Goal: Task Accomplishment & Management: Use online tool/utility

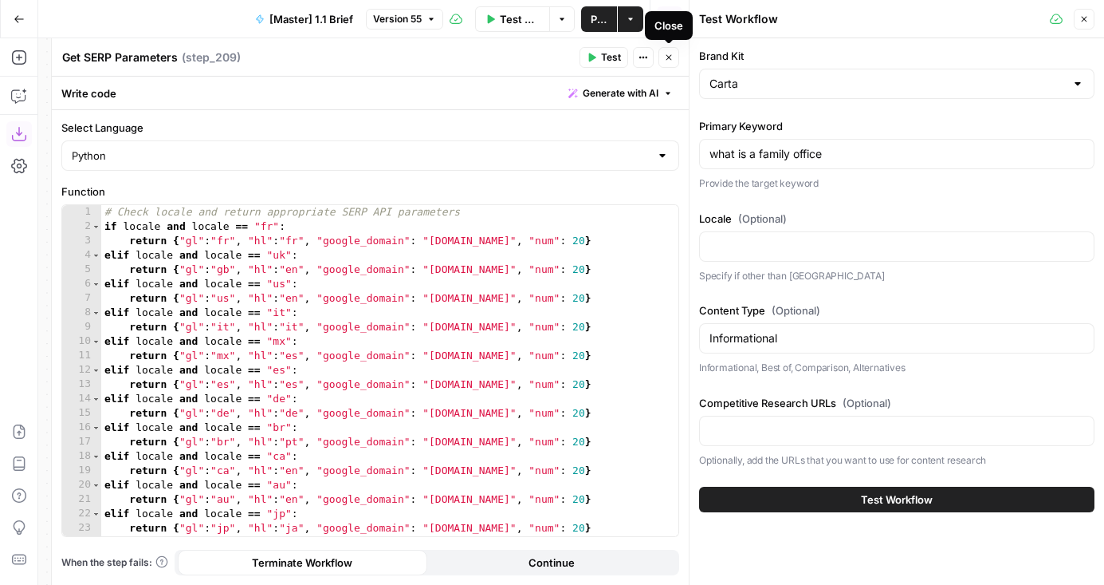
click at [676, 56] on button "Close" at bounding box center [669, 57] width 21 height 21
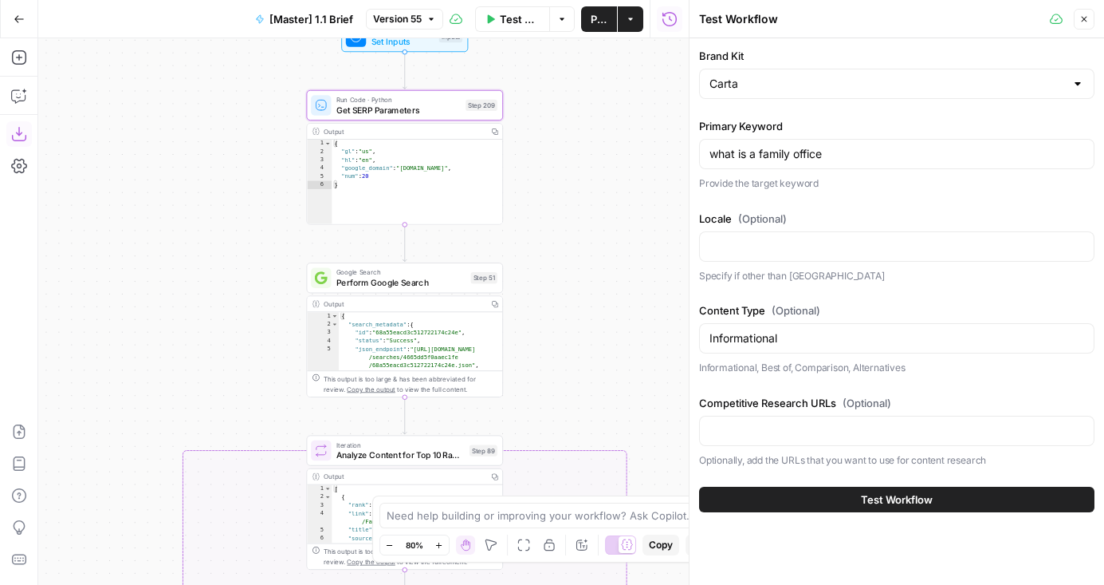
drag, startPoint x: 536, startPoint y: 180, endPoint x: 548, endPoint y: 180, distance: 12.0
click at [548, 180] on div "false true true false Workflow Set Inputs Inputs Run Code · Python Get SERP Par…" at bounding box center [363, 311] width 651 height 546
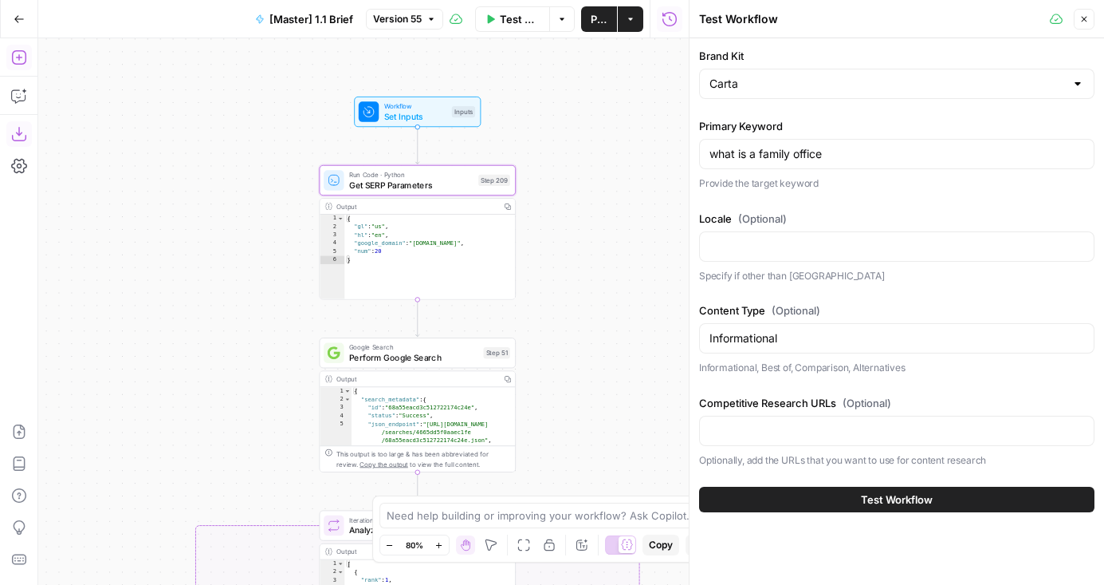
click at [14, 65] on icon "button" at bounding box center [19, 57] width 16 height 16
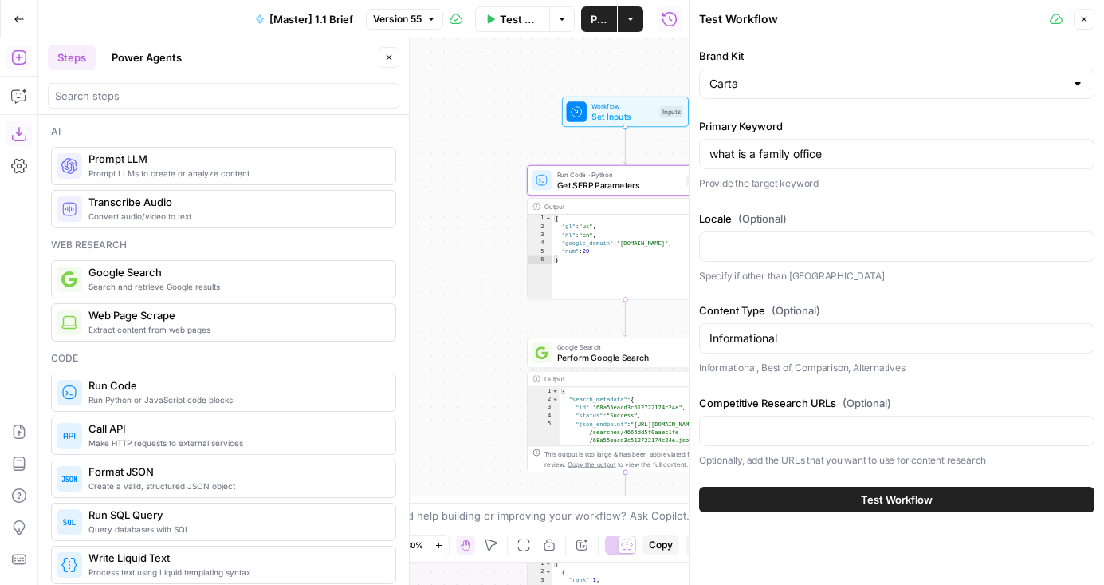
click at [90, 104] on div at bounding box center [224, 96] width 352 height 26
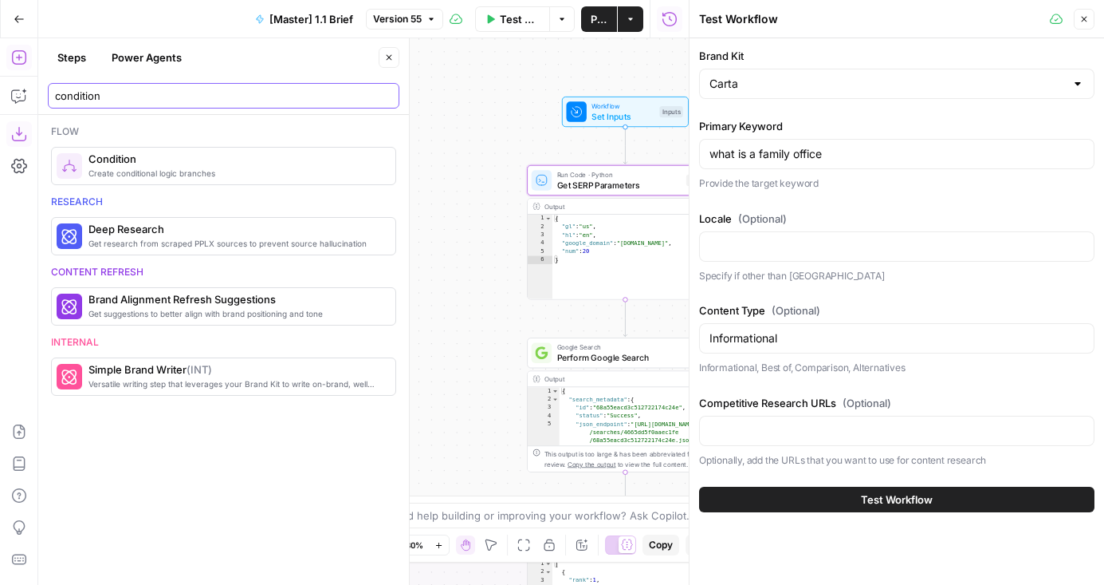
type input "condition"
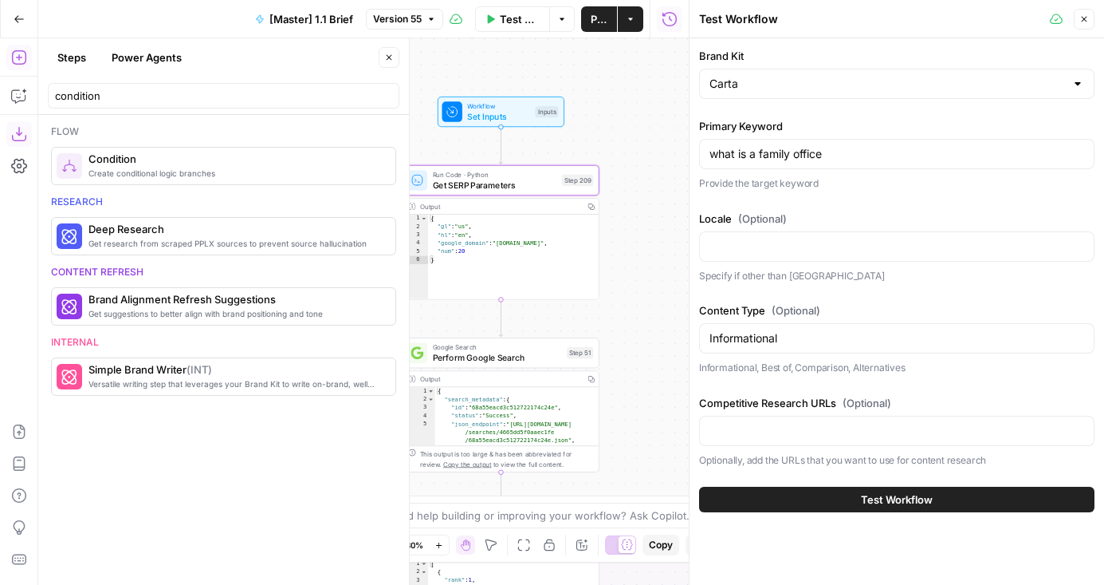
drag, startPoint x: 513, startPoint y: 148, endPoint x: 371, endPoint y: 148, distance: 141.9
click at [371, 148] on body "AirOps Builders New Home Browse Insights Opportunities Your Data Flightpath Rec…" at bounding box center [552, 292] width 1104 height 585
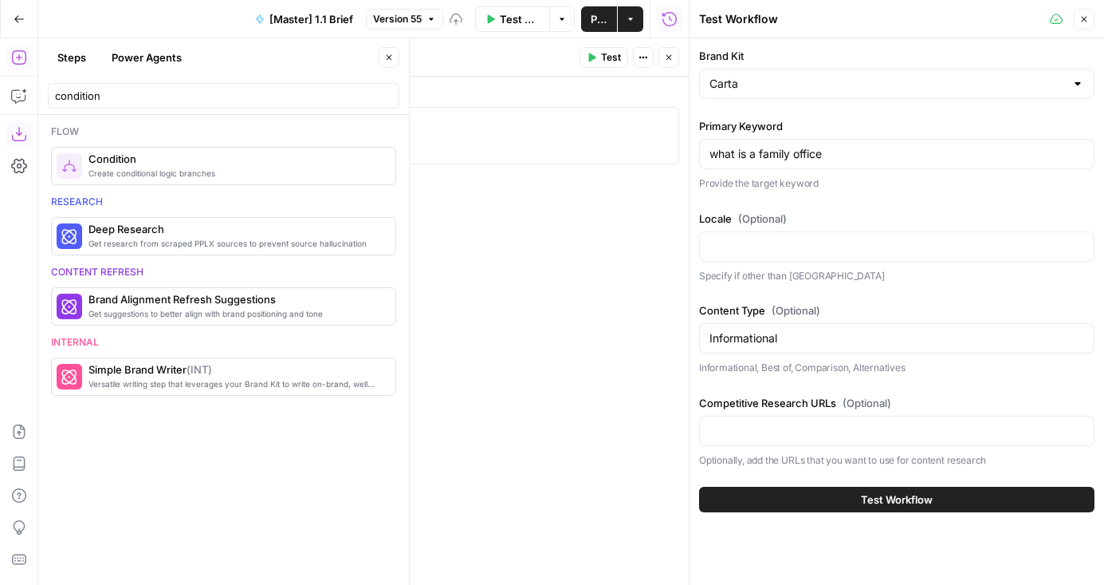
click at [245, 128] on div at bounding box center [371, 150] width 604 height 72
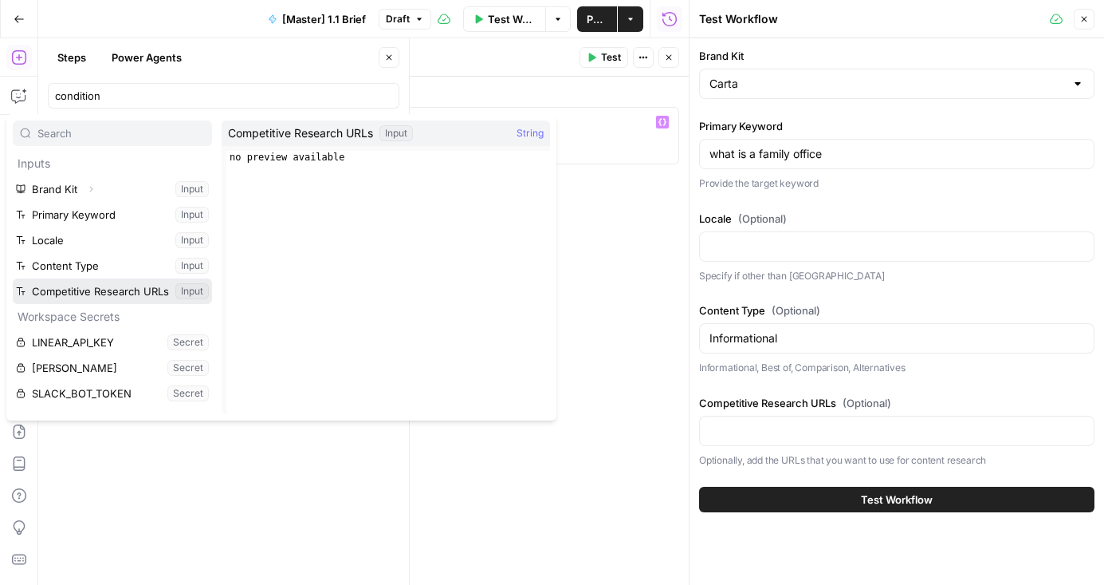
click at [73, 286] on button "Select variable Competitive Research URLs" at bounding box center [112, 291] width 199 height 26
type textarea "**********"
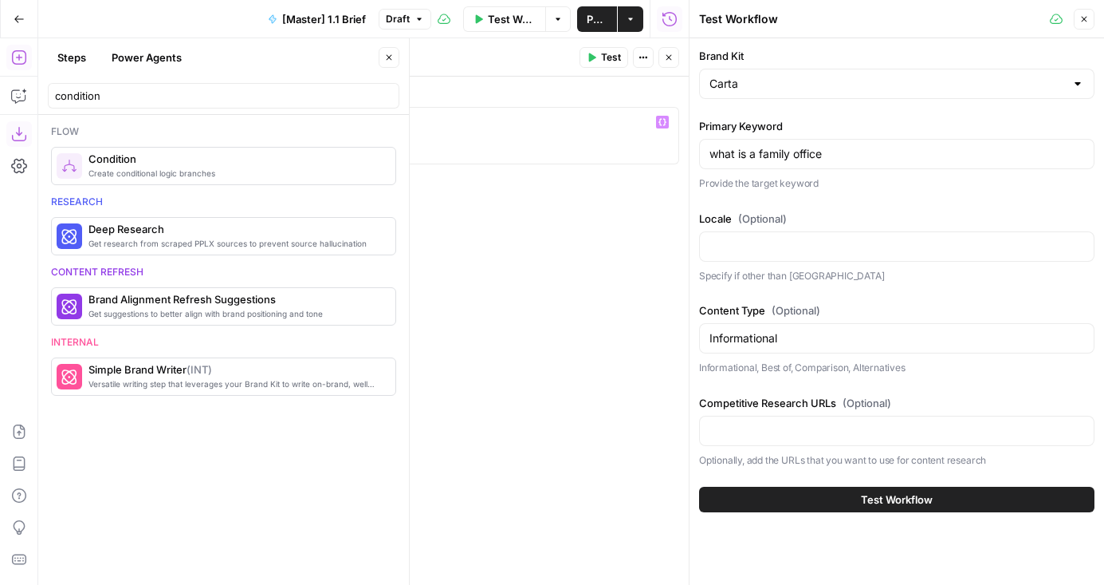
click at [392, 57] on icon "button" at bounding box center [389, 58] width 10 height 10
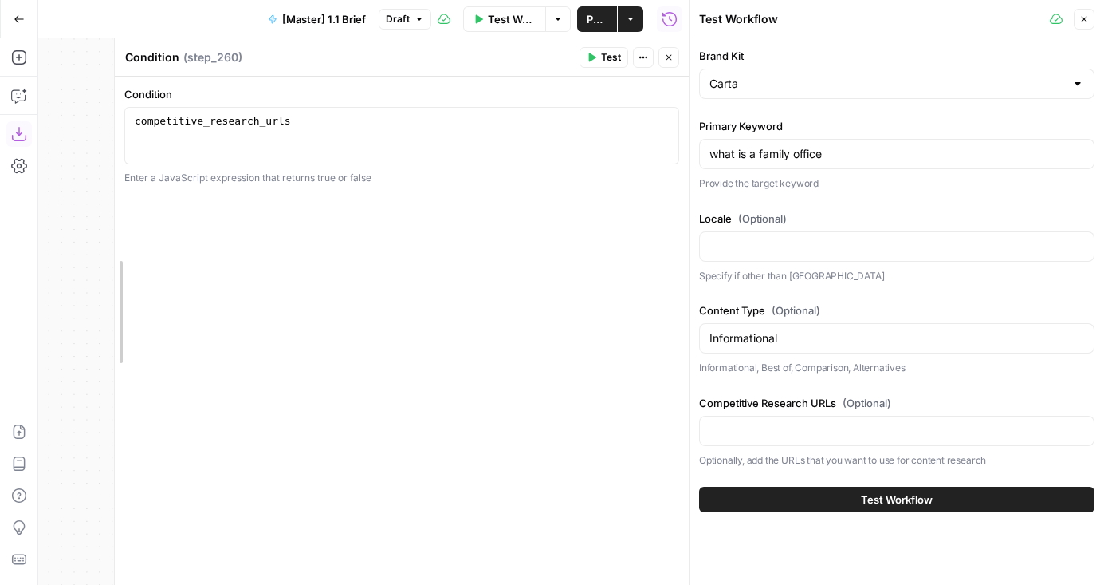
drag, startPoint x: 53, startPoint y: 129, endPoint x: 315, endPoint y: 128, distance: 262.4
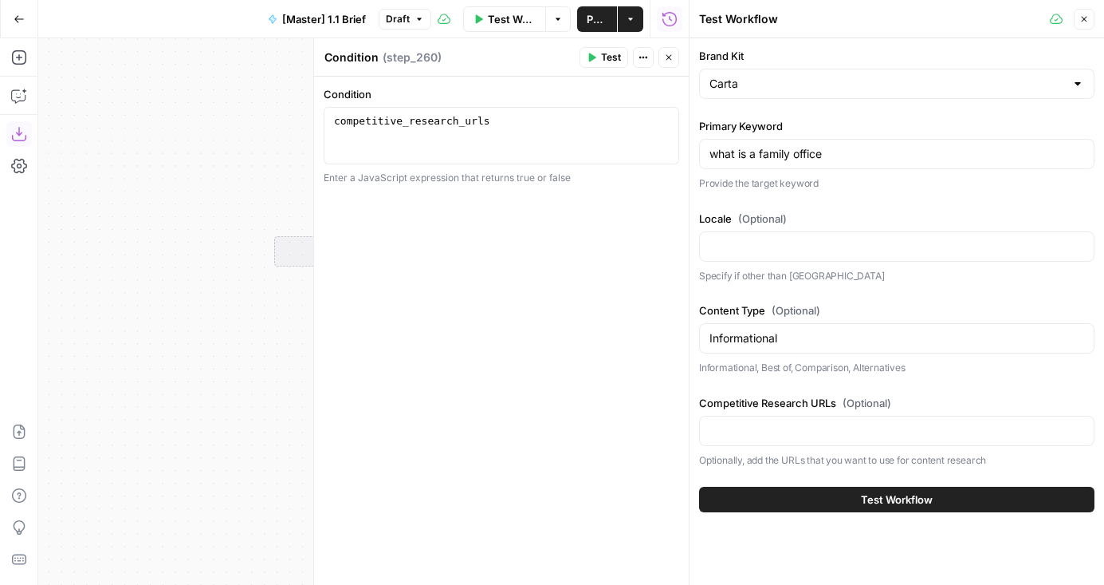
drag, startPoint x: 222, startPoint y: 179, endPoint x: 22, endPoint y: 175, distance: 199.4
click at [22, 175] on div "Add Steps Copilot Download as JSON Settings Import JSON AirOps Academy Help Giv…" at bounding box center [344, 311] width 689 height 546
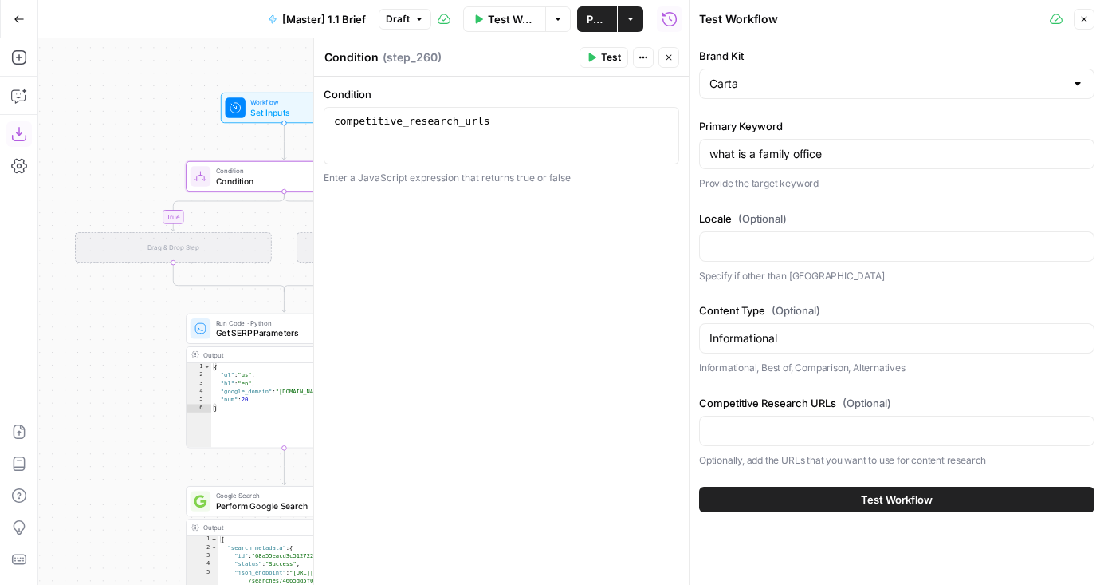
click at [673, 49] on button "Close" at bounding box center [669, 57] width 21 height 21
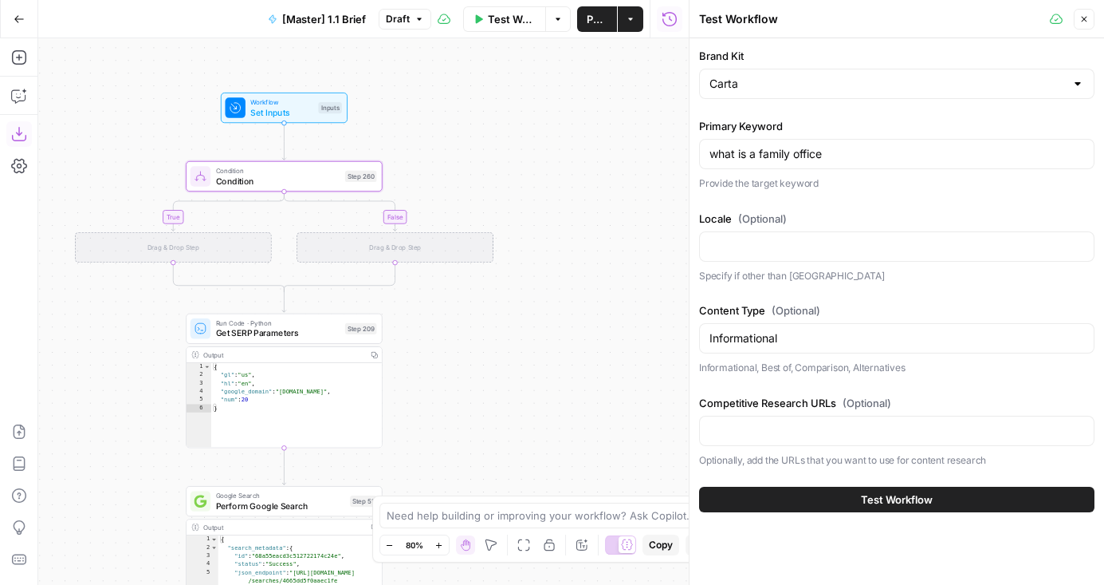
drag, startPoint x: 510, startPoint y: 175, endPoint x: 585, endPoint y: 89, distance: 113.7
click at [584, 89] on div "false true true false true false Workflow Set Inputs Inputs Condition Condition…" at bounding box center [363, 311] width 651 height 546
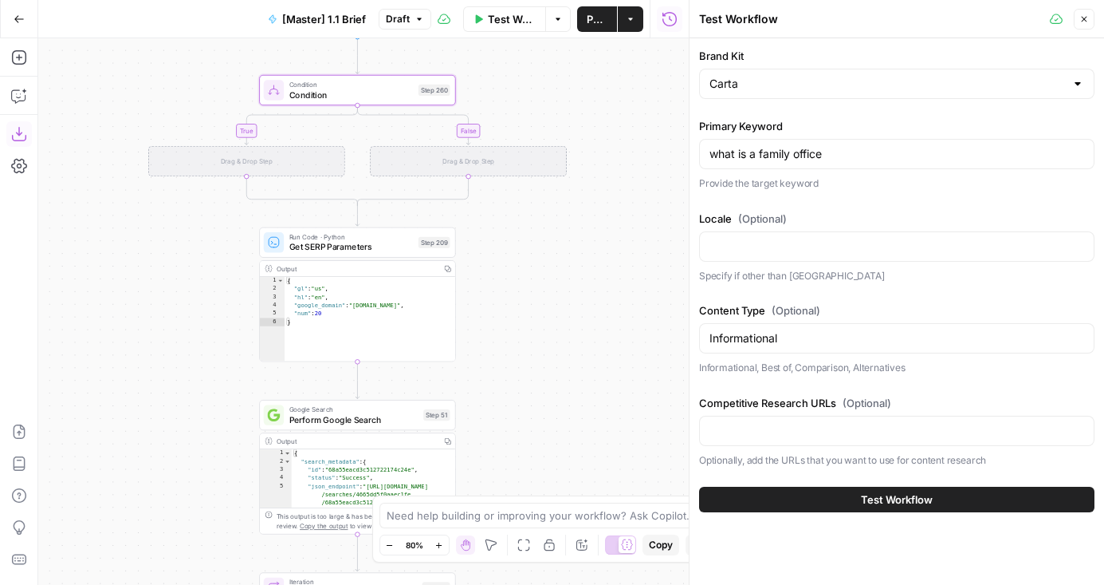
click at [321, 100] on span "Condition" at bounding box center [351, 95] width 124 height 13
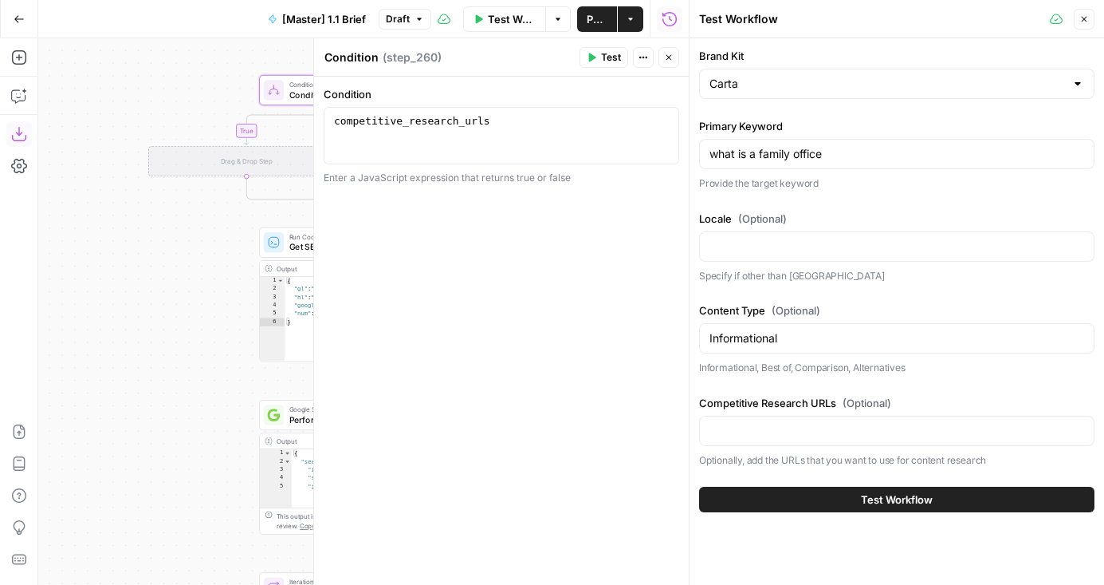
click at [363, 65] on div "Condition Condition" at bounding box center [352, 57] width 62 height 19
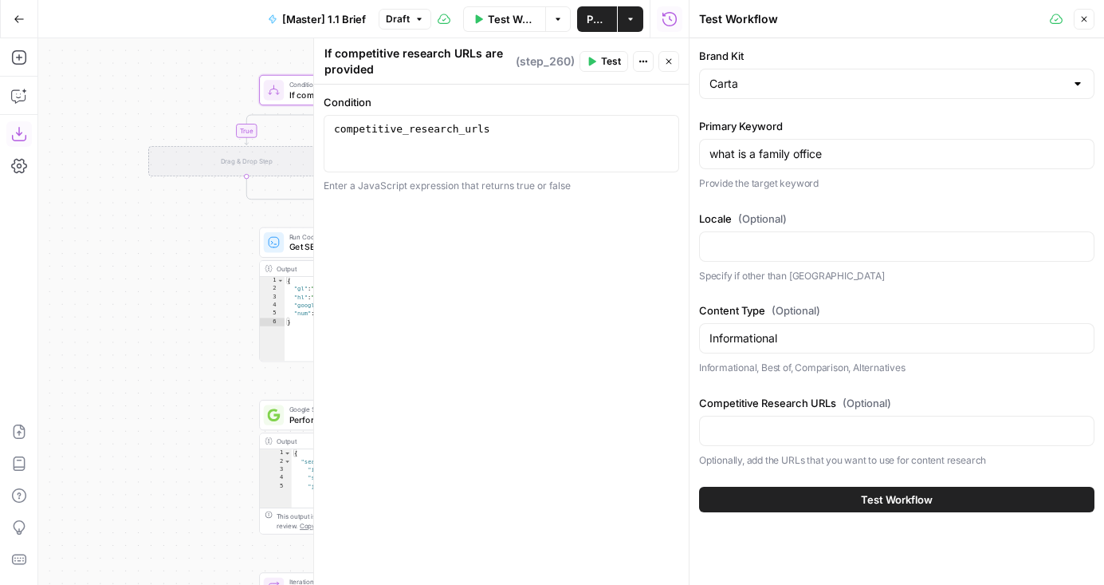
type textarea "If competitive research URLs are provided"
click at [662, 61] on div "Run History E" at bounding box center [670, 53] width 88 height 27
click at [663, 62] on button "Close" at bounding box center [669, 61] width 21 height 21
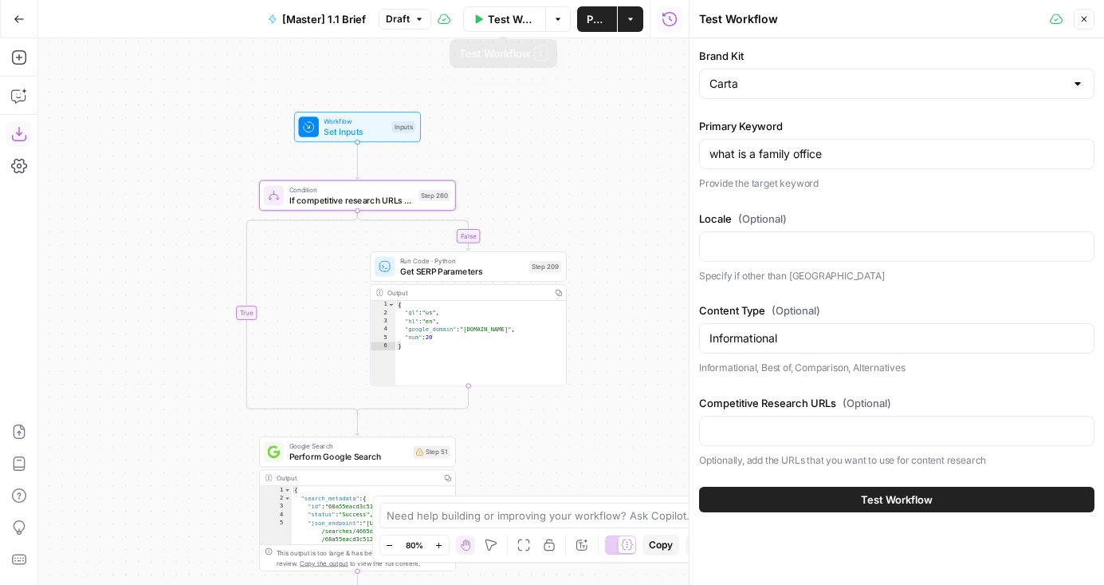
drag, startPoint x: 509, startPoint y: 73, endPoint x: 509, endPoint y: 187, distance: 114.0
click at [509, 187] on div "false true false true true false Workflow Set Inputs Inputs Condition If compet…" at bounding box center [363, 311] width 651 height 546
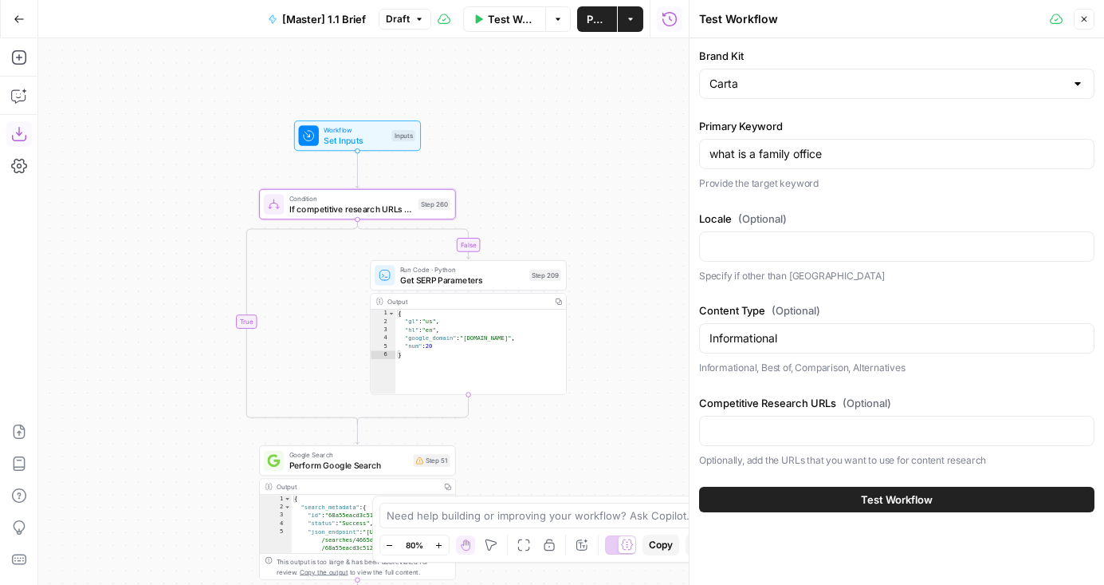
click at [360, 135] on span "Set Inputs" at bounding box center [355, 140] width 63 height 13
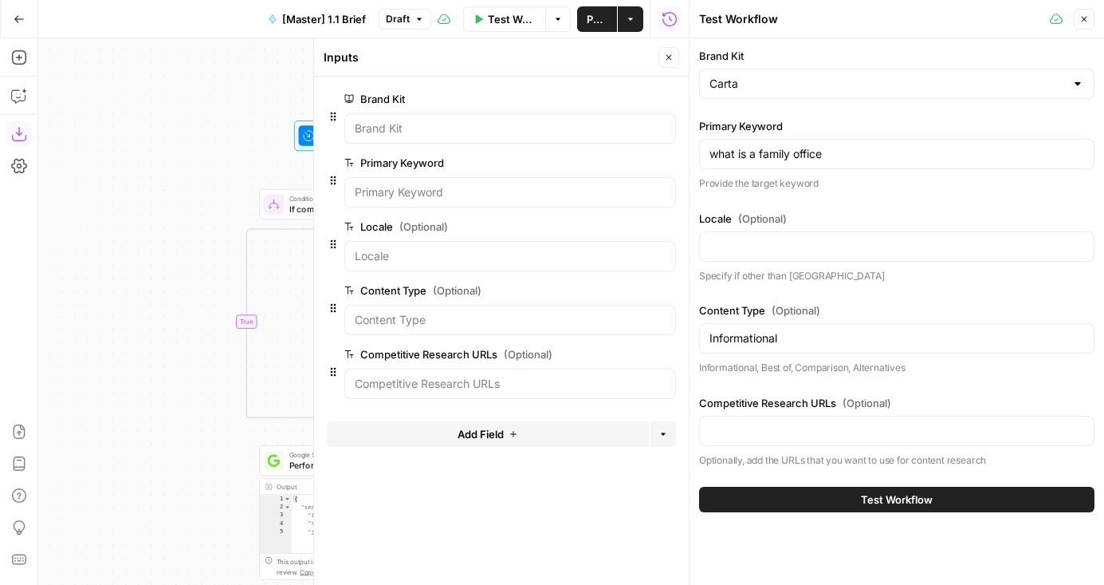
click at [676, 54] on button "Close" at bounding box center [669, 57] width 21 height 21
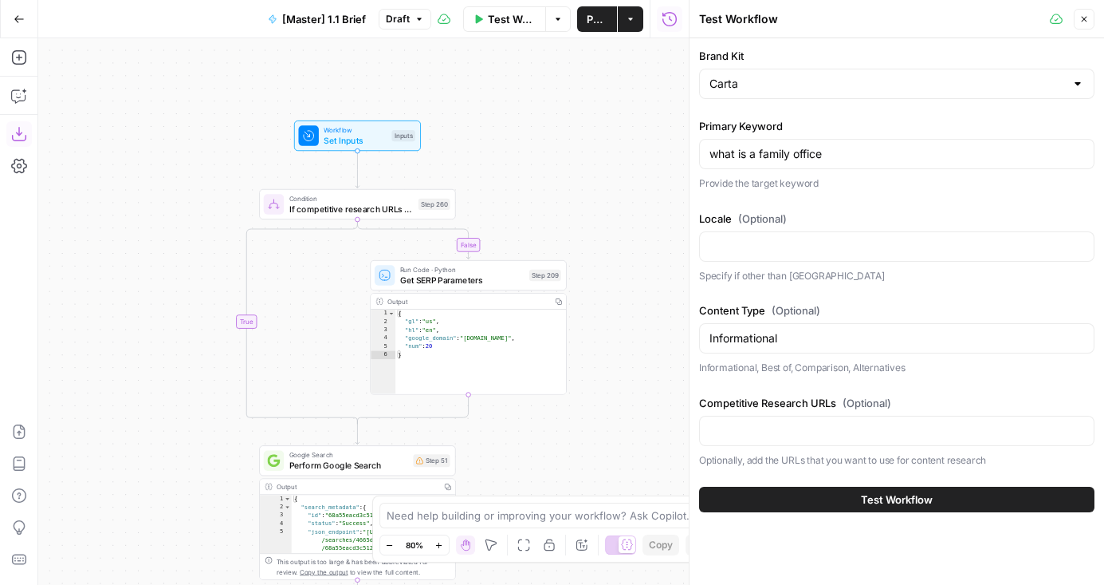
drag, startPoint x: 616, startPoint y: 342, endPoint x: 616, endPoint y: 163, distance: 178.6
click at [616, 163] on div "false true false true true false Workflow Set Inputs Inputs Condition If compet…" at bounding box center [363, 311] width 651 height 546
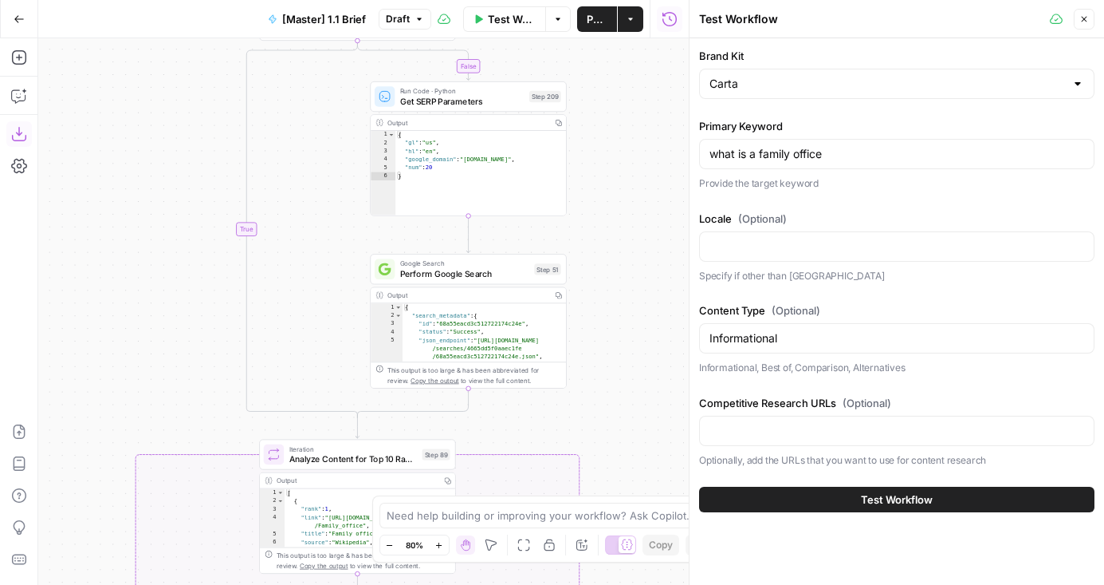
drag, startPoint x: 177, startPoint y: 370, endPoint x: 177, endPoint y: 269, distance: 101.3
click at [177, 269] on div "false true false true true false Workflow Set Inputs Inputs Condition If compet…" at bounding box center [363, 311] width 651 height 546
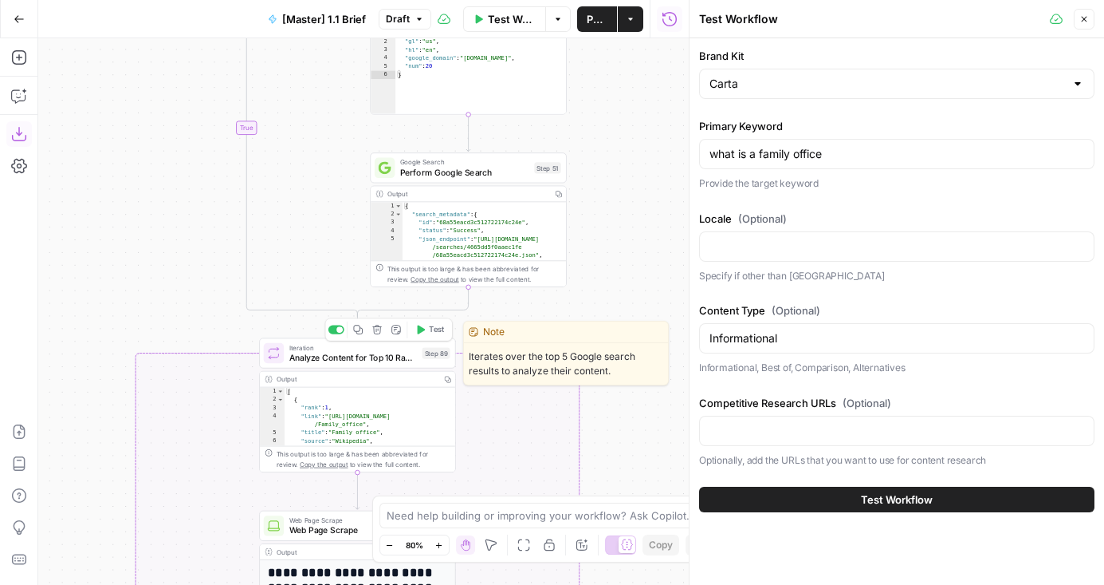
click at [380, 364] on div "Iteration Analyze Content for Top 10 Ranking Pages Step 89 Copy step Delete ste…" at bounding box center [357, 352] width 197 height 30
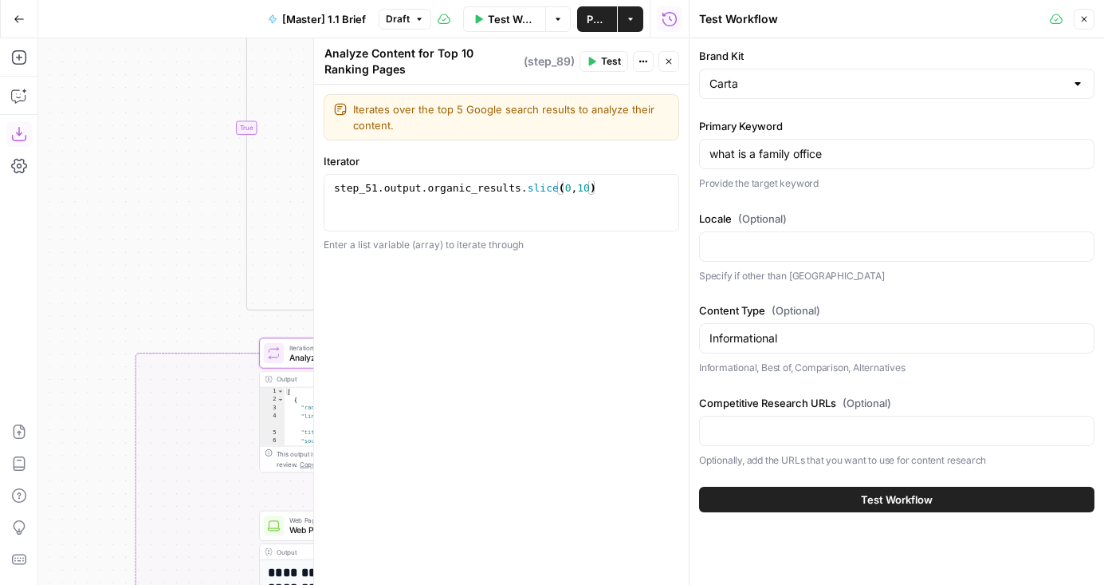
click at [669, 61] on icon "button" at bounding box center [670, 62] width 6 height 6
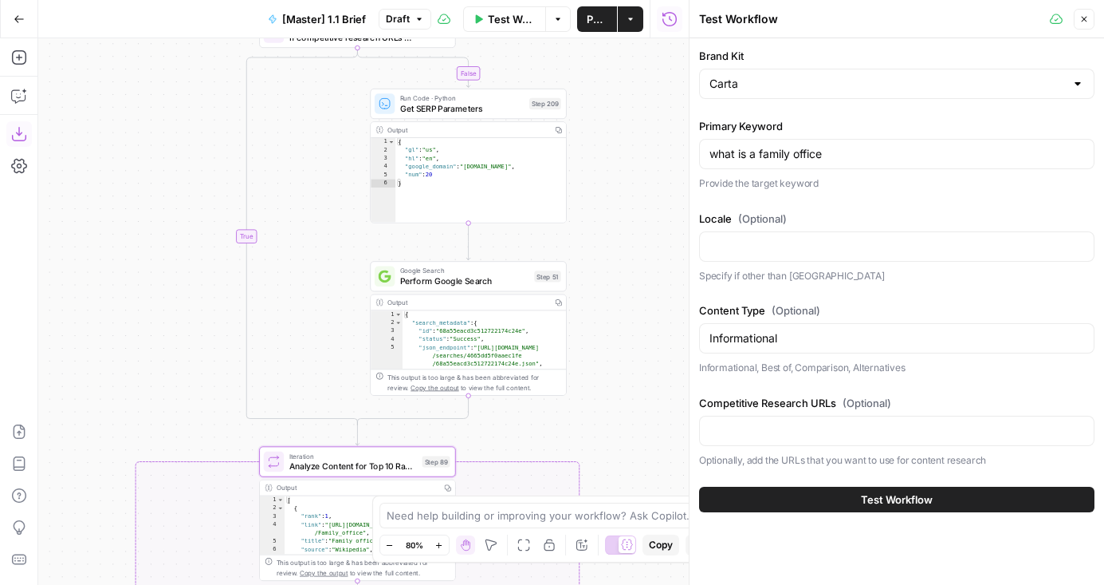
drag, startPoint x: 604, startPoint y: 106, endPoint x: 604, endPoint y: 292, distance: 185.8
click at [604, 292] on div "false true false true true false Workflow Set Inputs Inputs Condition If compet…" at bounding box center [363, 311] width 651 height 546
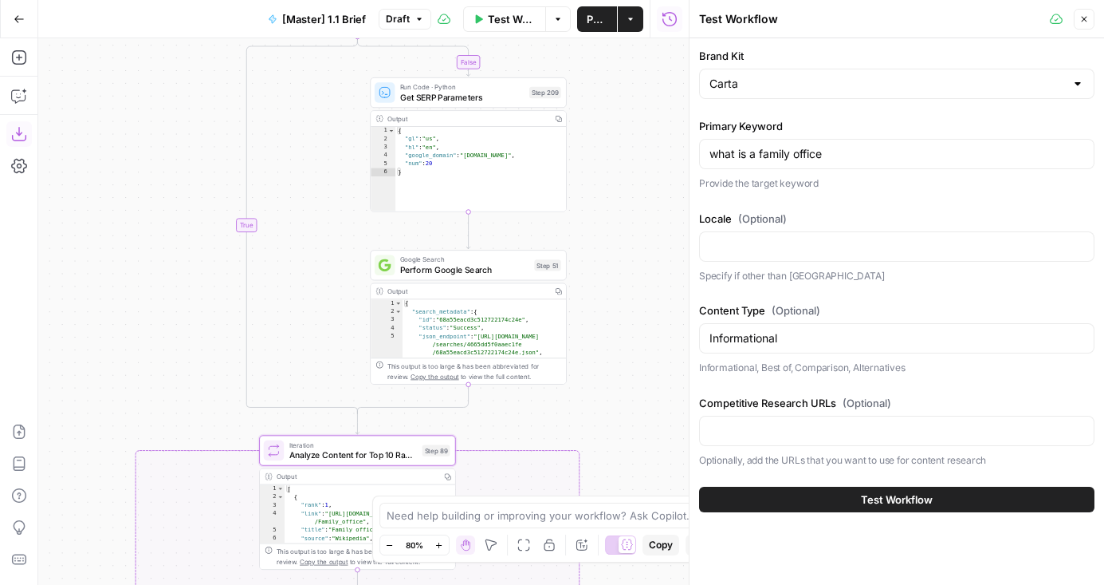
drag, startPoint x: 604, startPoint y: 292, endPoint x: 604, endPoint y: 187, distance: 104.5
click at [604, 187] on div "false true false true true false Workflow Set Inputs Inputs Condition If compet…" at bounding box center [363, 311] width 651 height 546
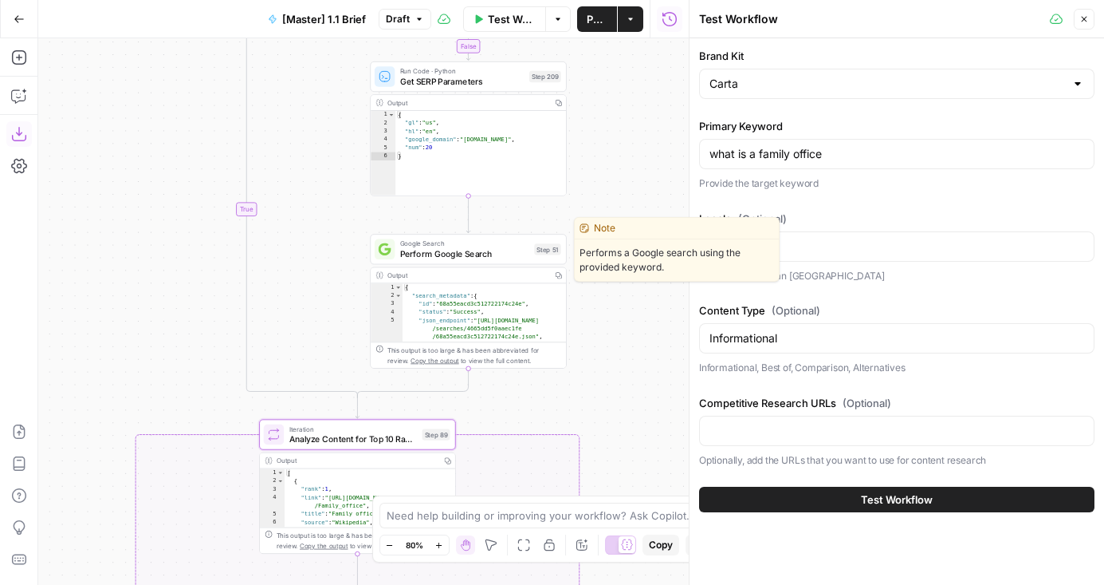
click at [443, 253] on span "Perform Google Search" at bounding box center [464, 253] width 129 height 13
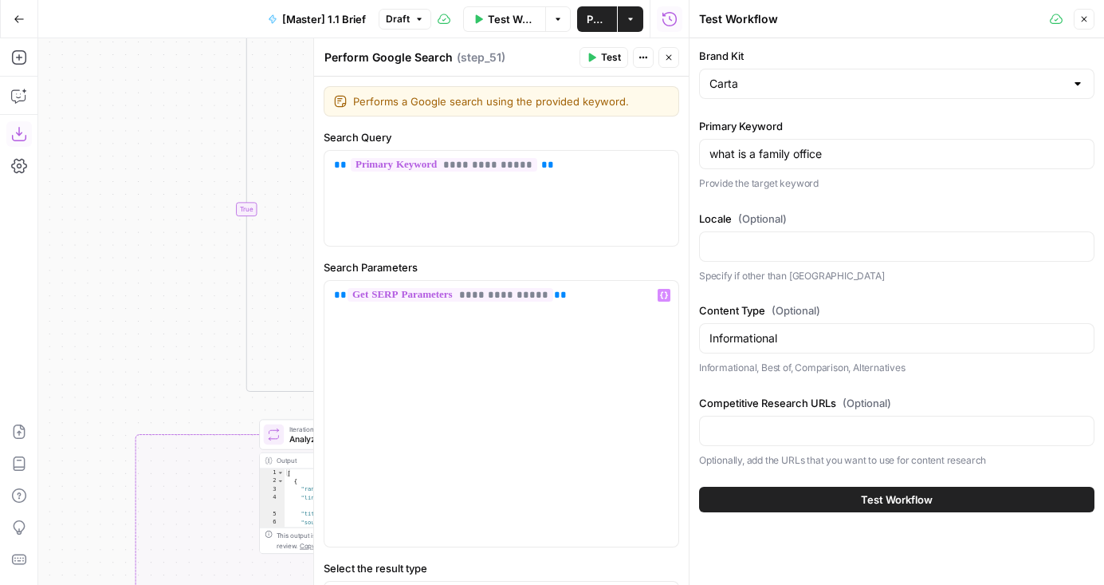
scroll to position [74, 0]
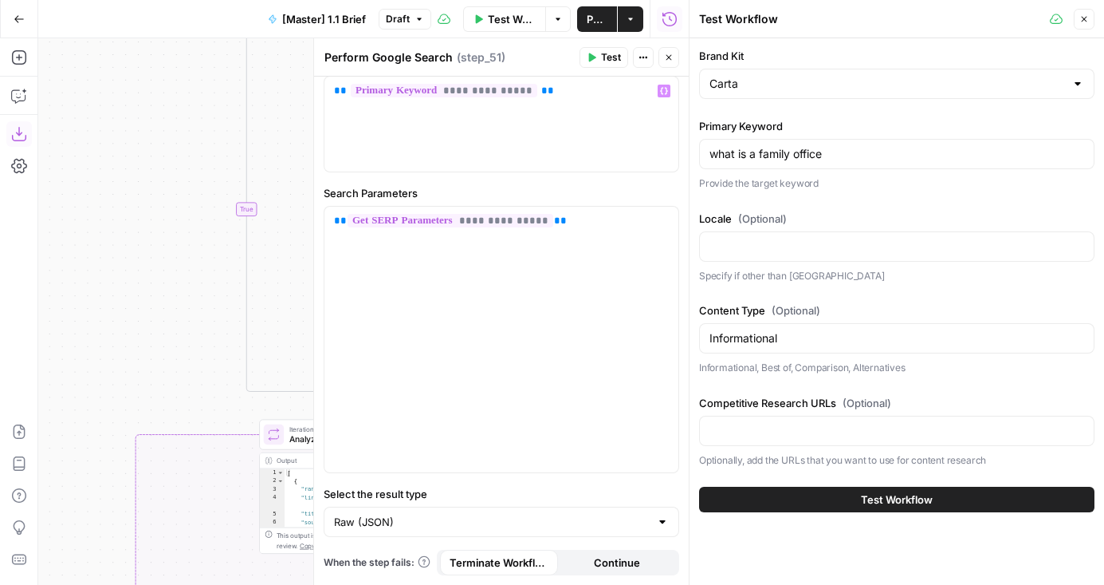
click at [665, 62] on button "Close" at bounding box center [669, 57] width 21 height 21
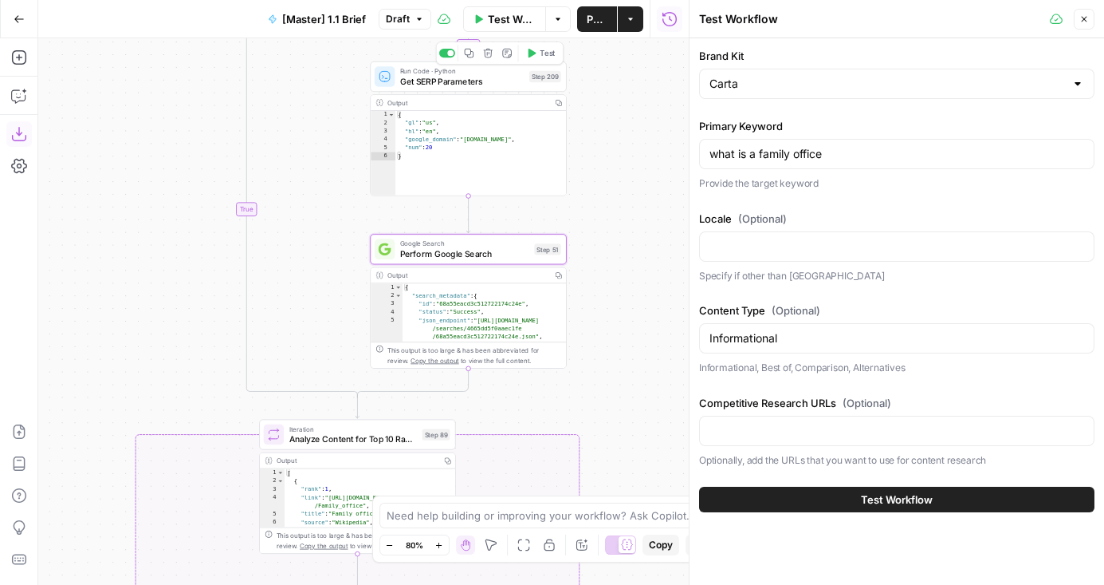
click at [459, 80] on span "Get SERP Parameters" at bounding box center [462, 81] width 124 height 13
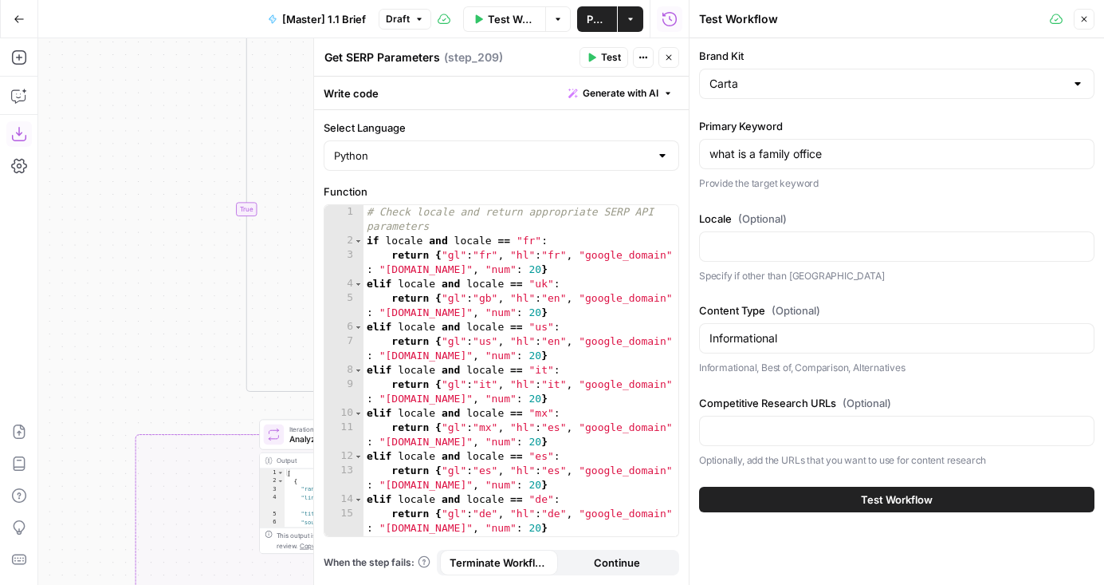
click at [668, 55] on icon "button" at bounding box center [669, 58] width 10 height 10
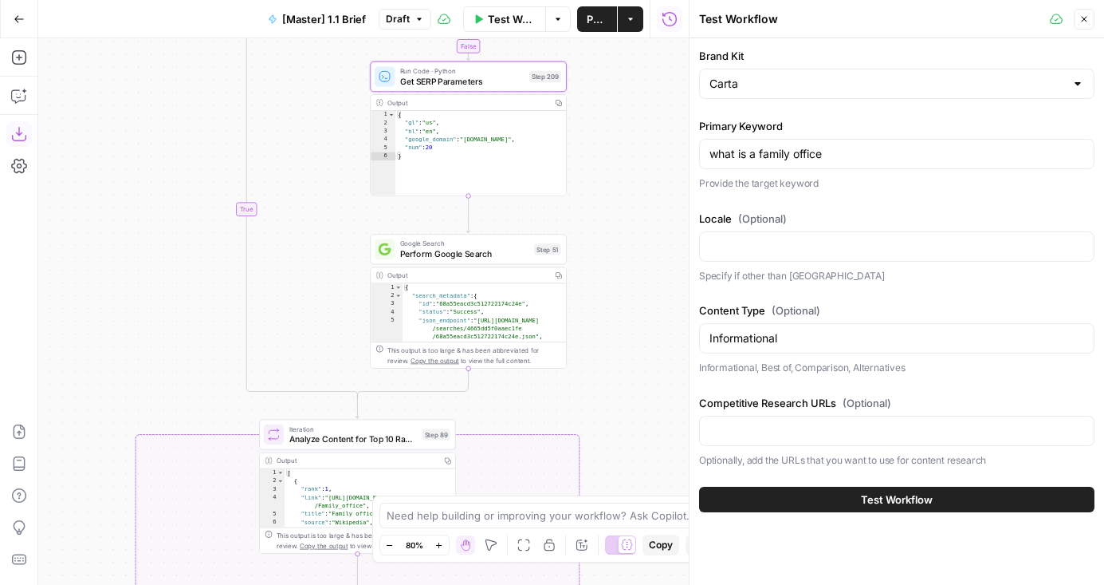
drag, startPoint x: 616, startPoint y: 330, endPoint x: 619, endPoint y: 145, distance: 185.0
click at [617, 148] on div "false true false true true false Workflow Set Inputs Inputs Condition If compet…" at bounding box center [363, 311] width 651 height 546
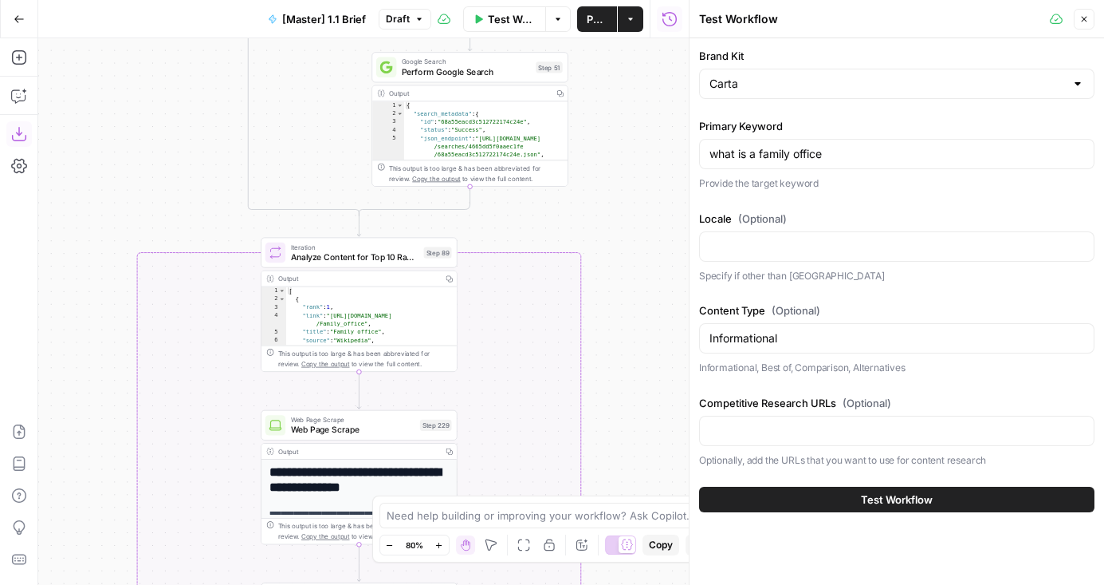
drag, startPoint x: 171, startPoint y: 140, endPoint x: 183, endPoint y: 329, distance: 188.6
click at [183, 328] on div "false true false true true false Workflow Set Inputs Inputs Condition If compet…" at bounding box center [363, 311] width 651 height 546
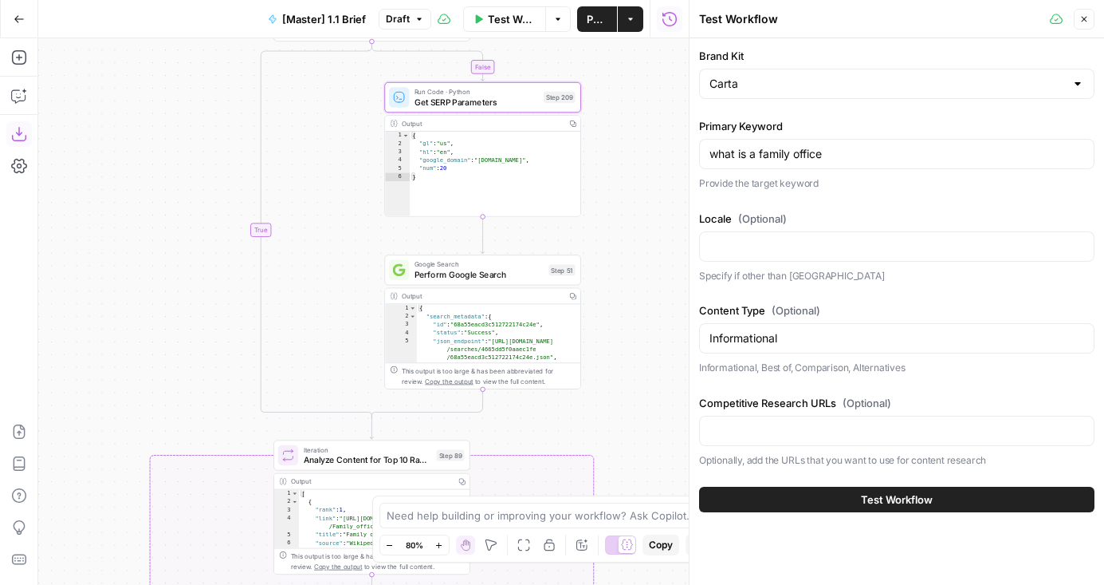
drag, startPoint x: 173, startPoint y: 254, endPoint x: 173, endPoint y: 352, distance: 98.9
click at [173, 352] on div "false true false true true false Workflow Set Inputs Inputs Condition If compet…" at bounding box center [363, 311] width 651 height 546
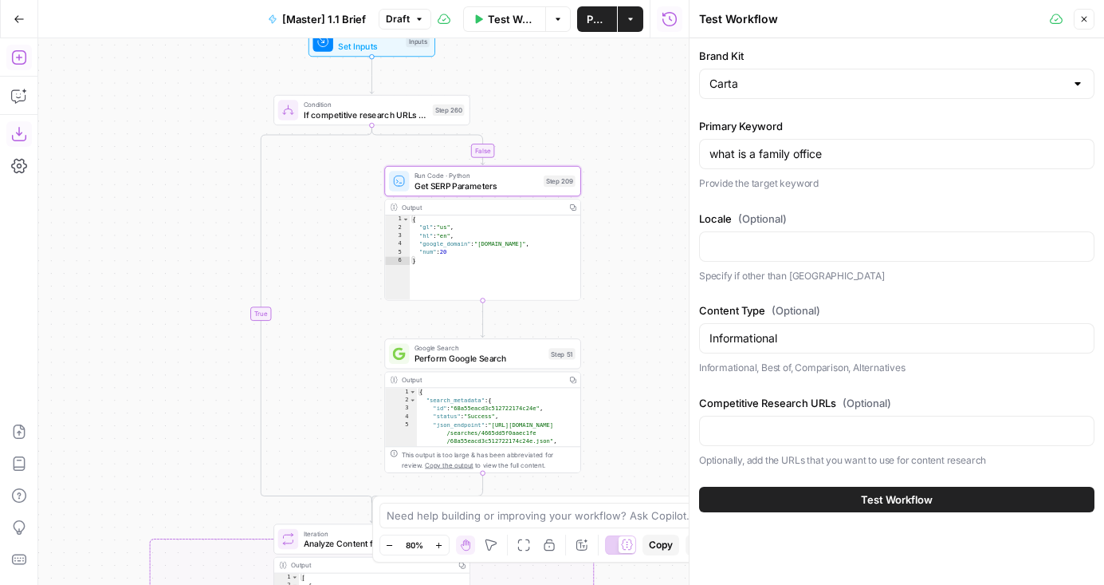
click at [14, 54] on icon "button" at bounding box center [19, 57] width 16 height 16
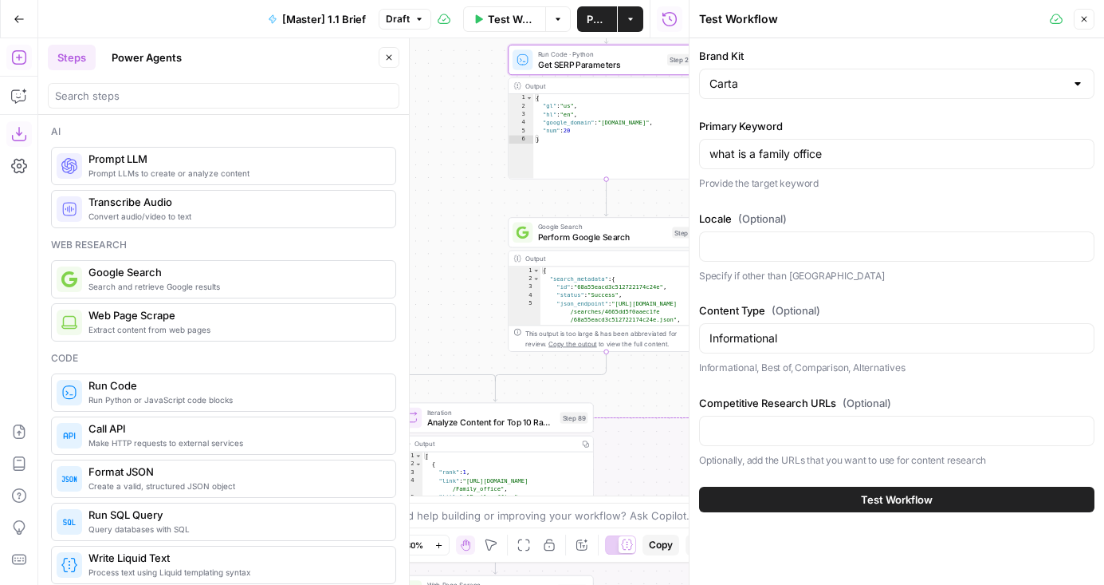
drag, startPoint x: 454, startPoint y: 261, endPoint x: 323, endPoint y: 138, distance: 179.4
click at [323, 138] on body "AirOps Builders New Home Browse Insights Opportunities Your Data Flightpath Rec…" at bounding box center [552, 292] width 1104 height 585
click at [456, 414] on span "Analyze Content for Top 10 Ranking Pages" at bounding box center [491, 420] width 128 height 13
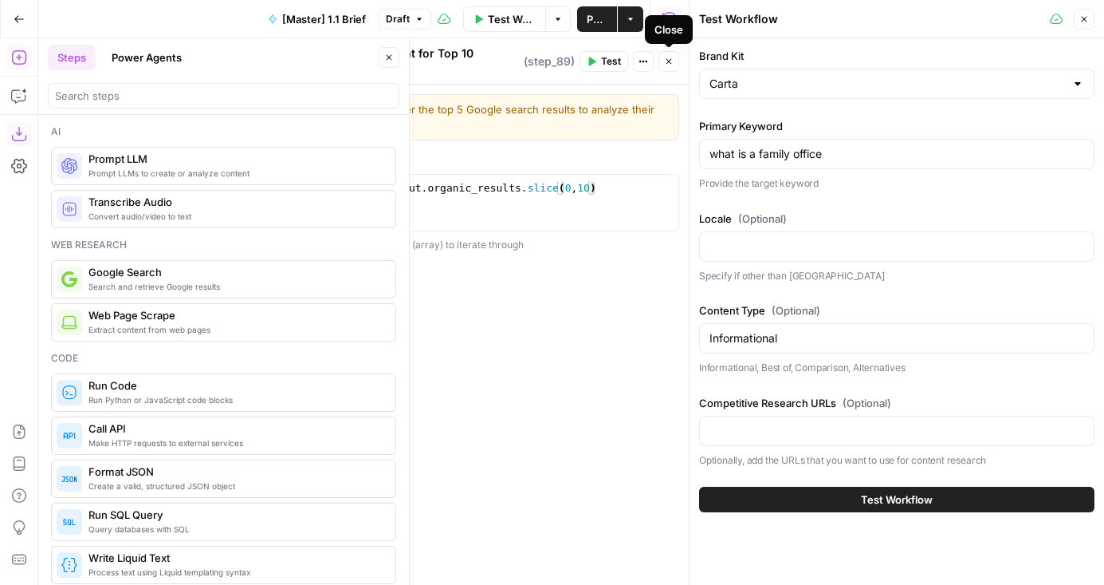
click at [667, 57] on icon "button" at bounding box center [669, 62] width 10 height 10
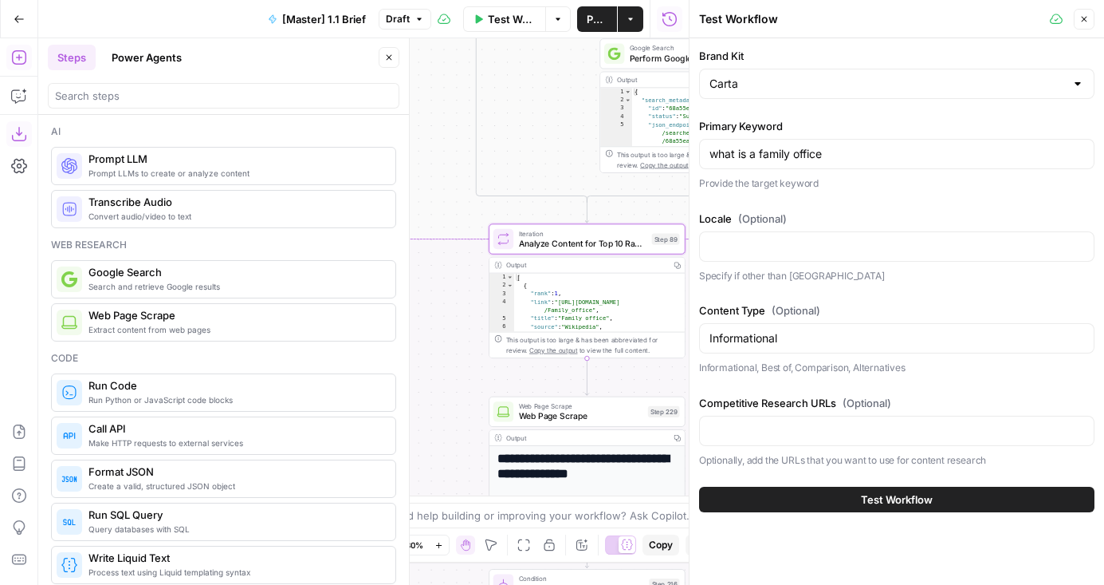
drag, startPoint x: 449, startPoint y: 298, endPoint x: 541, endPoint y: 120, distance: 201.2
click at [541, 120] on div "false true false true true false Workflow Set Inputs Inputs Condition If compet…" at bounding box center [363, 311] width 651 height 546
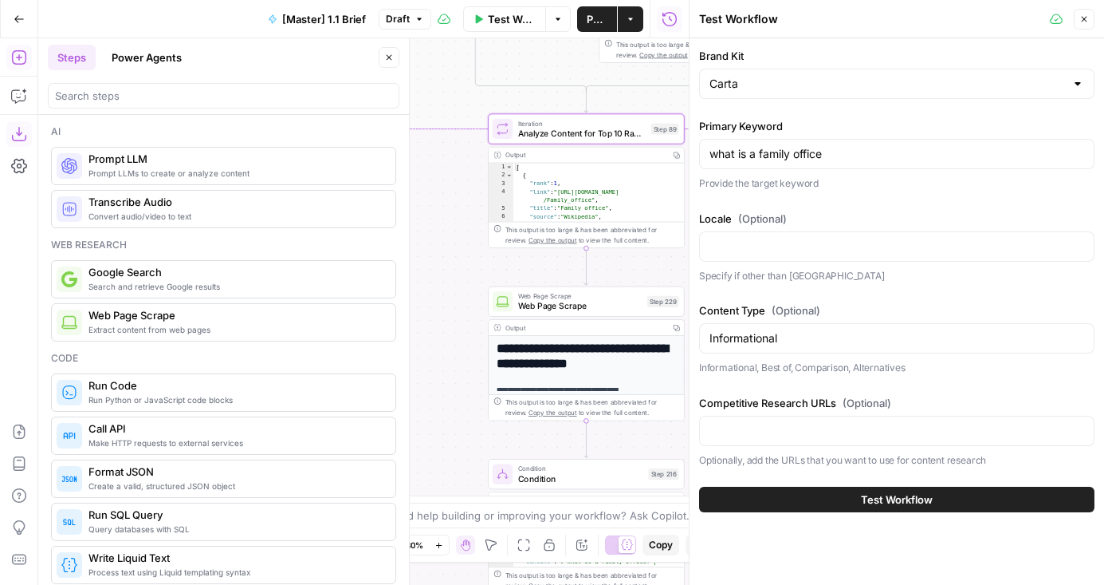
drag, startPoint x: 467, startPoint y: 364, endPoint x: 465, endPoint y: 256, distance: 108.5
click at [466, 256] on div "false true false true true false Workflow Set Inputs Inputs Condition If compet…" at bounding box center [363, 311] width 651 height 546
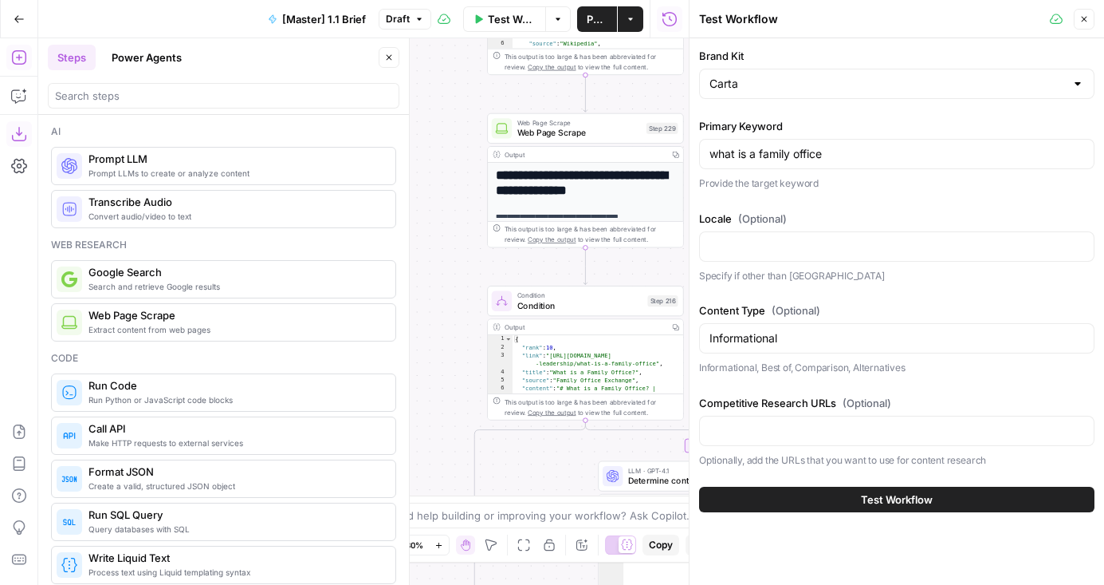
drag, startPoint x: 452, startPoint y: 334, endPoint x: 451, endPoint y: 201, distance: 133.2
click at [452, 201] on div "false true false true true false Workflow Set Inputs Inputs Condition If compet…" at bounding box center [363, 311] width 651 height 546
click at [526, 133] on span "Web Page Scrape" at bounding box center [580, 131] width 124 height 13
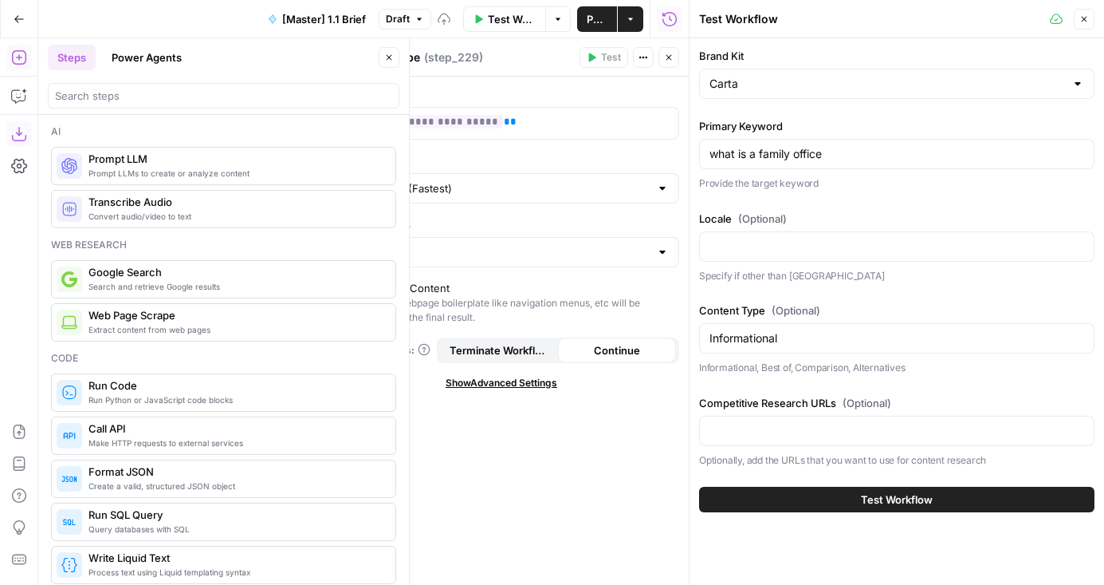
click at [670, 56] on icon "button" at bounding box center [670, 58] width 6 height 6
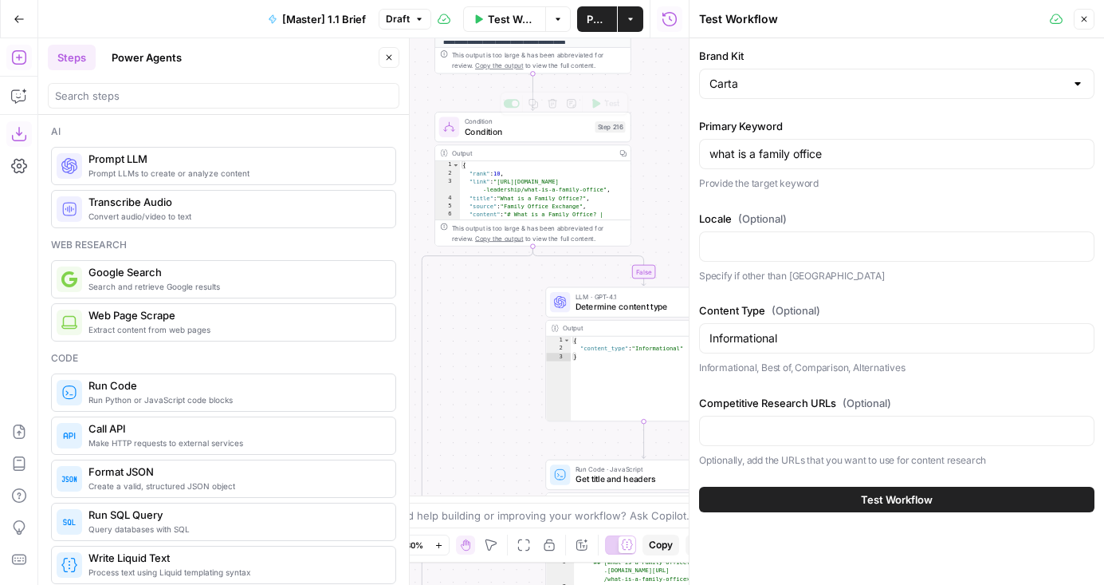
drag, startPoint x: 415, startPoint y: 167, endPoint x: 410, endPoint y: 153, distance: 15.1
click at [410, 153] on body "AirOps Builders New Home Browse Insights Opportunities Your Data Flightpath Rec…" at bounding box center [552, 292] width 1104 height 585
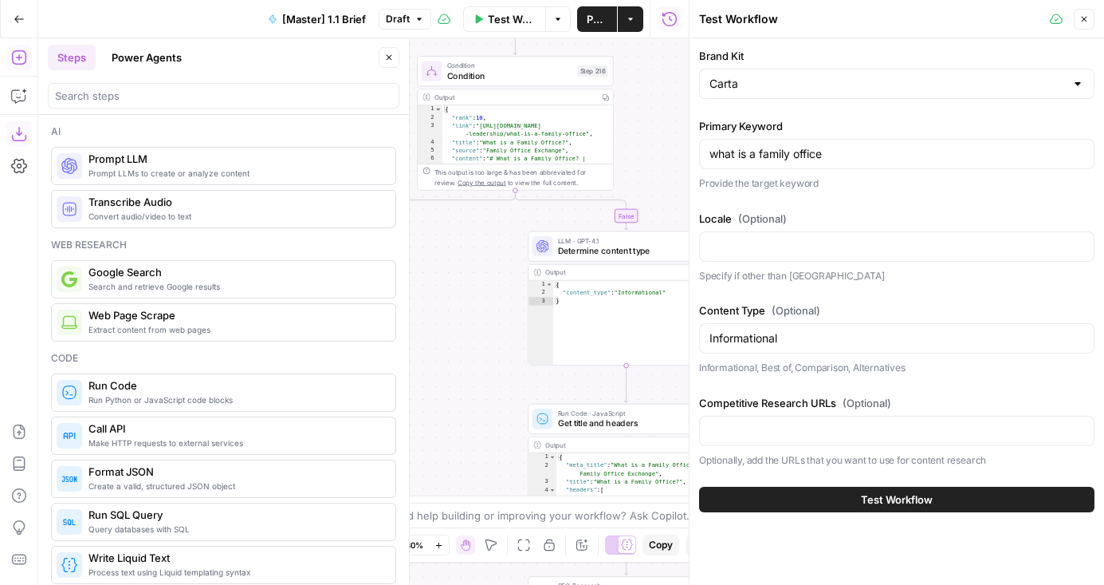
drag, startPoint x: 528, startPoint y: 424, endPoint x: 477, endPoint y: 292, distance: 141.9
click at [477, 292] on div "false true false true true false Workflow Set Inputs Inputs Condition If compet…" at bounding box center [363, 311] width 651 height 546
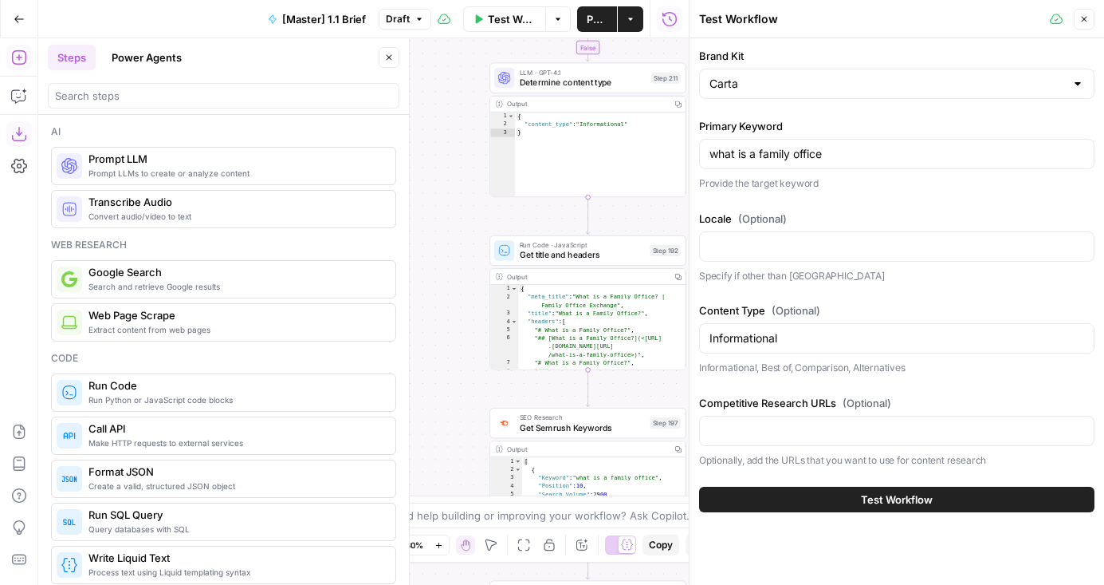
drag, startPoint x: 461, startPoint y: 312, endPoint x: 461, endPoint y: 181, distance: 130.8
click at [461, 181] on div "false true false true true false Workflow Set Inputs Inputs Condition If compet…" at bounding box center [363, 311] width 651 height 546
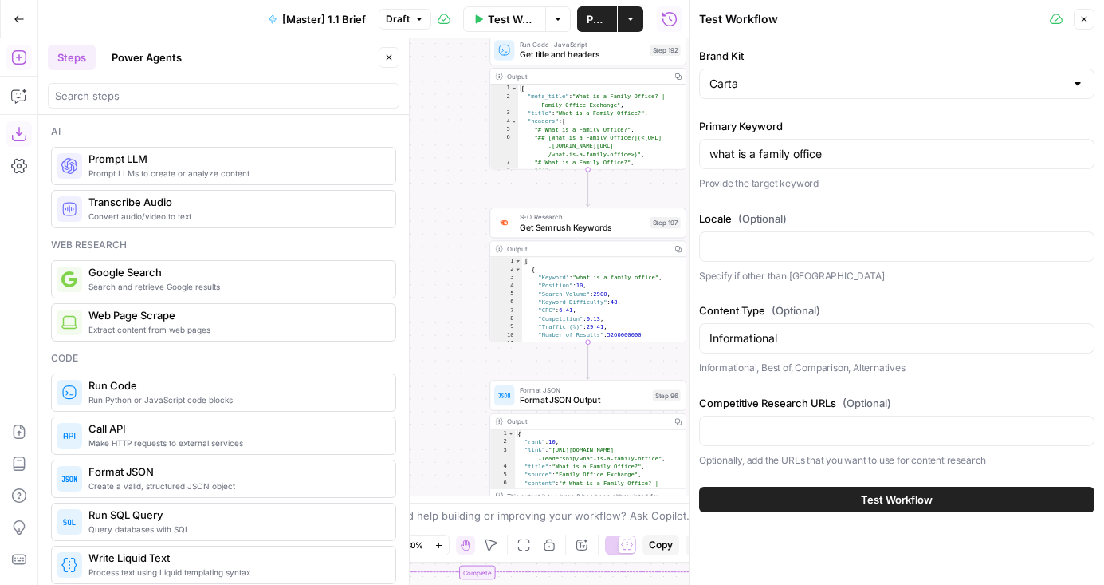
drag, startPoint x: 480, startPoint y: 355, endPoint x: 480, endPoint y: 208, distance: 146.7
click at [480, 208] on div "false true false true true false Workflow Set Inputs Inputs Condition If compet…" at bounding box center [363, 311] width 651 height 546
click at [558, 229] on span "Get Semrush Keywords" at bounding box center [582, 227] width 125 height 13
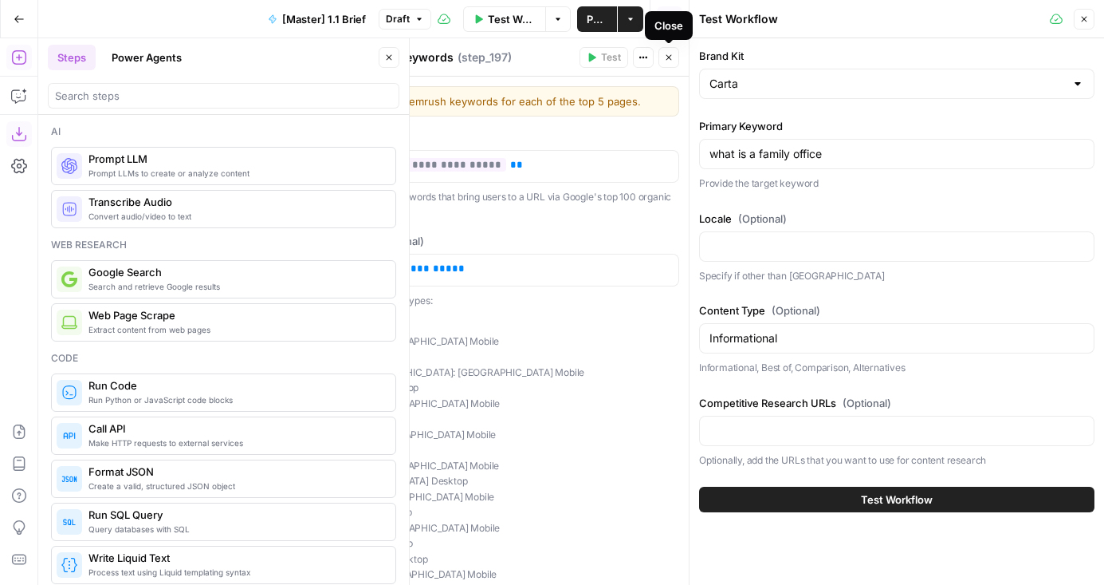
click at [666, 65] on button "Close" at bounding box center [669, 57] width 21 height 21
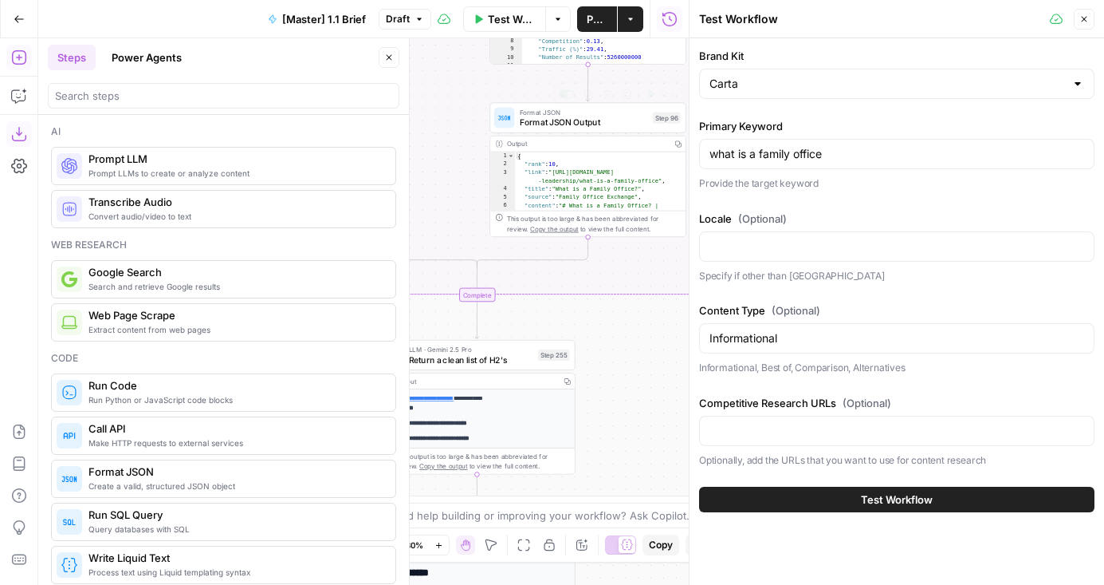
drag, startPoint x: 469, startPoint y: 430, endPoint x: 469, endPoint y: 149, distance: 280.7
click at [469, 149] on div "false true false true true false Workflow Set Inputs Inputs Condition If compet…" at bounding box center [363, 311] width 651 height 546
click at [545, 120] on span "Format JSON Output" at bounding box center [584, 118] width 128 height 13
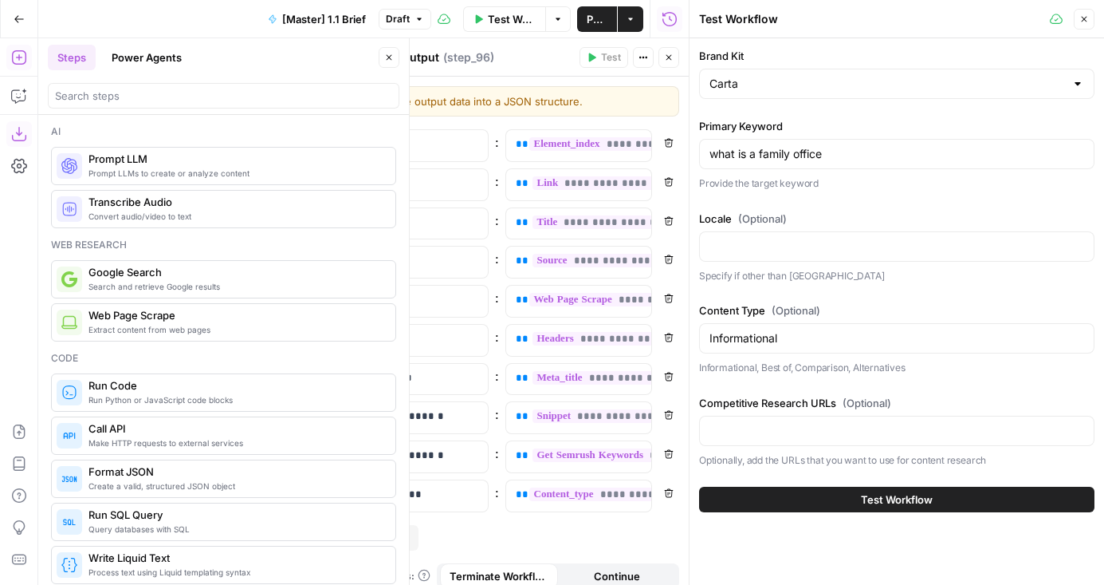
click at [387, 53] on icon "button" at bounding box center [389, 58] width 10 height 10
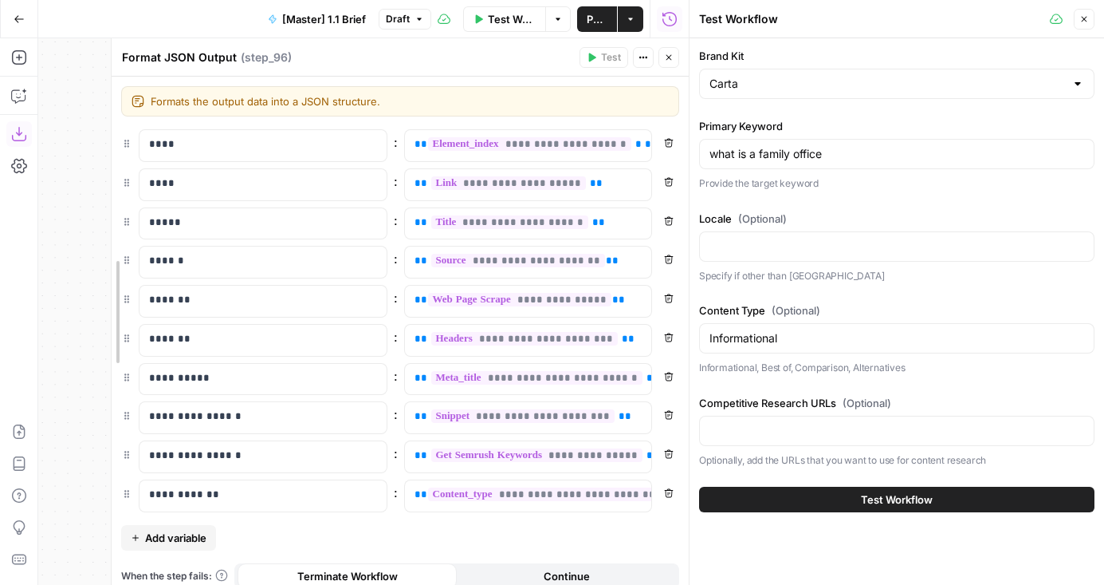
drag, startPoint x: 315, startPoint y: 161, endPoint x: 201, endPoint y: 179, distance: 115.5
click at [661, 57] on button "Close" at bounding box center [669, 57] width 21 height 21
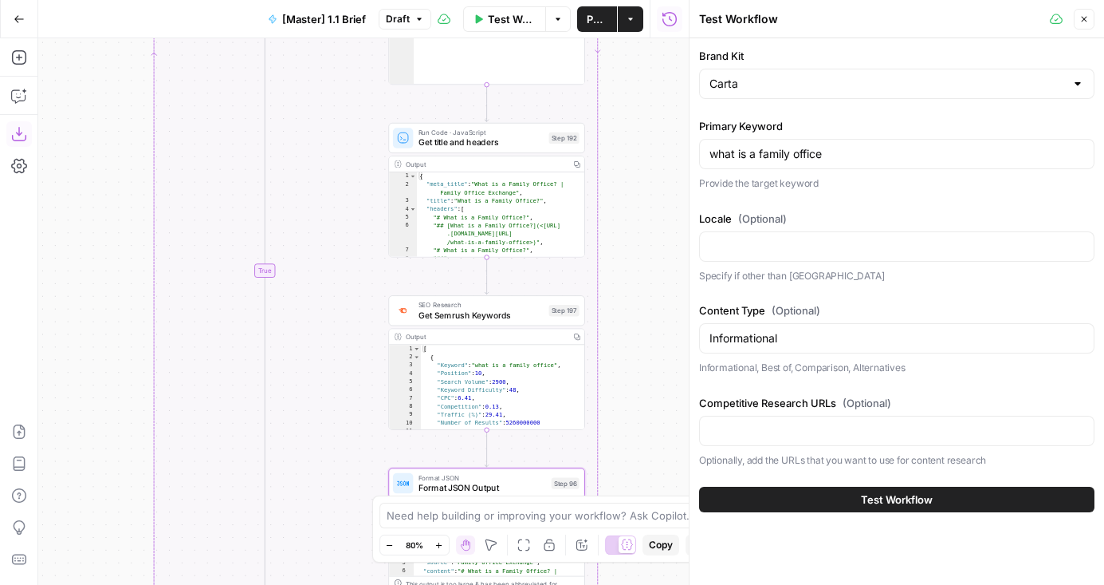
drag, startPoint x: 286, startPoint y: 152, endPoint x: 185, endPoint y: 521, distance: 382.1
click at [185, 521] on div "false true false true true false Workflow Set Inputs Inputs Condition If compet…" at bounding box center [363, 311] width 651 height 546
drag, startPoint x: 172, startPoint y: 156, endPoint x: 172, endPoint y: 433, distance: 276.7
click at [172, 432] on div "false true false true true false Workflow Set Inputs Inputs Condition If compet…" at bounding box center [363, 311] width 651 height 546
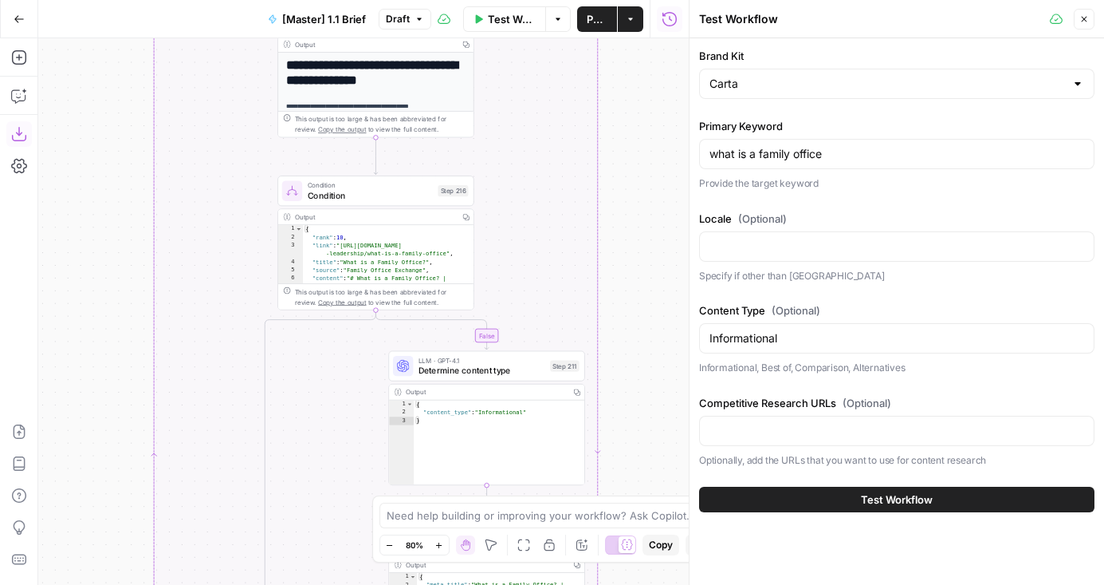
drag, startPoint x: 176, startPoint y: 218, endPoint x: 176, endPoint y: 372, distance: 154.7
click at [176, 372] on div "false true false true true false Workflow Set Inputs Inputs Condition If compet…" at bounding box center [363, 311] width 651 height 546
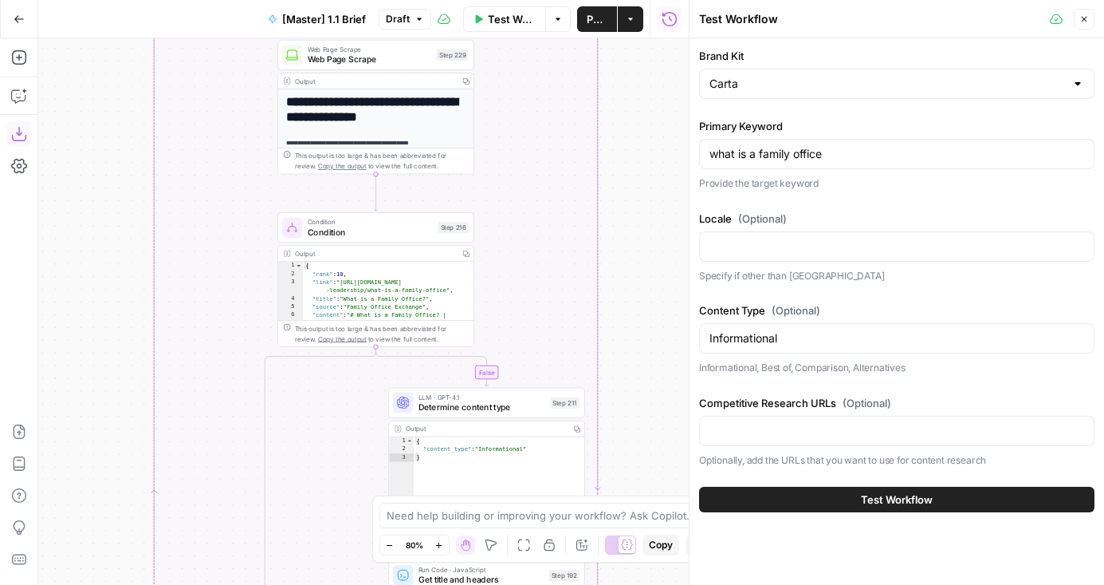
drag, startPoint x: 208, startPoint y: 217, endPoint x: 208, endPoint y: 399, distance: 181.8
click at [208, 398] on div "false true false true true false Workflow Set Inputs Inputs Condition If compet…" at bounding box center [363, 311] width 651 height 546
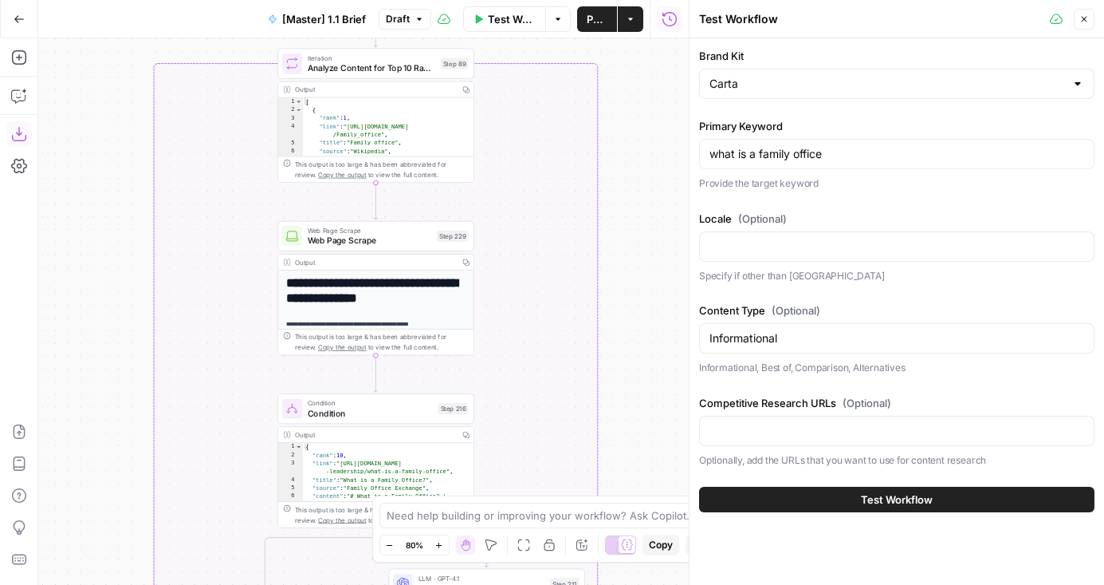
drag, startPoint x: 220, startPoint y: 252, endPoint x: 220, endPoint y: 406, distance: 153.9
click at [220, 405] on div "false true false true true false Workflow Set Inputs Inputs Condition If compet…" at bounding box center [363, 311] width 651 height 546
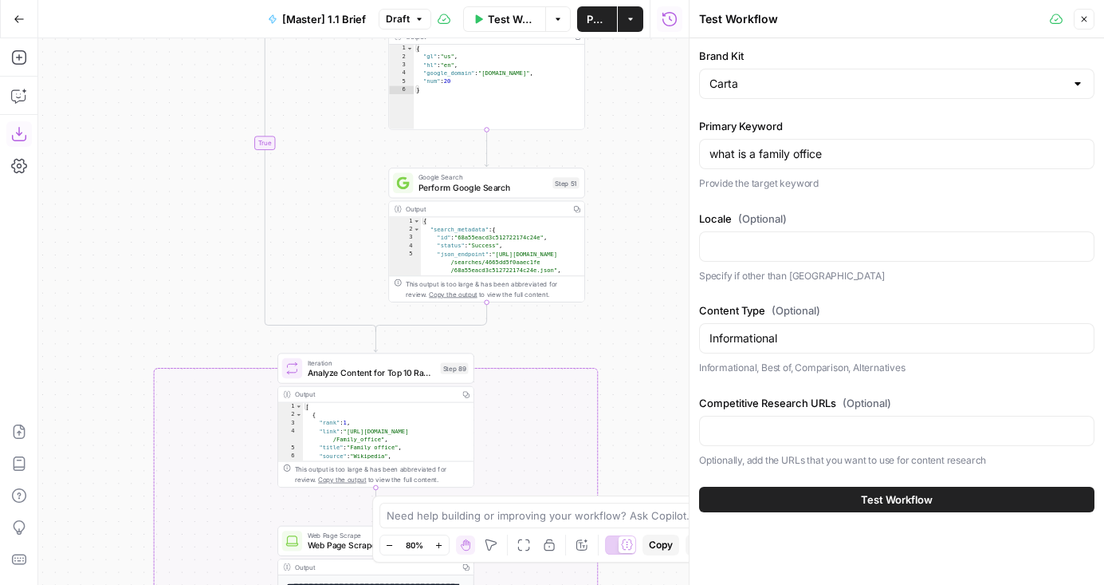
drag, startPoint x: 228, startPoint y: 273, endPoint x: 228, endPoint y: 443, distance: 170.7
click at [228, 443] on div "false true false true true false Workflow Set Inputs Inputs Condition If compet…" at bounding box center [363, 311] width 651 height 546
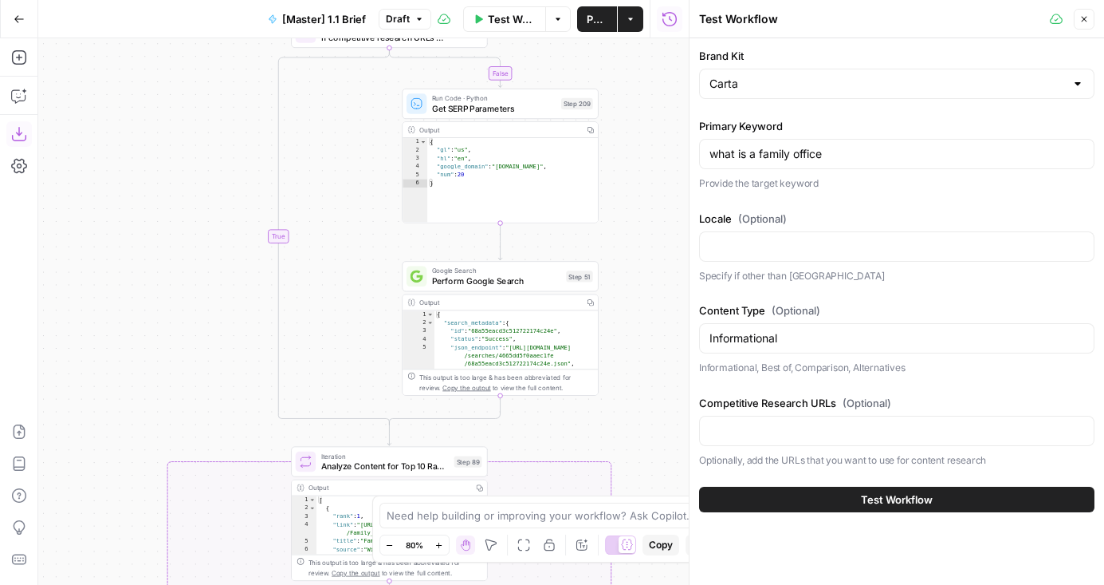
drag, startPoint x: 210, startPoint y: 213, endPoint x: 223, endPoint y: 287, distance: 75.4
click at [223, 287] on div "false true false true true false Workflow Set Inputs Inputs Condition If compet…" at bounding box center [363, 311] width 651 height 546
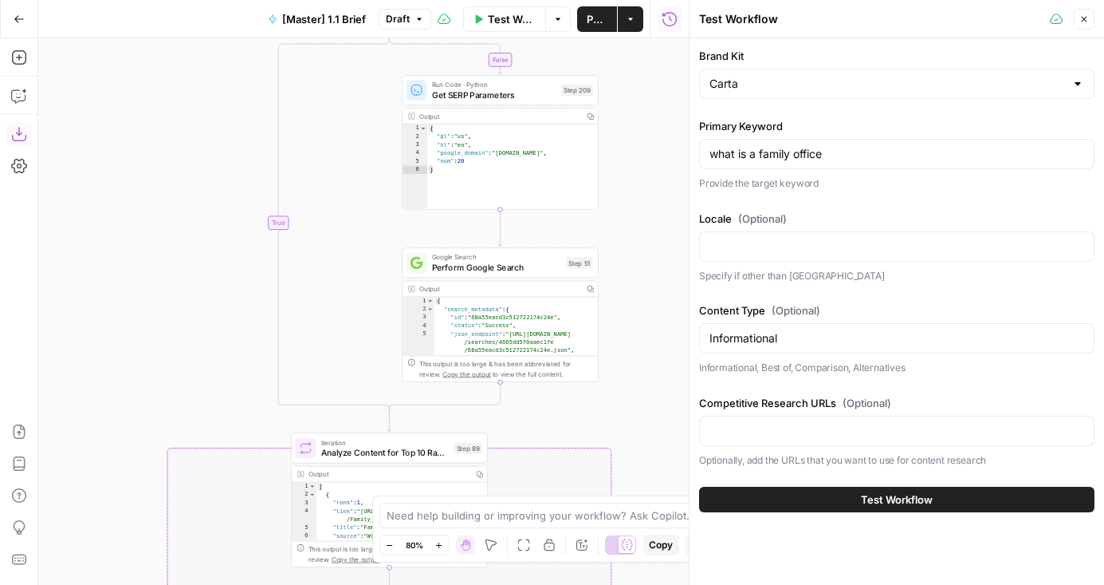
drag, startPoint x: 211, startPoint y: 225, endPoint x: 211, endPoint y: 211, distance: 14.4
click at [211, 211] on div "false true false true true false Workflow Set Inputs Inputs Condition If compet…" at bounding box center [363, 311] width 651 height 546
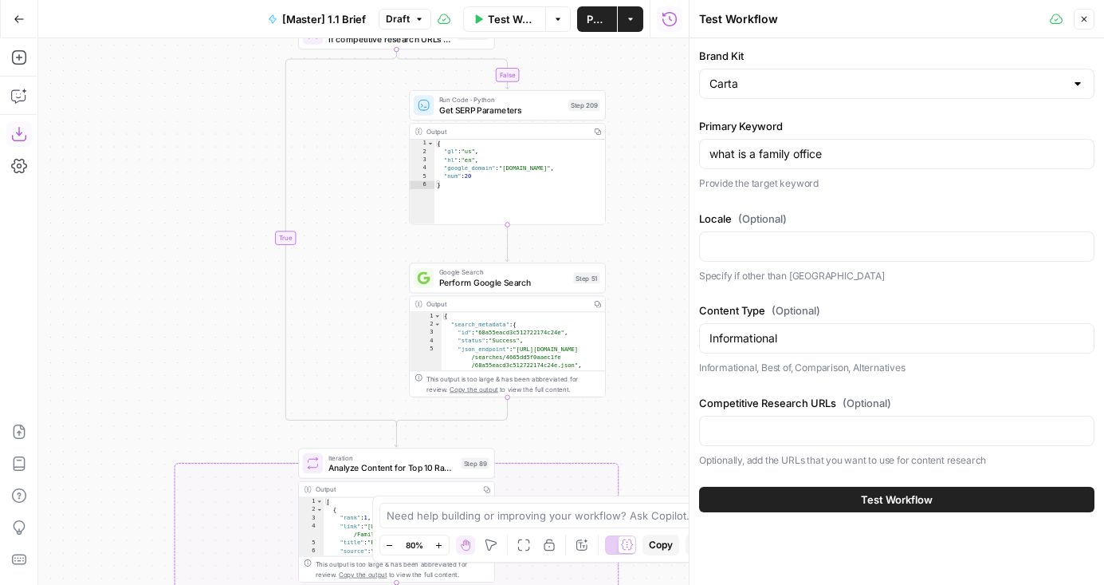
drag, startPoint x: 173, startPoint y: 194, endPoint x: 198, endPoint y: 238, distance: 51.0
click at [198, 238] on div "false true false true true false Workflow Set Inputs Inputs Condition If compet…" at bounding box center [363, 311] width 651 height 546
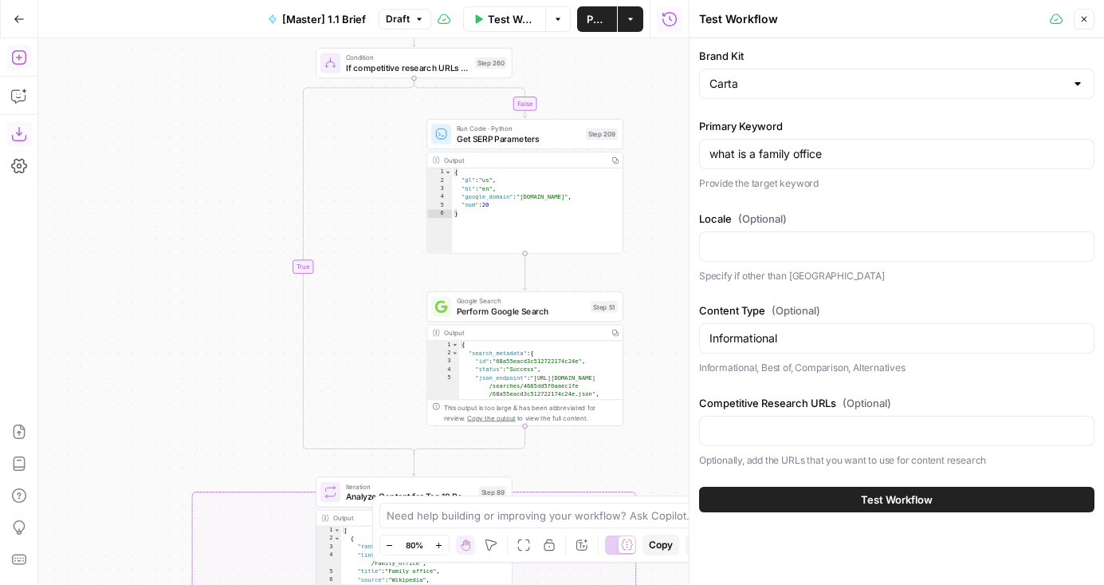
click at [18, 63] on icon "button" at bounding box center [19, 57] width 16 height 16
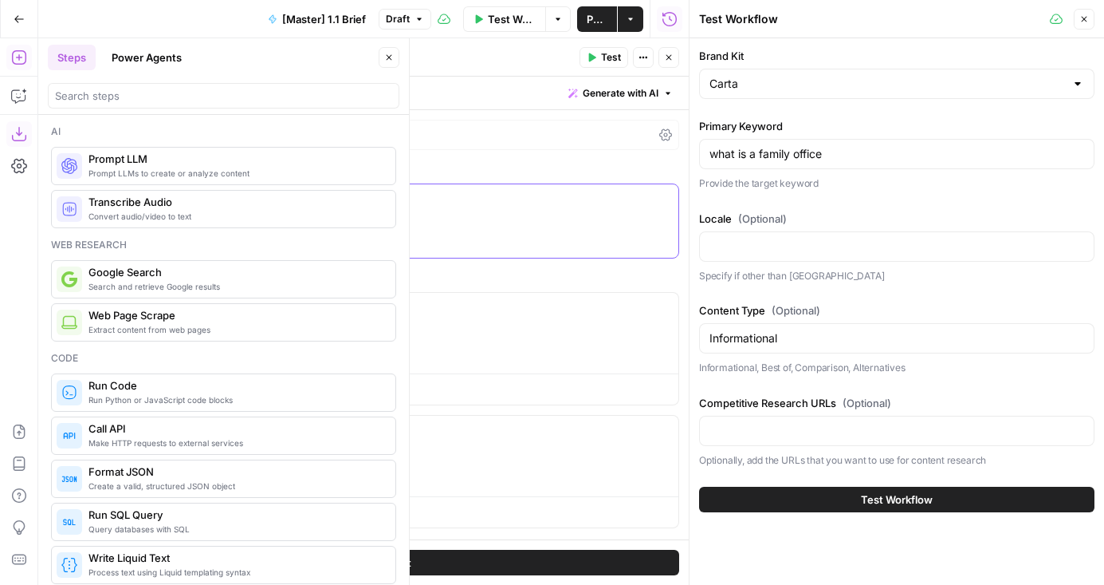
click at [212, 193] on p at bounding box center [400, 199] width 537 height 16
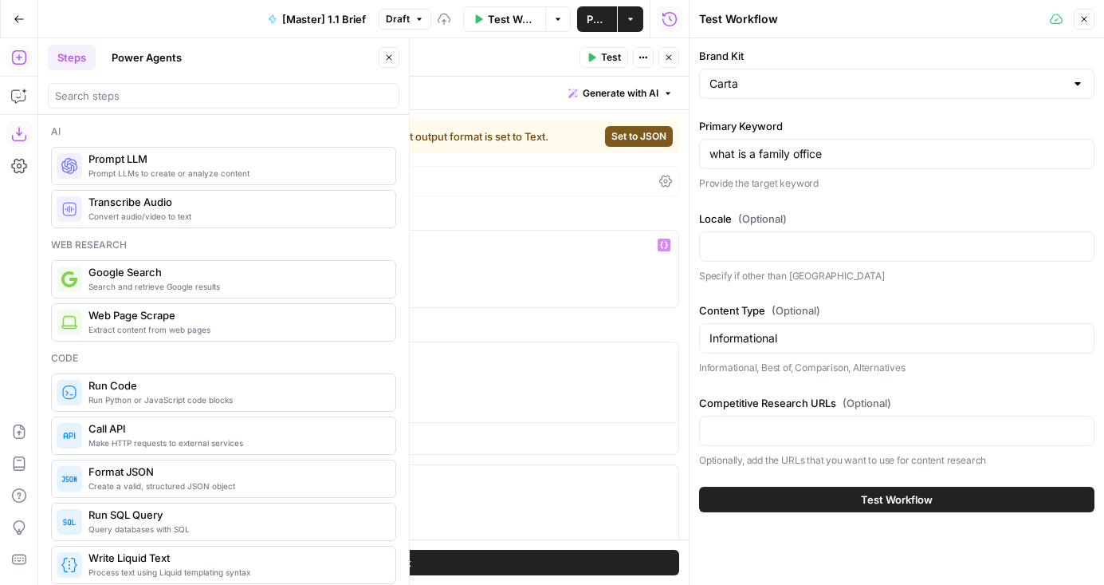
click at [635, 132] on span "Set to JSON" at bounding box center [639, 136] width 55 height 14
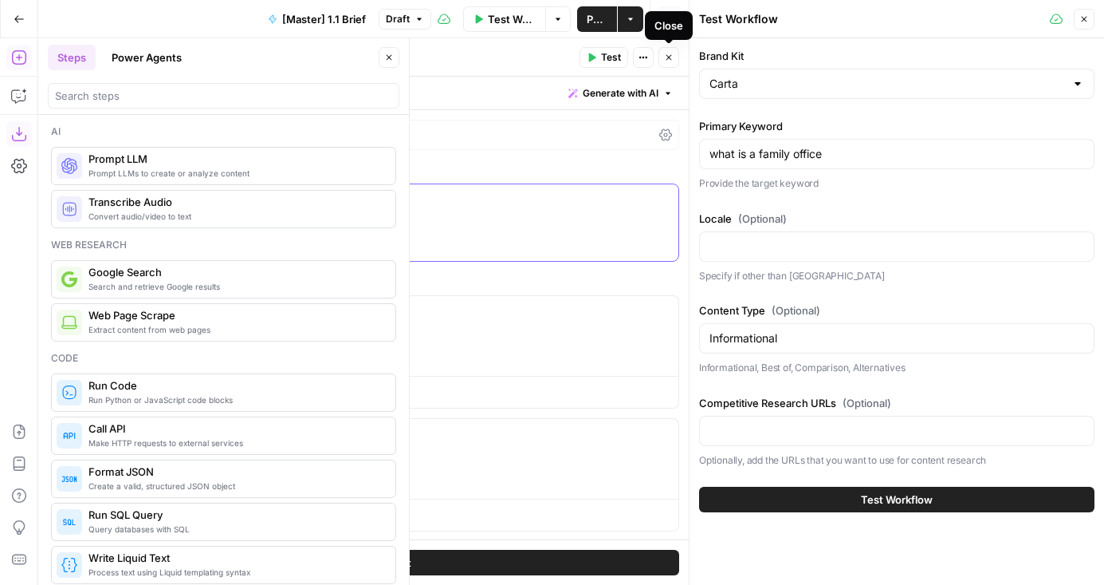
click at [199, 231] on p "**********" at bounding box center [400, 223] width 537 height 64
click at [187, 459] on button "Delete" at bounding box center [181, 456] width 67 height 18
click at [340, 314] on p at bounding box center [446, 310] width 445 height 16
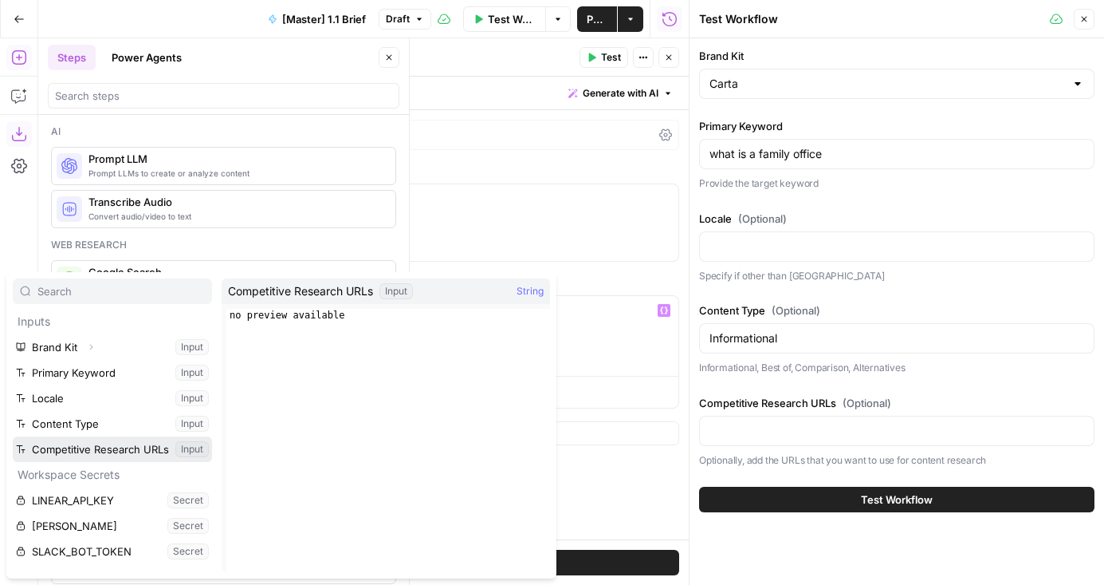
click at [108, 441] on button "Select variable Competitive Research URLs" at bounding box center [112, 449] width 199 height 26
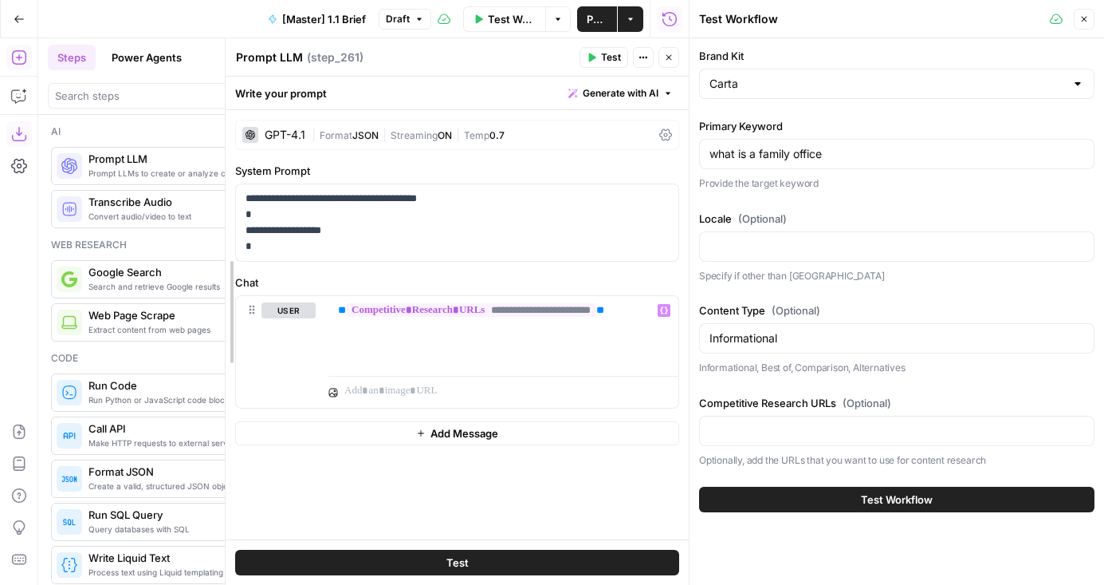
drag, startPoint x: 116, startPoint y: 172, endPoint x: 277, endPoint y: 172, distance: 160.3
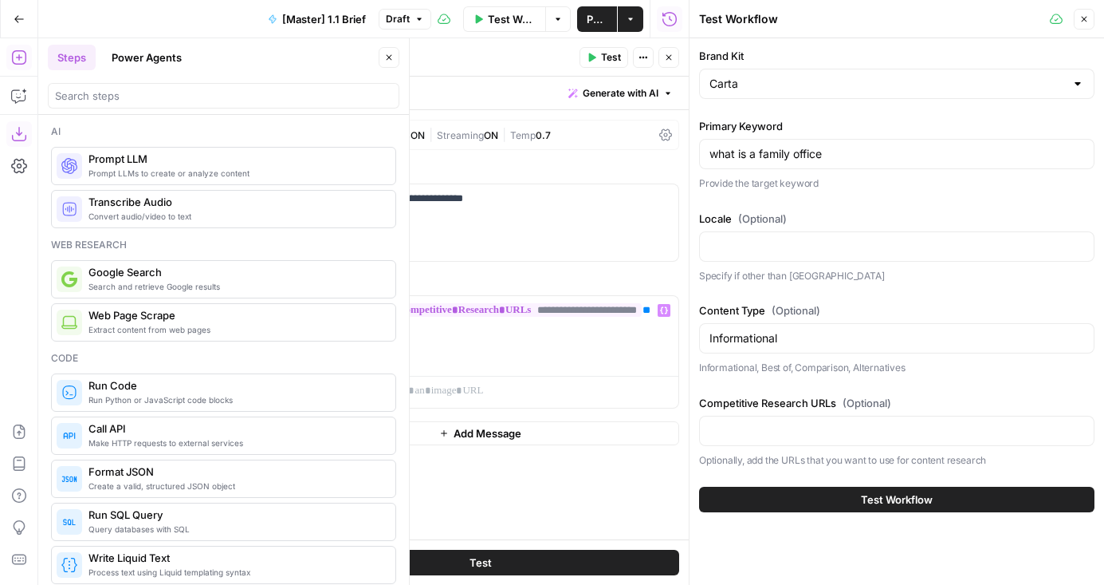
click at [194, 124] on div "Ai" at bounding box center [223, 131] width 345 height 14
click at [394, 57] on button "Close" at bounding box center [389, 57] width 21 height 21
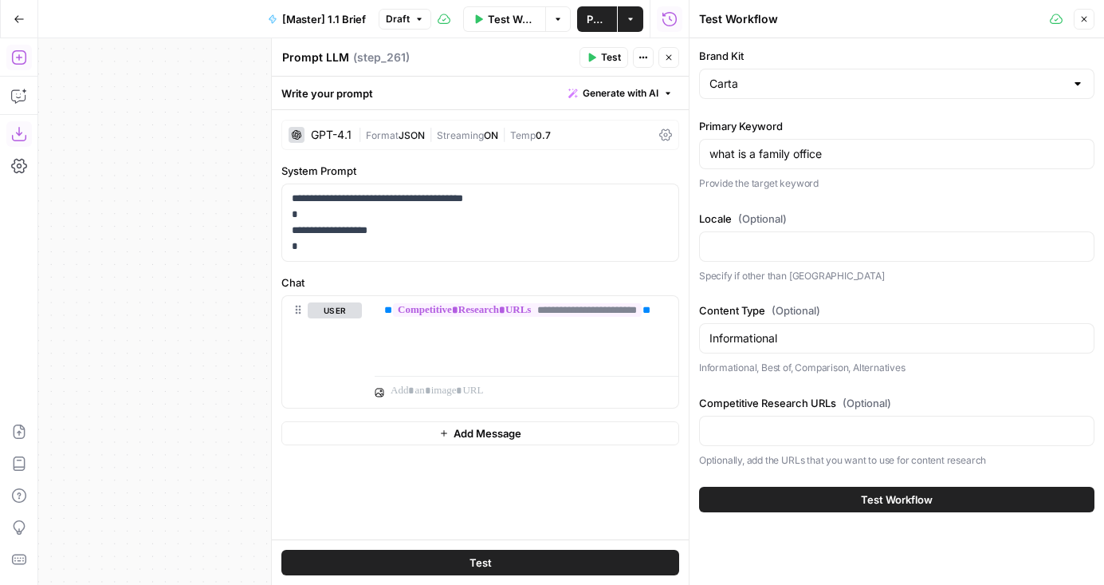
drag, startPoint x: 221, startPoint y: 207, endPoint x: 2, endPoint y: 207, distance: 218.5
click at [2, 207] on div "Add Steps Copilot Download as JSON Settings Import JSON AirOps Academy Help Giv…" at bounding box center [344, 311] width 689 height 546
drag, startPoint x: 161, startPoint y: 249, endPoint x: 54, endPoint y: 322, distance: 129.6
click at [54, 322] on div "false true false true true false Workflow Set Inputs Inputs Condition If compet…" at bounding box center [363, 311] width 651 height 546
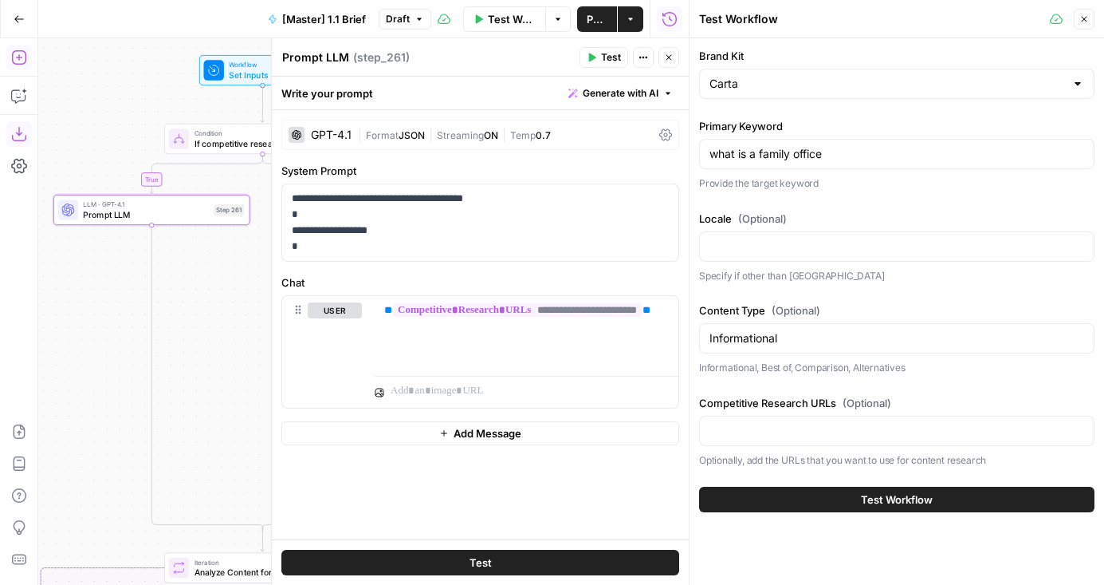
click at [309, 61] on textarea "Prompt LLM" at bounding box center [315, 57] width 67 height 16
type textarea "Return URLs"
click at [668, 54] on icon "button" at bounding box center [669, 58] width 10 height 10
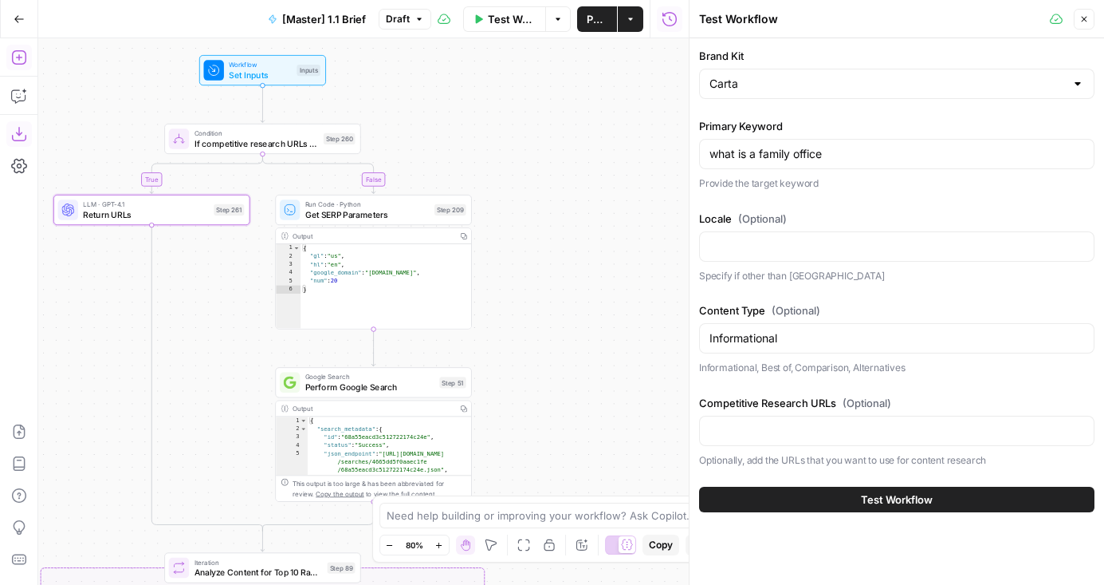
drag, startPoint x: 186, startPoint y: 304, endPoint x: 260, endPoint y: 207, distance: 121.7
click at [259, 207] on div "false true false true true false Workflow Set Inputs Inputs Condition If compet…" at bounding box center [363, 311] width 651 height 546
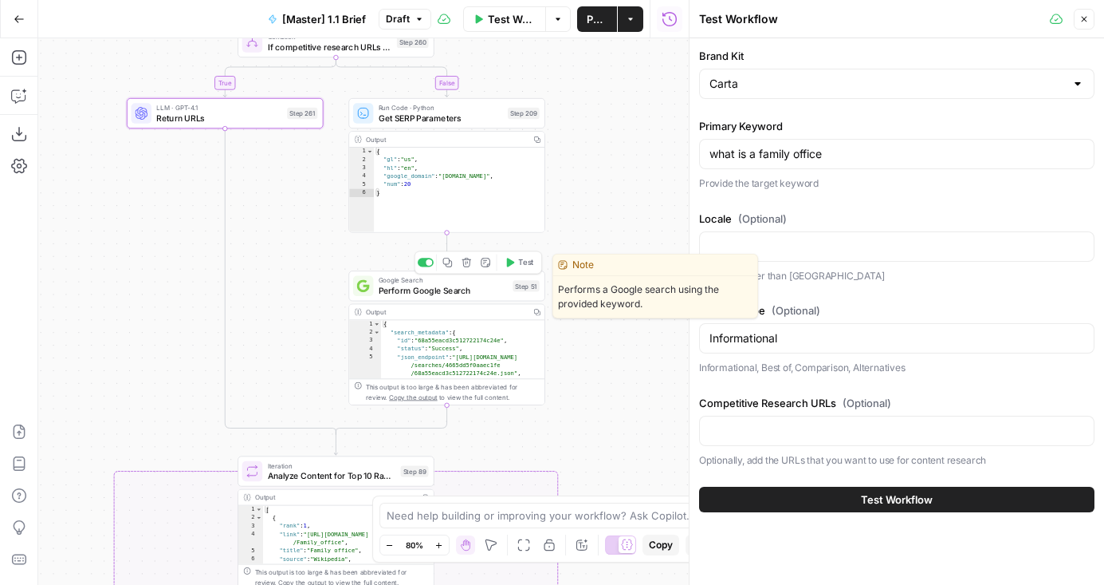
click at [403, 298] on div "Google Search Perform Google Search Step 51 Copy step Delete step Edit Note Test" at bounding box center [446, 285] width 197 height 30
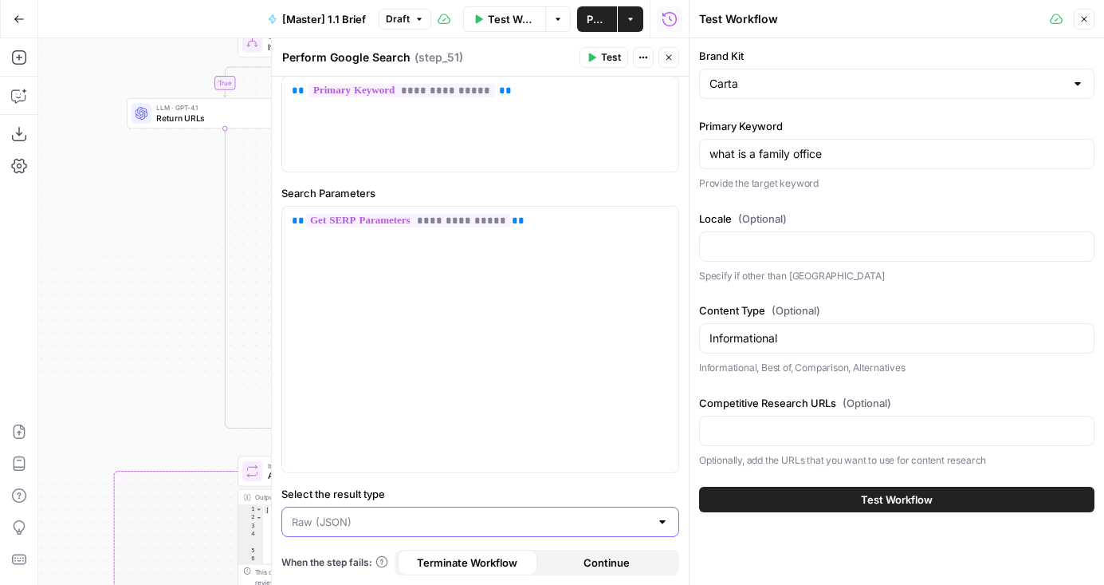
click at [333, 521] on input "Select the result type" at bounding box center [471, 522] width 358 height 16
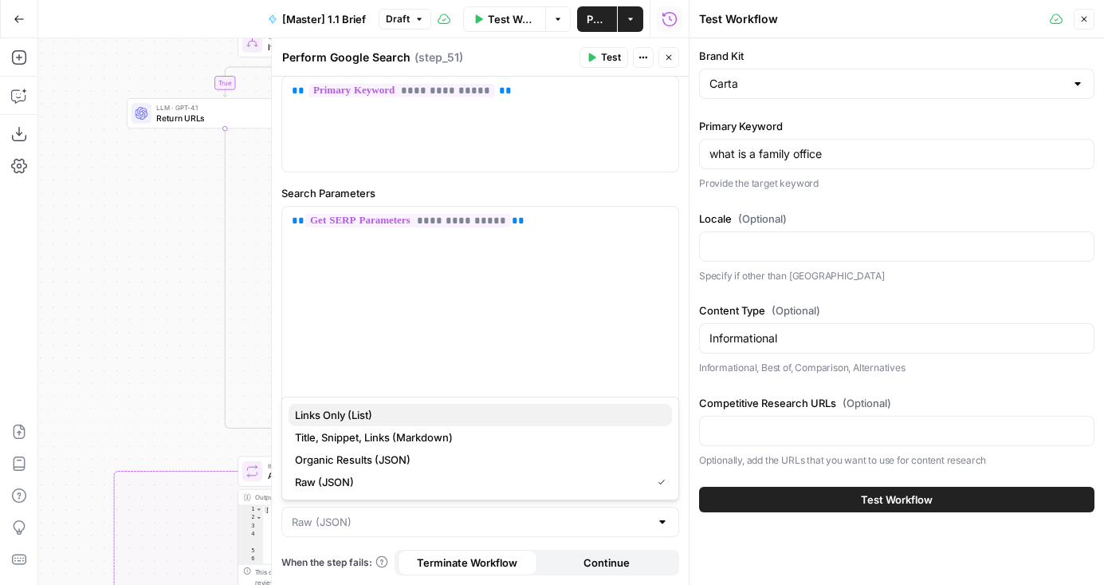
click at [333, 406] on button "Links Only (List)" at bounding box center [481, 415] width 384 height 22
type input "Links Only (List)"
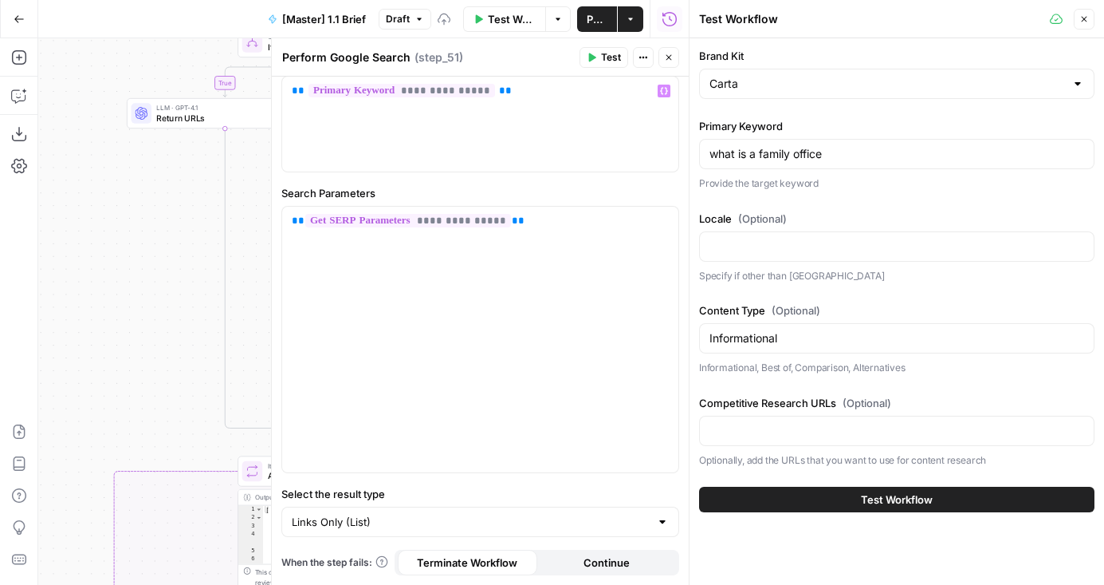
click at [661, 60] on button "Close" at bounding box center [669, 57] width 21 height 21
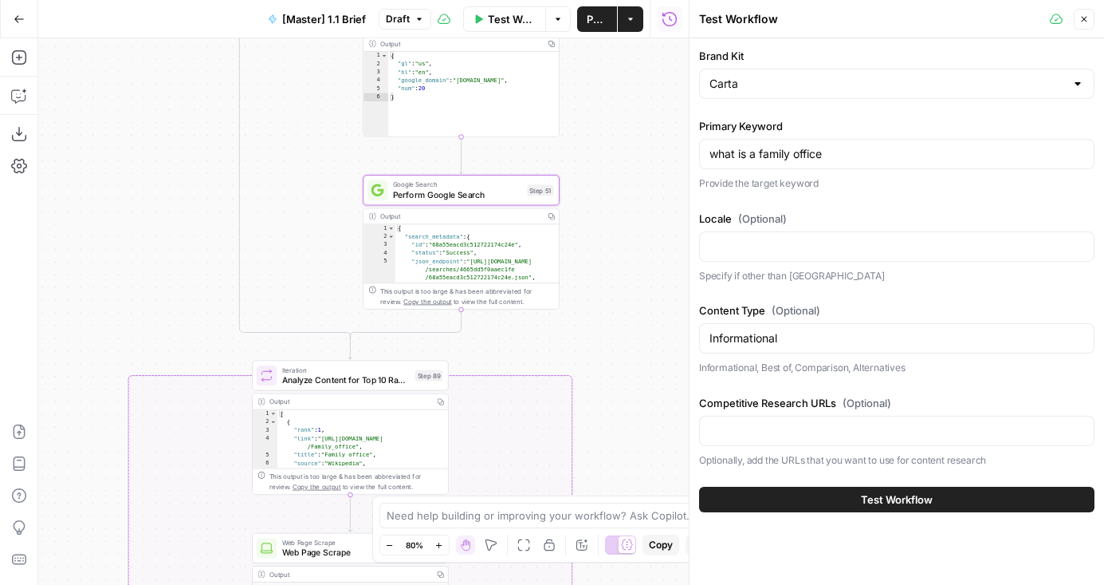
drag, startPoint x: 620, startPoint y: 183, endPoint x: 624, endPoint y: 162, distance: 21.1
click at [624, 162] on div "false true false true true false Workflow Set Inputs Inputs Condition If compet…" at bounding box center [363, 311] width 651 height 546
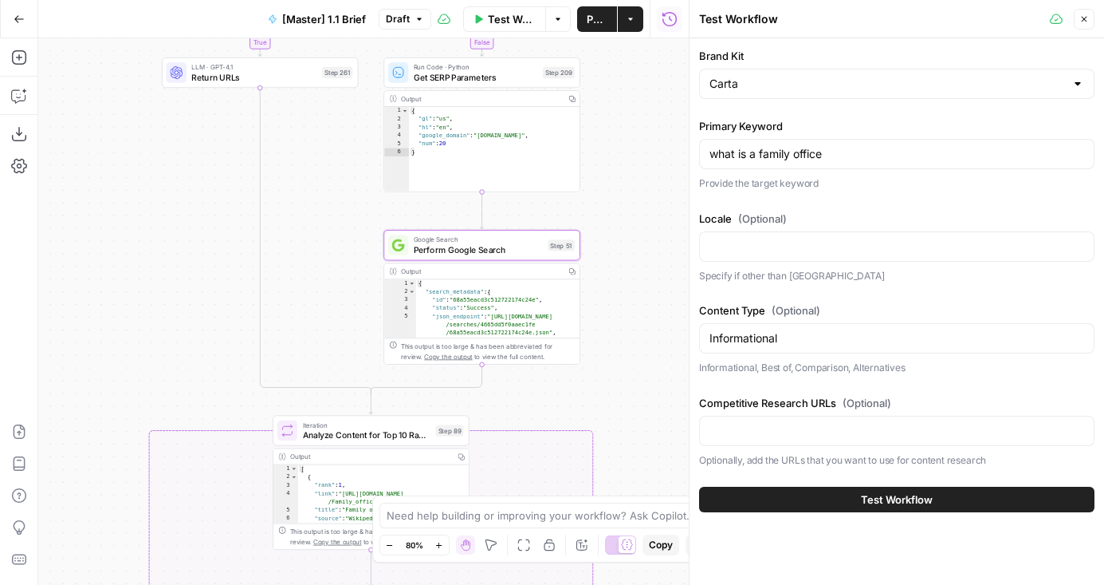
drag, startPoint x: 268, startPoint y: 190, endPoint x: 289, endPoint y: 245, distance: 58.8
click at [289, 245] on div "false true false true true false Workflow Set Inputs Inputs Condition If compet…" at bounding box center [363, 311] width 651 height 546
click at [97, 170] on div "false true false true true false Workflow Set Inputs Inputs Condition If compet…" at bounding box center [363, 311] width 651 height 546
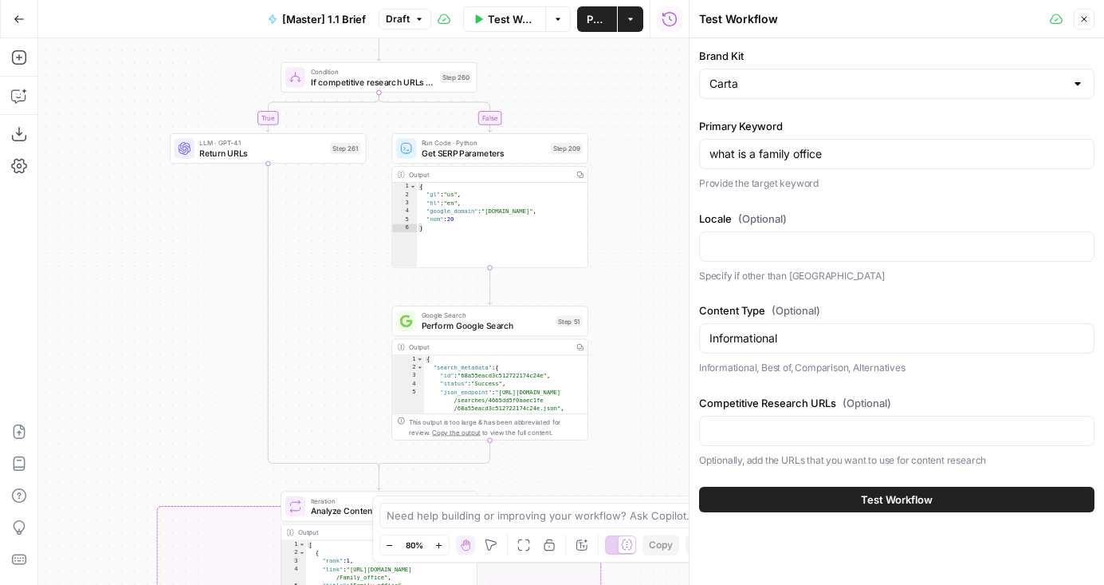
drag, startPoint x: 97, startPoint y: 170, endPoint x: 105, endPoint y: 246, distance: 76.2
click at [106, 246] on div "false true false true true false Workflow Set Inputs Inputs Condition If compet…" at bounding box center [363, 311] width 651 height 546
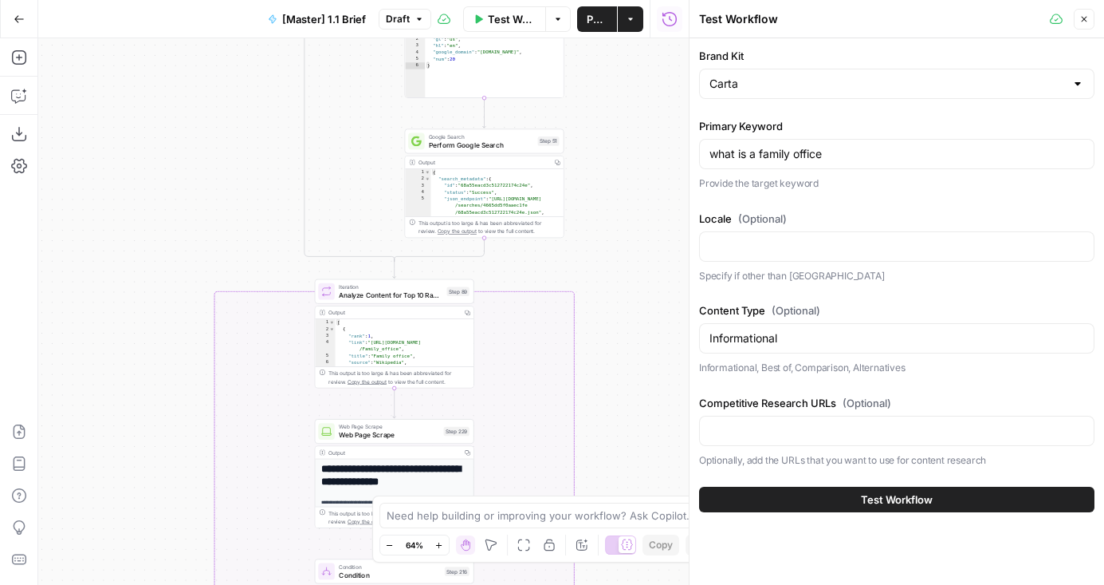
drag, startPoint x: 218, startPoint y: 360, endPoint x: 218, endPoint y: 101, distance: 258.4
click at [218, 101] on div "false true false true true false Workflow Set Inputs Inputs Condition If compet…" at bounding box center [363, 311] width 651 height 546
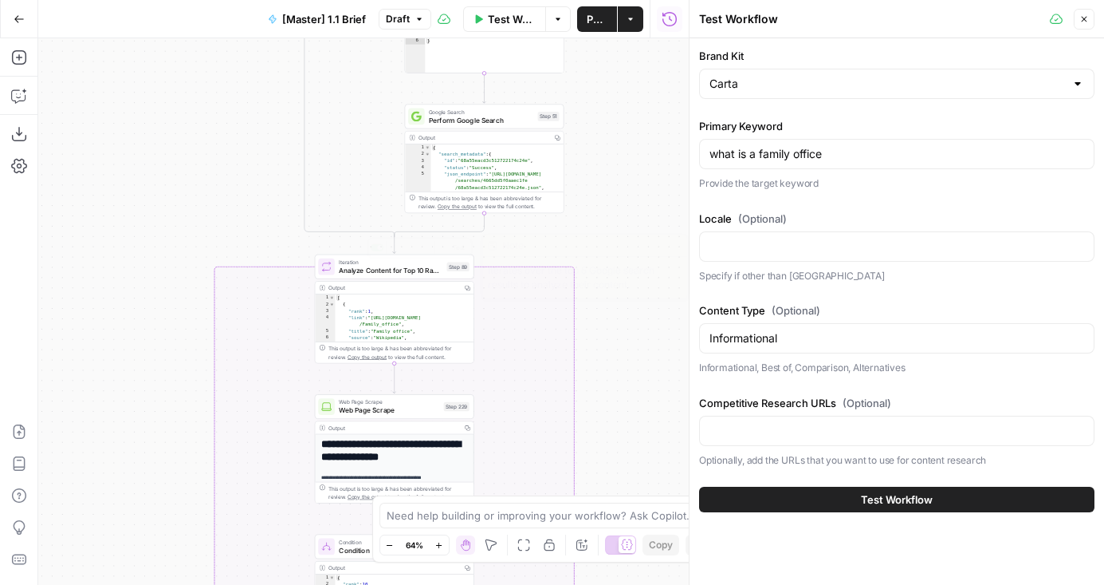
click at [432, 274] on span "Analyze Content for Top 10 Ranking Pages" at bounding box center [391, 270] width 104 height 10
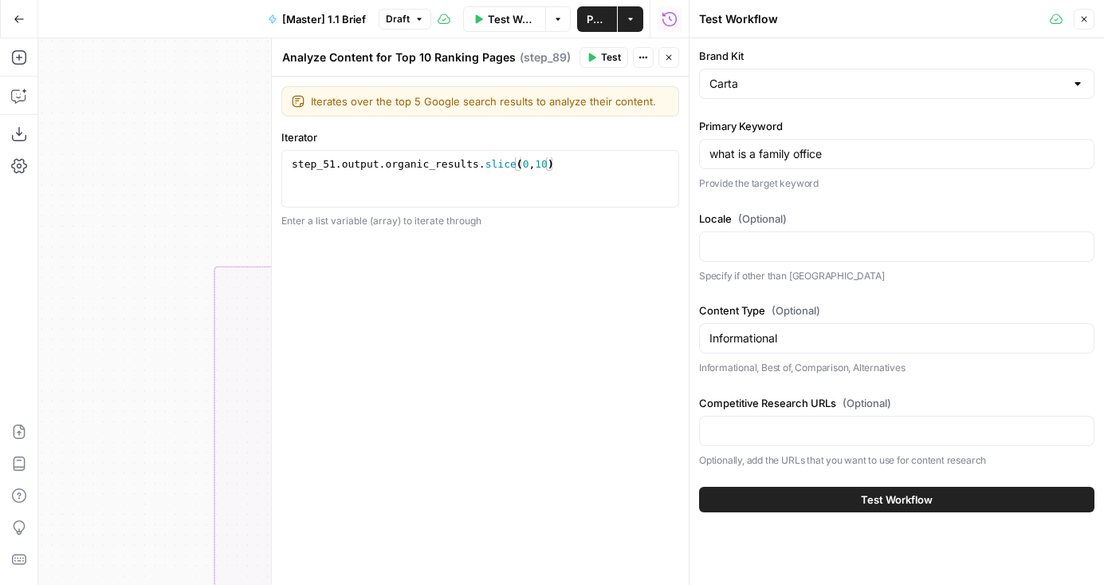
click at [587, 173] on div "step_51 . output . organic_results . slice ( 0 , 10 )" at bounding box center [481, 193] width 384 height 72
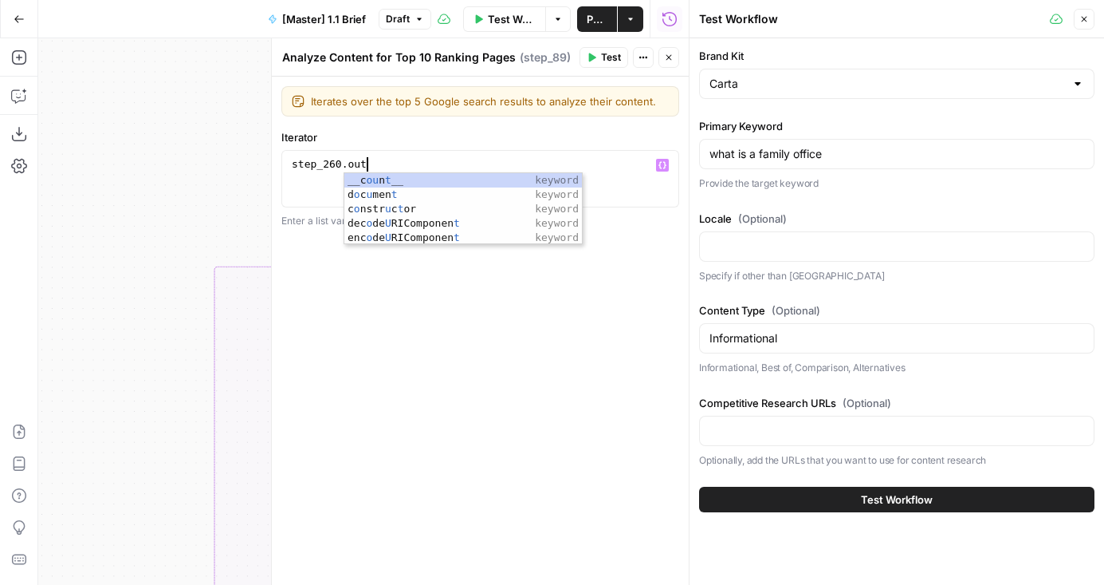
scroll to position [0, 6]
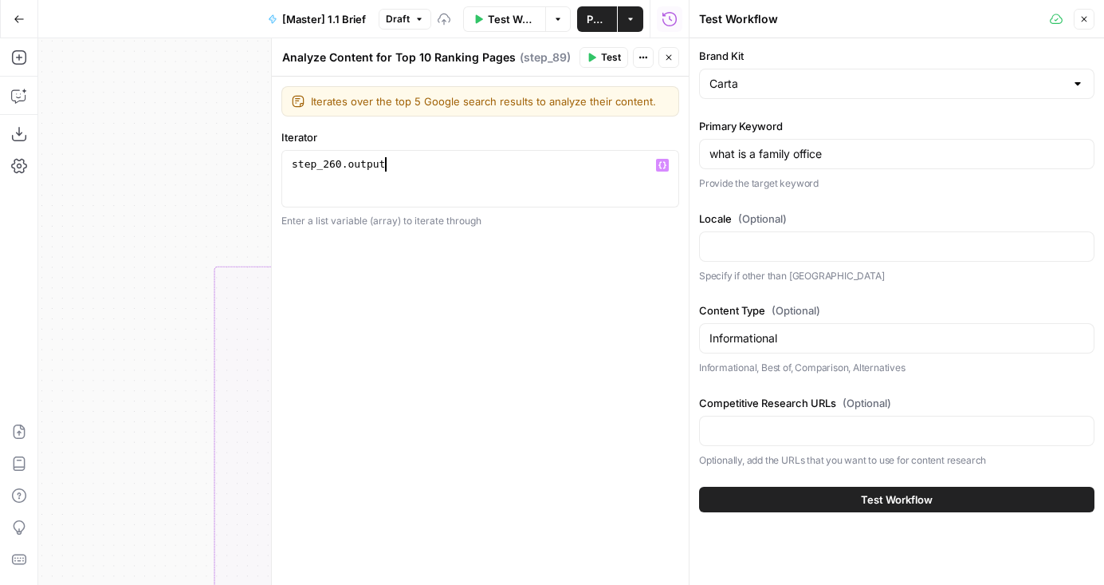
type textarea "**********"
click at [677, 57] on button "Close" at bounding box center [669, 57] width 21 height 21
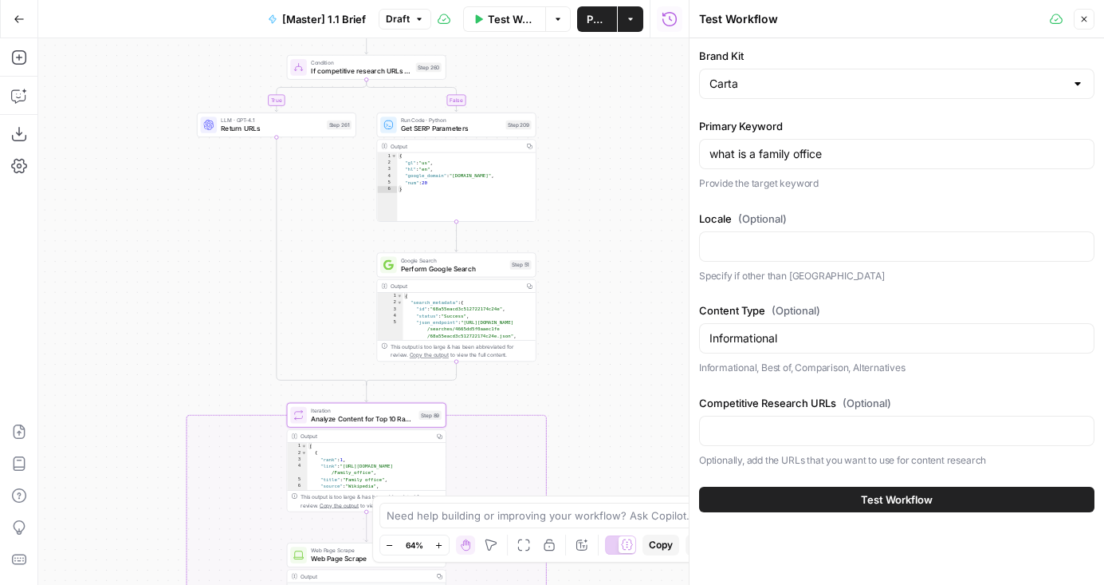
drag, startPoint x: 250, startPoint y: 108, endPoint x: 222, endPoint y: 270, distance: 164.3
click at [222, 270] on div "false true false true true false Workflow Set Inputs Inputs Condition If compet…" at bounding box center [363, 311] width 651 height 546
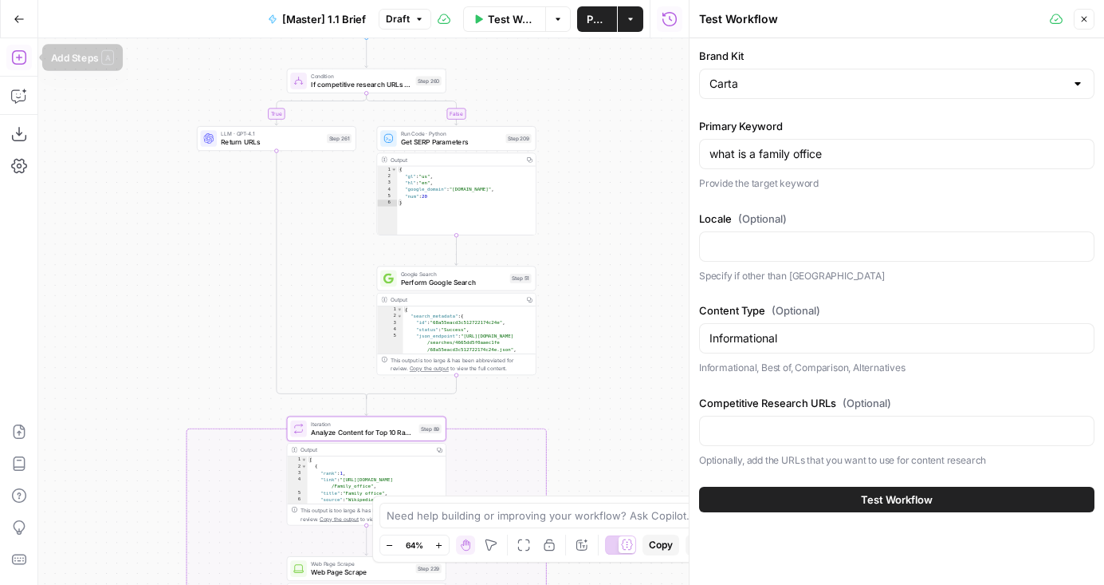
click at [22, 54] on icon "button" at bounding box center [19, 57] width 16 height 16
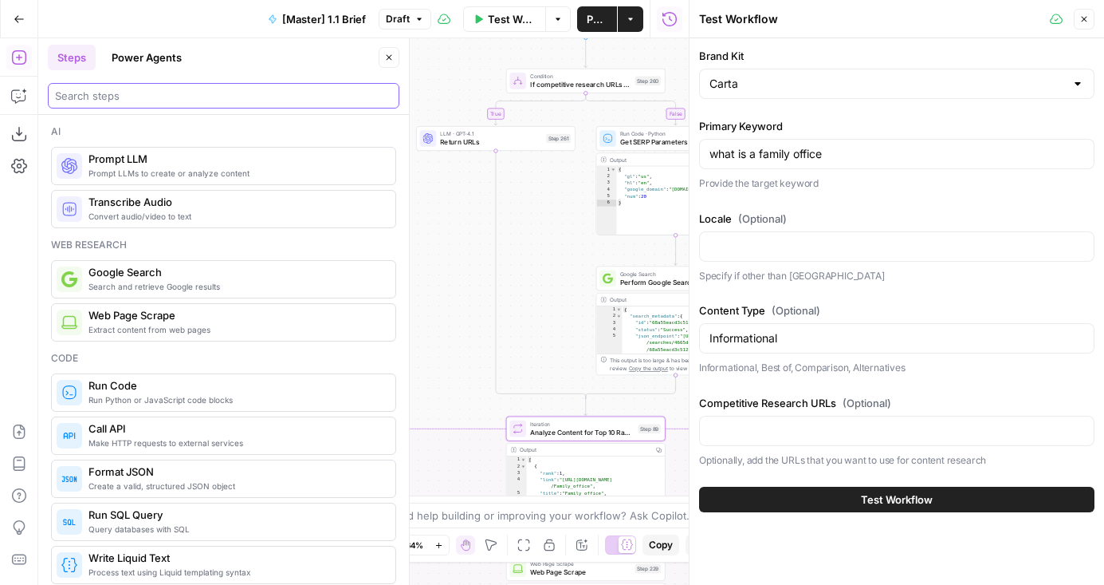
click at [178, 101] on input "search" at bounding box center [223, 96] width 337 height 16
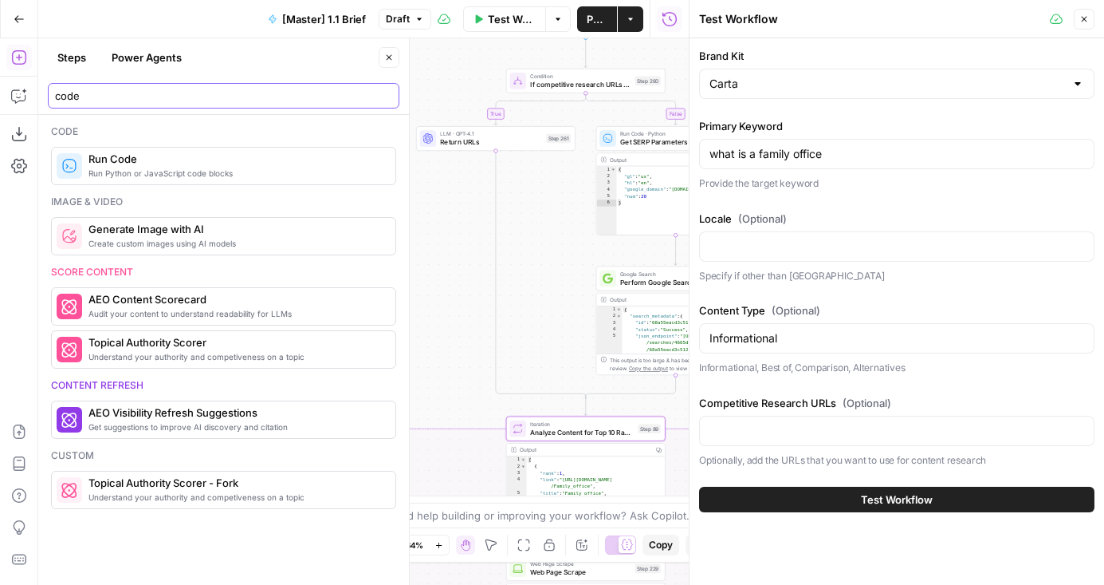
type input "code"
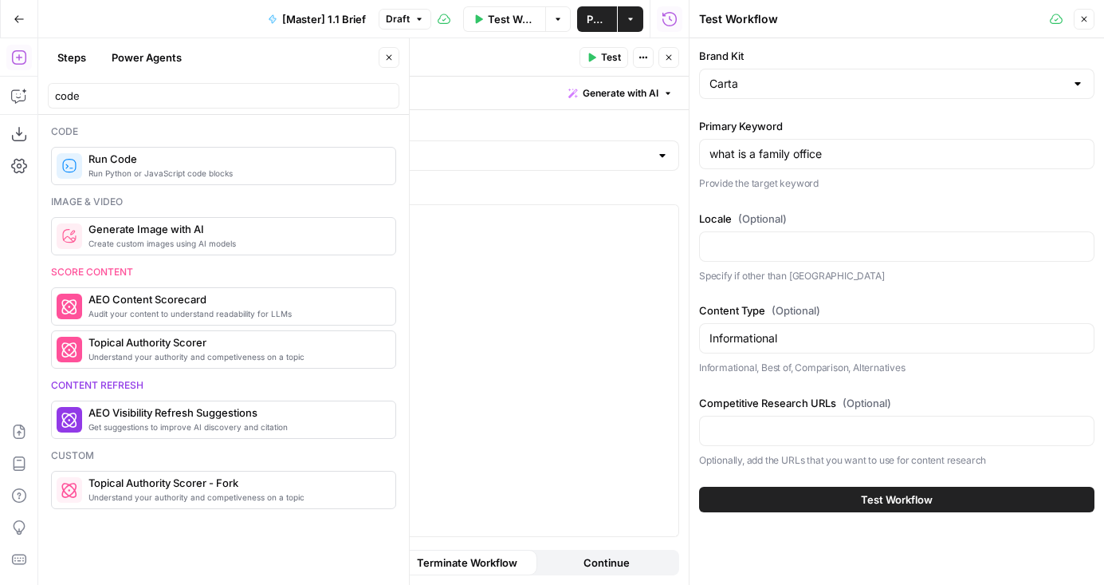
click at [392, 59] on icon "button" at bounding box center [389, 58] width 10 height 10
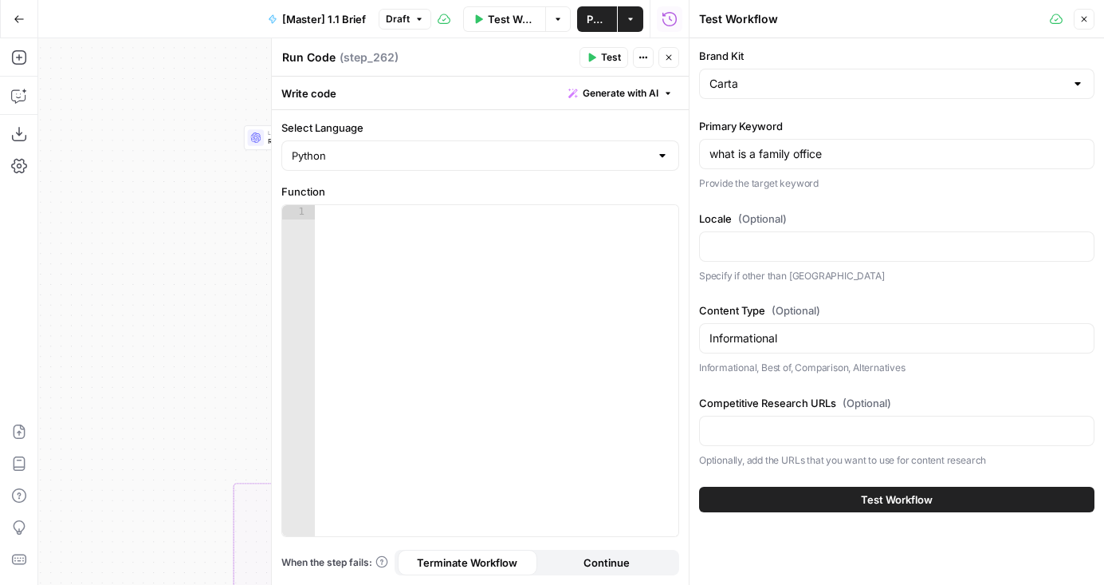
drag, startPoint x: 238, startPoint y: 251, endPoint x: 3, endPoint y: 250, distance: 235.3
click at [3, 250] on div "Add Steps Copilot Download as JSON Settings Import JSON AirOps Academy Help Giv…" at bounding box center [344, 311] width 689 height 546
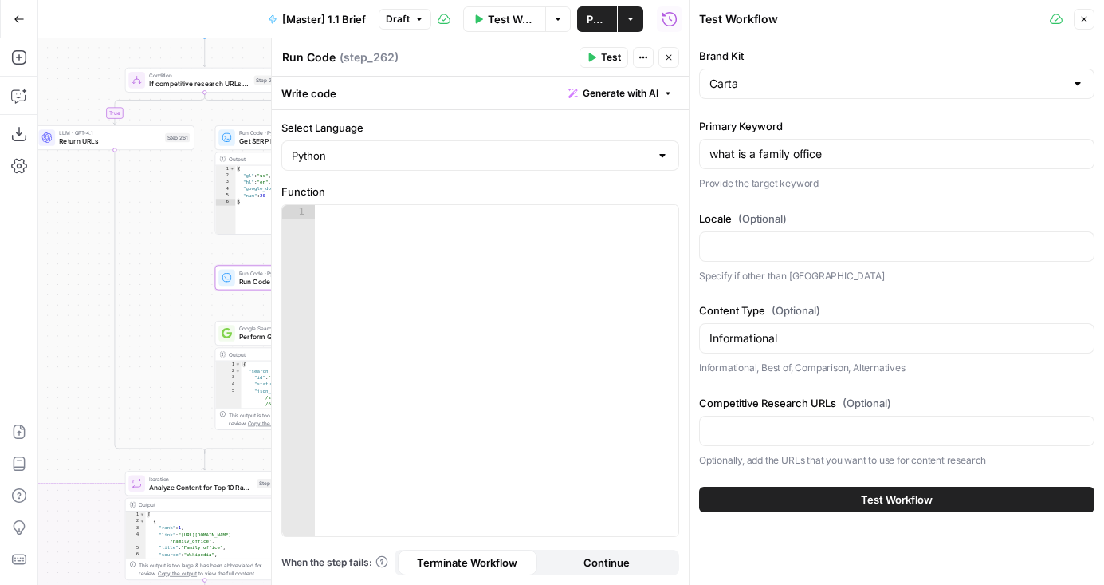
drag, startPoint x: 144, startPoint y: 249, endPoint x: -3, endPoint y: 249, distance: 146.7
click at [0, 249] on html "AirOps Builders New Home Browse Insights Opportunities Your Data Flightpath Rec…" at bounding box center [552, 292] width 1104 height 585
click at [370, 288] on div at bounding box center [497, 385] width 364 height 360
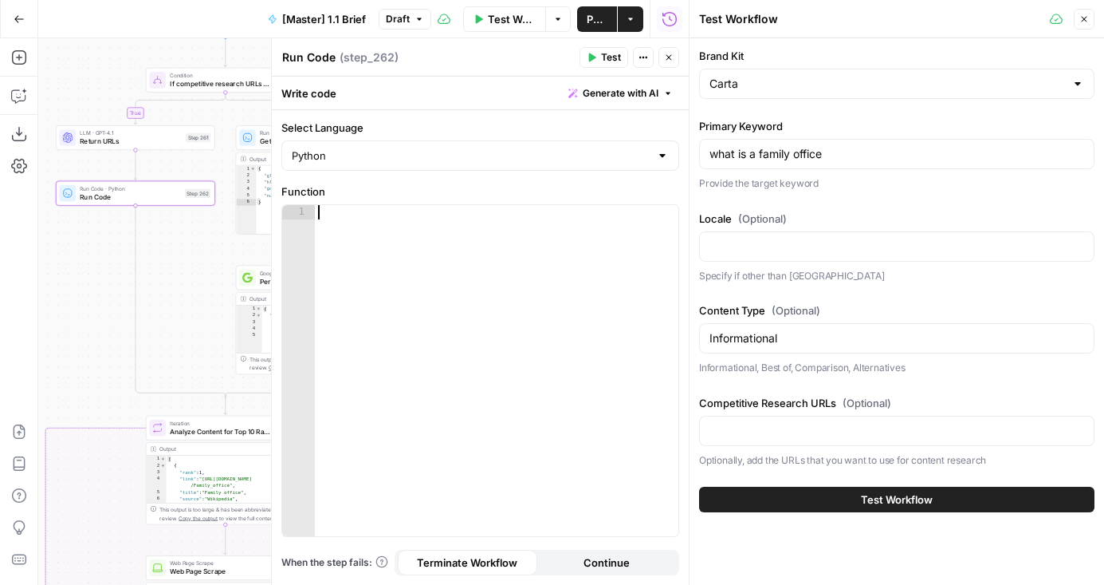
click at [468, 280] on div at bounding box center [497, 385] width 364 height 360
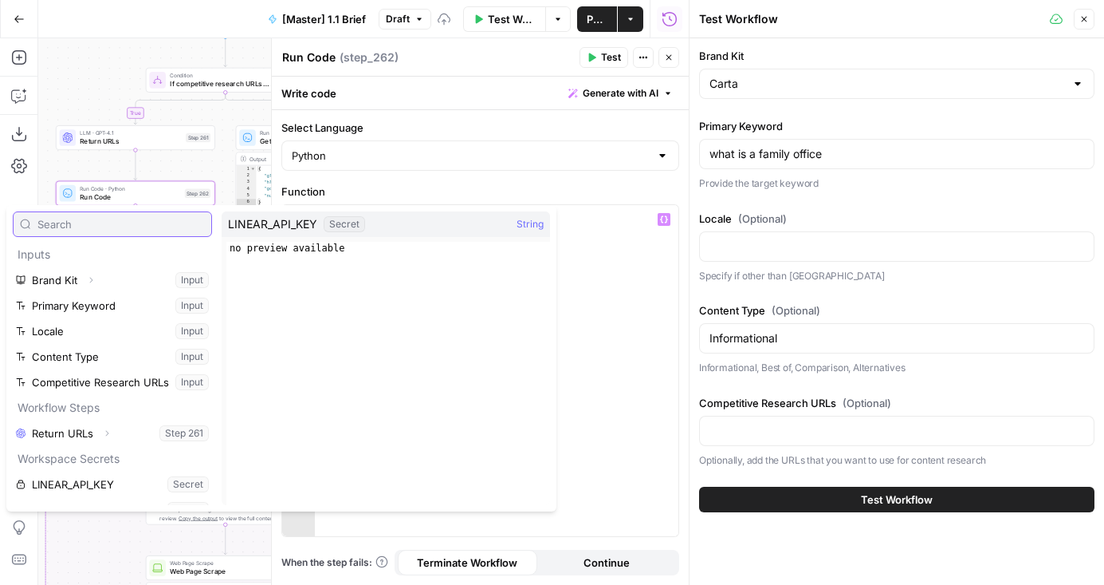
scroll to position [43, 0]
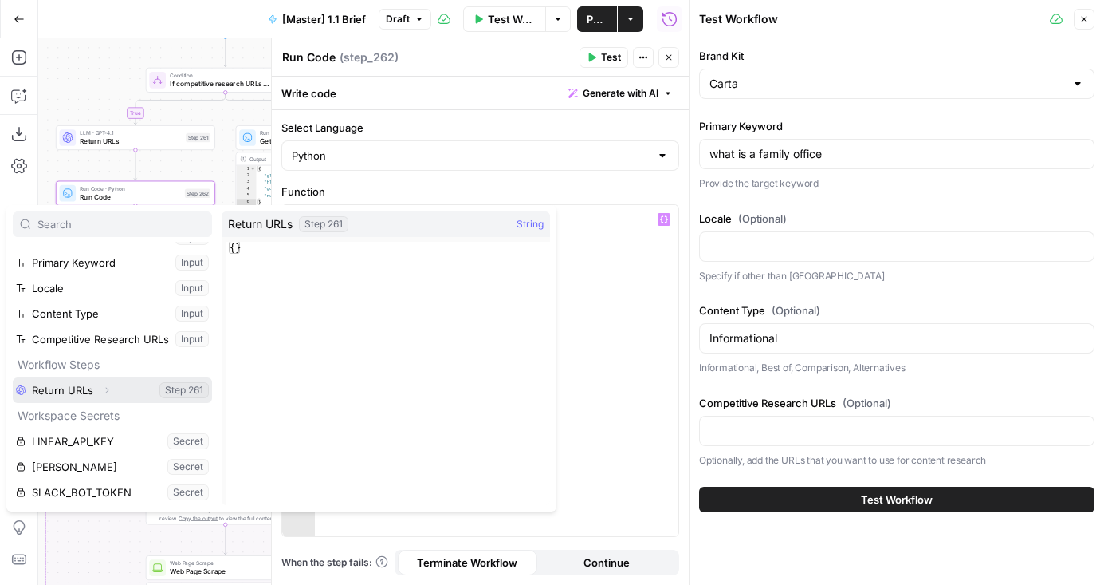
click at [107, 394] on icon "button" at bounding box center [107, 390] width 10 height 10
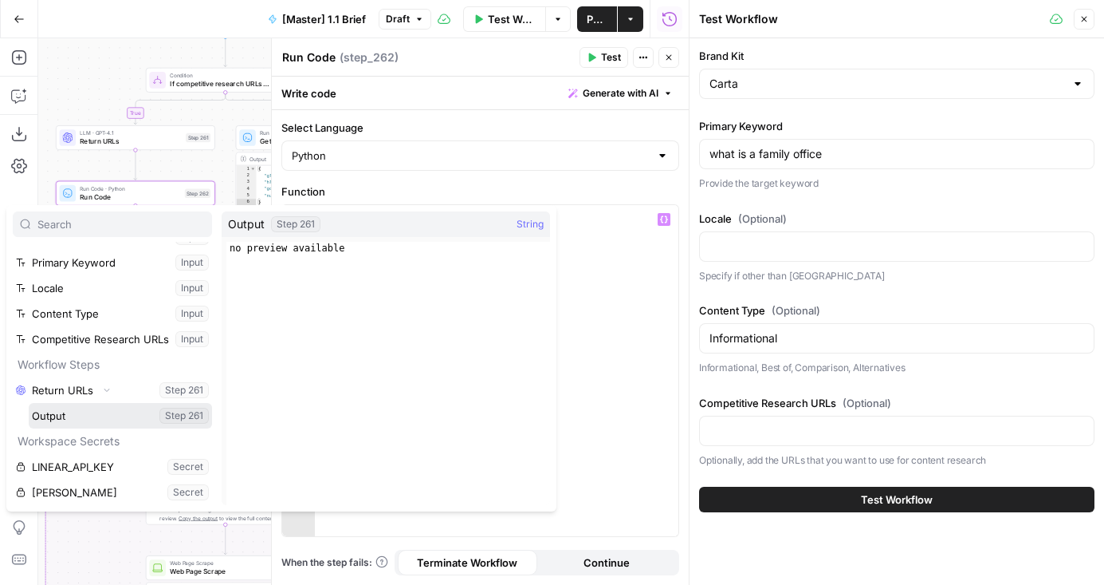
click at [57, 414] on button "Select variable Output" at bounding box center [120, 416] width 183 height 26
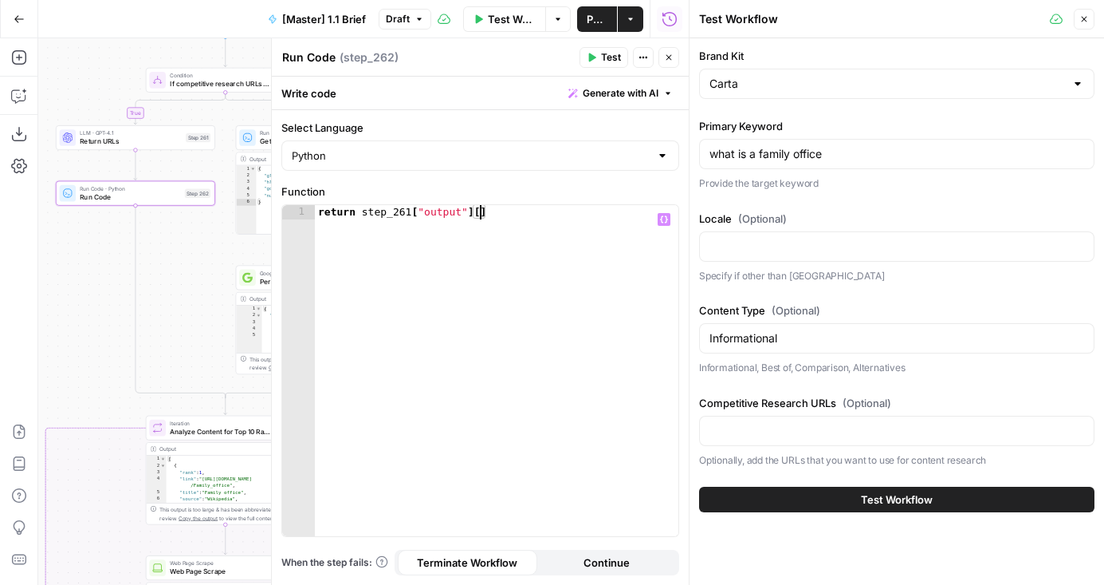
scroll to position [0, 11]
type textarea "**********"
click at [109, 140] on span "Return URLs" at bounding box center [131, 141] width 102 height 10
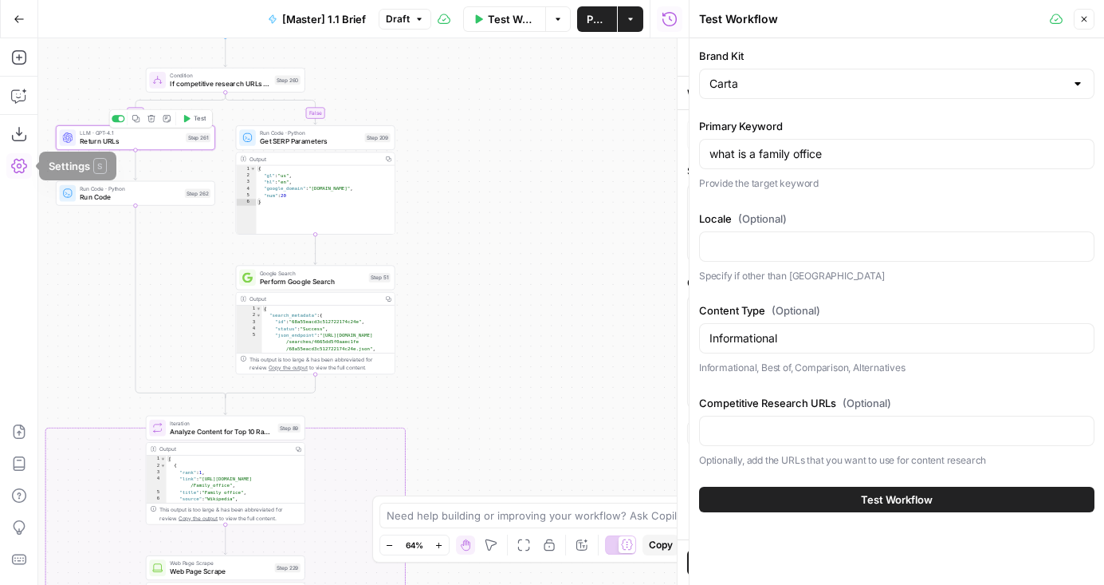
type textarea "Return URLs"
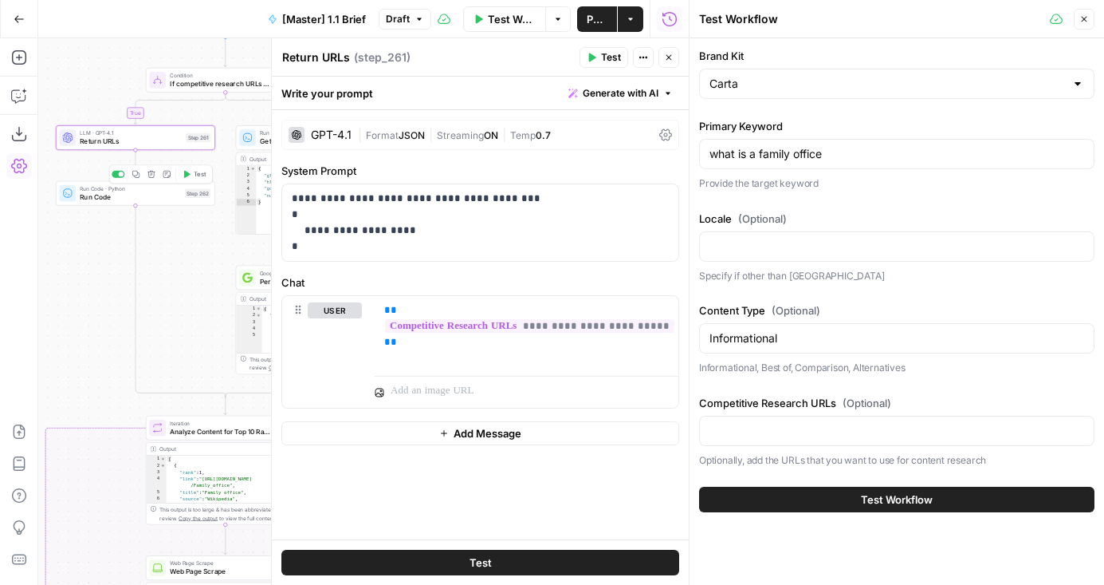
click at [98, 196] on span "Run Code" at bounding box center [130, 196] width 100 height 10
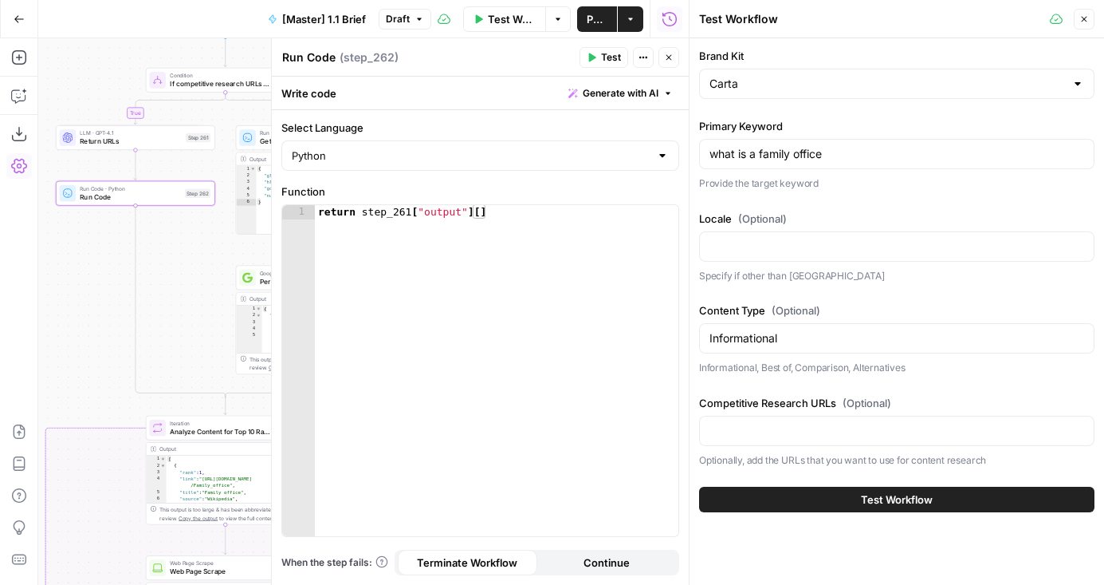
click at [492, 211] on div "return step_261 [ "output" ] [ ]" at bounding box center [497, 385] width 364 height 360
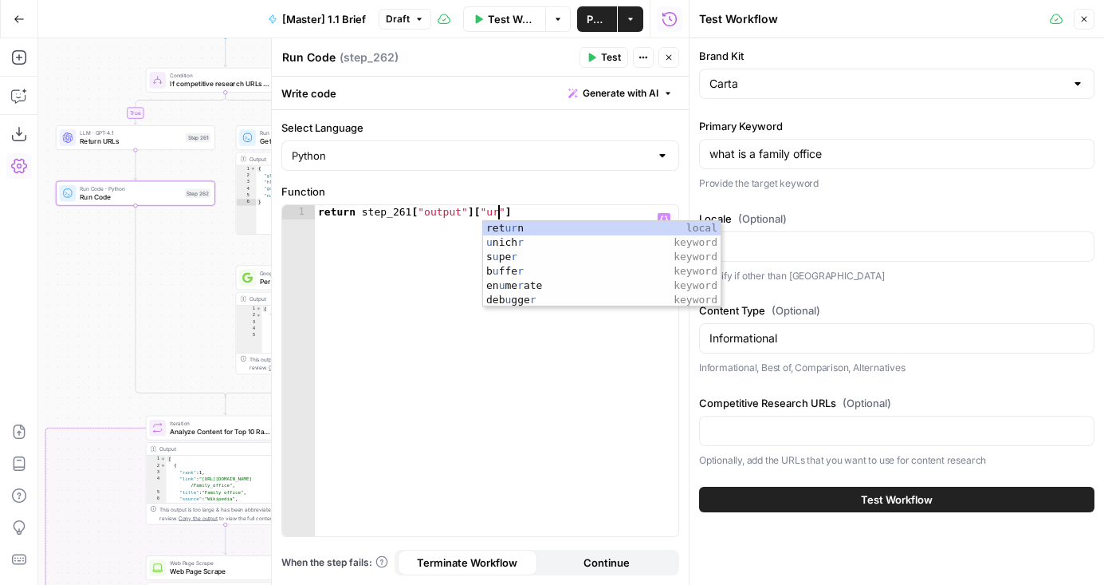
scroll to position [0, 14]
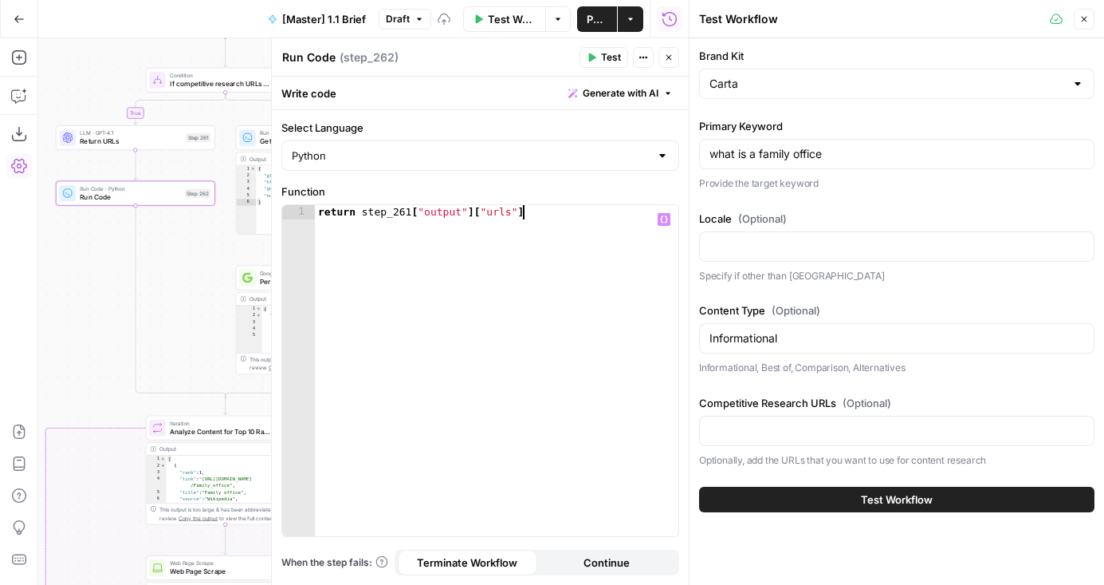
click at [529, 270] on div "return step_261 [ "output" ] [ "urls" ]" at bounding box center [497, 385] width 364 height 360
type textarea "**********"
click at [676, 59] on button "Close" at bounding box center [669, 57] width 21 height 21
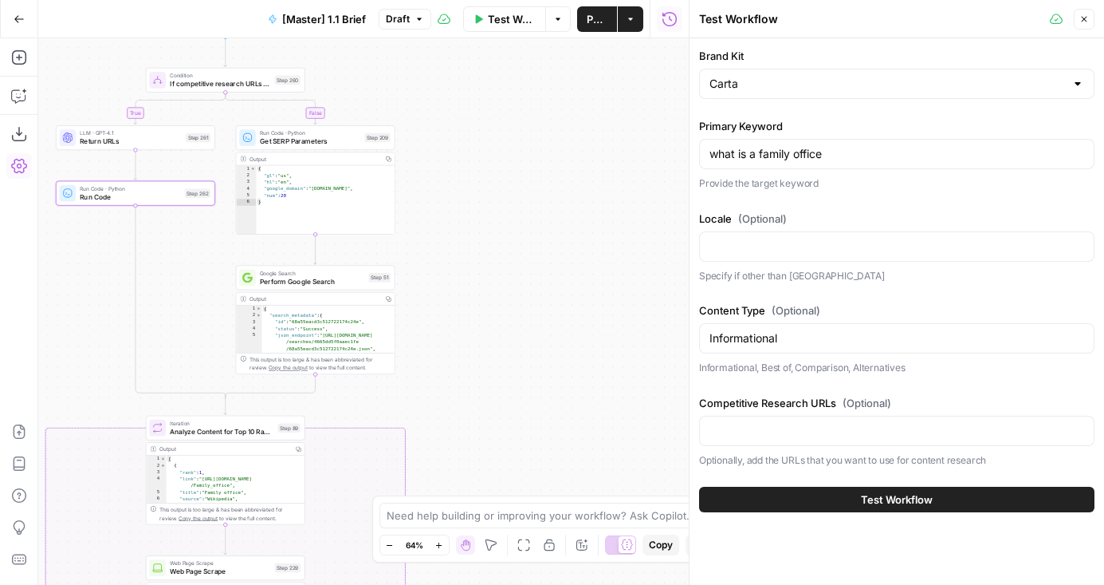
drag, startPoint x: 496, startPoint y: 99, endPoint x: 676, endPoint y: 81, distance: 181.2
click at [675, 81] on div "false true false true true false Workflow Set Inputs Inputs Condition If compet…" at bounding box center [363, 311] width 651 height 546
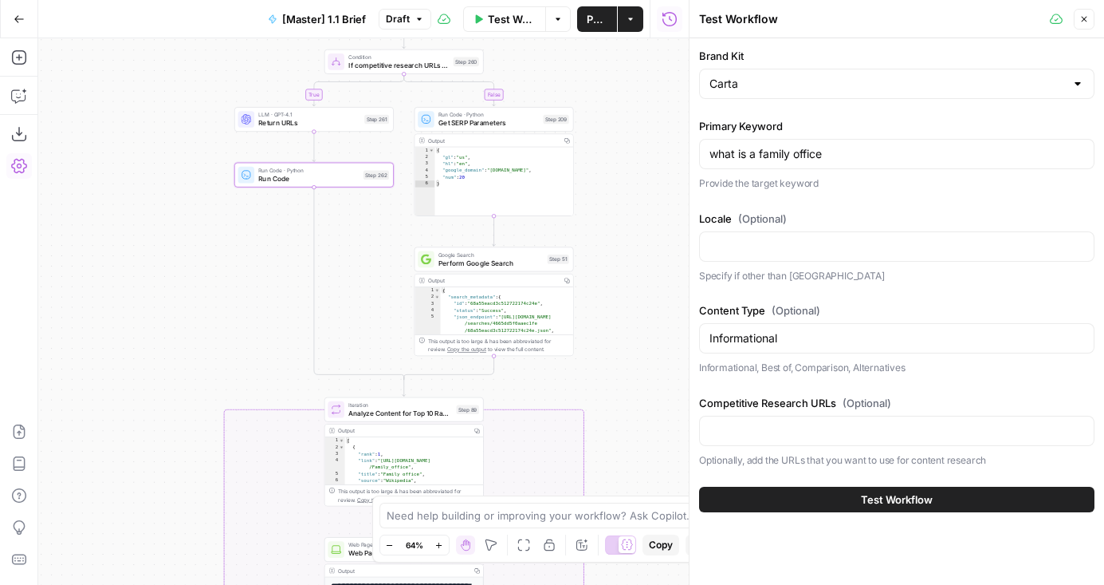
drag, startPoint x: 253, startPoint y: 228, endPoint x: 253, endPoint y: 344, distance: 115.6
click at [253, 344] on div "false true false true true false Workflow Set Inputs Inputs Condition If compet…" at bounding box center [363, 311] width 651 height 546
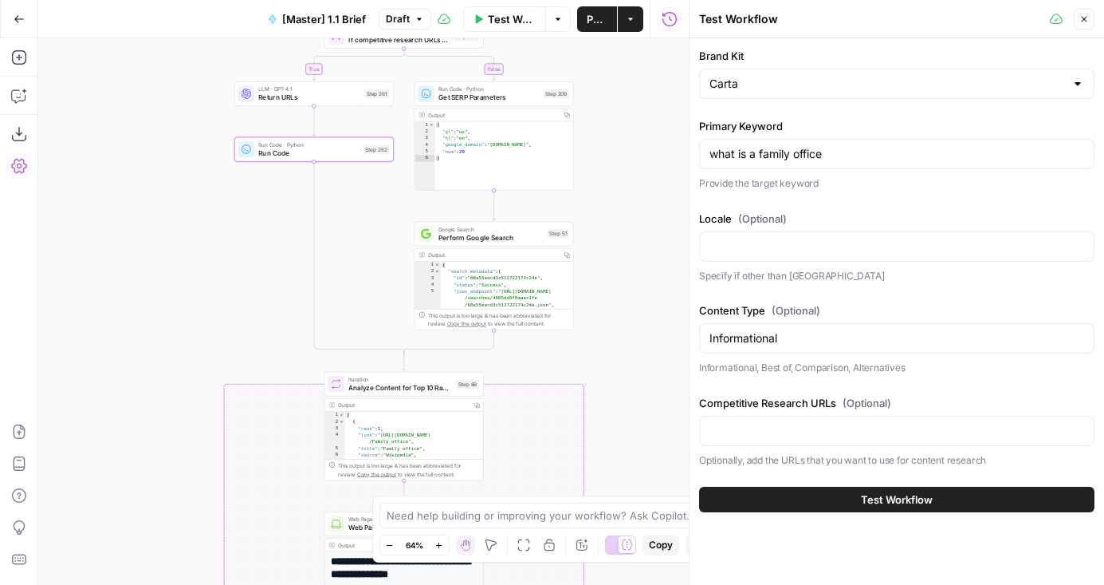
drag, startPoint x: 253, startPoint y: 344, endPoint x: 253, endPoint y: 161, distance: 182.6
click at [253, 161] on div "false true false true true false Workflow Set Inputs Inputs Condition If compet…" at bounding box center [363, 311] width 651 height 546
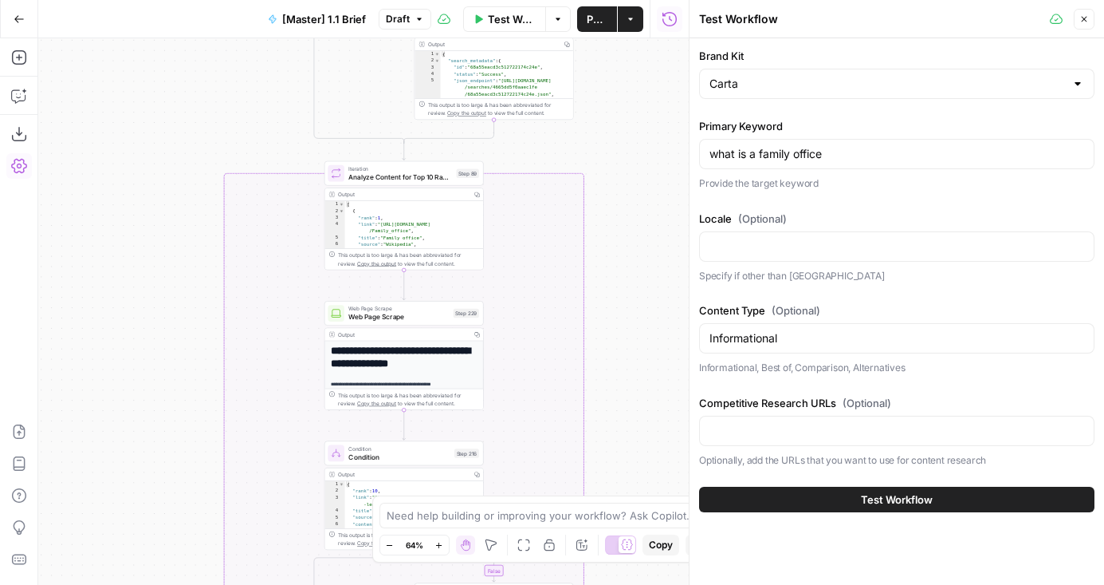
drag, startPoint x: 170, startPoint y: 305, endPoint x: 170, endPoint y: 120, distance: 185.8
click at [170, 120] on div "false true false true true false Workflow Set Inputs Inputs Condition If compet…" at bounding box center [363, 311] width 651 height 546
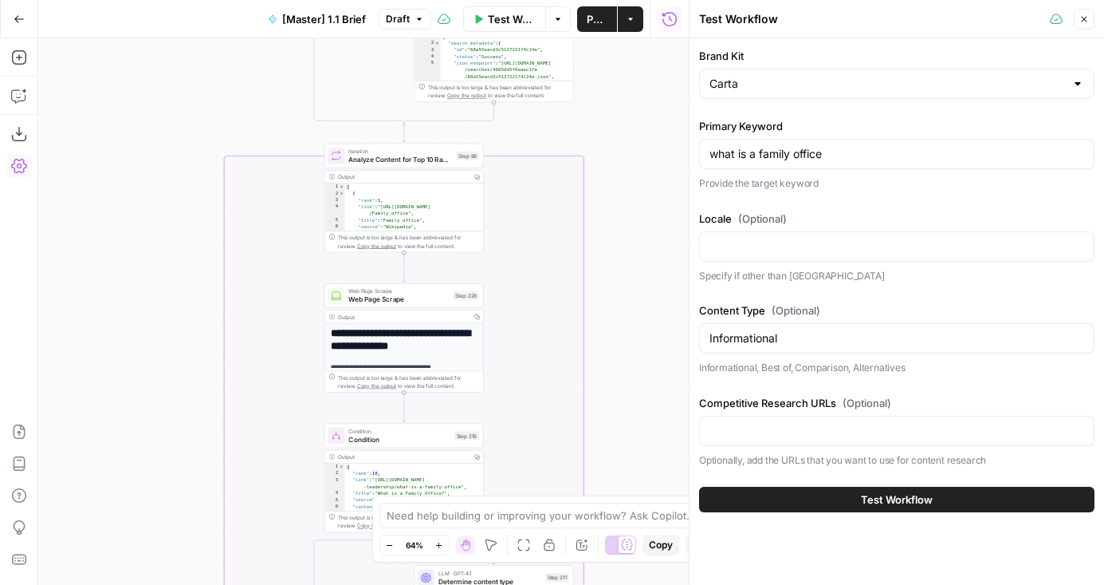
drag, startPoint x: 135, startPoint y: 300, endPoint x: 135, endPoint y: 112, distance: 187.4
click at [135, 112] on div "false true false true true false Workflow Set Inputs Inputs Condition If compet…" at bounding box center [363, 311] width 651 height 546
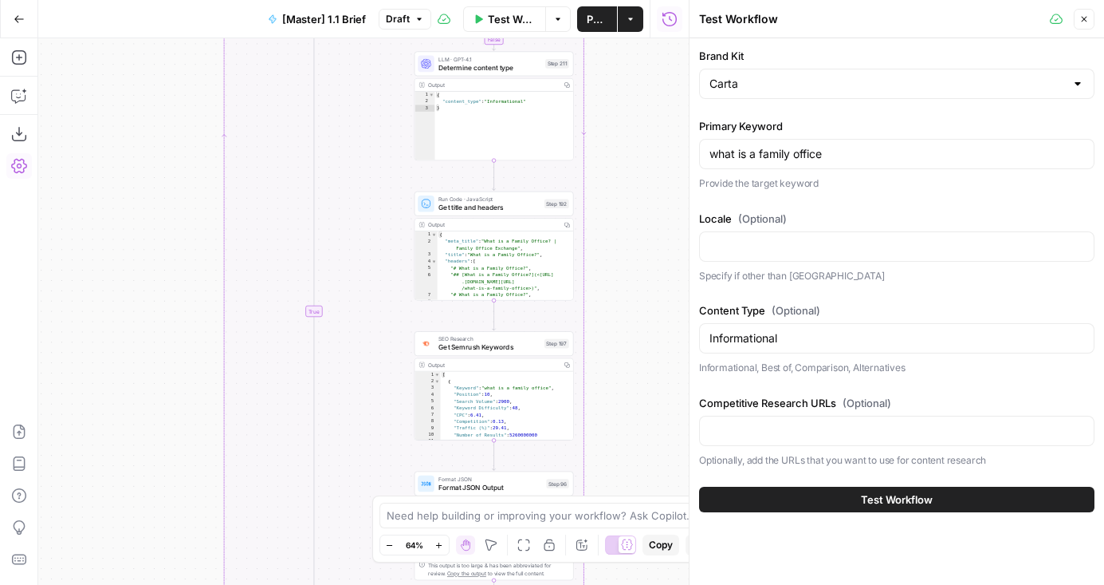
drag, startPoint x: 139, startPoint y: 297, endPoint x: 139, endPoint y: 68, distance: 229.7
click at [139, 68] on div "false true false true true false Workflow Set Inputs Inputs Condition If compet…" at bounding box center [363, 311] width 651 height 546
drag, startPoint x: 161, startPoint y: 8, endPoint x: 161, endPoint y: -80, distance: 87.7
click at [161, 0] on html "AirOps Builders New Home Browse Insights Opportunities Your Data Flightpath Rec…" at bounding box center [552, 292] width 1104 height 585
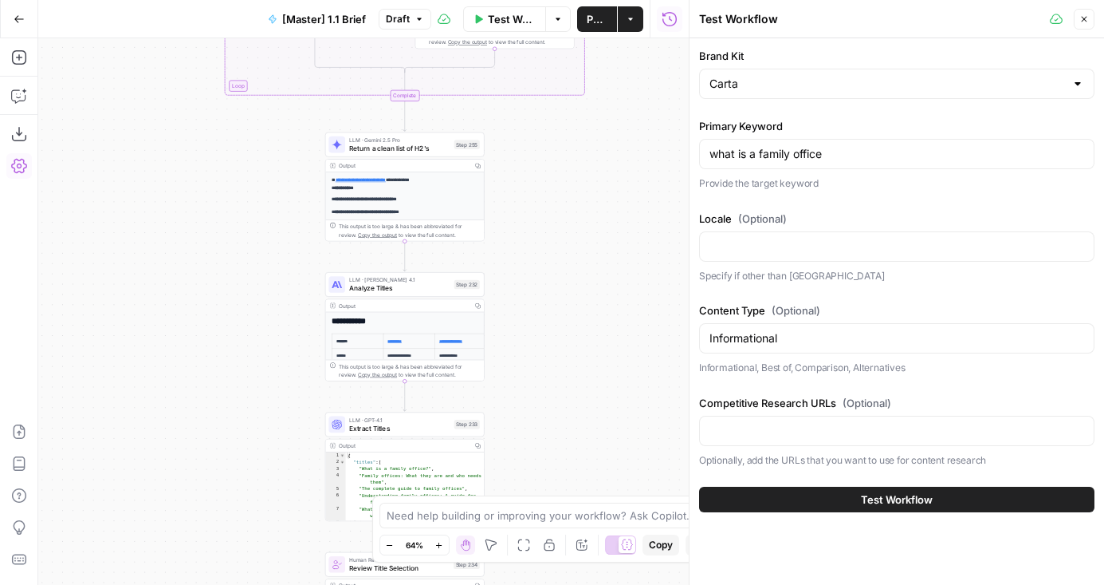
drag, startPoint x: 146, startPoint y: 189, endPoint x: 146, endPoint y: 110, distance: 78.9
click at [146, 110] on div "false true false true true false Workflow Set Inputs Inputs Condition If compet…" at bounding box center [363, 311] width 651 height 546
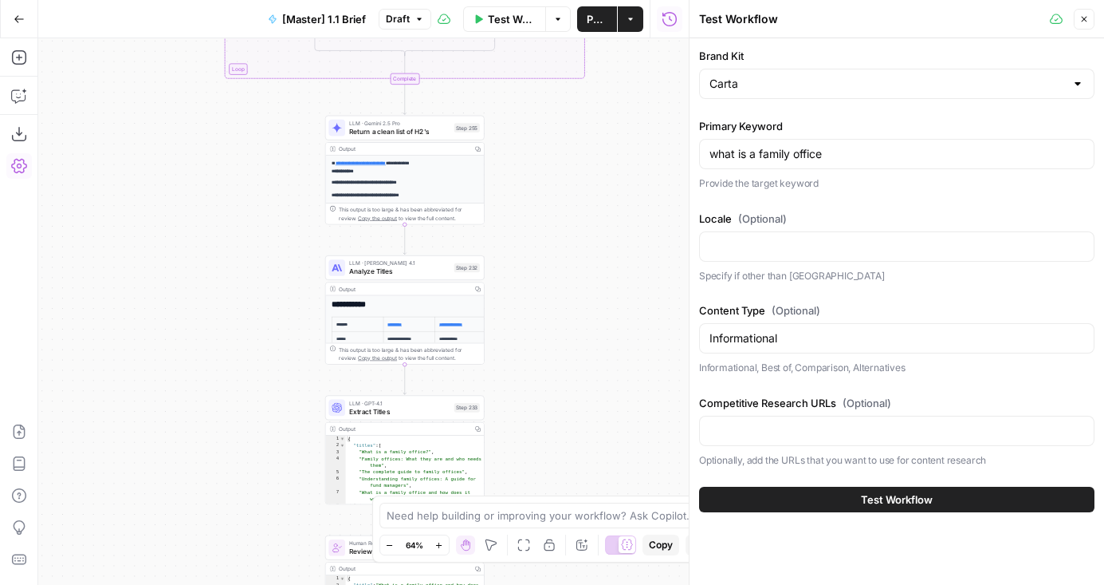
drag, startPoint x: 185, startPoint y: 260, endPoint x: 184, endPoint y: 74, distance: 185.8
click at [184, 74] on div "false true false true true false Workflow Set Inputs Inputs Condition If compet…" at bounding box center [363, 311] width 651 height 546
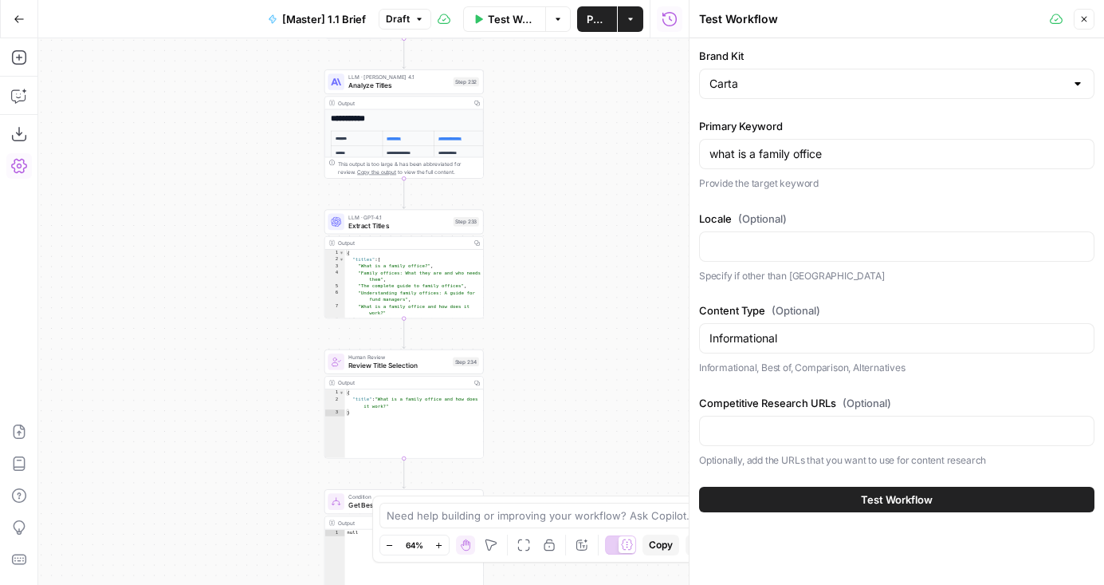
drag, startPoint x: 205, startPoint y: 53, endPoint x: 205, endPoint y: -53, distance: 106.1
click at [205, 0] on html "AirOps Builders New Home Browse Insights Opportunities Your Data Flightpath Rec…" at bounding box center [552, 292] width 1104 height 585
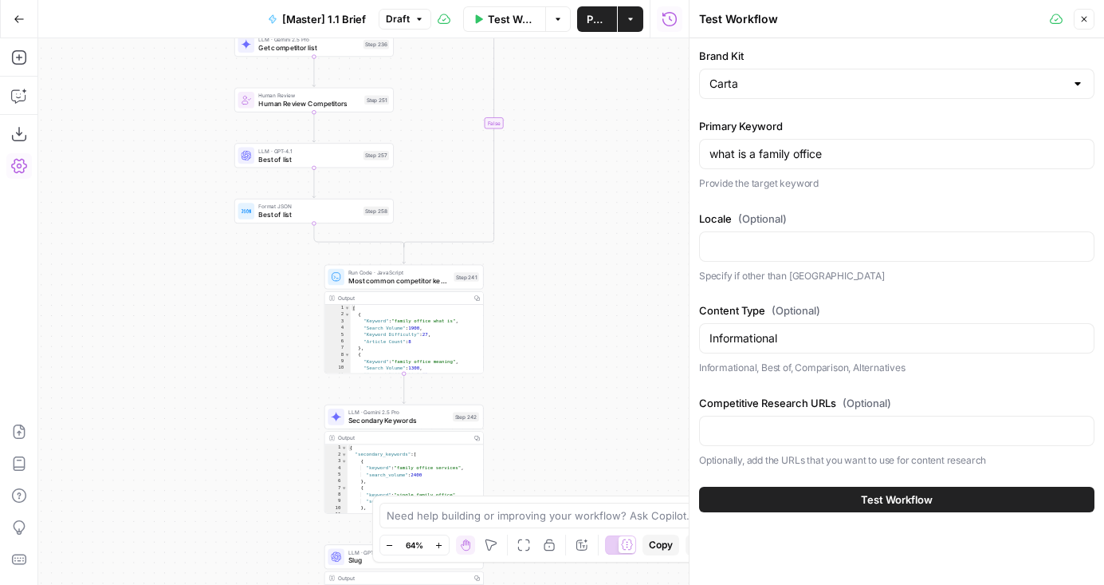
drag, startPoint x: 179, startPoint y: 259, endPoint x: 179, endPoint y: 14, distance: 244.8
click at [179, 14] on div "Go Back [Master] 1.1 Brief Draft Test Workflow Options Publish Actions Run Hist…" at bounding box center [344, 292] width 689 height 585
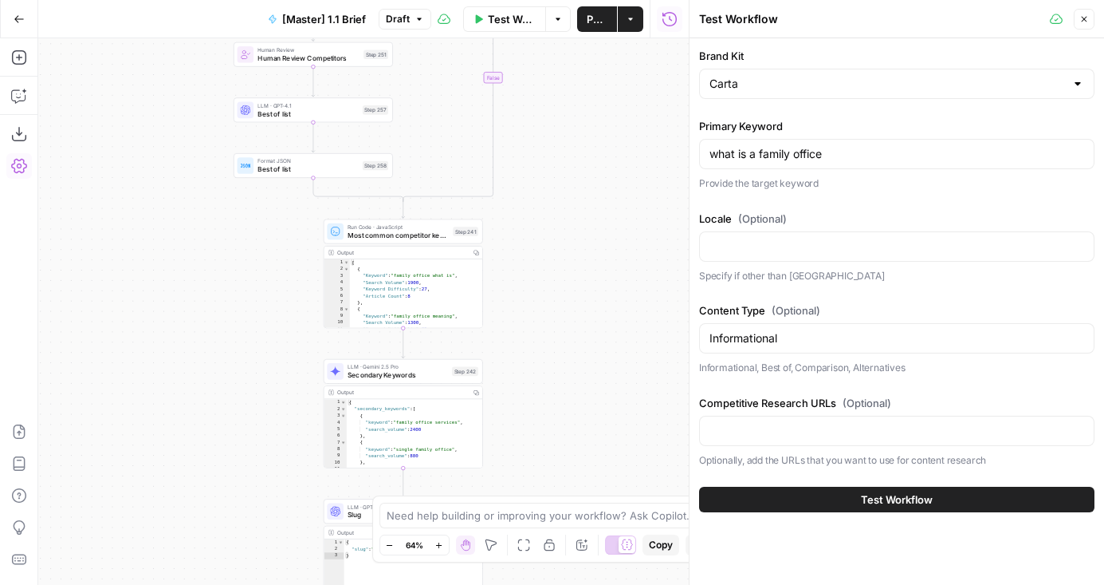
drag, startPoint x: 182, startPoint y: 313, endPoint x: 182, endPoint y: 156, distance: 157.9
click at [182, 156] on div "false true false true true false Workflow Set Inputs Inputs Condition If compet…" at bounding box center [363, 311] width 651 height 546
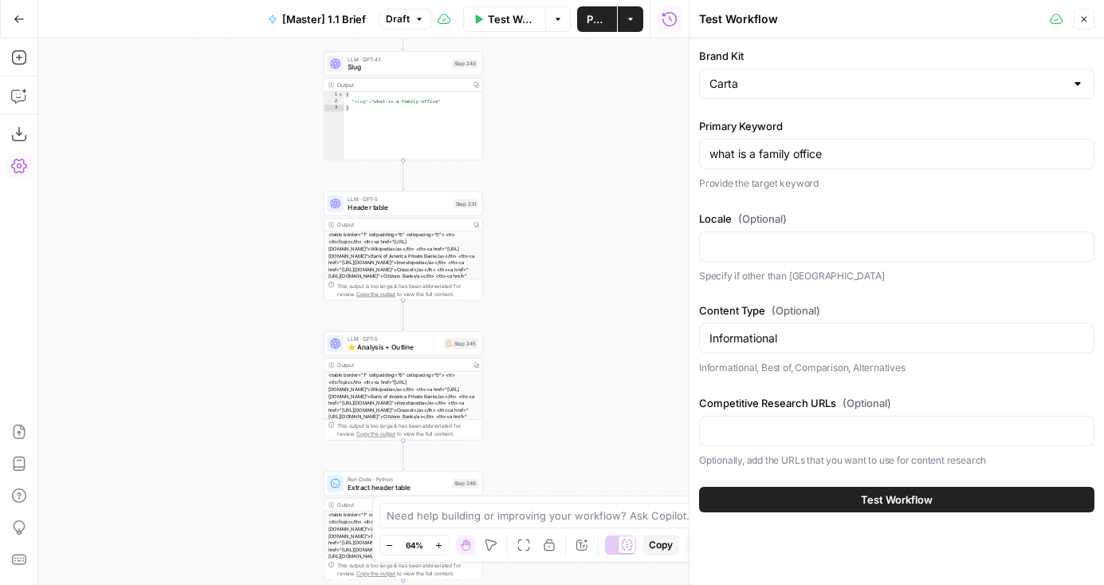
drag, startPoint x: 202, startPoint y: 65, endPoint x: 201, endPoint y: 10, distance: 54.2
click at [202, 10] on div "Go Back [Master] 1.1 Brief Draft Test Workflow Options Publish Actions Run Hist…" at bounding box center [344, 292] width 689 height 585
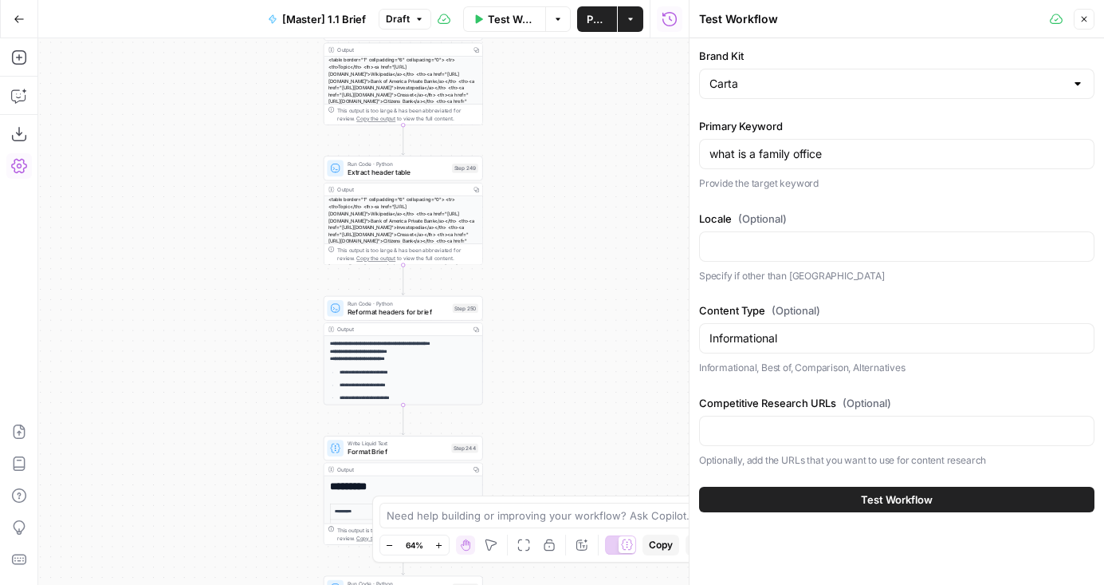
drag, startPoint x: 220, startPoint y: 296, endPoint x: 220, endPoint y: 41, distance: 255.2
click at [220, 41] on div "false true false true true false Workflow Set Inputs Inputs Condition If compet…" at bounding box center [363, 311] width 651 height 546
click at [164, 251] on div "false true false true true false Workflow Set Inputs Inputs Condition If compet…" at bounding box center [363, 311] width 651 height 546
drag, startPoint x: 214, startPoint y: 179, endPoint x: 187, endPoint y: 470, distance: 291.5
click at [187, 470] on div "false true false true true false Workflow Set Inputs Inputs Condition If compet…" at bounding box center [363, 311] width 651 height 546
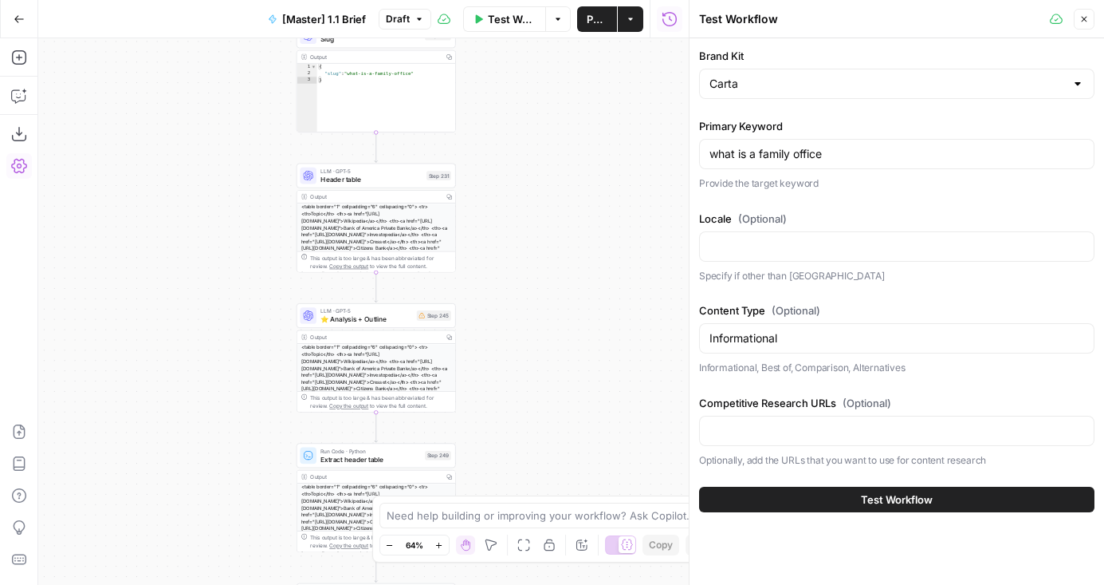
drag, startPoint x: 219, startPoint y: 164, endPoint x: 219, endPoint y: 477, distance: 312.6
click at [219, 477] on div "false true false true true false Workflow Set Inputs Inputs Condition If compet…" at bounding box center [363, 311] width 651 height 546
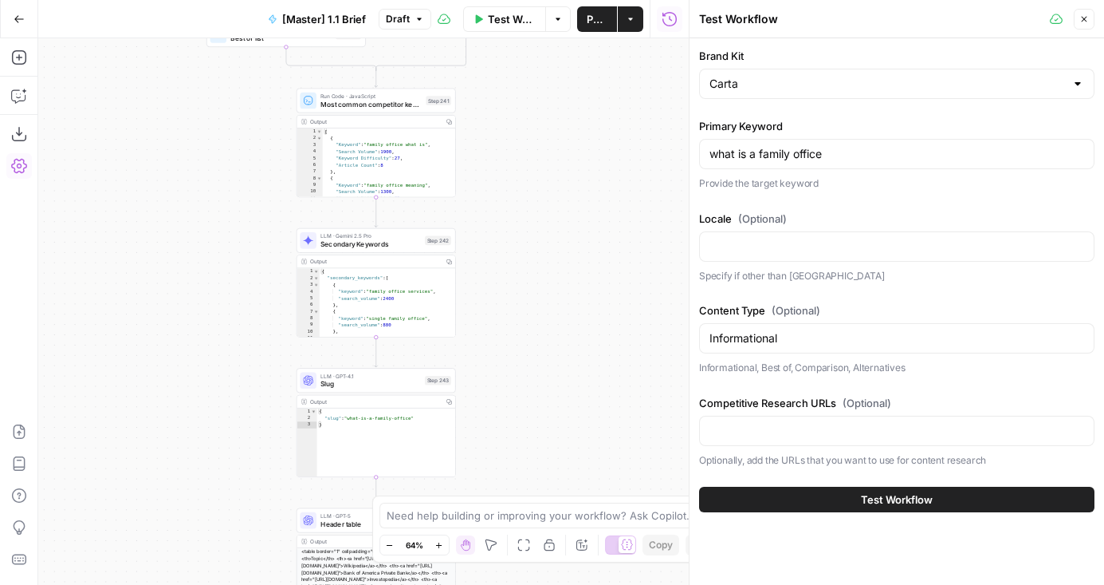
drag, startPoint x: 216, startPoint y: 177, endPoint x: 216, endPoint y: 535, distance: 358.1
click at [216, 535] on div "false true false true true false Workflow Set Inputs Inputs Condition If compet…" at bounding box center [363, 311] width 651 height 546
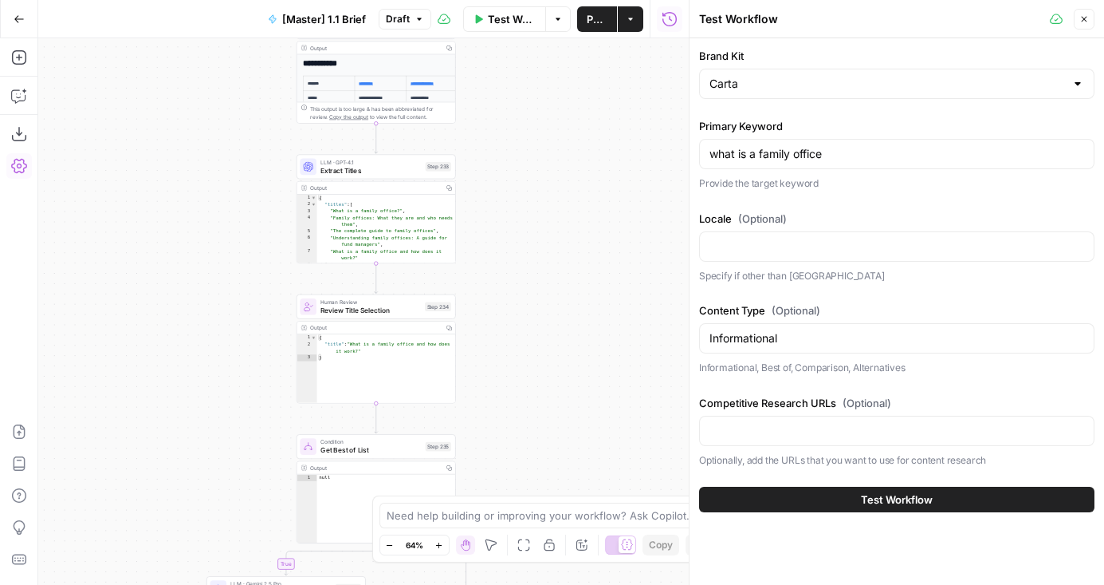
drag, startPoint x: 170, startPoint y: 399, endPoint x: 170, endPoint y: 550, distance: 151.5
click at [170, 550] on div "false true false true true false Workflow Set Inputs Inputs Condition If compet…" at bounding box center [363, 311] width 651 height 546
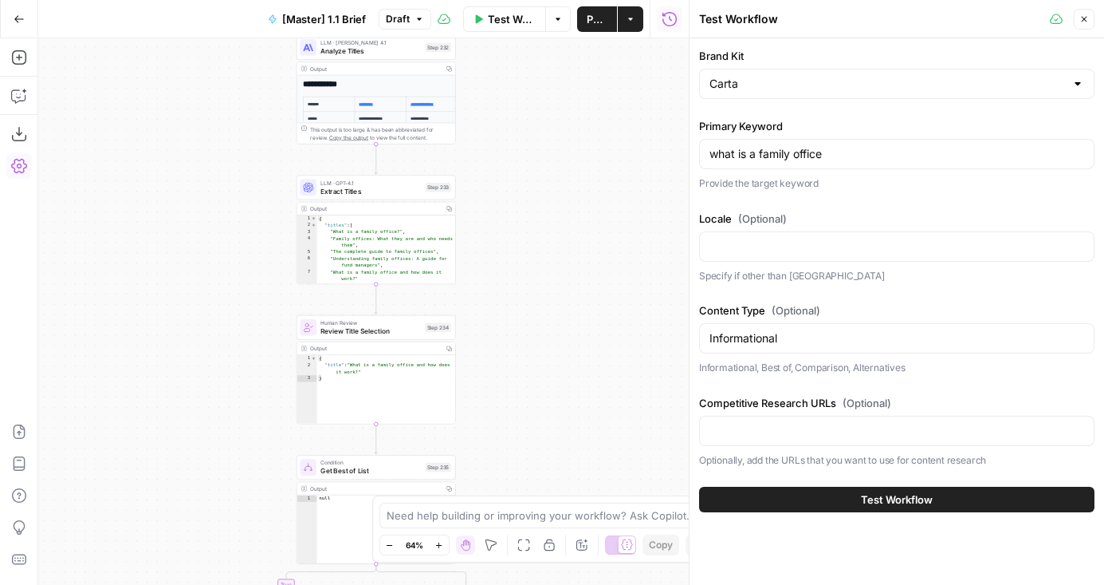
drag, startPoint x: 214, startPoint y: 195, endPoint x: 214, endPoint y: 477, distance: 281.5
click at [214, 477] on div "false true false true true false Workflow Set Inputs Inputs Condition If compet…" at bounding box center [363, 311] width 651 height 546
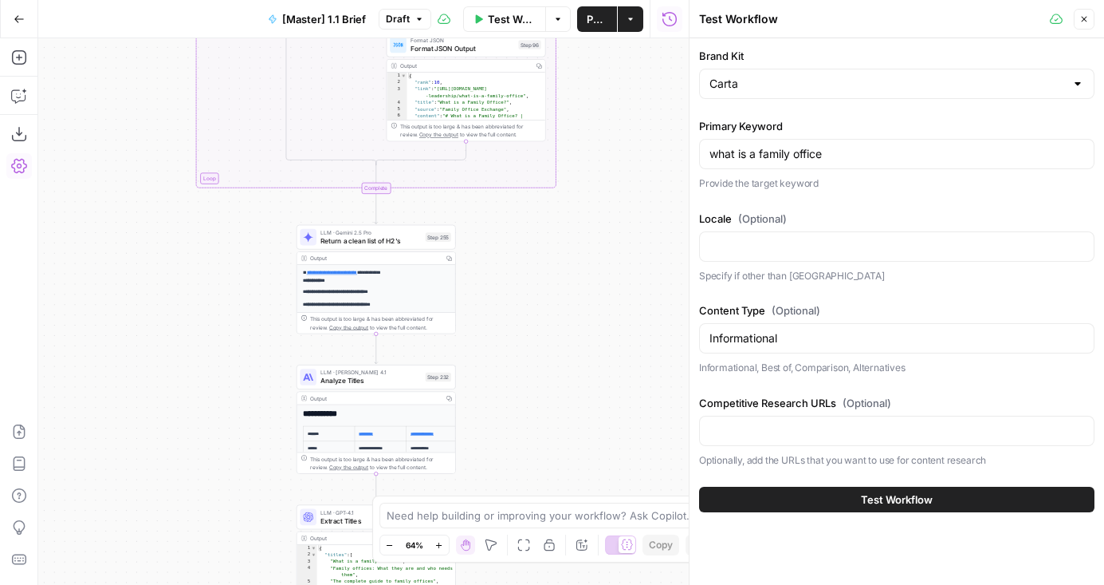
drag, startPoint x: 214, startPoint y: 234, endPoint x: 219, endPoint y: 514, distance: 279.2
click at [219, 514] on div "false true false true true false Workflow Set Inputs Inputs Condition If compet…" at bounding box center [363, 311] width 651 height 546
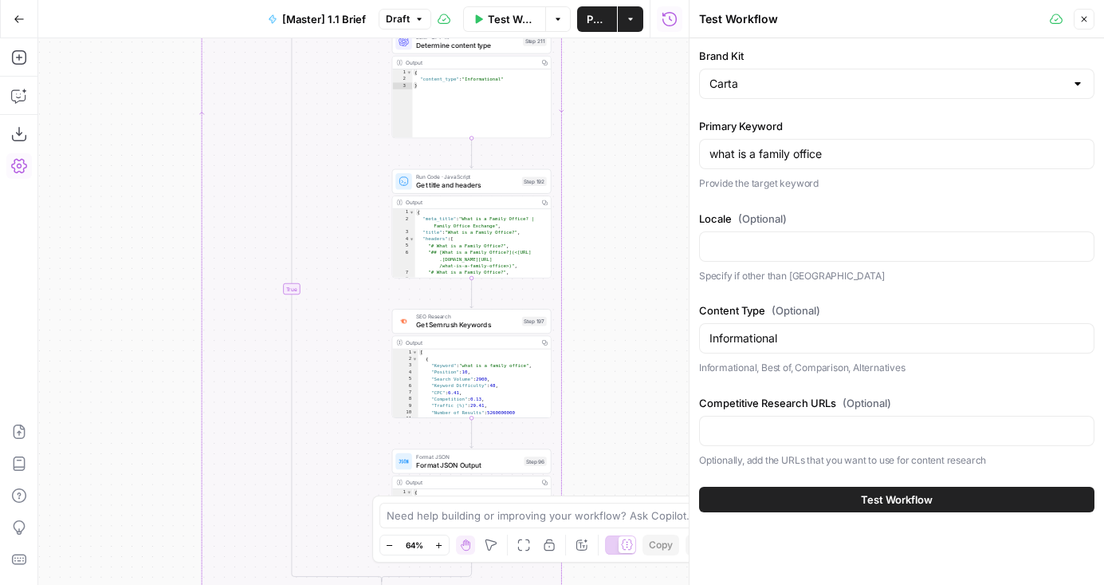
drag, startPoint x: 113, startPoint y: 305, endPoint x: 113, endPoint y: 400, distance: 95.7
click at [113, 400] on div "false true false true true false Workflow Set Inputs Inputs Condition If compet…" at bounding box center [363, 311] width 651 height 546
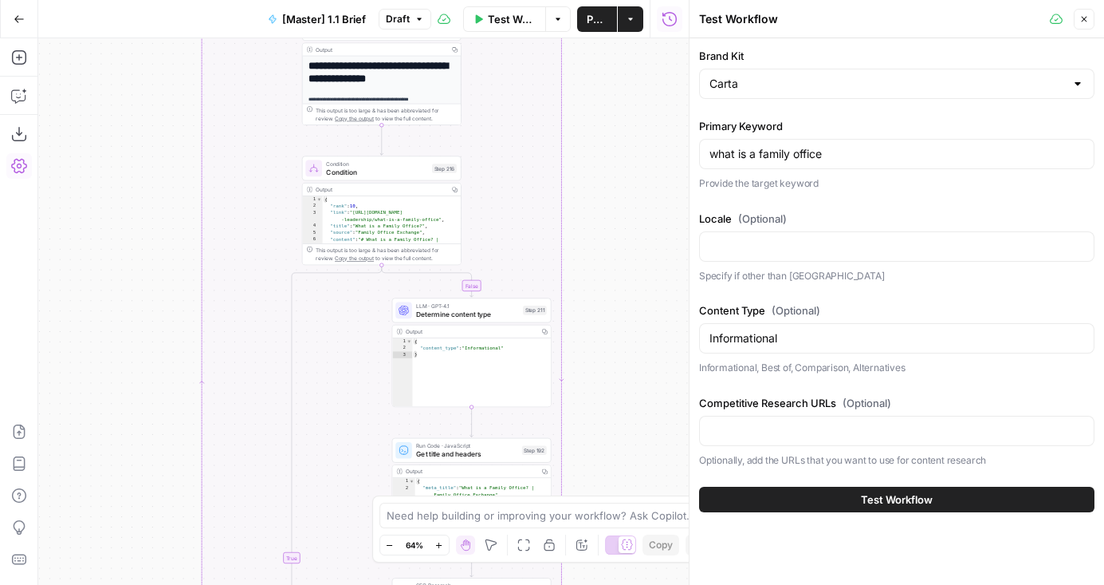
drag, startPoint x: 113, startPoint y: 282, endPoint x: 123, endPoint y: 439, distance: 158.2
click at [121, 439] on div "false true false true true false Workflow Set Inputs Inputs Condition If compet…" at bounding box center [363, 311] width 651 height 546
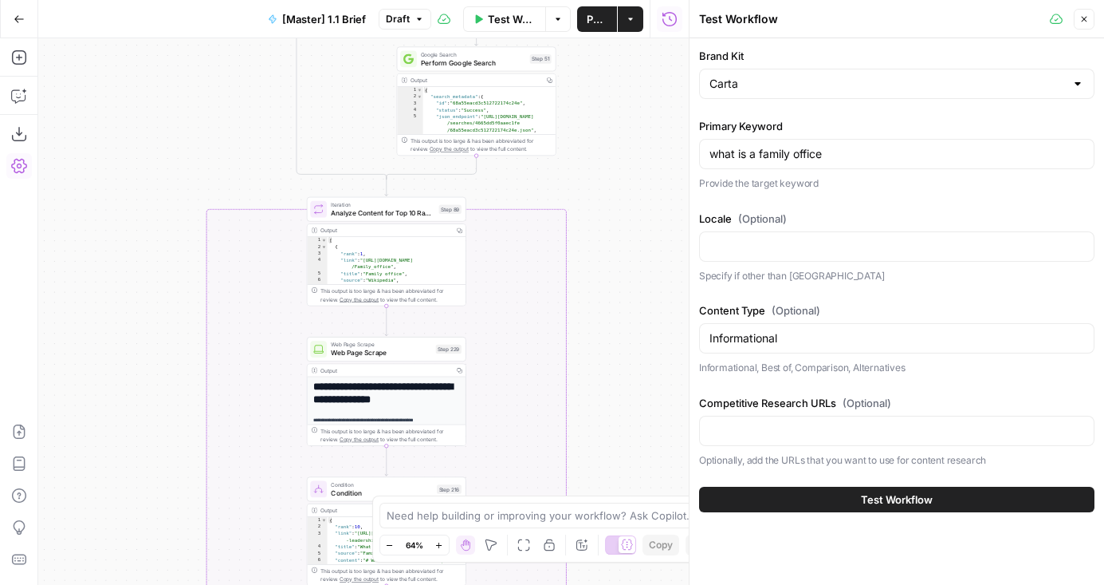
drag, startPoint x: 152, startPoint y: 351, endPoint x: 144, endPoint y: 585, distance: 233.8
click at [144, 584] on html "AirOps Builders New Home Browse Insights Opportunities Your Data Flightpath Rec…" at bounding box center [552, 292] width 1104 height 585
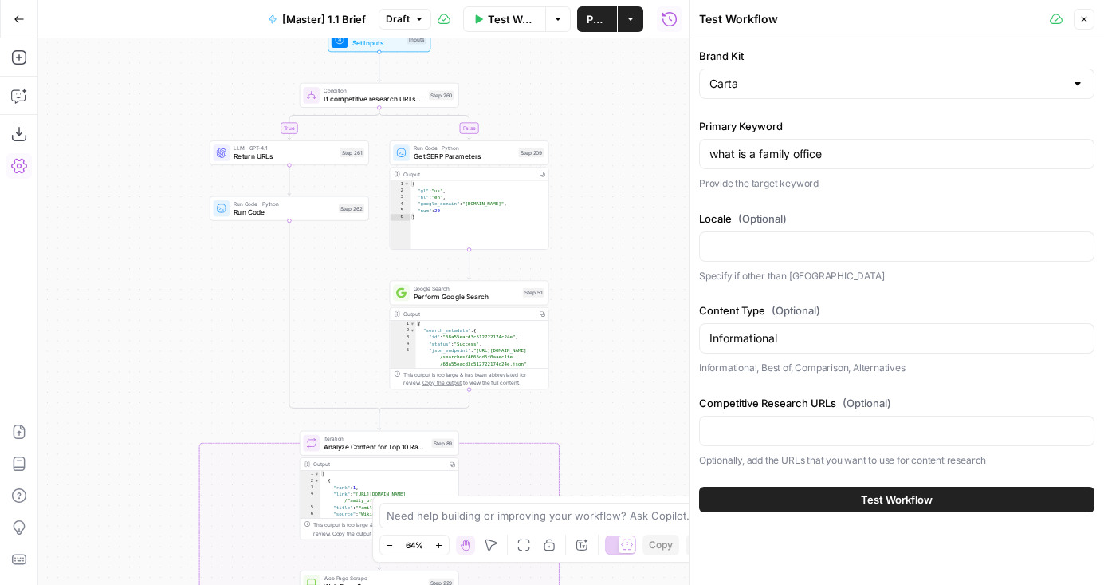
drag, startPoint x: 162, startPoint y: 389, endPoint x: 156, endPoint y: 490, distance: 101.5
click at [156, 490] on div "false true false true true false Workflow Set Inputs Inputs Condition If compet…" at bounding box center [363, 311] width 651 height 546
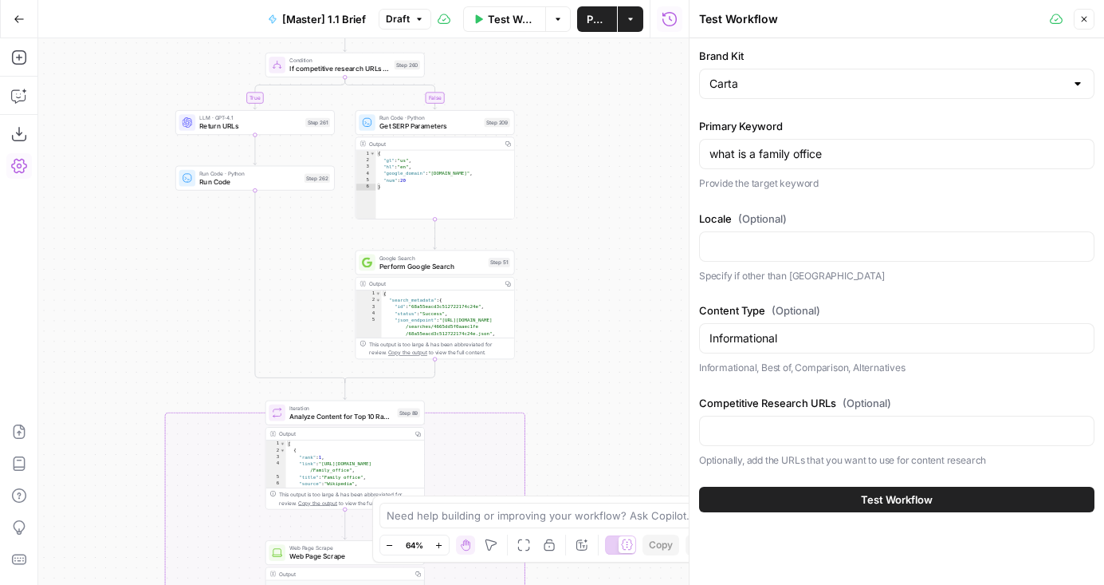
drag, startPoint x: 182, startPoint y: 418, endPoint x: 154, endPoint y: 285, distance: 135.3
click at [154, 285] on div "false true false true true false Workflow Set Inputs Inputs Condition If compet…" at bounding box center [363, 311] width 651 height 546
drag, startPoint x: 443, startPoint y: 71, endPoint x: 443, endPoint y: 92, distance: 20.7
click at [443, 87] on div "false true false true true false Workflow Set Inputs Inputs Condition If compet…" at bounding box center [363, 311] width 651 height 546
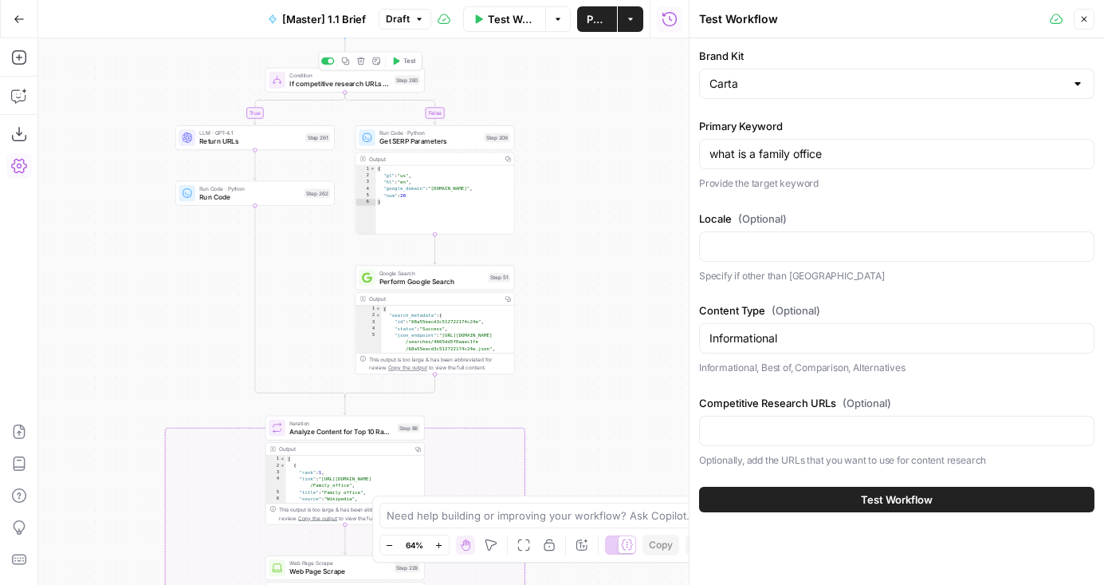
click at [400, 57] on button "Test" at bounding box center [404, 61] width 32 height 14
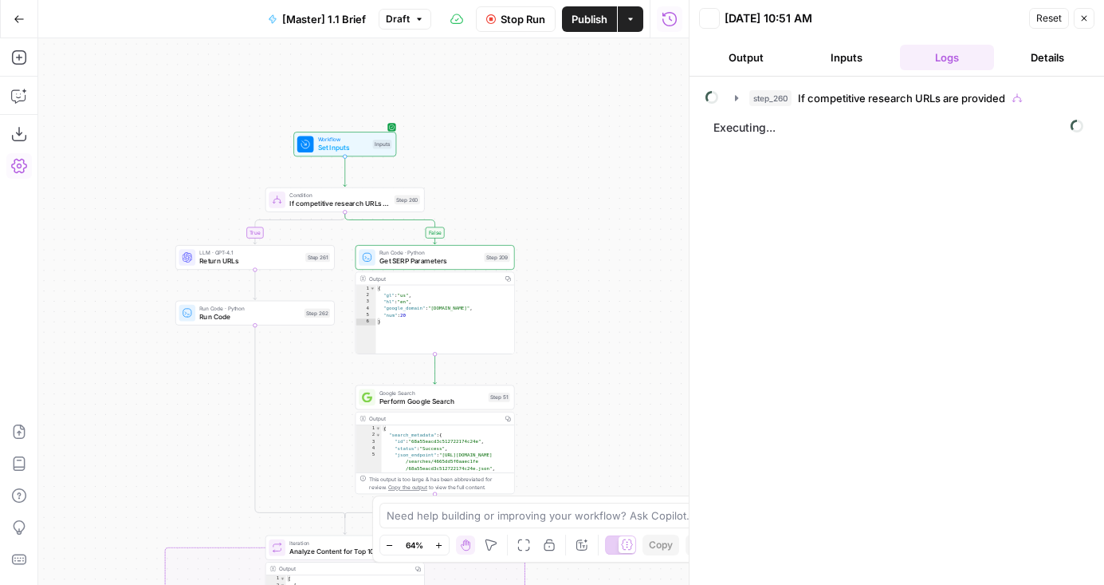
drag, startPoint x: 572, startPoint y: 208, endPoint x: 572, endPoint y: 328, distance: 119.6
click at [572, 328] on div "false true false true true false Workflow Set Inputs Inputs Condition If compet…" at bounding box center [363, 311] width 651 height 546
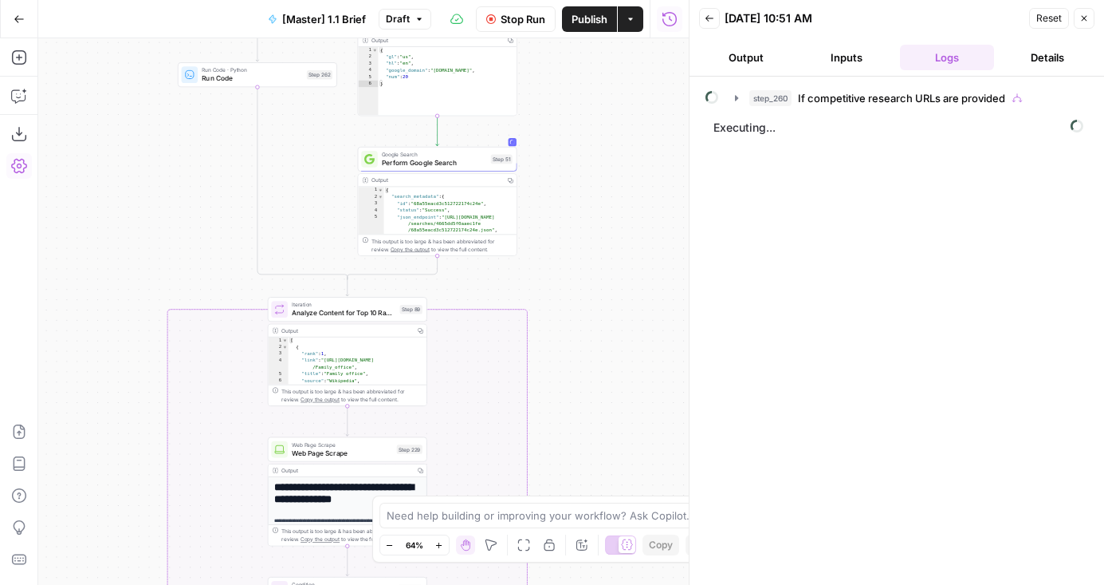
drag, startPoint x: 586, startPoint y: 376, endPoint x: 586, endPoint y: 108, distance: 268.0
click at [586, 108] on div "false true false true true false Workflow Set Inputs Inputs Condition If compet…" at bounding box center [363, 311] width 651 height 546
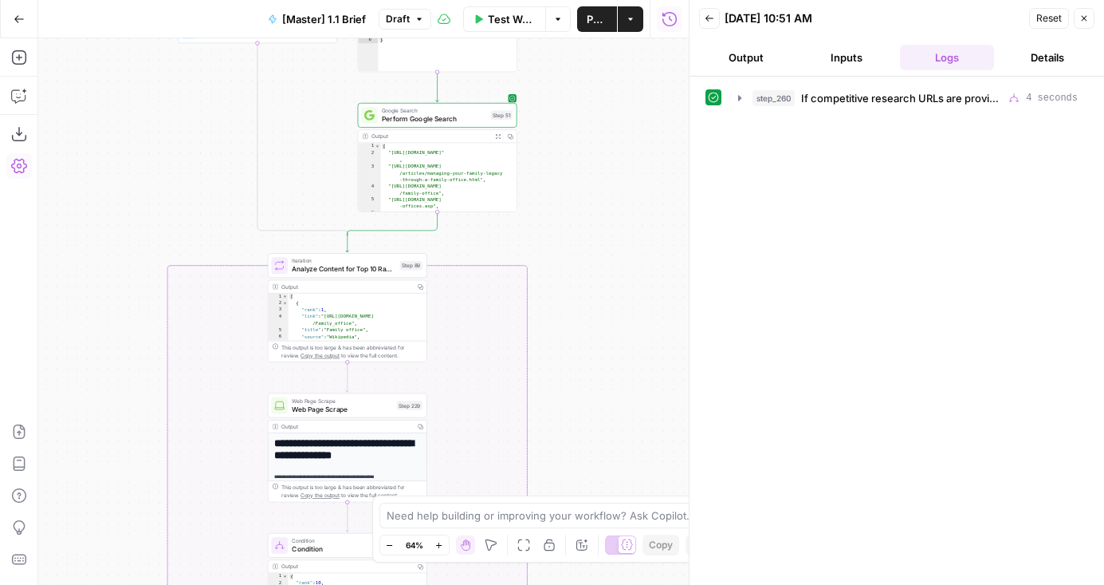
click at [805, 91] on span "If competitive research URLs are provided" at bounding box center [901, 98] width 201 height 16
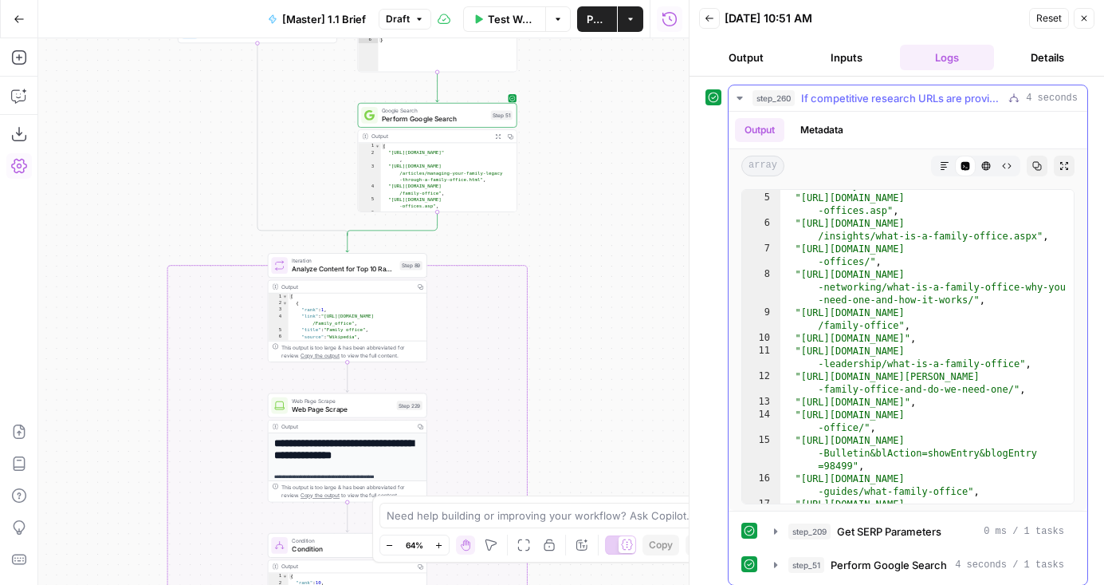
scroll to position [235, 0]
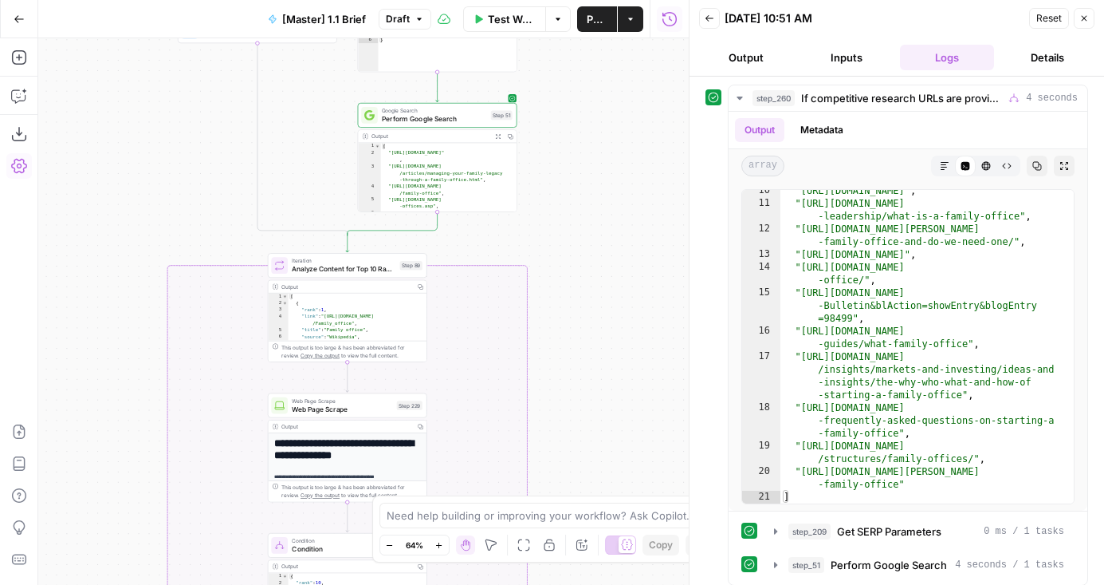
drag, startPoint x: 632, startPoint y: 405, endPoint x: 632, endPoint y: 150, distance: 255.2
click at [632, 150] on div "false true false true true false Workflow Set Inputs Inputs Condition If compet…" at bounding box center [363, 311] width 651 height 546
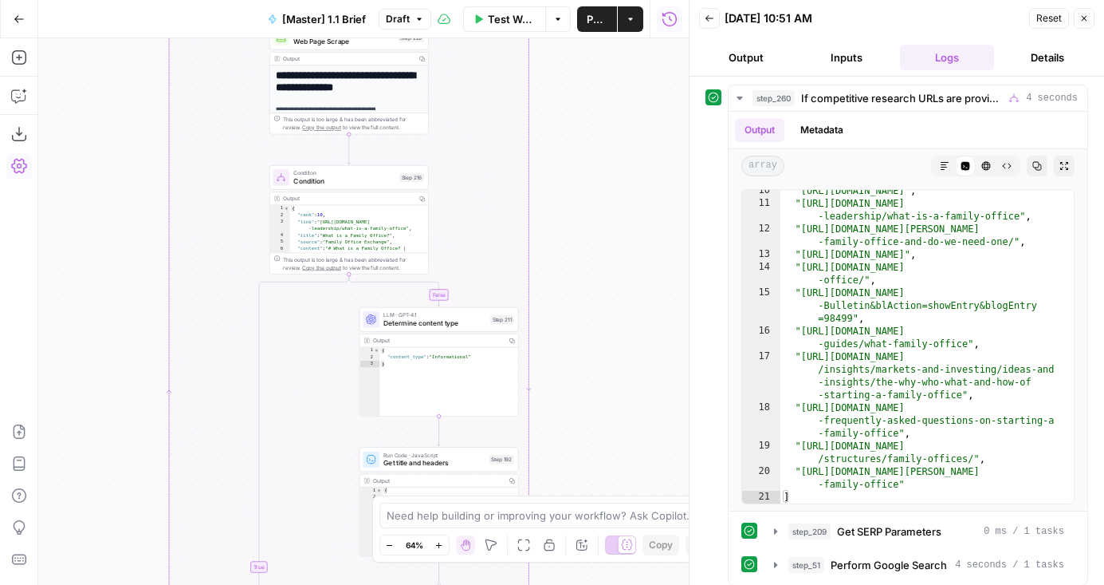
drag, startPoint x: 626, startPoint y: 352, endPoint x: 627, endPoint y: 226, distance: 126.0
click at [628, 226] on div "false true false true true false Workflow Set Inputs Inputs Condition If compet…" at bounding box center [363, 311] width 651 height 546
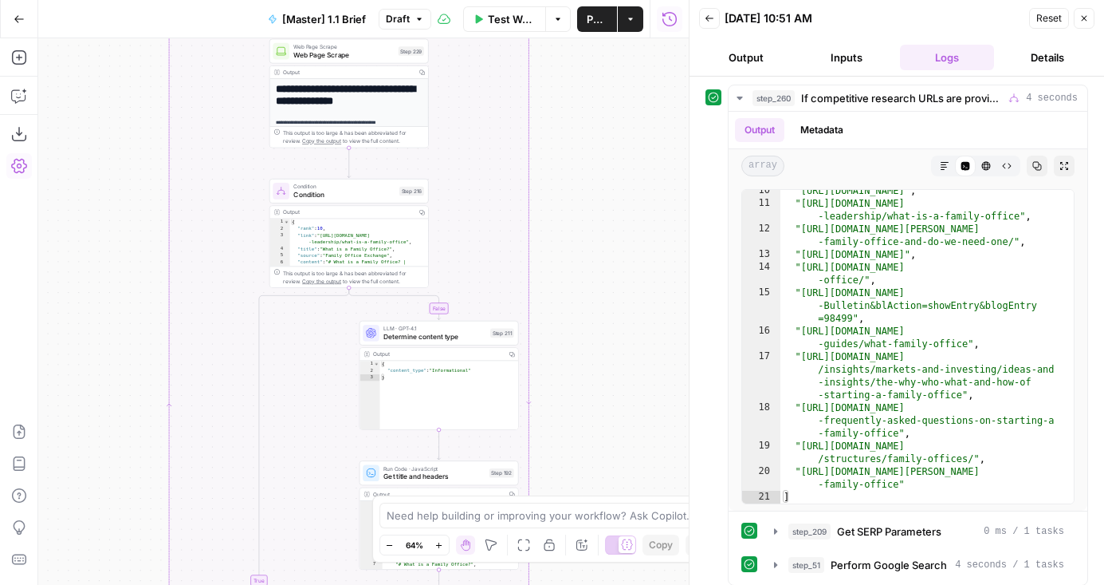
drag, startPoint x: 586, startPoint y: 136, endPoint x: 597, endPoint y: 368, distance: 231.5
click at [597, 364] on div "false true false true true false Workflow Set Inputs Inputs Condition If compet…" at bounding box center [363, 311] width 651 height 546
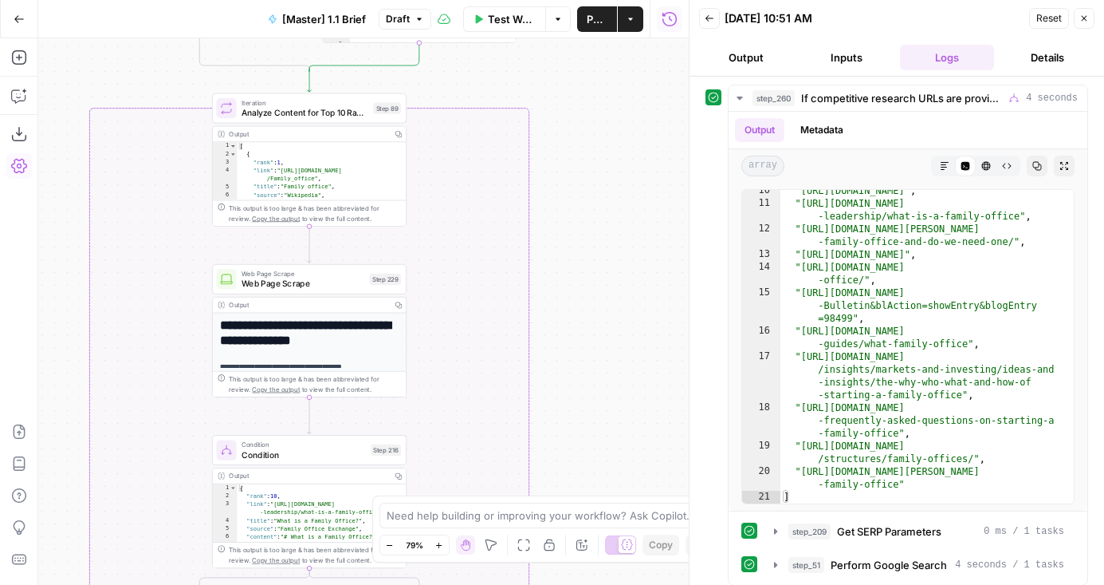
drag, startPoint x: 554, startPoint y: 336, endPoint x: 598, endPoint y: 152, distance: 188.6
click at [598, 152] on div "false true false true true false Workflow Set Inputs Inputs Condition If compet…" at bounding box center [363, 311] width 651 height 546
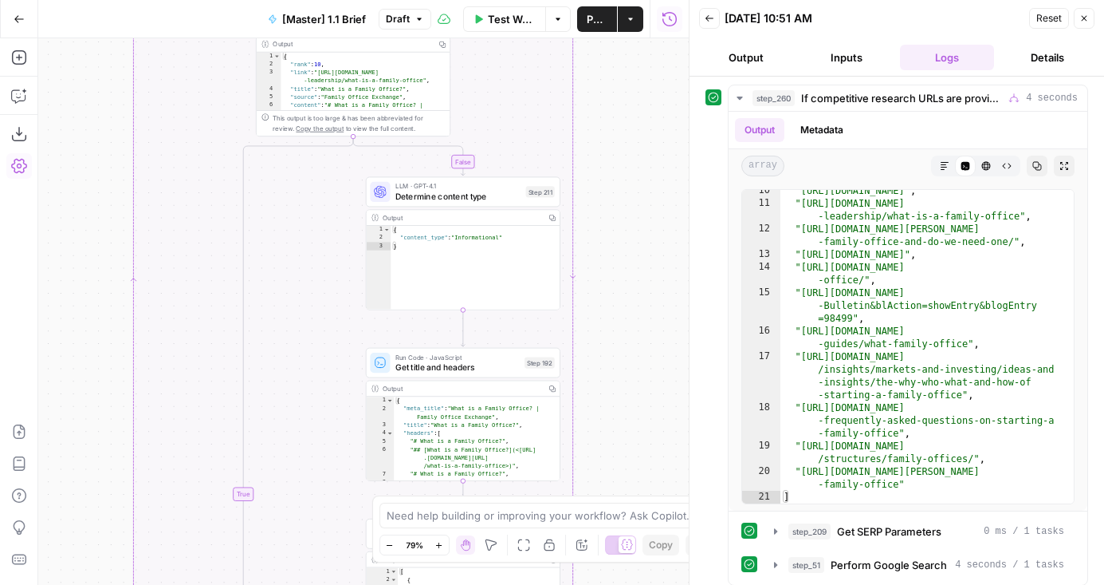
drag, startPoint x: 625, startPoint y: 236, endPoint x: 625, endPoint y: 113, distance: 122.8
click at [625, 113] on div "false true false true true false Workflow Set Inputs Inputs Condition If compet…" at bounding box center [363, 311] width 651 height 546
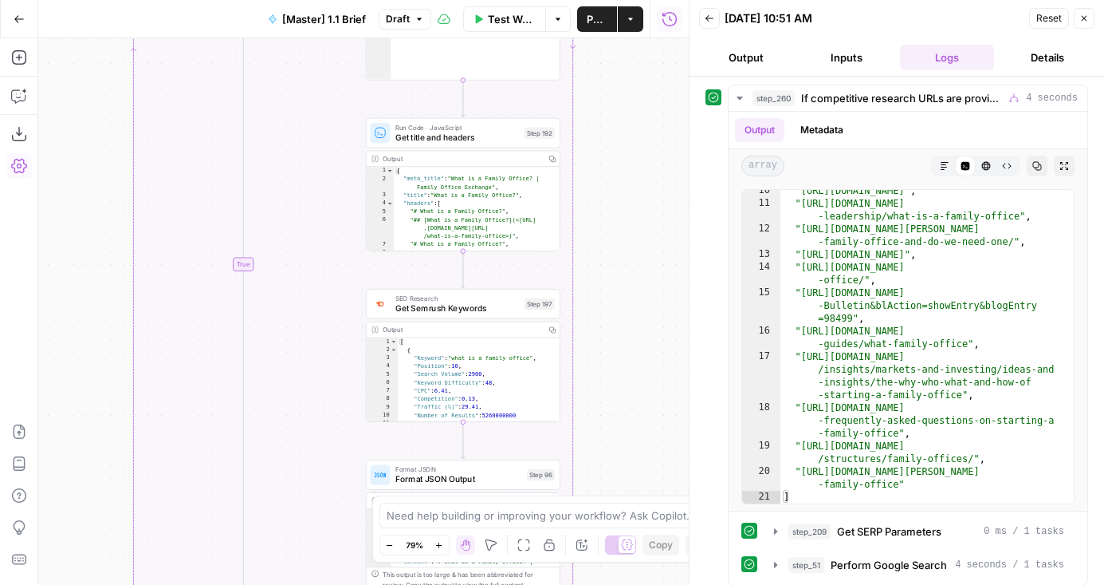
drag, startPoint x: 626, startPoint y: 262, endPoint x: 626, endPoint y: 161, distance: 101.3
click at [626, 161] on div "false true false true true false Workflow Set Inputs Inputs Condition If compet…" at bounding box center [363, 311] width 651 height 546
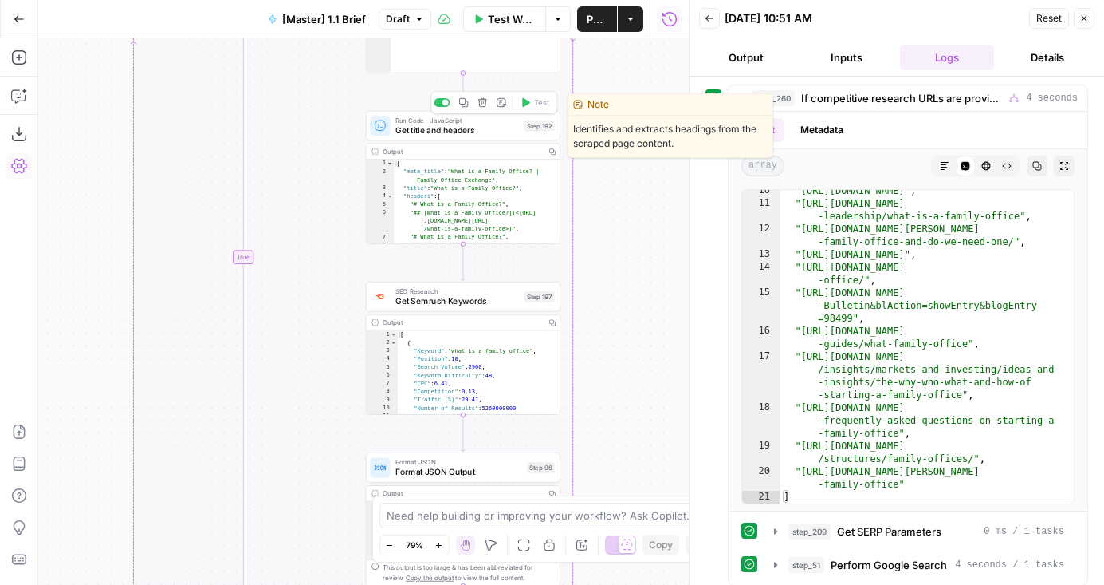
click at [447, 129] on span "Get title and headers" at bounding box center [458, 130] width 124 height 13
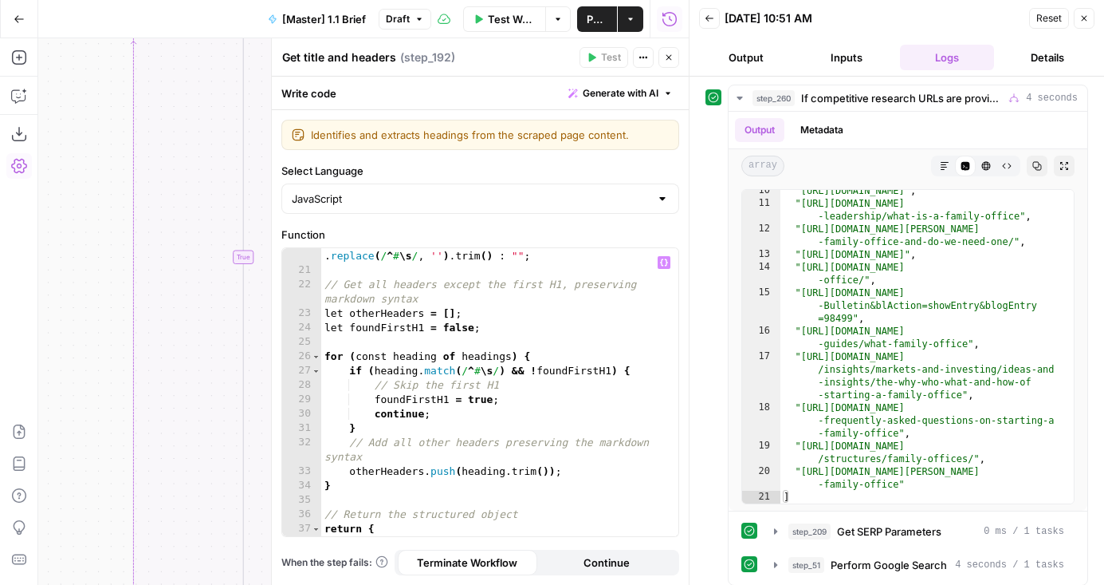
scroll to position [415, 0]
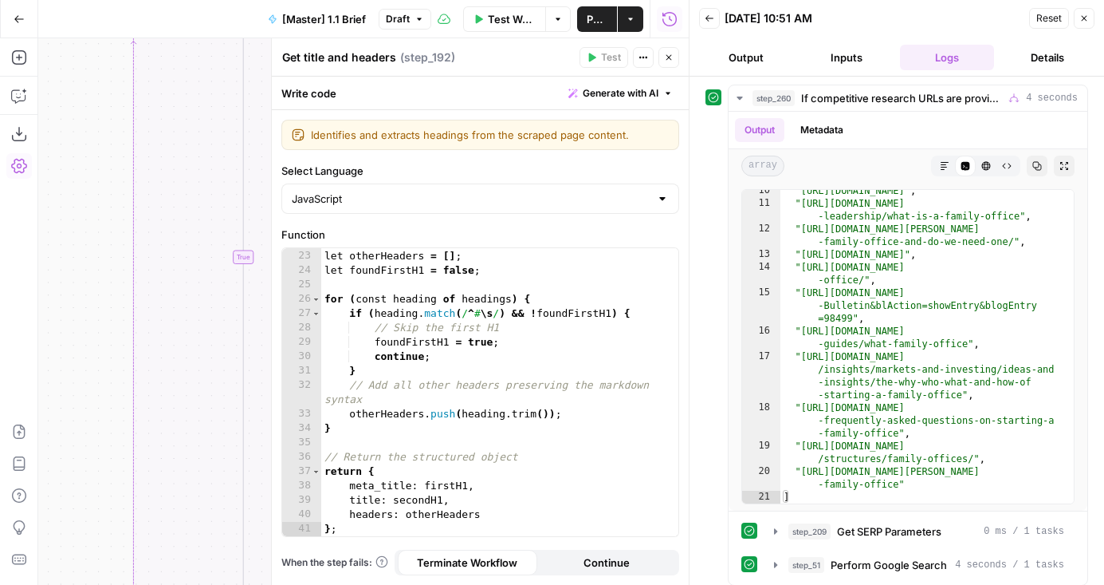
click at [671, 53] on icon "button" at bounding box center [669, 58] width 10 height 10
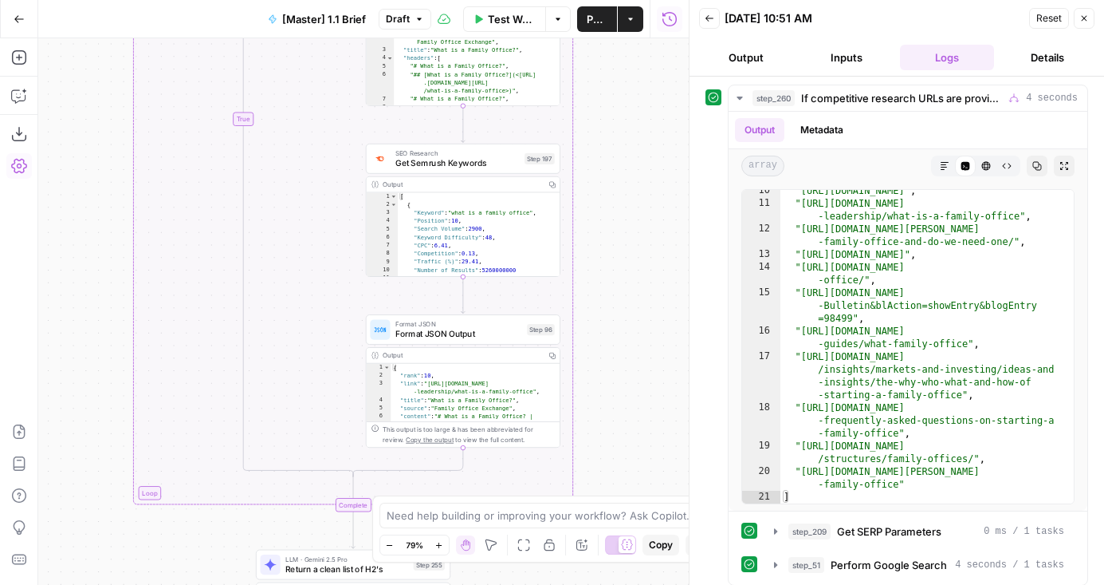
drag, startPoint x: 628, startPoint y: 350, endPoint x: 628, endPoint y: 203, distance: 147.5
click at [628, 203] on div "false true false true true false Workflow Set Inputs Inputs Condition If compet…" at bounding box center [363, 311] width 651 height 546
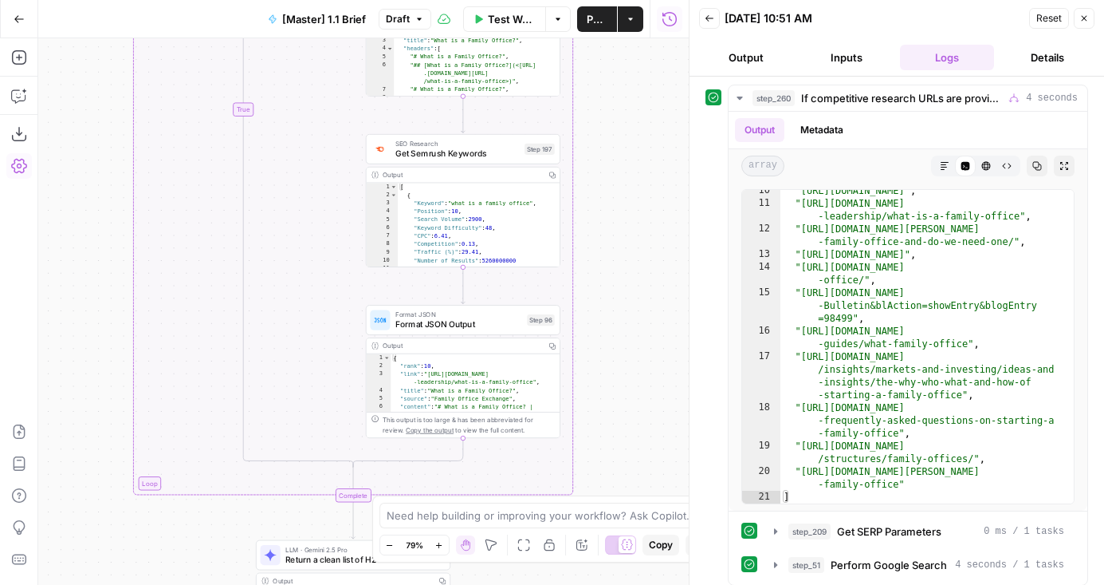
click at [429, 328] on span "Format JSON Output" at bounding box center [459, 324] width 127 height 13
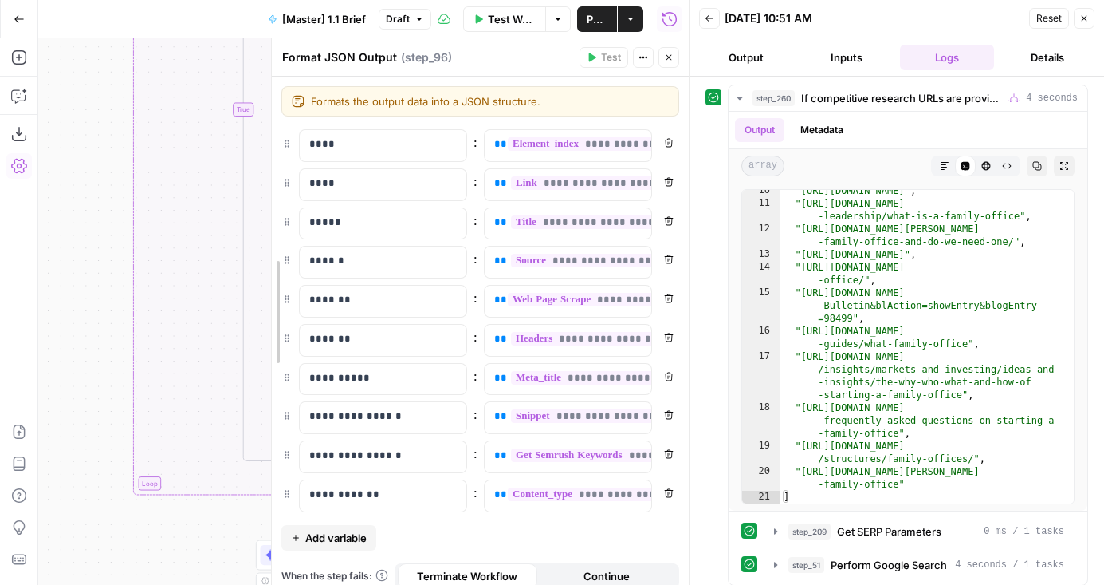
drag, startPoint x: 274, startPoint y: 245, endPoint x: 207, endPoint y: 245, distance: 67.0
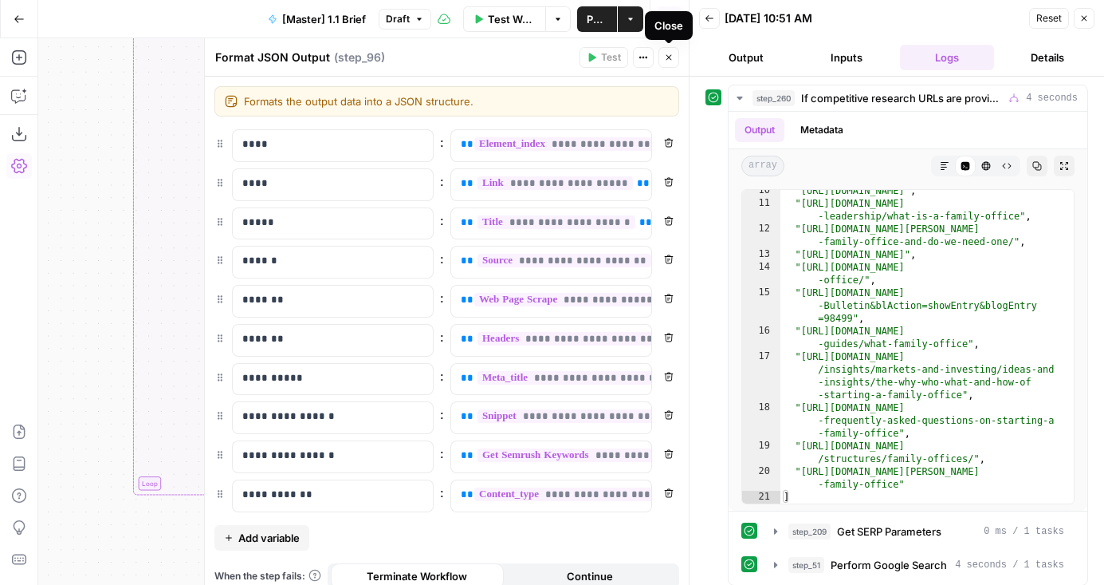
click at [670, 53] on icon "button" at bounding box center [669, 58] width 10 height 10
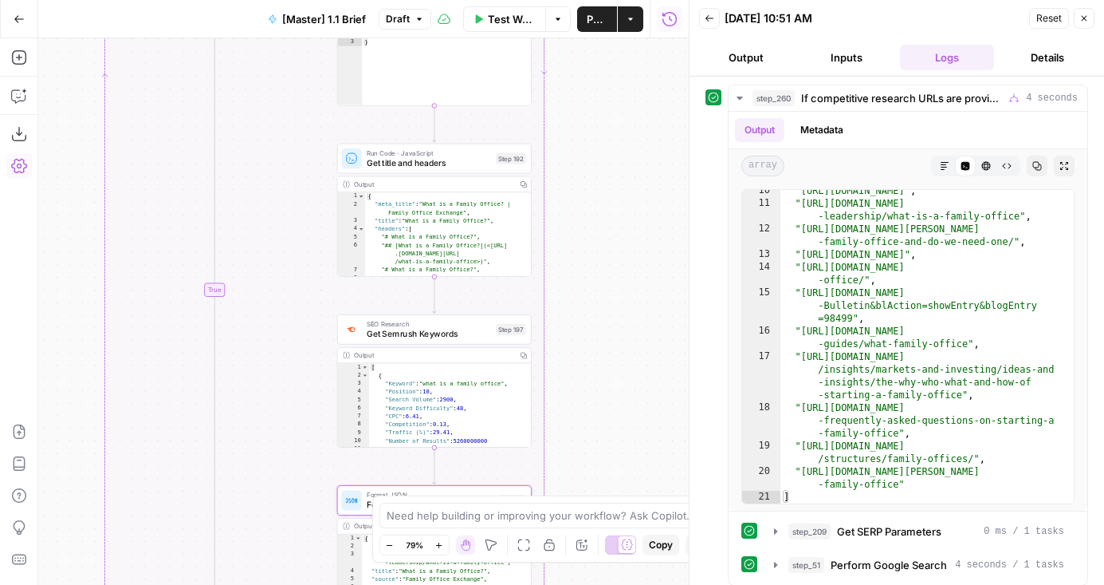
drag, startPoint x: 664, startPoint y: 153, endPoint x: 636, endPoint y: 356, distance: 205.4
click at [636, 354] on div "false true false true true false Workflow Set Inputs Inputs Condition If compet…" at bounding box center [363, 311] width 651 height 546
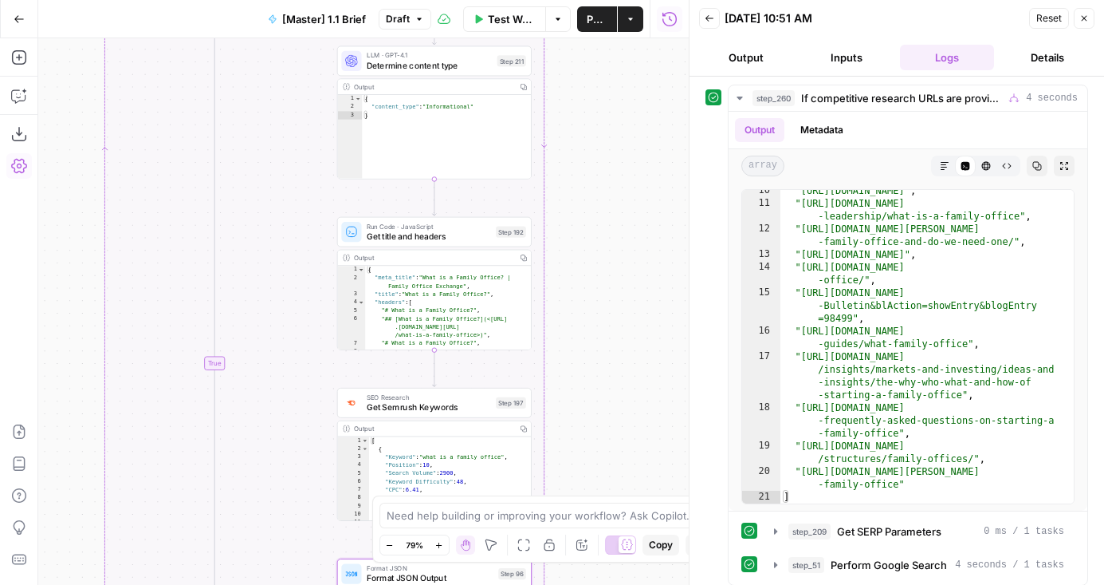
drag, startPoint x: 636, startPoint y: 112, endPoint x: 636, endPoint y: 345, distance: 233.7
click at [636, 342] on div "false true false true true false Workflow Set Inputs Inputs Condition If compet…" at bounding box center [363, 311] width 651 height 546
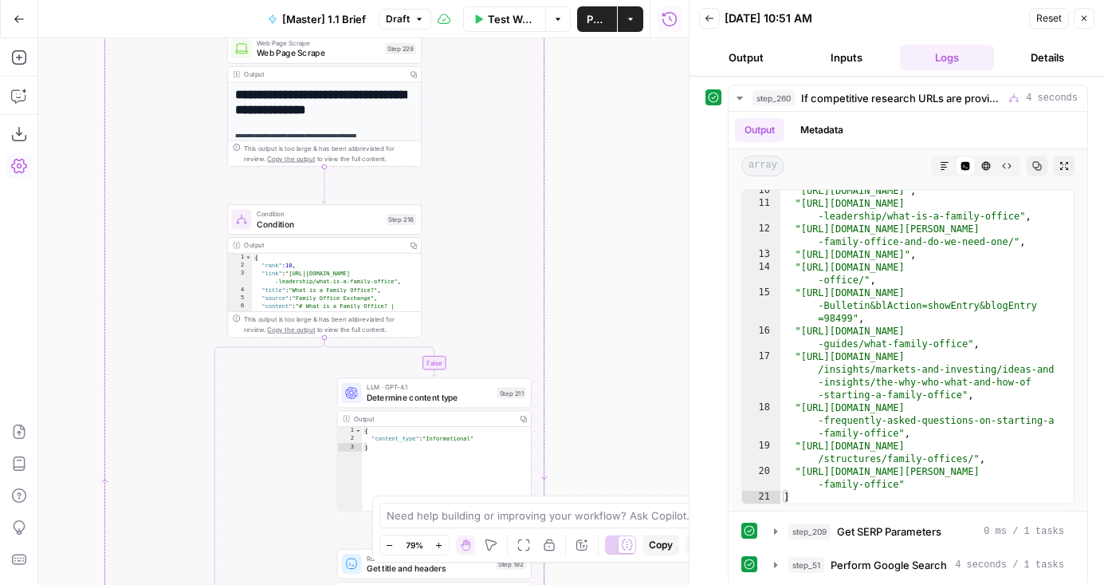
drag, startPoint x: 632, startPoint y: 283, endPoint x: 632, endPoint y: 323, distance: 39.9
click at [632, 323] on div "false true false true true false Workflow Set Inputs Inputs Condition If compet…" at bounding box center [363, 311] width 651 height 546
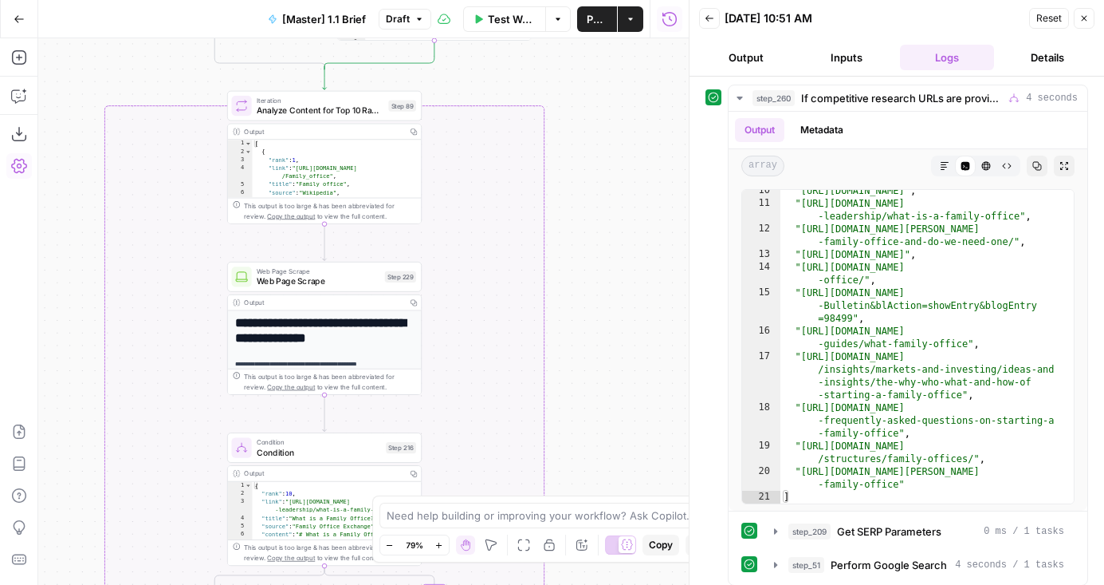
drag, startPoint x: 593, startPoint y: 116, endPoint x: 593, endPoint y: 362, distance: 245.6
click at [593, 362] on div "false true false true true false Workflow Set Inputs Inputs Condition If compet…" at bounding box center [363, 311] width 651 height 546
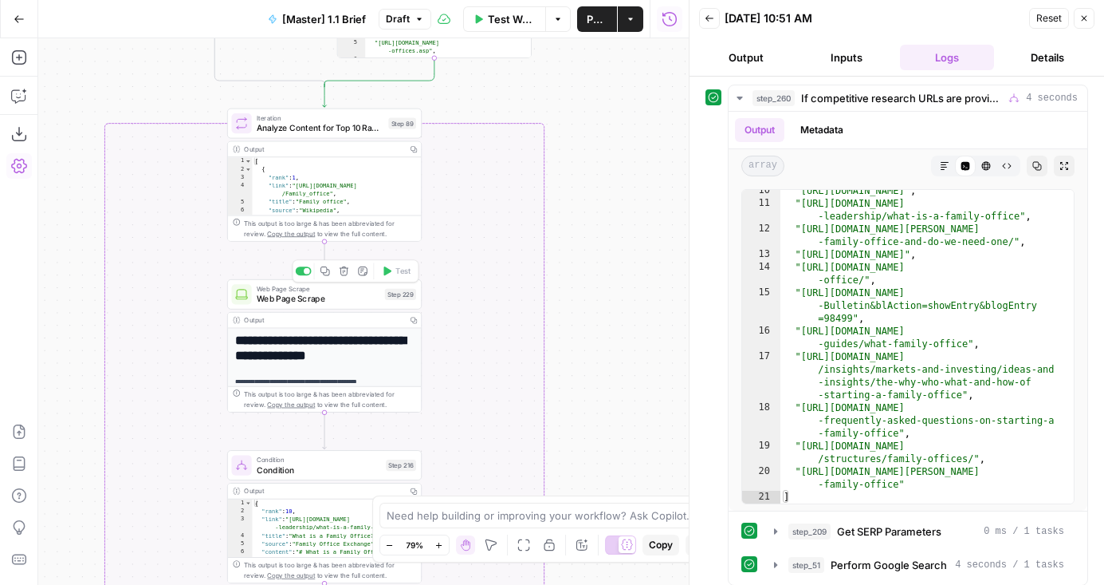
click at [356, 302] on span "Web Page Scrape" at bounding box center [318, 298] width 123 height 13
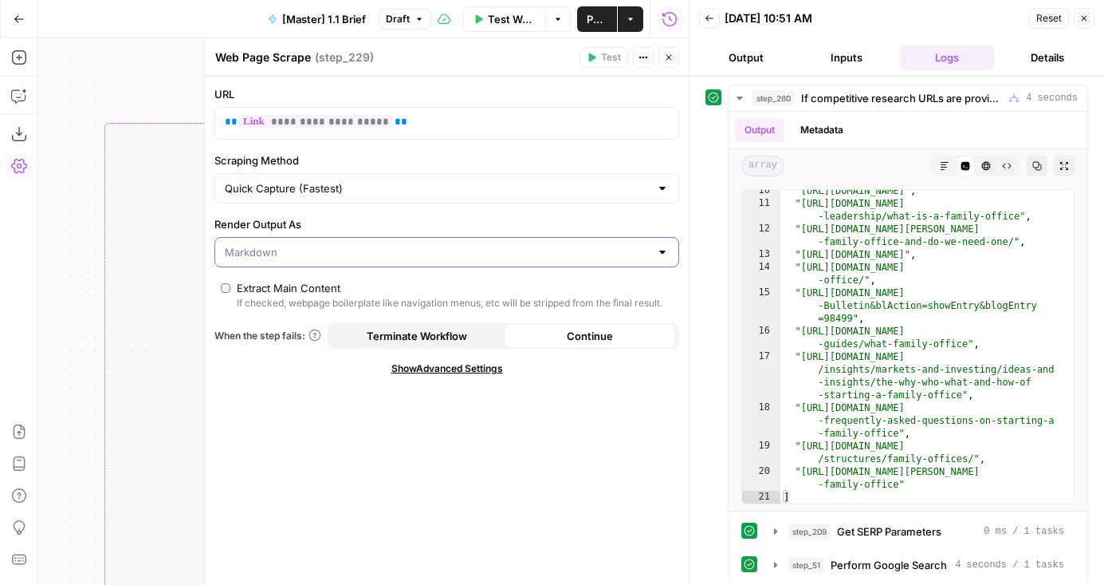
click at [481, 246] on input "Render Output As" at bounding box center [437, 252] width 425 height 16
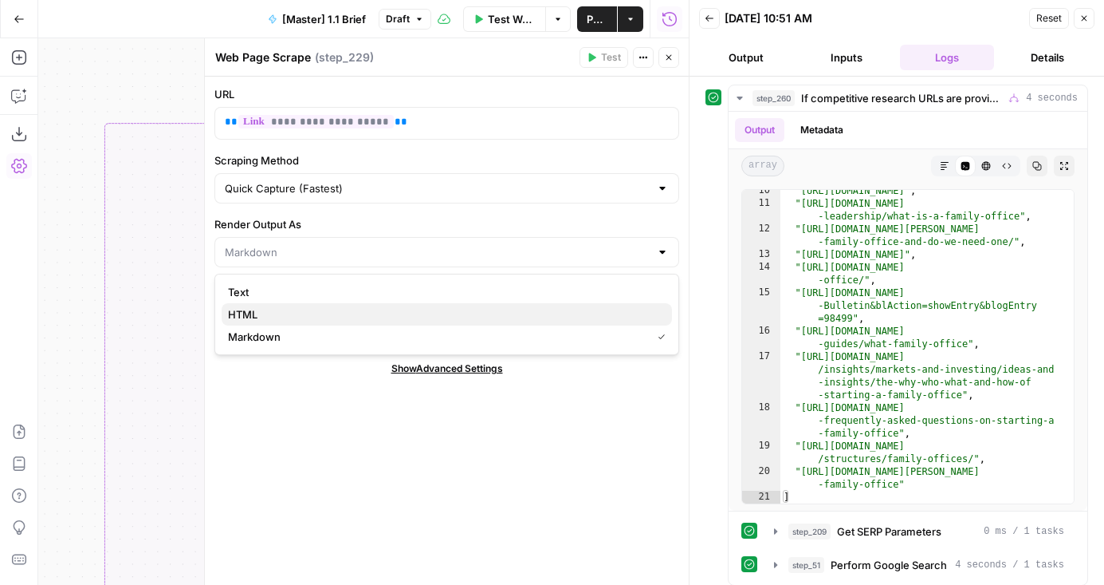
click at [436, 312] on span "HTML" at bounding box center [443, 314] width 431 height 16
type input "HTML"
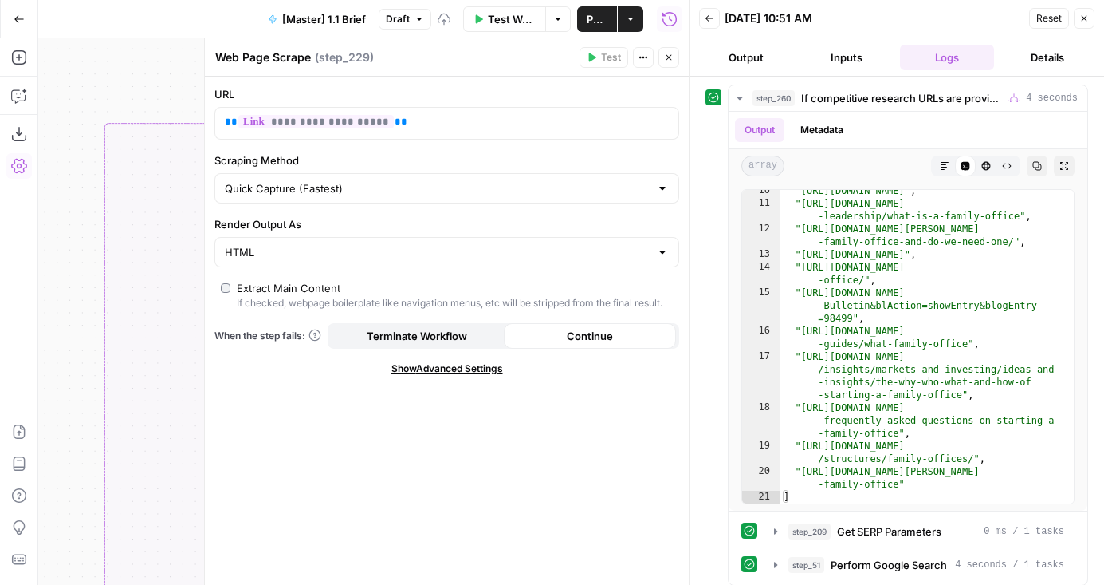
click at [670, 60] on icon "button" at bounding box center [669, 58] width 10 height 10
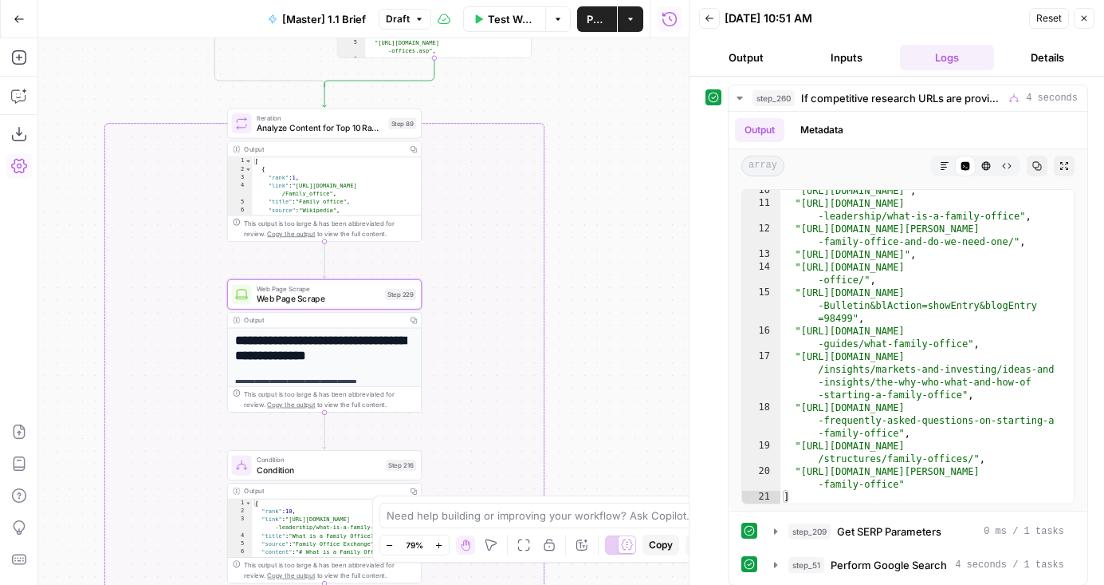
click at [329, 285] on span "Web Page Scrape" at bounding box center [318, 288] width 123 height 10
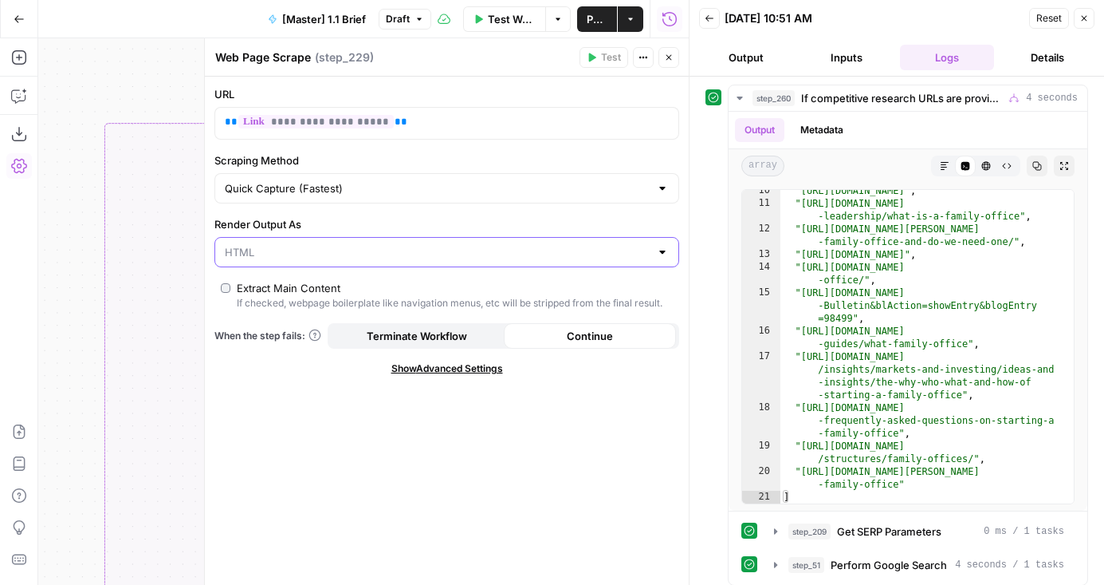
click at [312, 250] on input "Render Output As" at bounding box center [437, 252] width 425 height 16
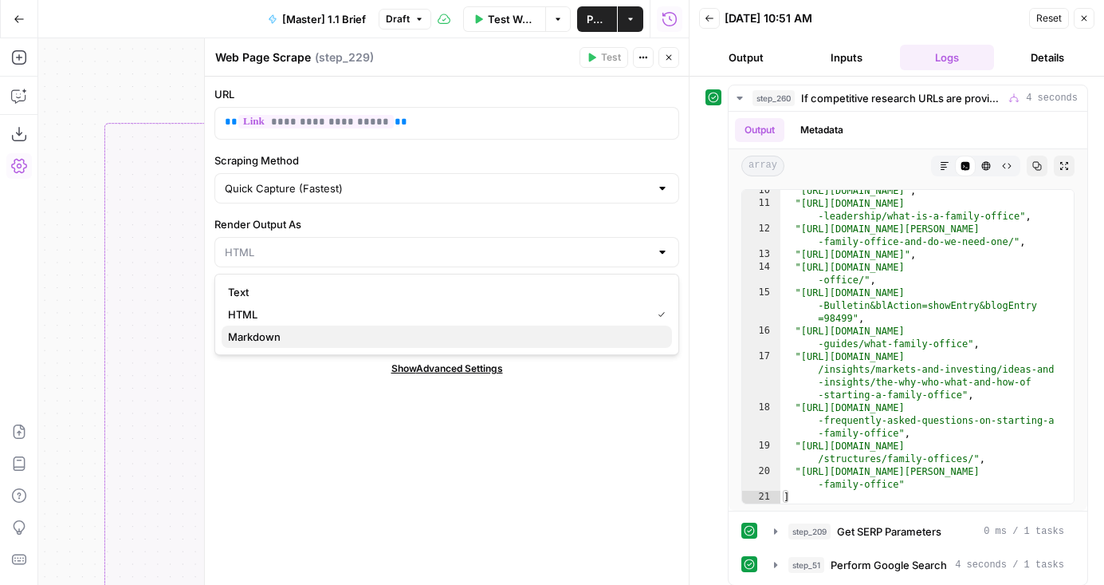
click at [316, 336] on span "Markdown" at bounding box center [443, 337] width 431 height 16
type input "Markdown"
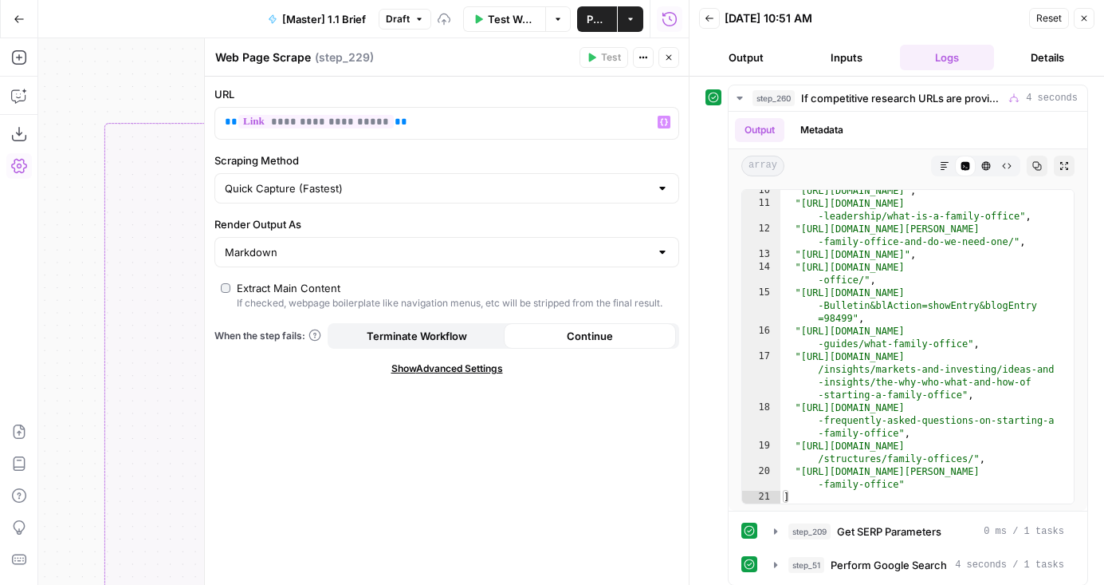
click at [667, 60] on icon "button" at bounding box center [669, 58] width 10 height 10
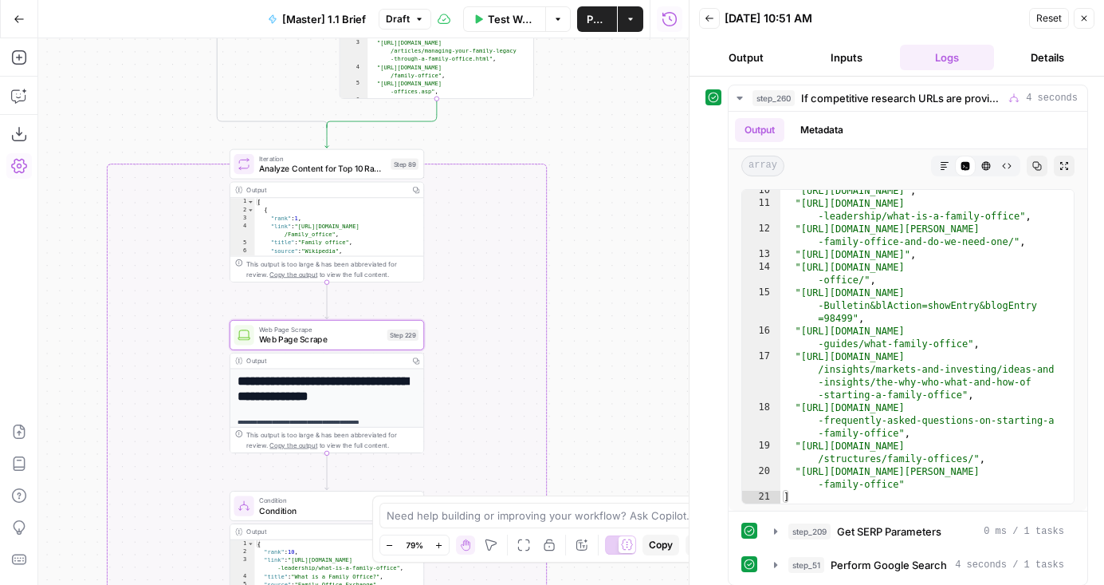
drag, startPoint x: 558, startPoint y: 200, endPoint x: 569, endPoint y: 291, distance: 91.6
click at [569, 292] on div "false true false true true false Workflow Set Inputs Inputs Condition If compet…" at bounding box center [363, 311] width 651 height 546
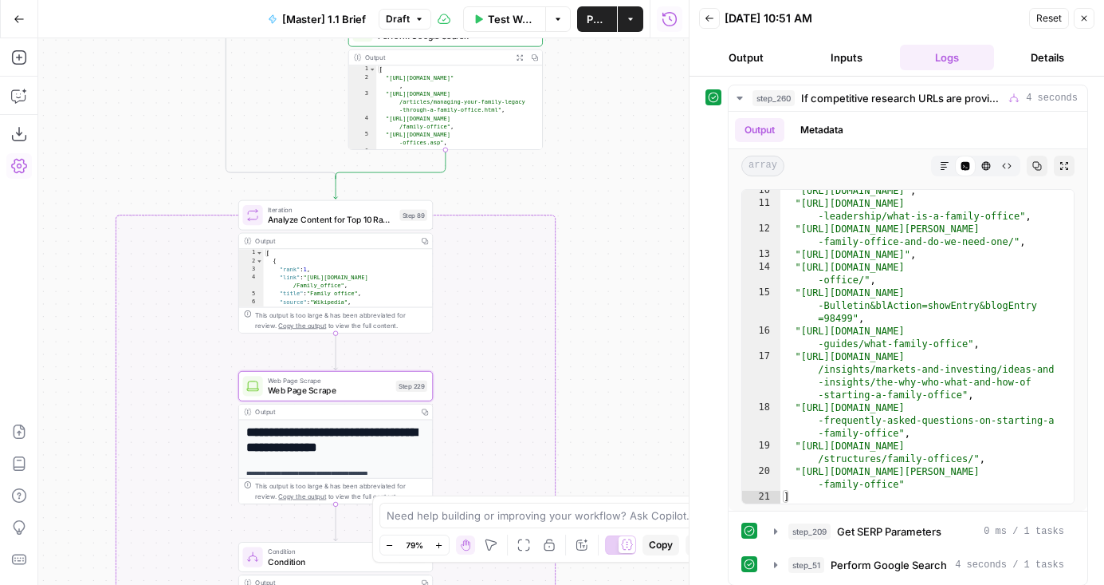
drag, startPoint x: 569, startPoint y: 291, endPoint x: 569, endPoint y: 190, distance: 101.3
click at [569, 190] on div "false true false true true false Workflow Set Inputs Inputs Condition If compet…" at bounding box center [363, 311] width 651 height 546
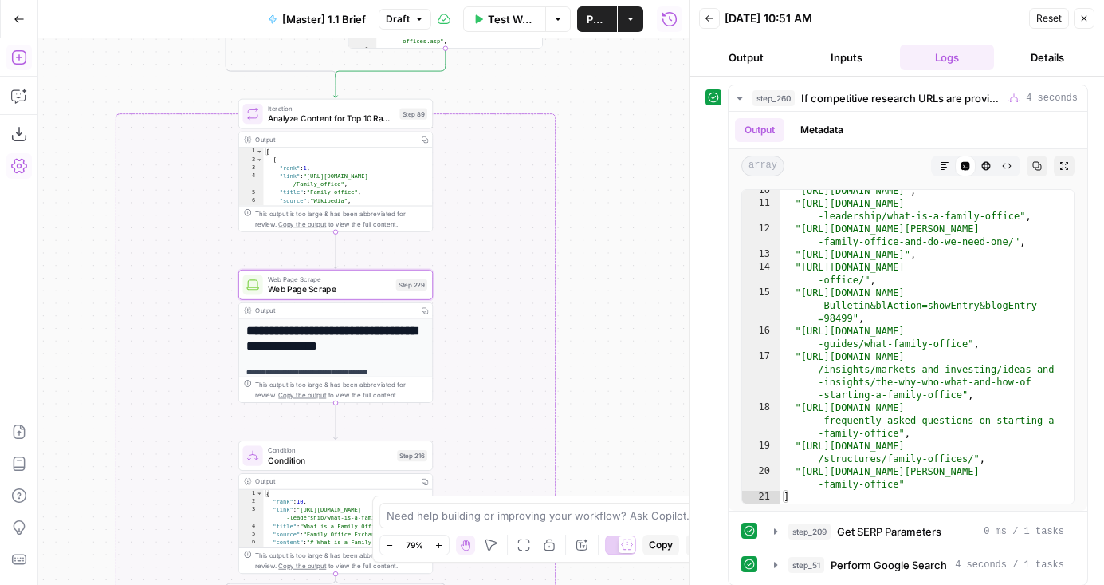
click at [21, 60] on icon "button" at bounding box center [19, 57] width 16 height 16
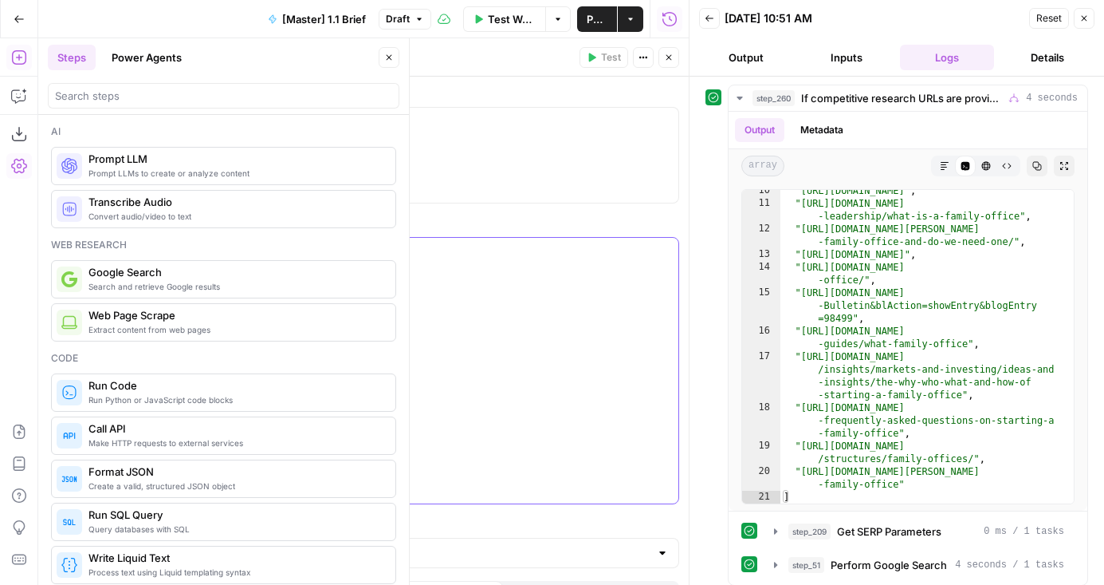
click at [575, 293] on div at bounding box center [446, 371] width 463 height 266
click at [427, 148] on div at bounding box center [446, 155] width 463 height 95
click at [664, 68] on header "Google Search Google Search ( step_263 ) Test Actions Close" at bounding box center [447, 57] width 484 height 38
click at [664, 66] on button "Close" at bounding box center [669, 57] width 21 height 21
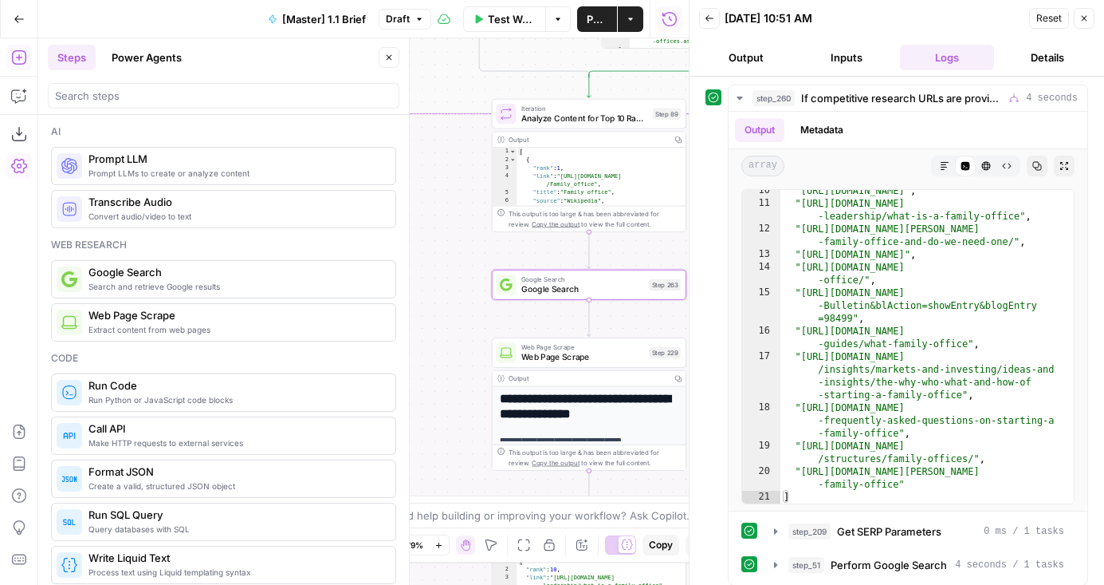
click at [530, 358] on span "Web Page Scrape" at bounding box center [583, 357] width 123 height 13
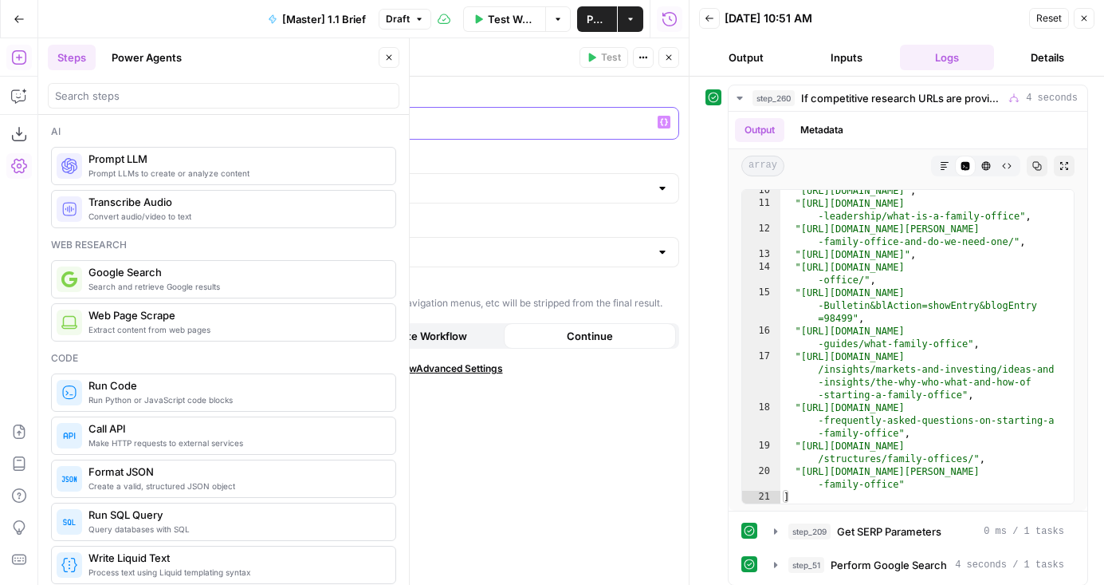
drag, startPoint x: 367, startPoint y: 123, endPoint x: 347, endPoint y: 123, distance: 19.9
click at [347, 123] on span "**********" at bounding box center [316, 122] width 156 height 14
click at [671, 48] on button "Close" at bounding box center [669, 57] width 21 height 21
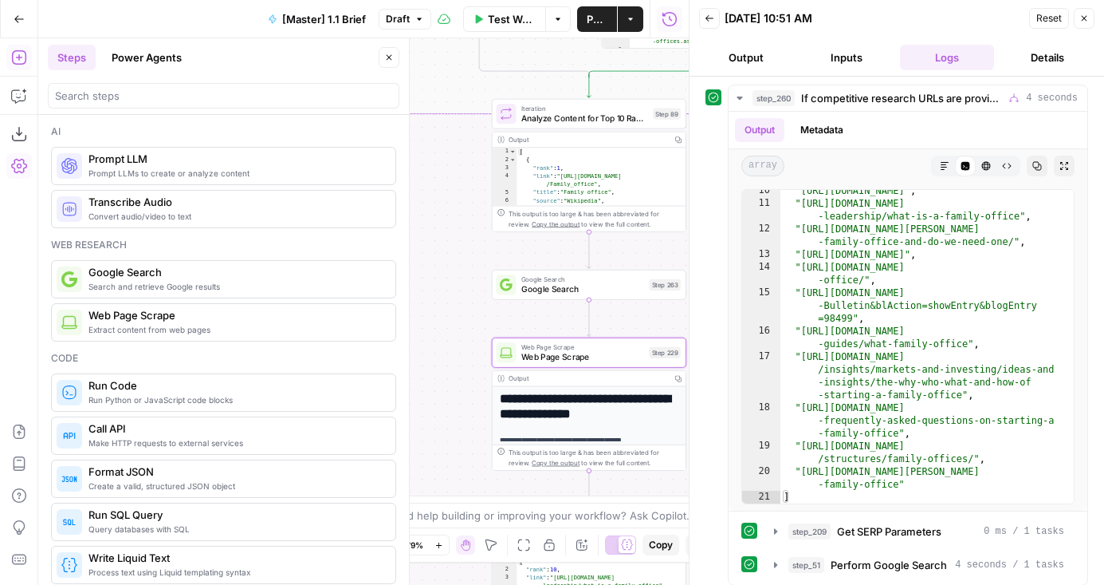
click at [506, 282] on icon at bounding box center [506, 284] width 13 height 13
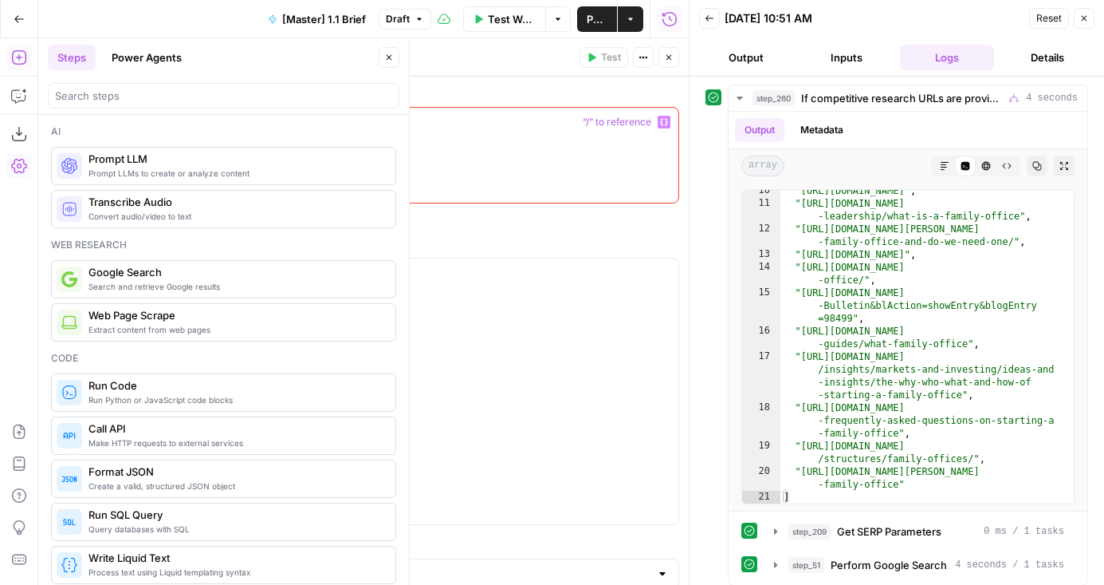
click at [419, 177] on div at bounding box center [446, 155] width 463 height 95
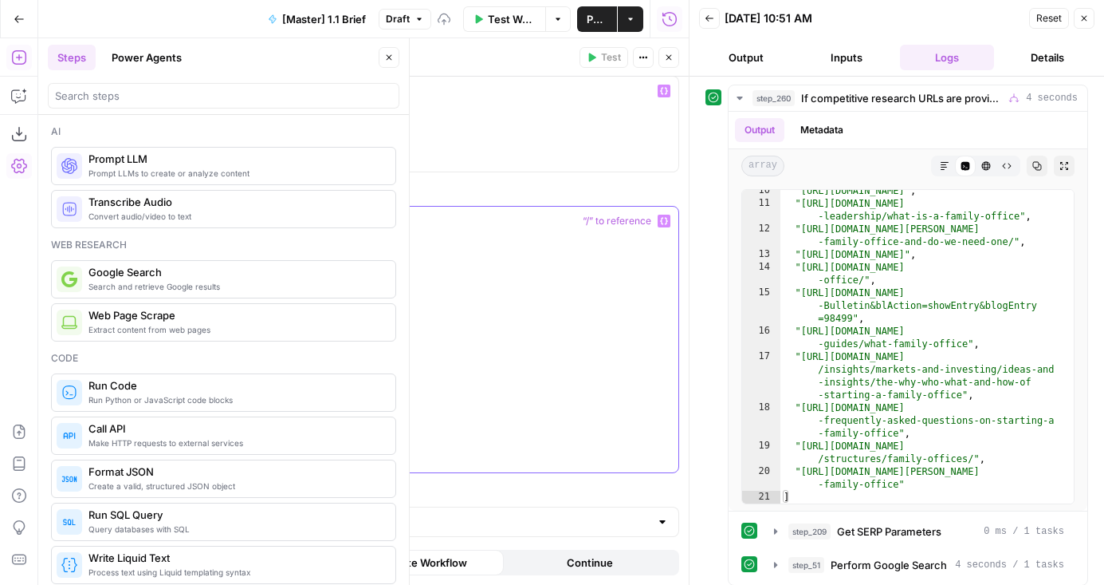
click at [333, 328] on div at bounding box center [446, 340] width 463 height 266
click at [306, 530] on div "Raw (JSON)" at bounding box center [447, 521] width 465 height 30
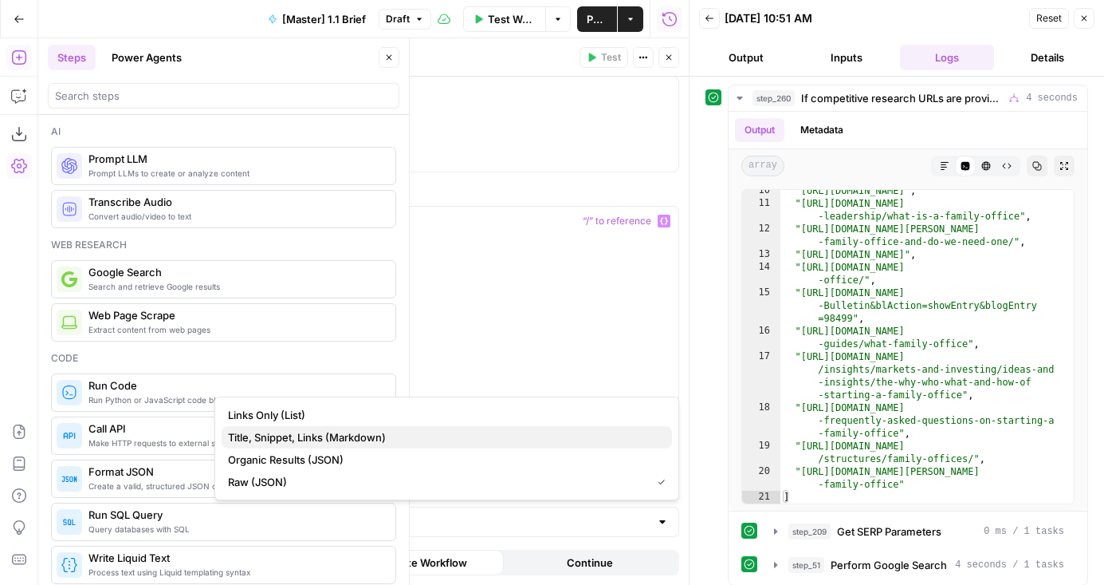
click at [267, 442] on span "Title, Snippet, Links (Markdown)" at bounding box center [443, 437] width 431 height 16
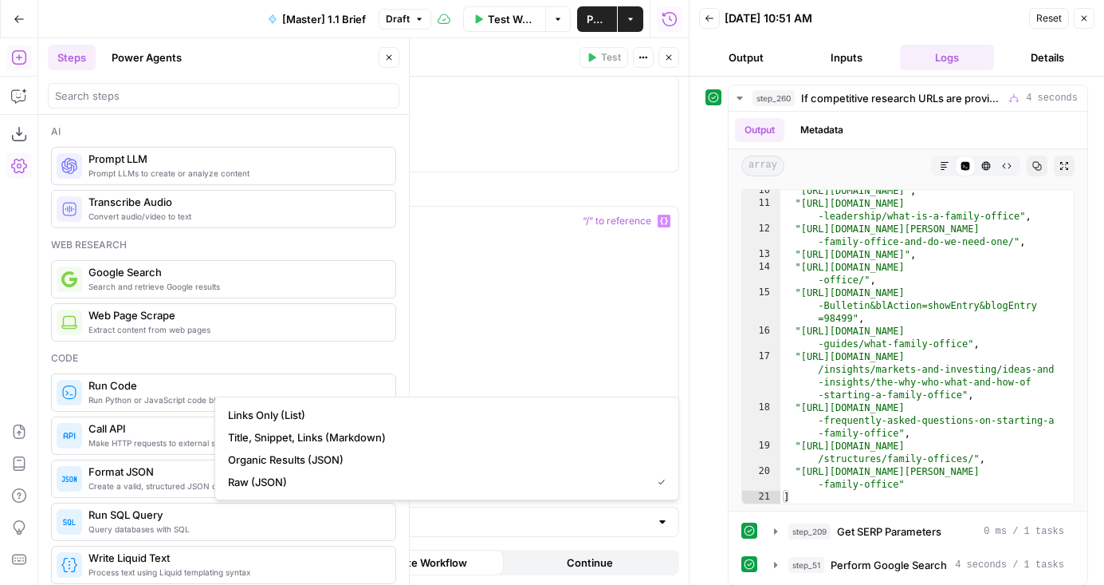
type input "Title, Snippet, Links (Markdown)"
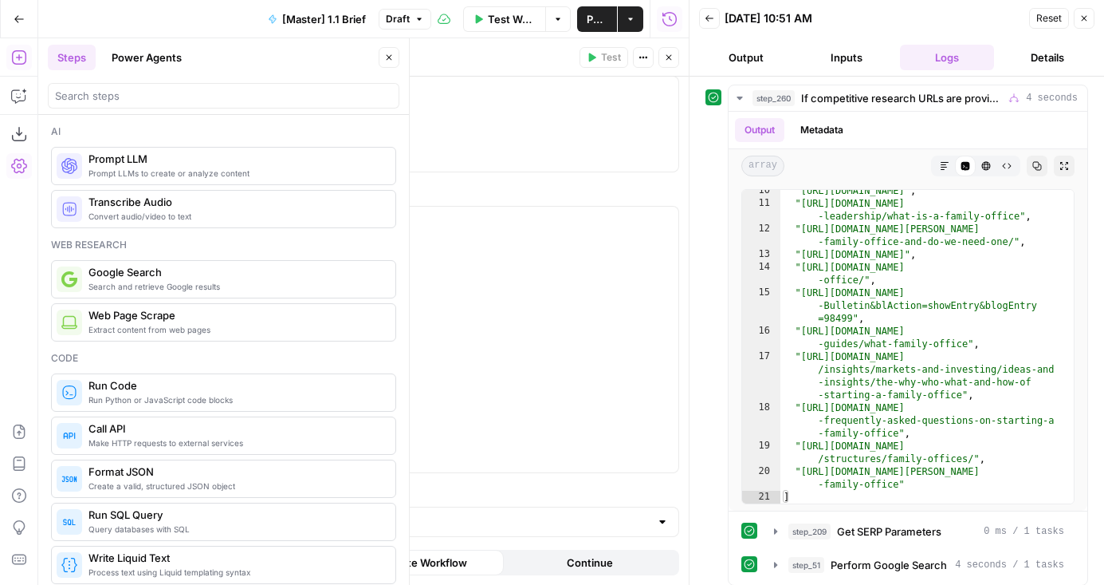
click at [388, 51] on button "Close" at bounding box center [389, 57] width 21 height 21
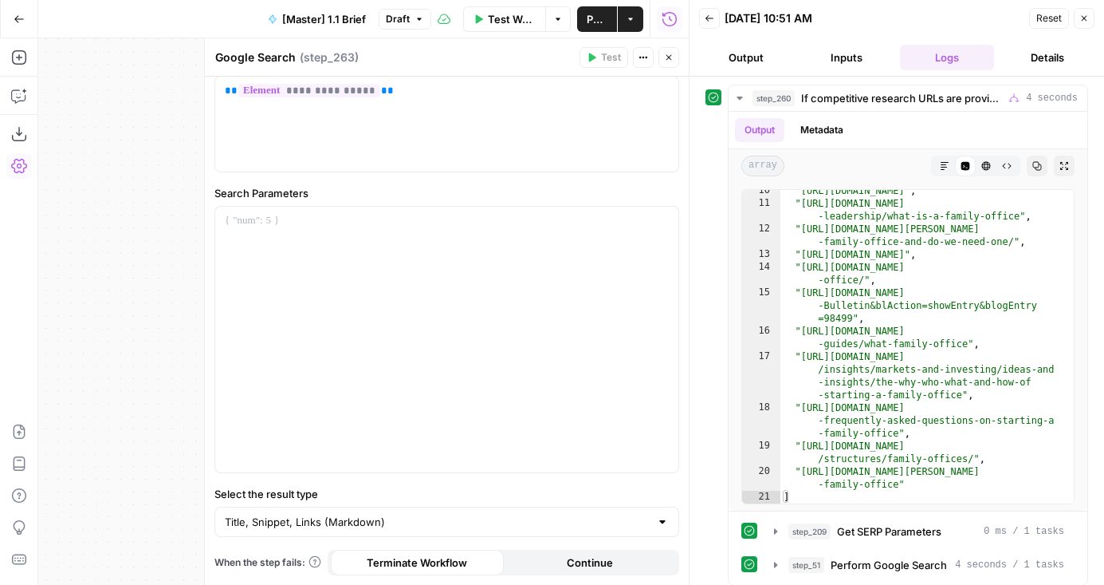
click at [663, 53] on button "Close" at bounding box center [669, 57] width 21 height 21
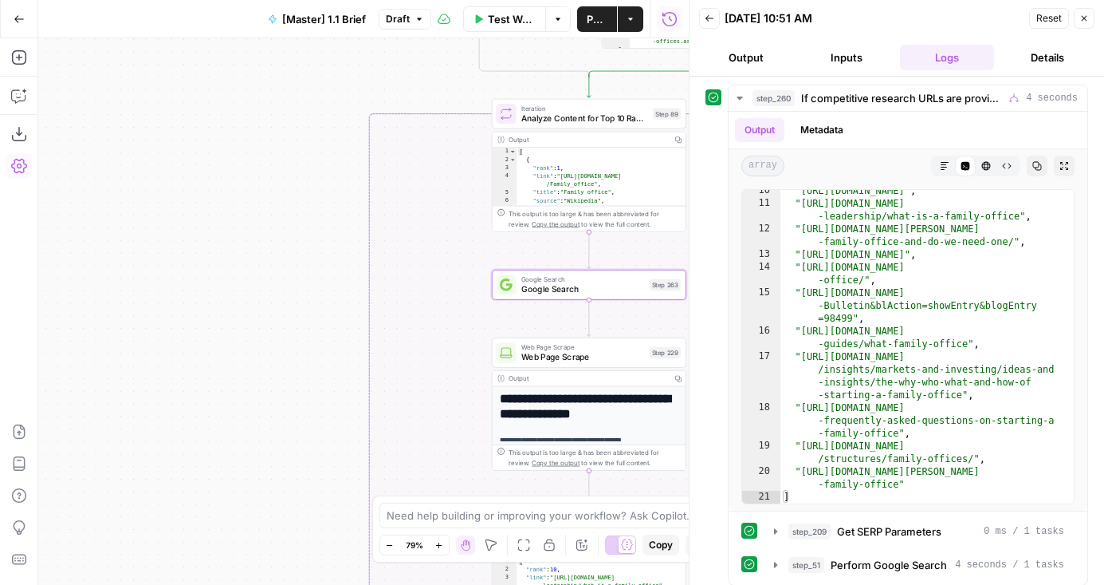
drag, startPoint x: 239, startPoint y: 181, endPoint x: -59, endPoint y: 182, distance: 298.3
click at [0, 182] on html "AirOps Builders New Home Browse Insights Opportunities Your Data Flightpath Rec…" at bounding box center [552, 292] width 1104 height 585
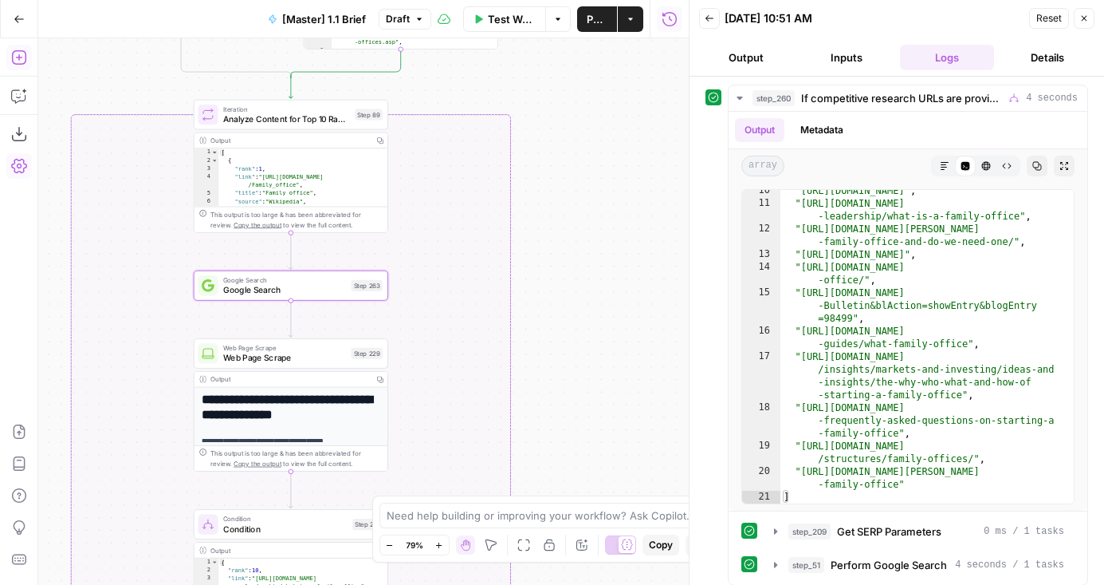
click at [24, 47] on button "Add Steps" at bounding box center [19, 58] width 26 height 26
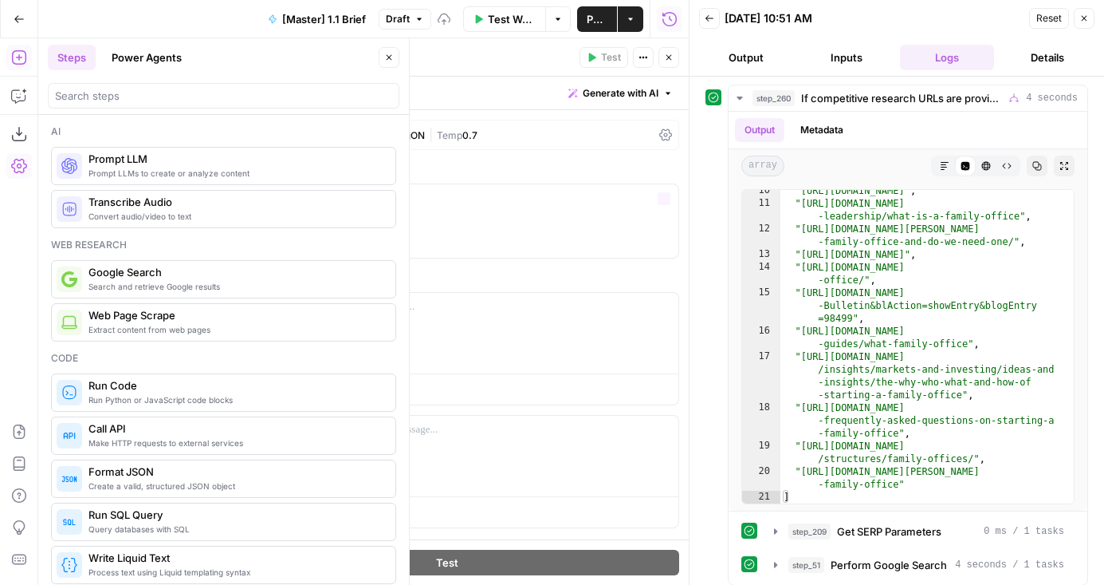
click at [296, 120] on div "GPT-4.1 | Format Text | Streaming ON | Temp 0.7" at bounding box center [447, 135] width 465 height 30
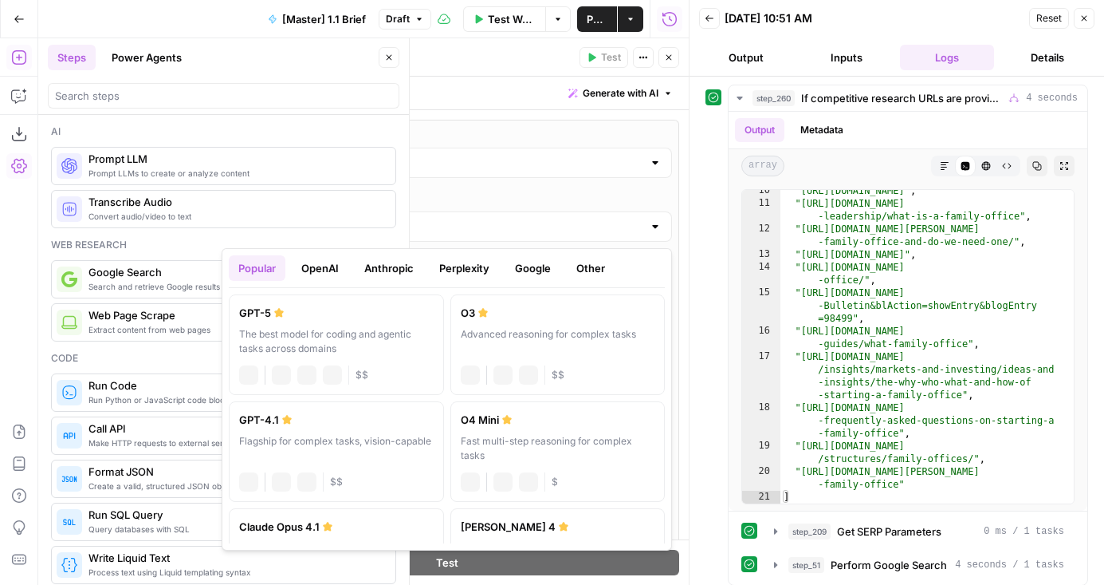
click at [374, 234] on div "GPT-4.1" at bounding box center [447, 226] width 451 height 30
click at [488, 284] on div "Popular OpenAI Anthropic Perplexity Google Other" at bounding box center [447, 271] width 436 height 33
click at [533, 274] on button "Google" at bounding box center [533, 268] width 55 height 26
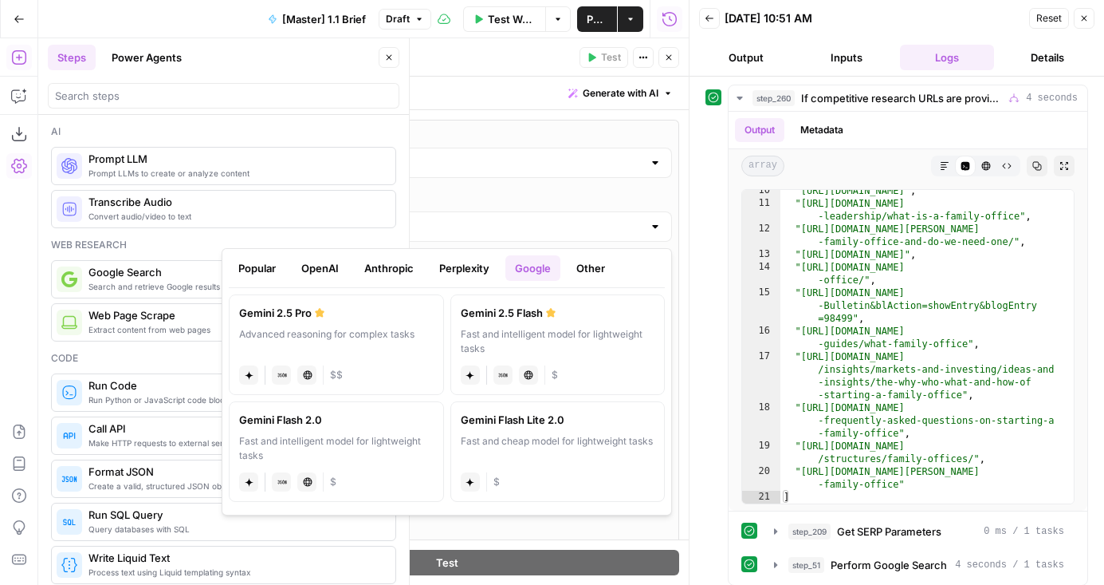
click at [299, 327] on div "Advanced reasoning for complex tasks" at bounding box center [336, 341] width 195 height 29
type input "Gemini 2.5 Pro"
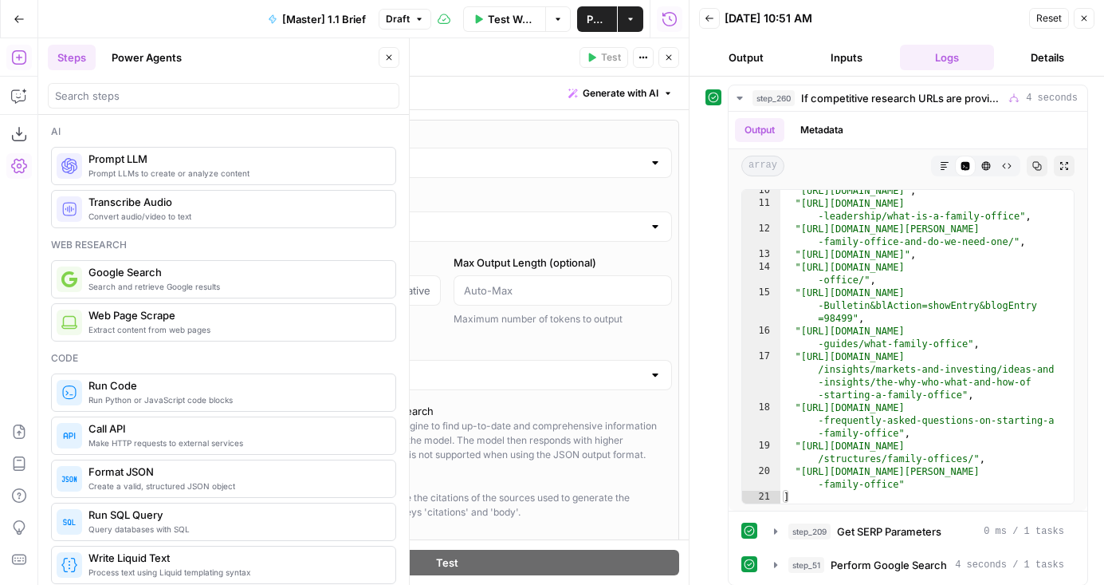
scroll to position [427, 0]
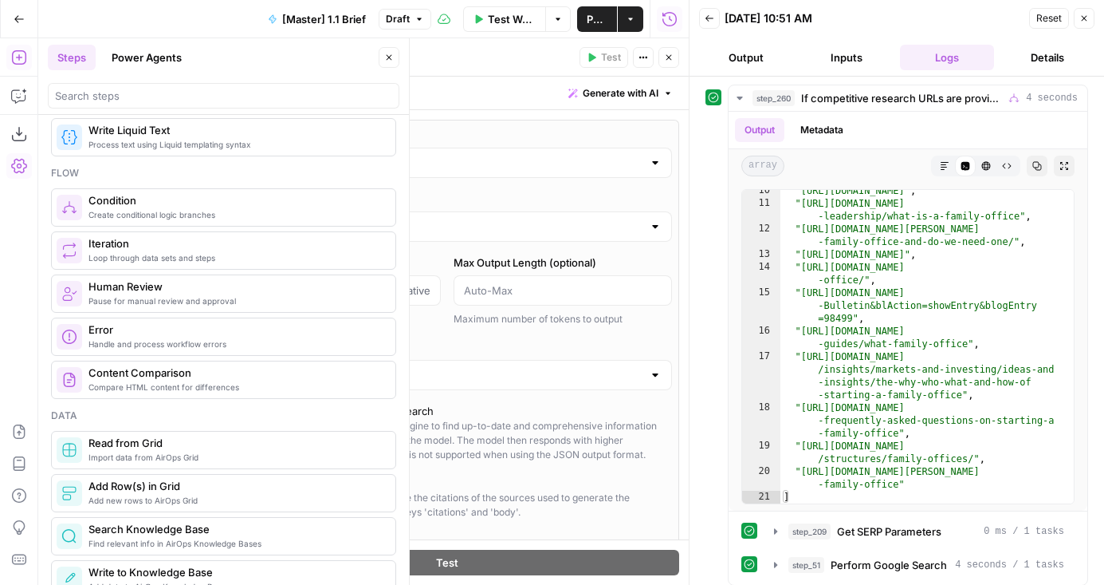
click at [382, 55] on button "Close" at bounding box center [389, 57] width 21 height 21
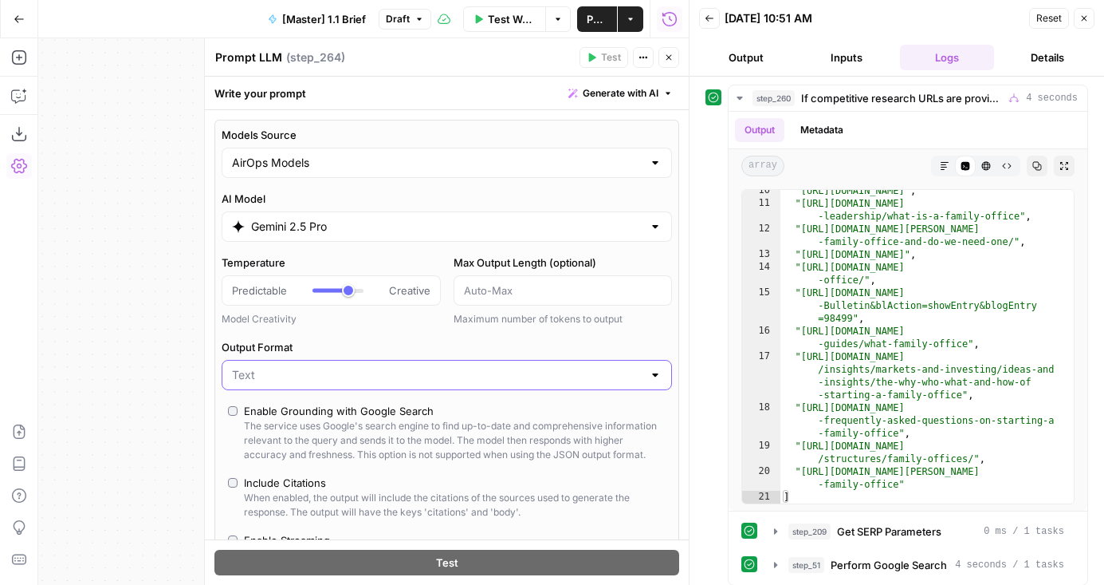
click at [322, 372] on input "Output Format" at bounding box center [437, 375] width 411 height 16
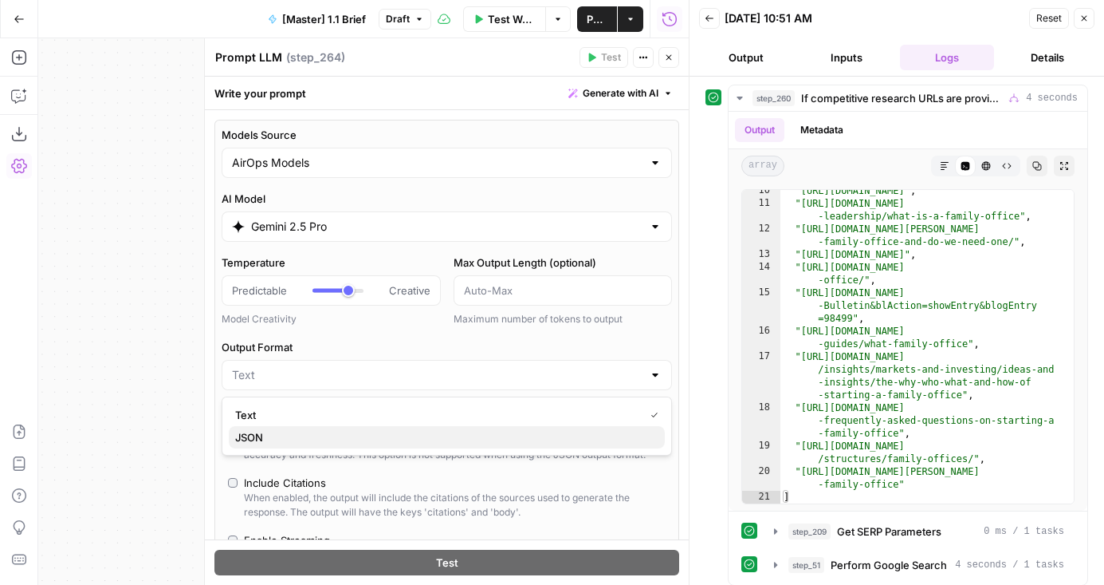
click at [312, 439] on span "JSON" at bounding box center [443, 437] width 417 height 16
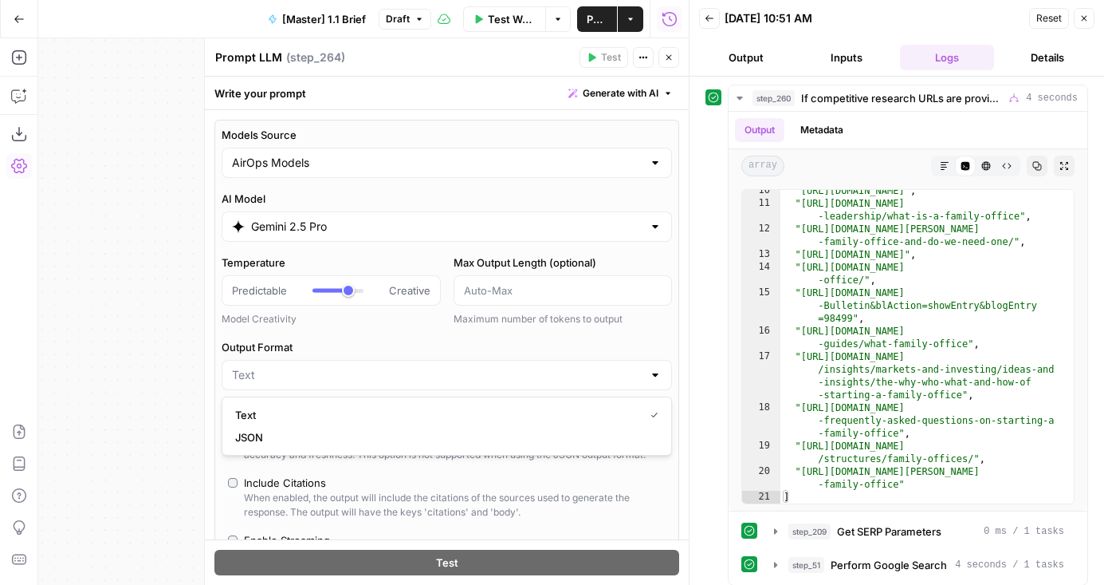
type input "JSON"
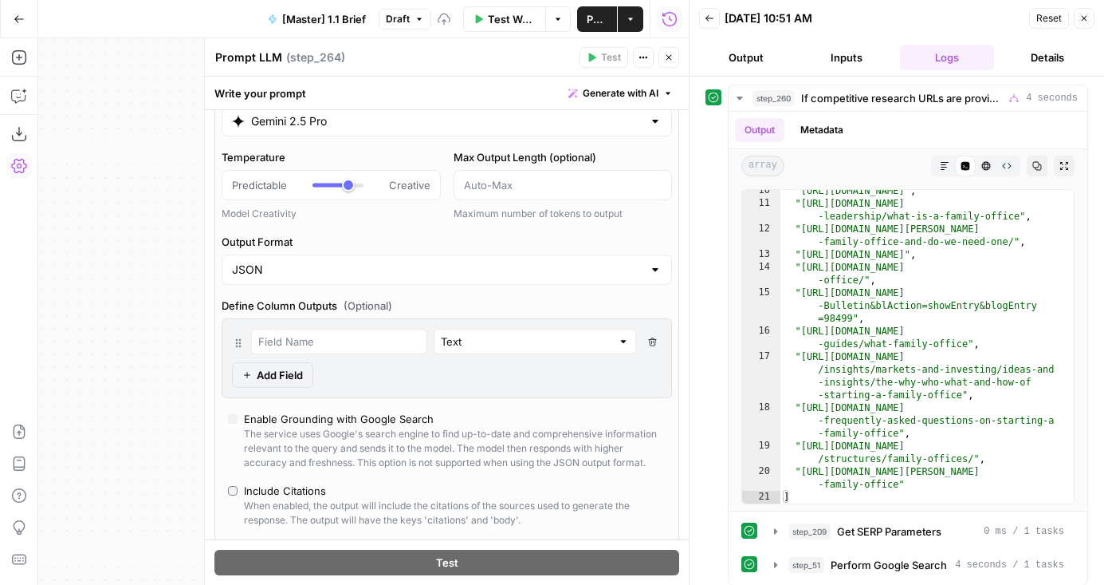
scroll to position [640, 0]
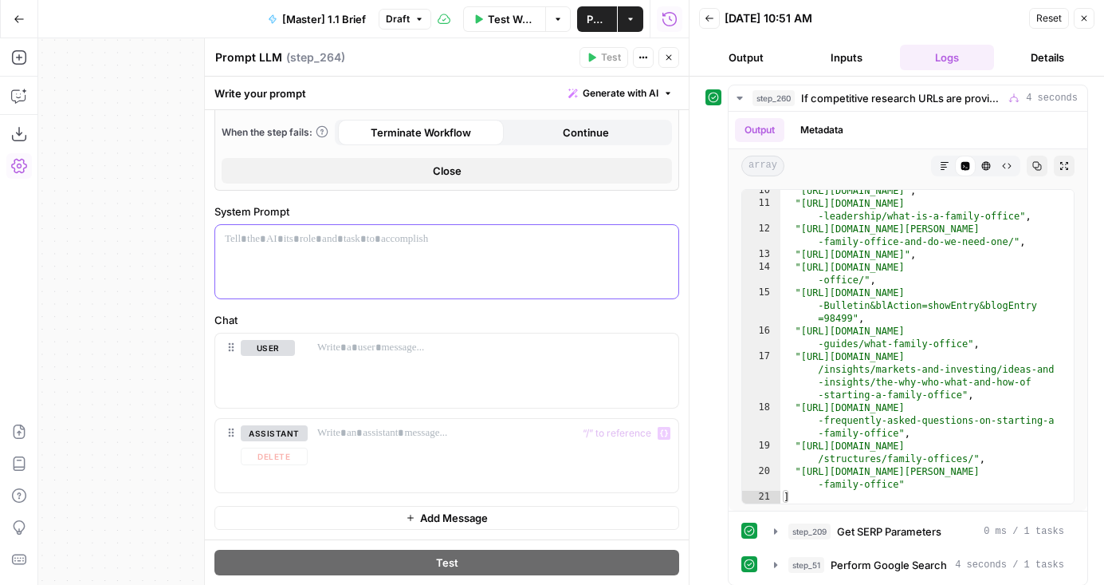
click at [401, 294] on div at bounding box center [446, 261] width 463 height 73
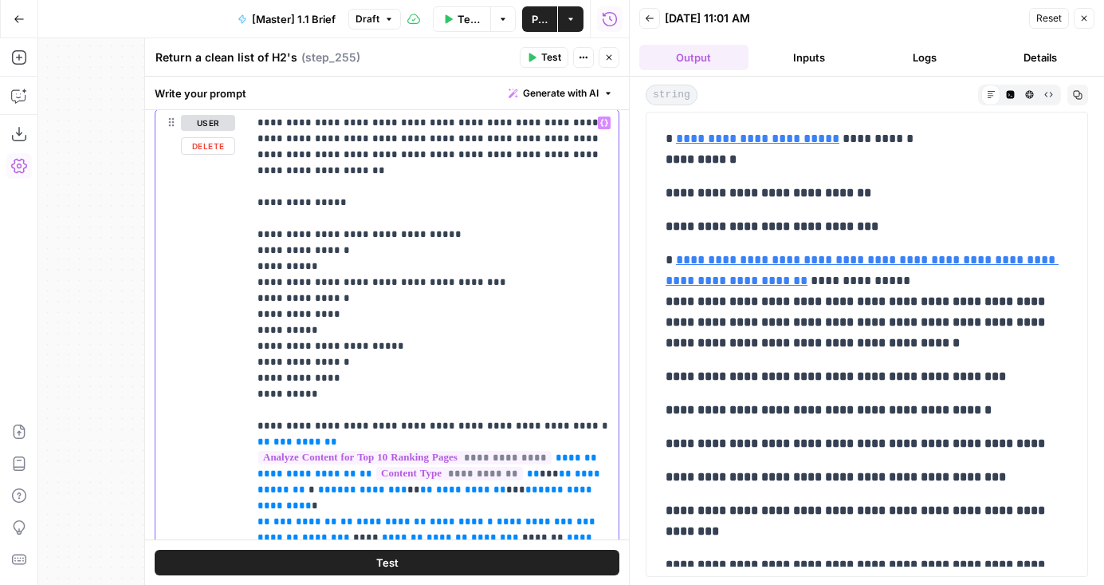
click at [297, 204] on p "**********" at bounding box center [434, 482] width 352 height 734
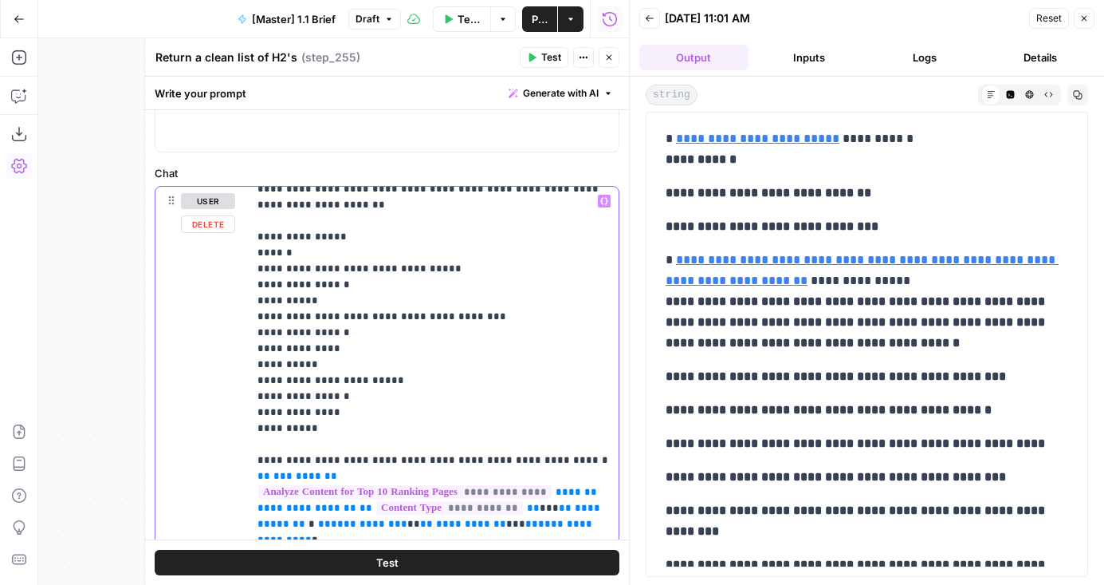
scroll to position [26, 0]
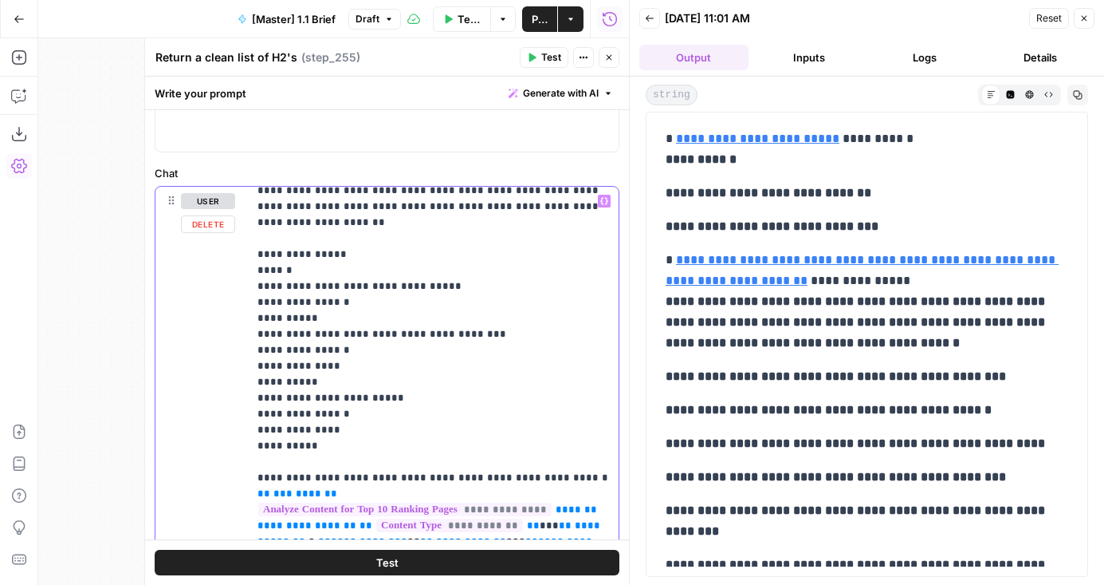
click at [298, 267] on p "**********" at bounding box center [434, 534] width 352 height 734
click at [435, 266] on p "**********" at bounding box center [434, 534] width 352 height 734
click at [407, 249] on p "**********" at bounding box center [434, 534] width 352 height 734
click at [292, 252] on p "**********" at bounding box center [434, 534] width 352 height 734
click at [354, 250] on p "**********" at bounding box center [434, 534] width 352 height 734
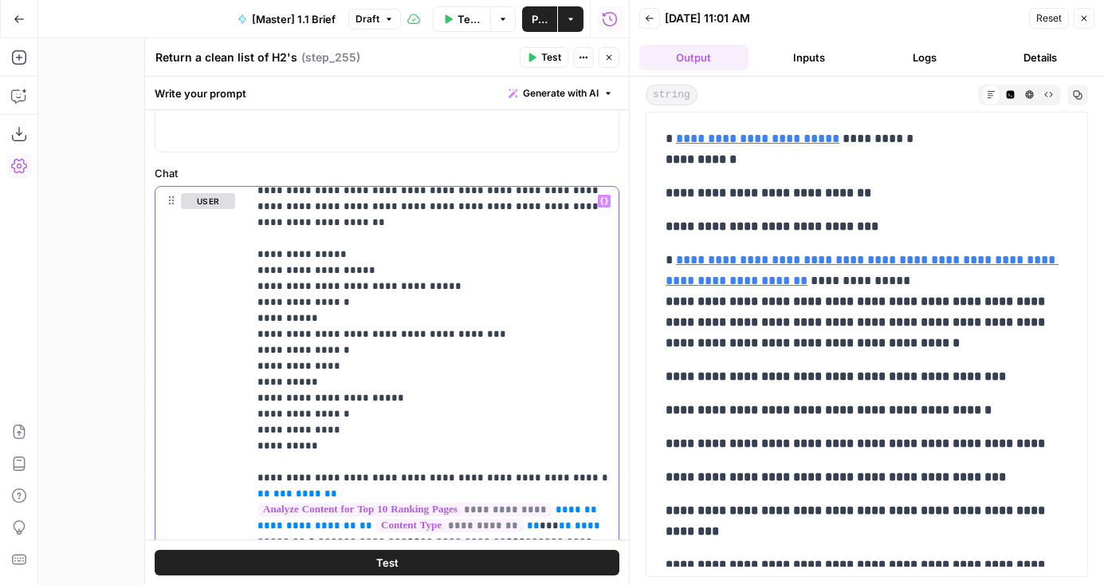
click at [342, 254] on p "**********" at bounding box center [434, 534] width 352 height 734
click at [351, 254] on p "**********" at bounding box center [434, 534] width 352 height 734
drag, startPoint x: 296, startPoint y: 253, endPoint x: 250, endPoint y: 253, distance: 45.5
click at [250, 253] on div "**********" at bounding box center [433, 512] width 371 height 650
drag, startPoint x: 342, startPoint y: 258, endPoint x: 388, endPoint y: 258, distance: 46.3
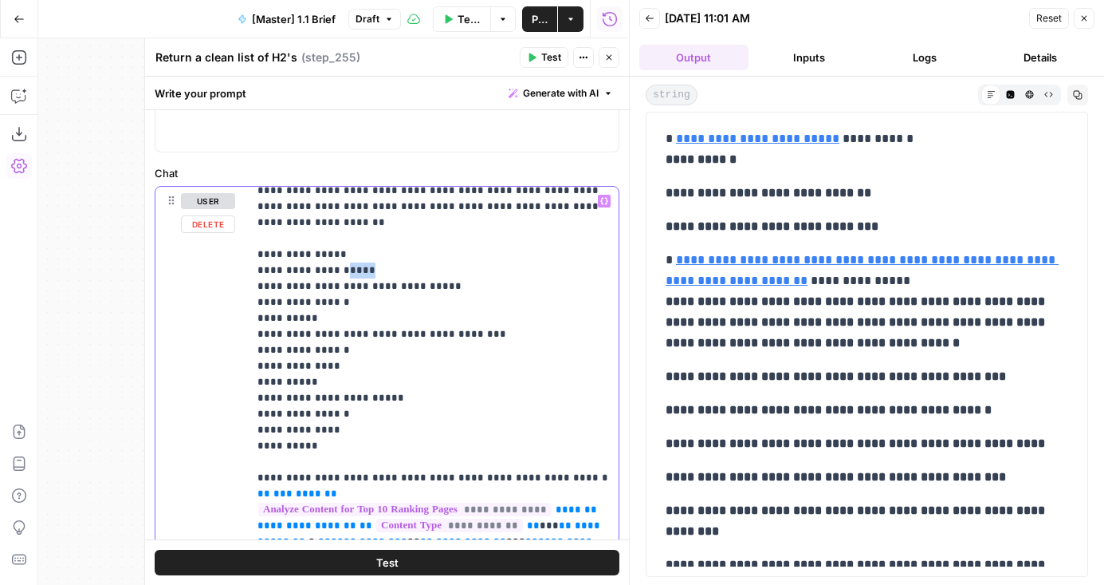
click at [388, 258] on p "**********" at bounding box center [434, 534] width 352 height 734
drag, startPoint x: 296, startPoint y: 255, endPoint x: 246, endPoint y: 255, distance: 49.4
click at [246, 255] on div "**********" at bounding box center [387, 512] width 463 height 650
click at [387, 258] on p "**********" at bounding box center [434, 534] width 352 height 734
click at [255, 238] on div "**********" at bounding box center [433, 512] width 371 height 650
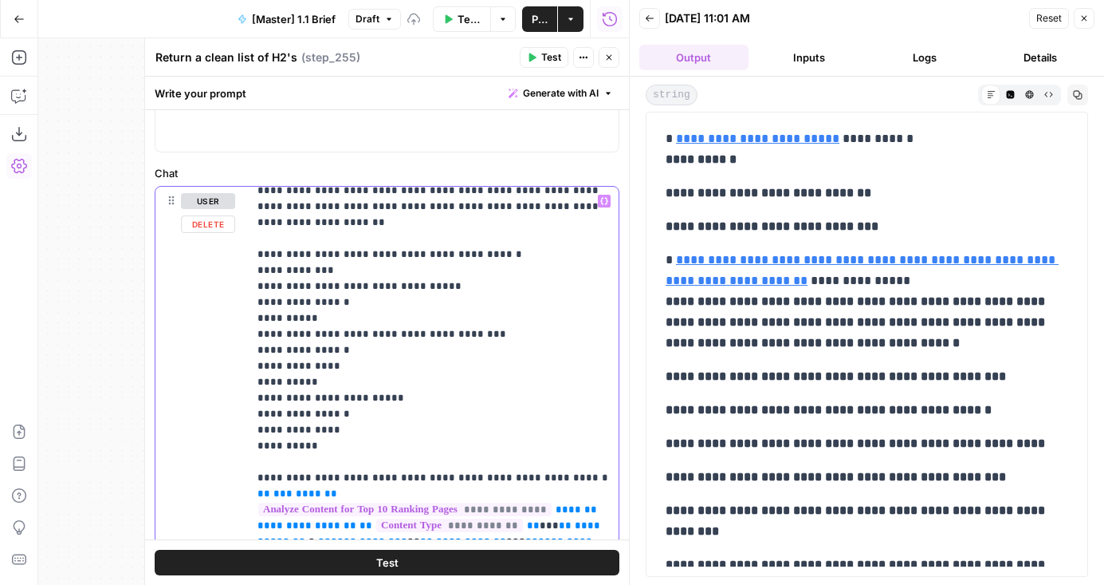
click at [476, 241] on p "**********" at bounding box center [434, 534] width 352 height 734
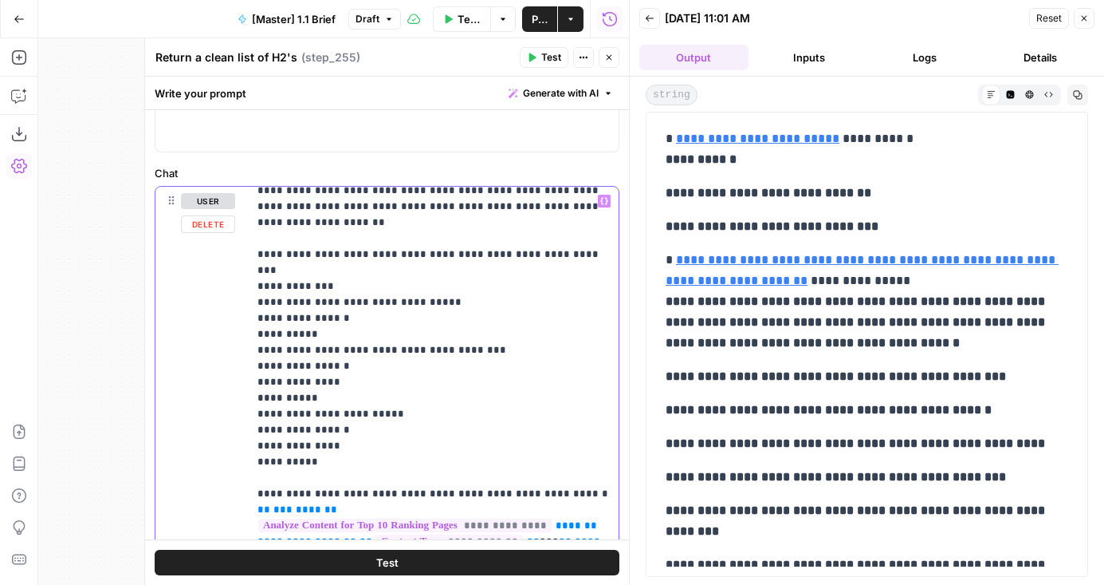
click at [344, 252] on p "**********" at bounding box center [434, 534] width 352 height 734
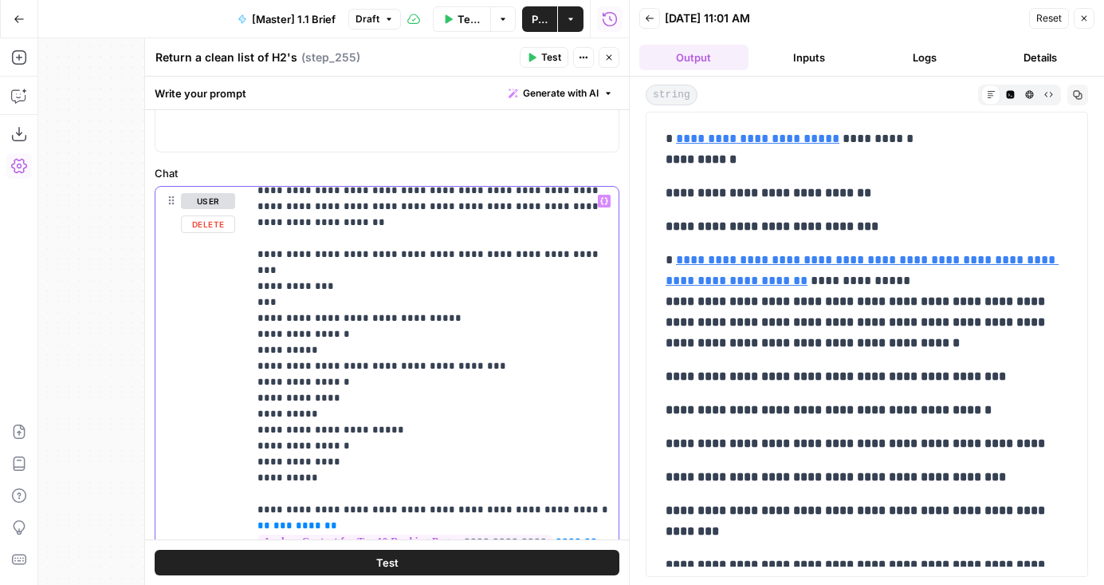
click at [428, 281] on p "**********" at bounding box center [434, 542] width 352 height 750
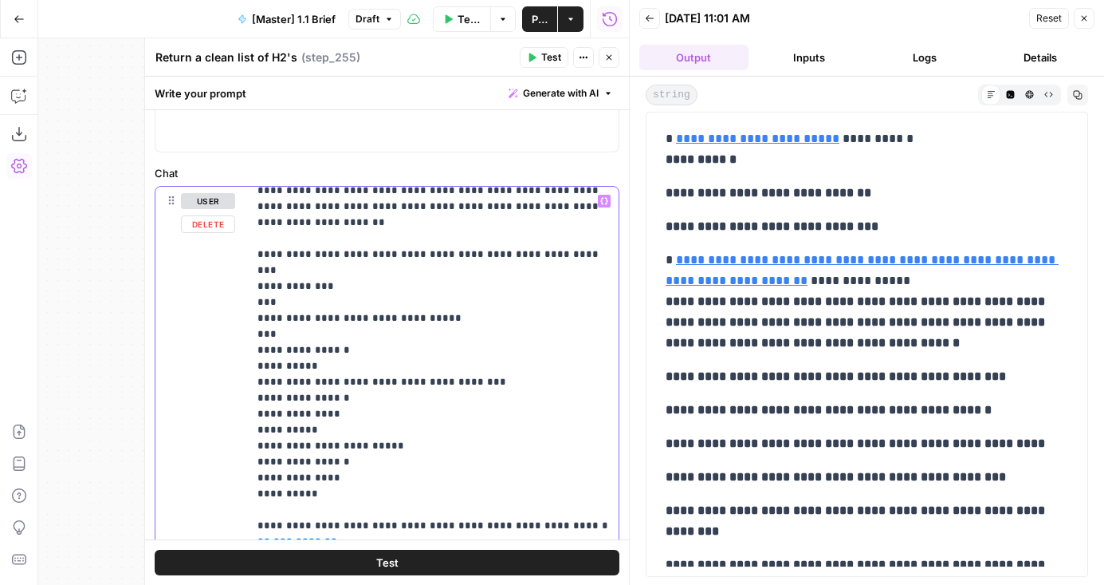
click at [490, 298] on p "**********" at bounding box center [434, 550] width 352 height 766
click at [488, 297] on p "**********" at bounding box center [434, 550] width 352 height 766
click at [478, 290] on p "**********" at bounding box center [434, 550] width 352 height 766
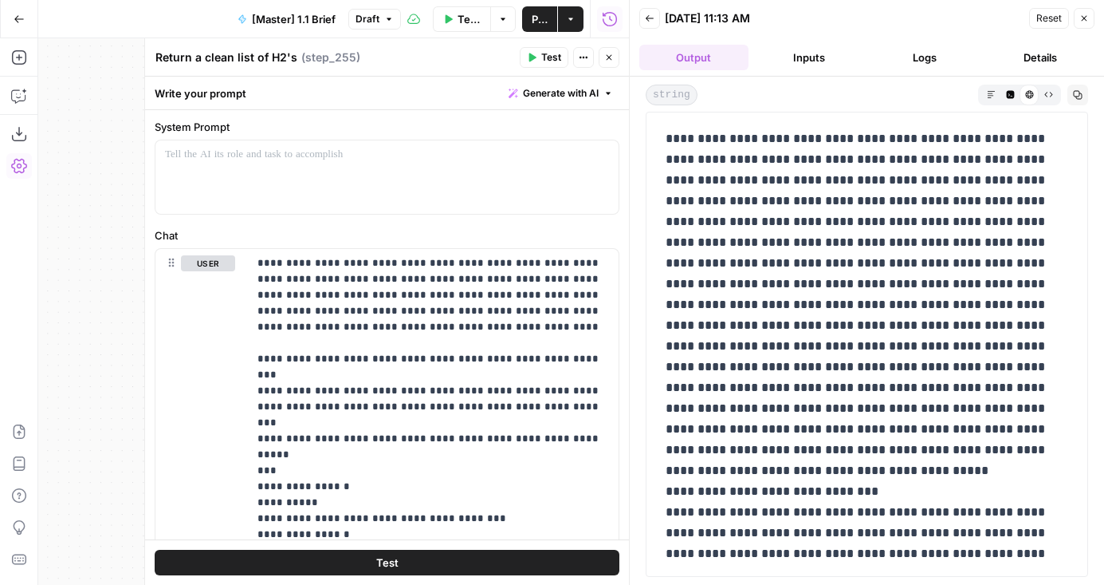
click at [992, 96] on icon "button" at bounding box center [991, 94] width 9 height 9
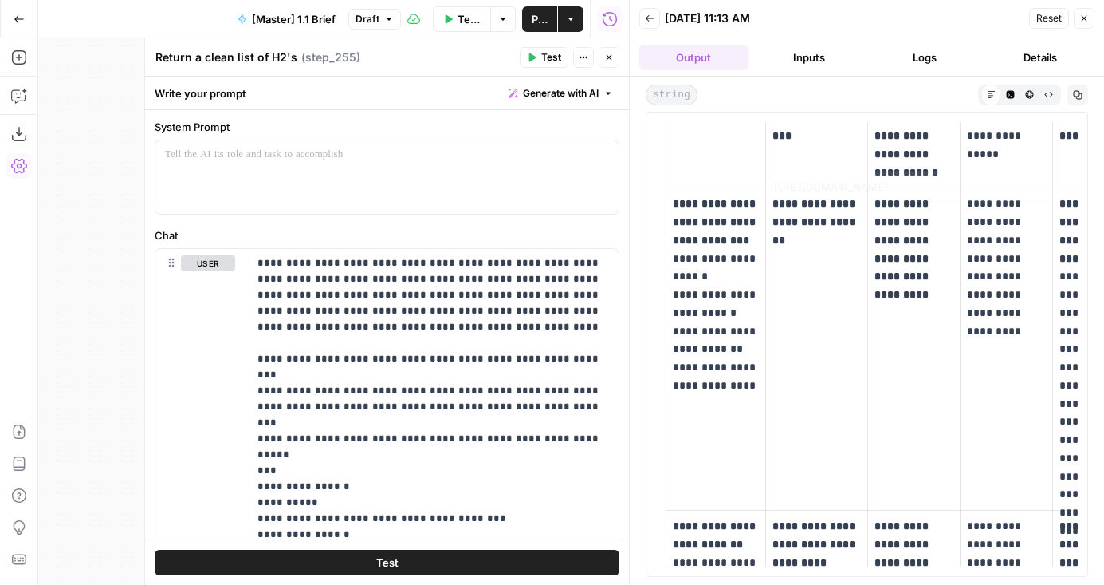
scroll to position [676, 0]
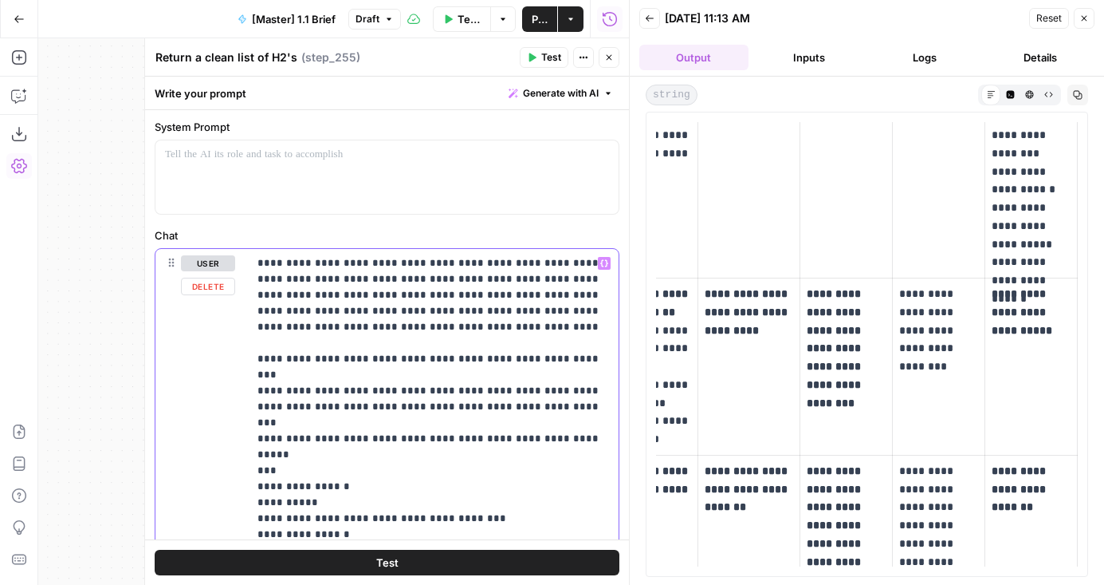
scroll to position [33, 0]
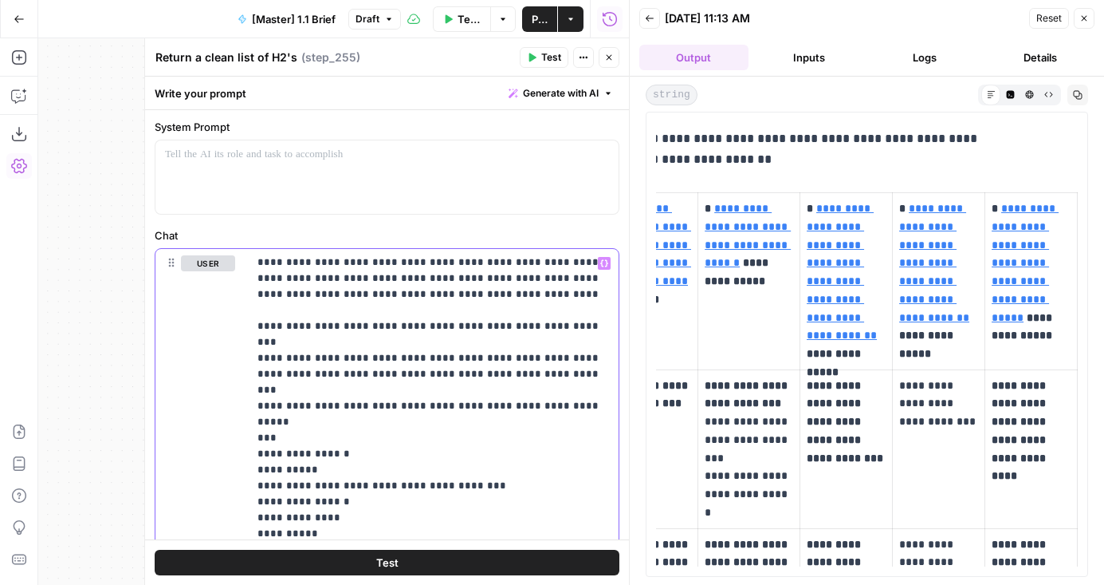
scroll to position [0, 0]
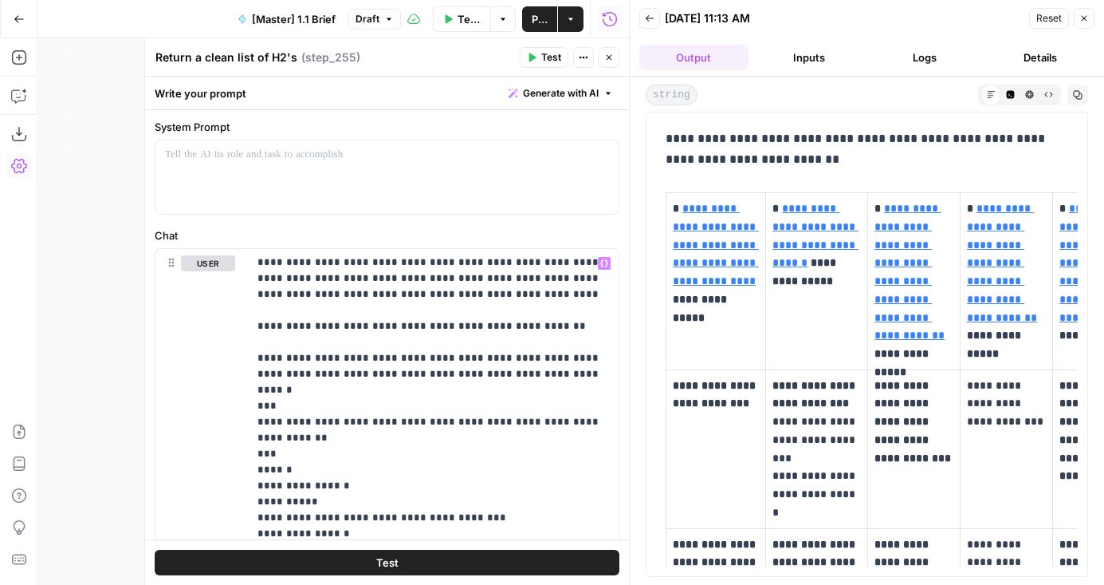
click at [419, 568] on button "Test" at bounding box center [387, 562] width 465 height 26
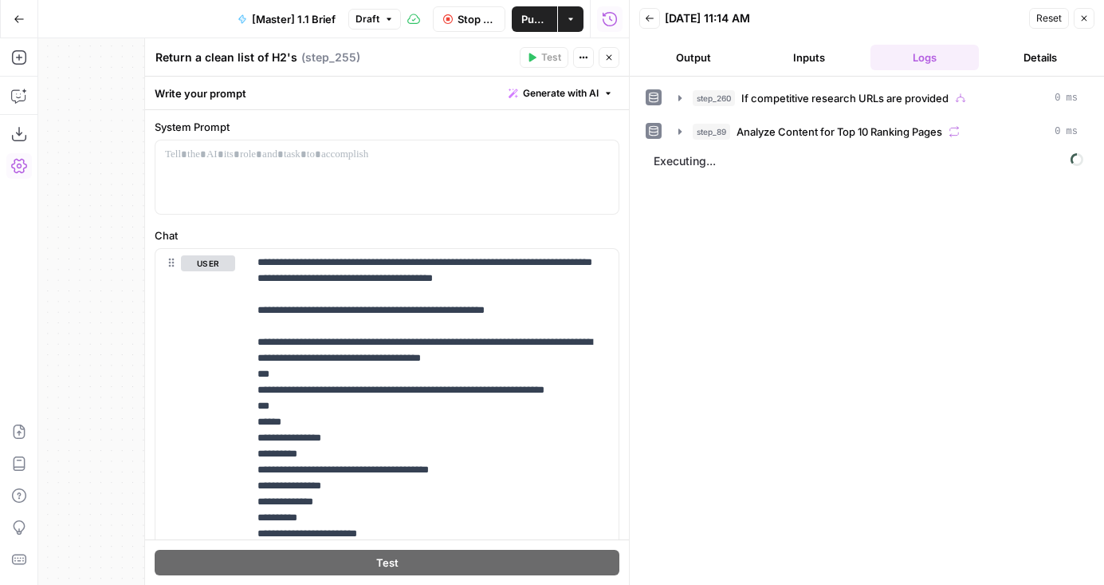
click at [697, 45] on button "Output" at bounding box center [694, 58] width 109 height 26
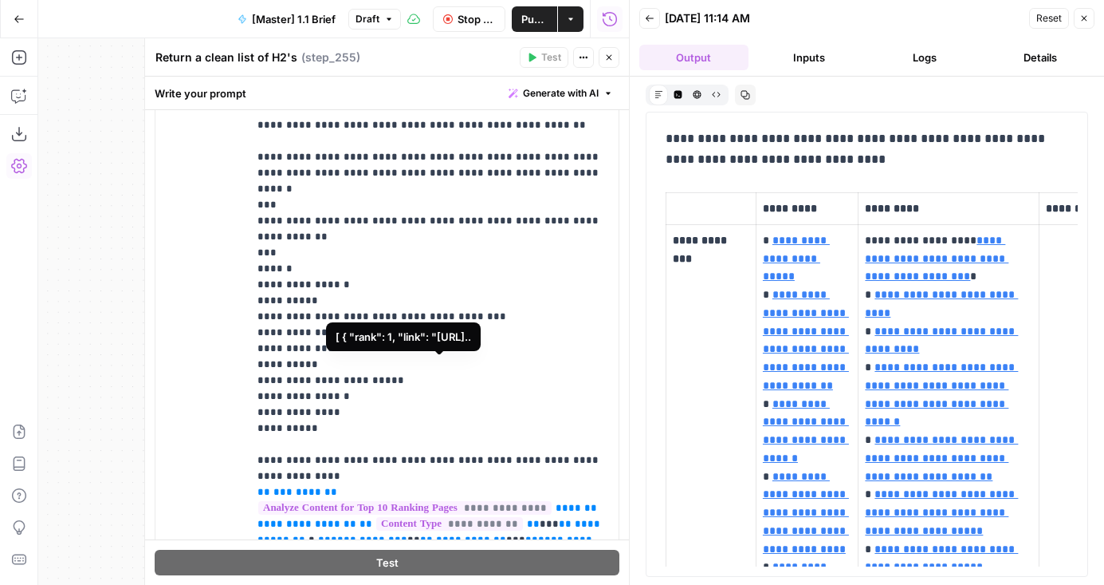
scroll to position [179, 0]
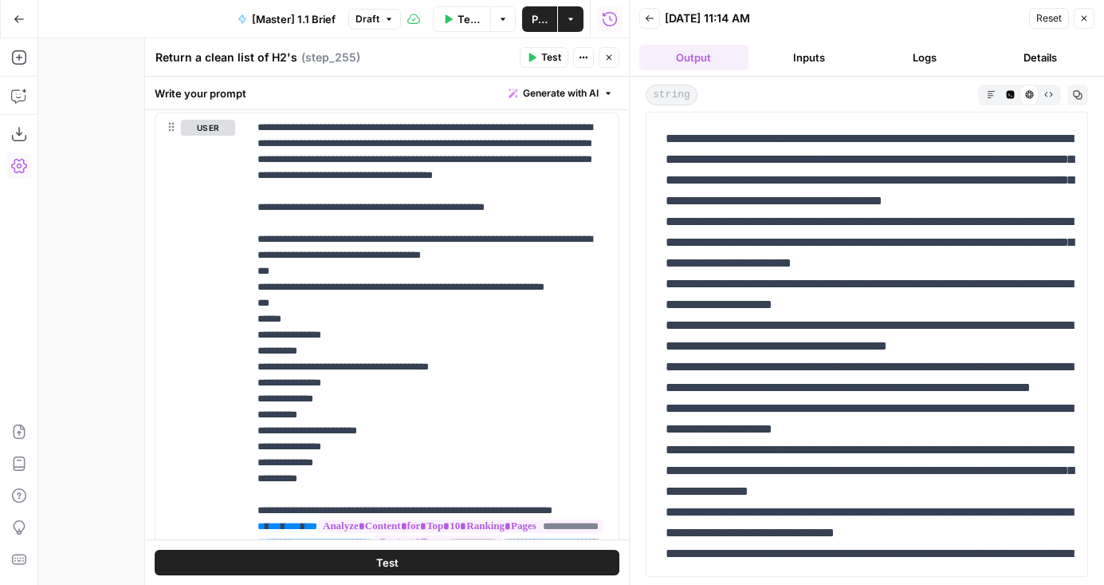
click at [990, 90] on icon "button" at bounding box center [991, 94] width 9 height 9
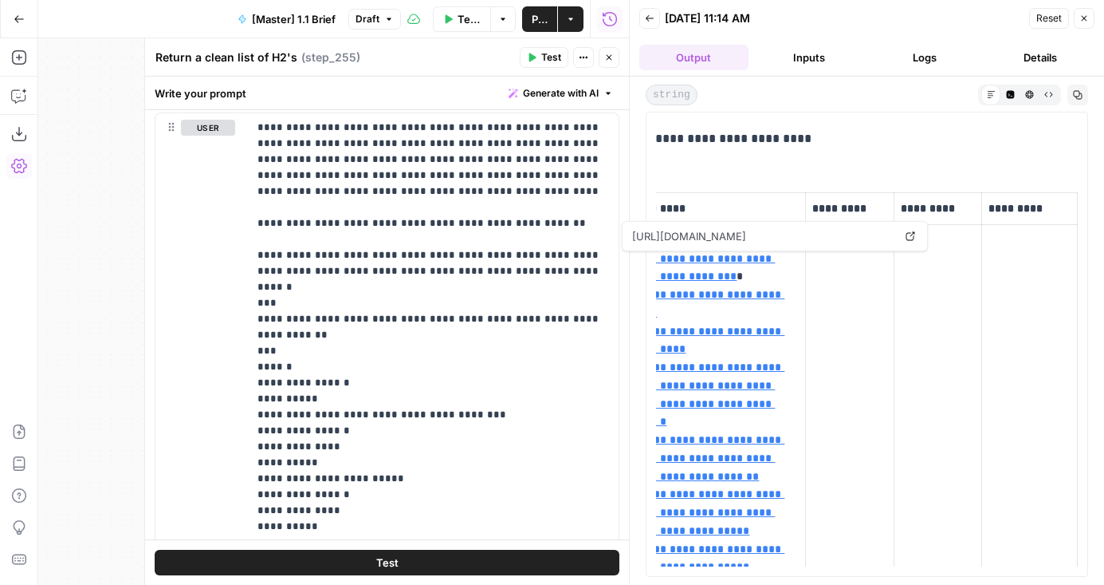
scroll to position [0, 0]
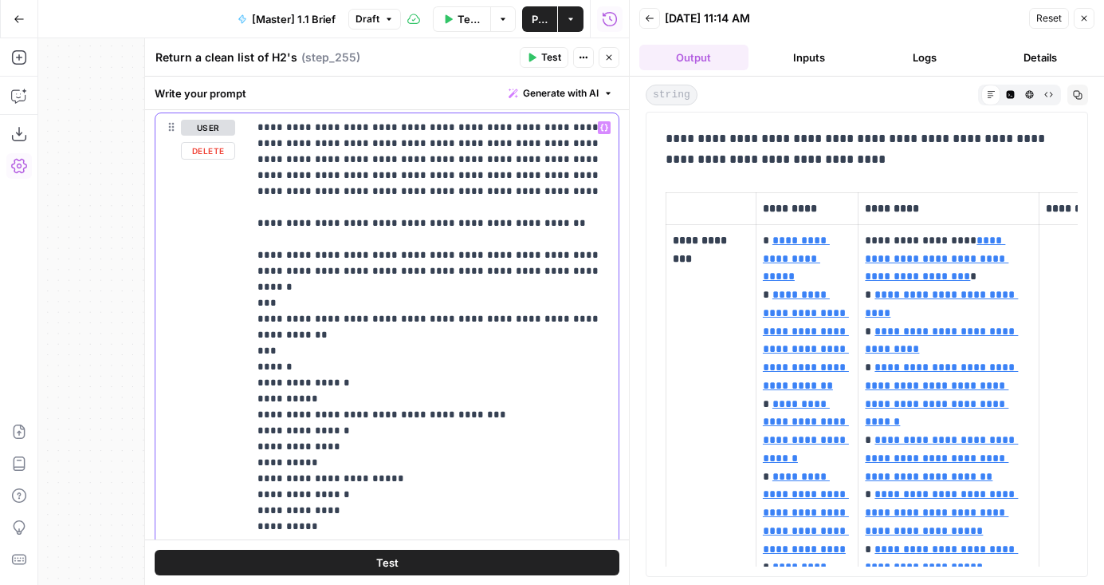
drag, startPoint x: 360, startPoint y: 256, endPoint x: 564, endPoint y: 270, distance: 203.9
click at [564, 270] on p "**********" at bounding box center [434, 550] width 352 height 861
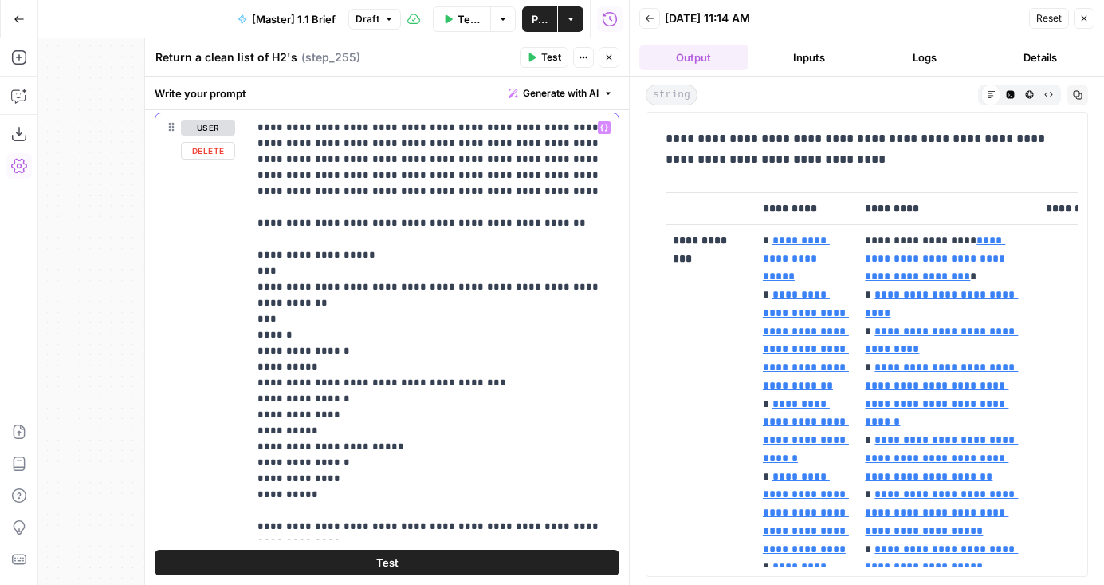
click at [551, 254] on p "**********" at bounding box center [434, 542] width 352 height 845
click at [544, 239] on p "**********" at bounding box center [434, 542] width 352 height 845
click at [541, 227] on p "**********" at bounding box center [434, 542] width 352 height 845
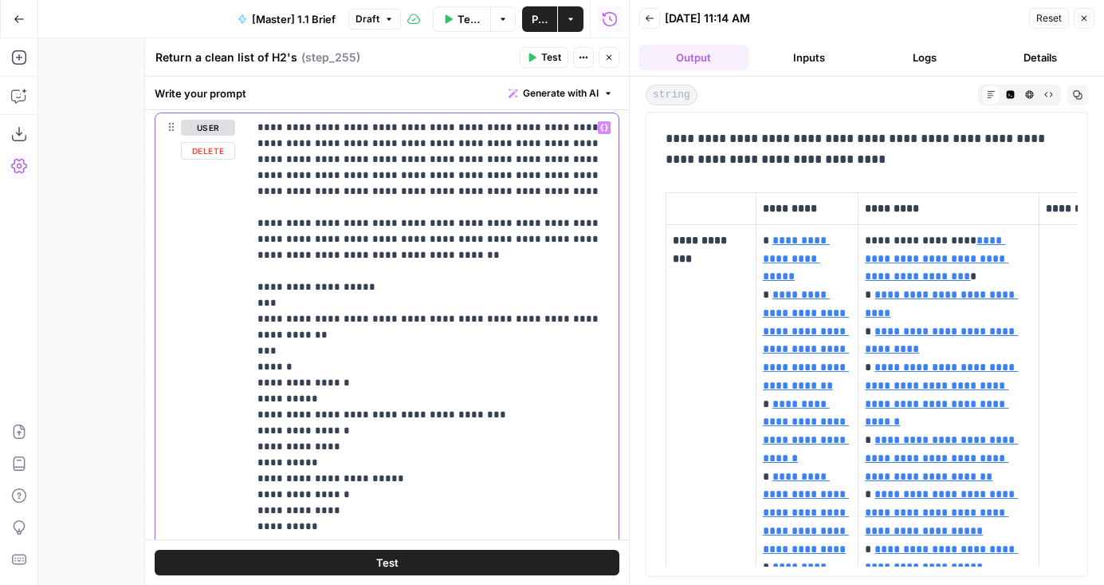
drag, startPoint x: 531, startPoint y: 223, endPoint x: 608, endPoint y: 226, distance: 77.4
click at [608, 226] on p "**********" at bounding box center [434, 558] width 352 height 877
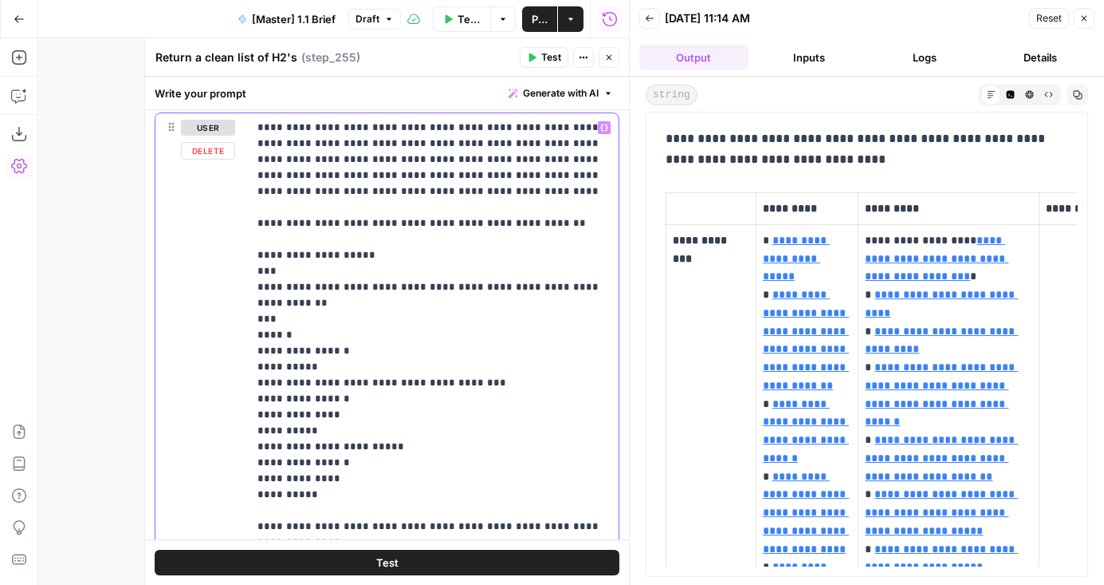
click at [514, 247] on p "**********" at bounding box center [434, 542] width 352 height 845
click at [494, 254] on p "**********" at bounding box center [434, 542] width 352 height 845
click at [451, 139] on p "**********" at bounding box center [434, 542] width 352 height 845
copy p "*"
click at [454, 260] on p "**********" at bounding box center [434, 542] width 352 height 845
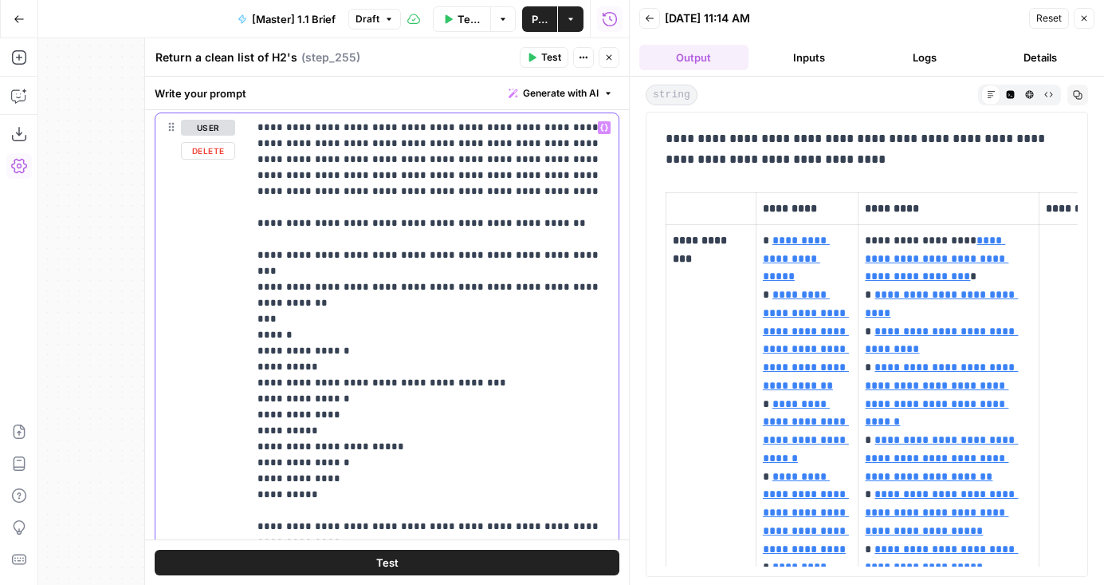
click at [467, 322] on p "**********" at bounding box center [434, 542] width 352 height 845
click at [357, 252] on p "**********" at bounding box center [434, 542] width 352 height 845
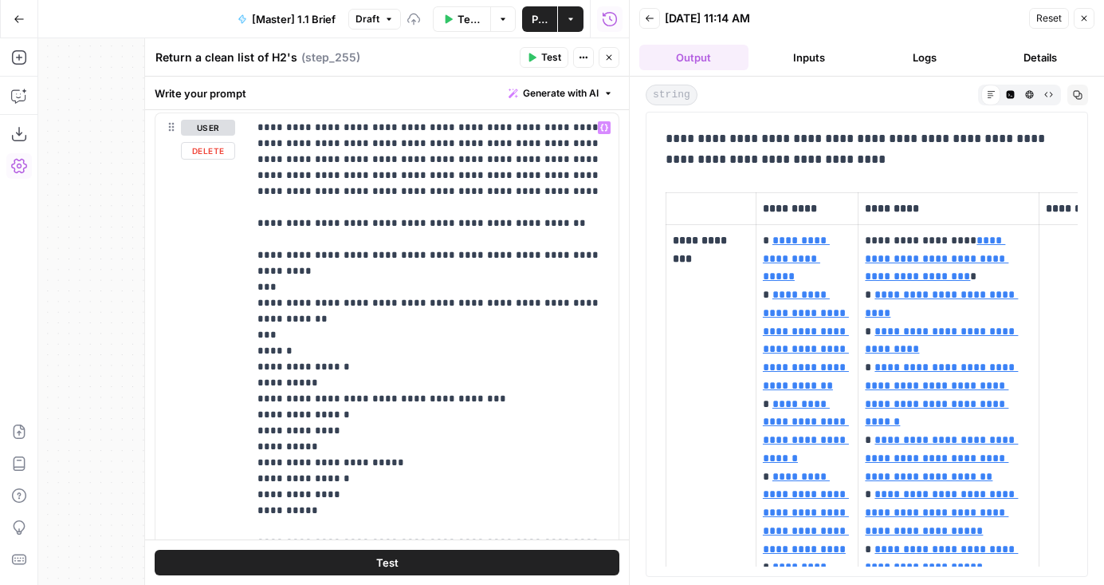
click at [429, 561] on button "Test" at bounding box center [387, 562] width 465 height 26
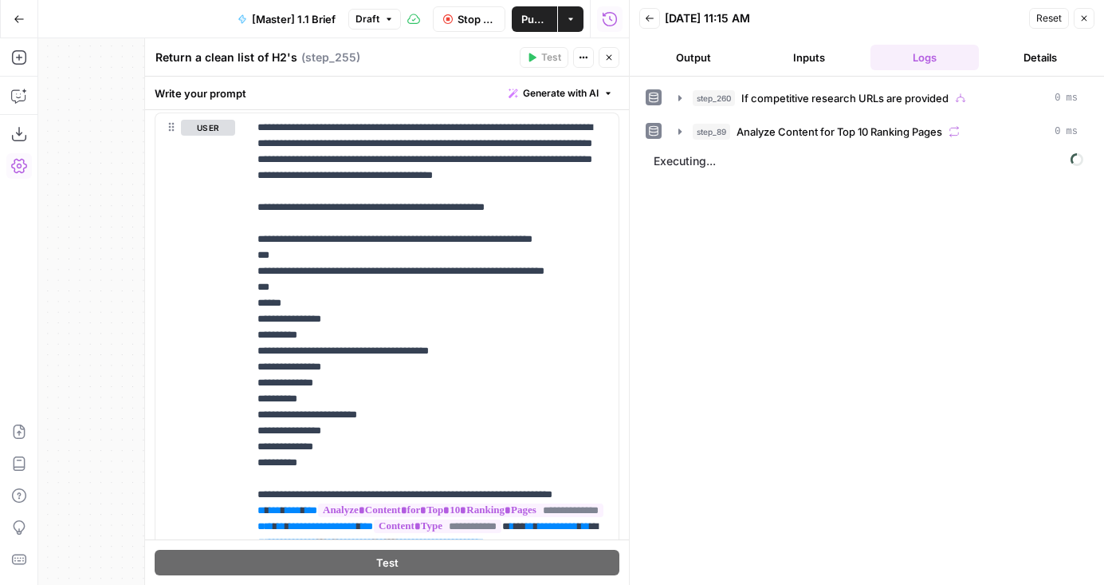
click at [691, 67] on button "Output" at bounding box center [694, 58] width 109 height 26
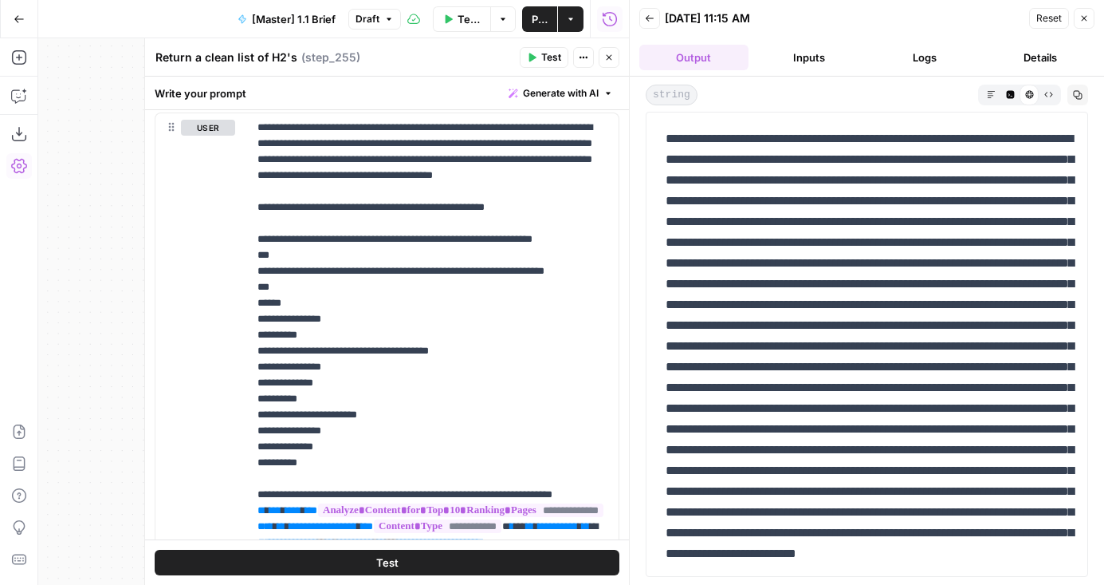
click at [982, 89] on button "Markdown" at bounding box center [991, 94] width 19 height 19
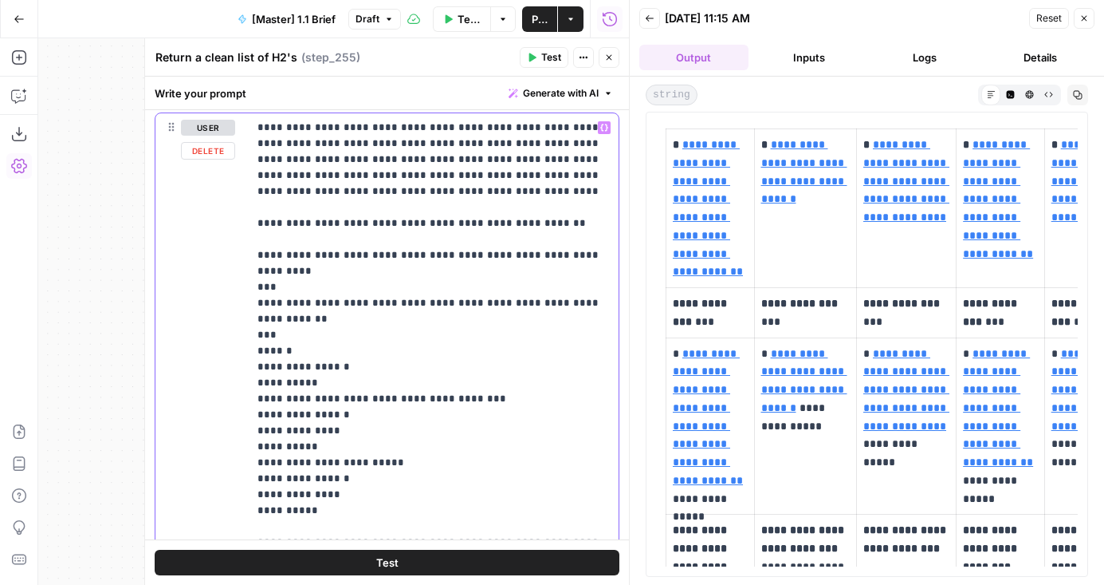
drag, startPoint x: 612, startPoint y: 258, endPoint x: 415, endPoint y: 258, distance: 197.8
click at [415, 258] on div "**********" at bounding box center [433, 438] width 371 height 650
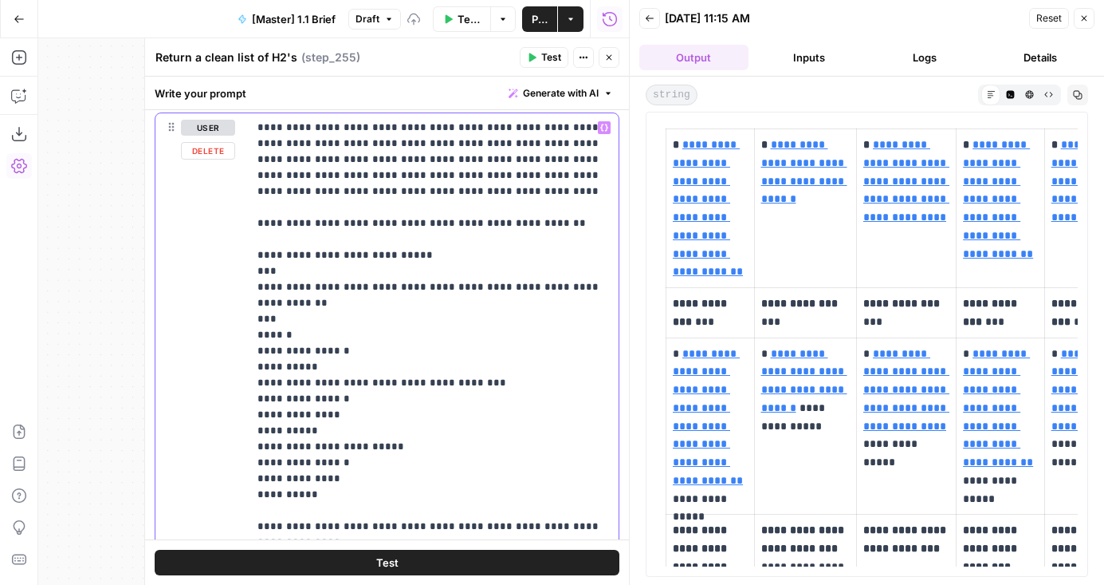
scroll to position [150, 0]
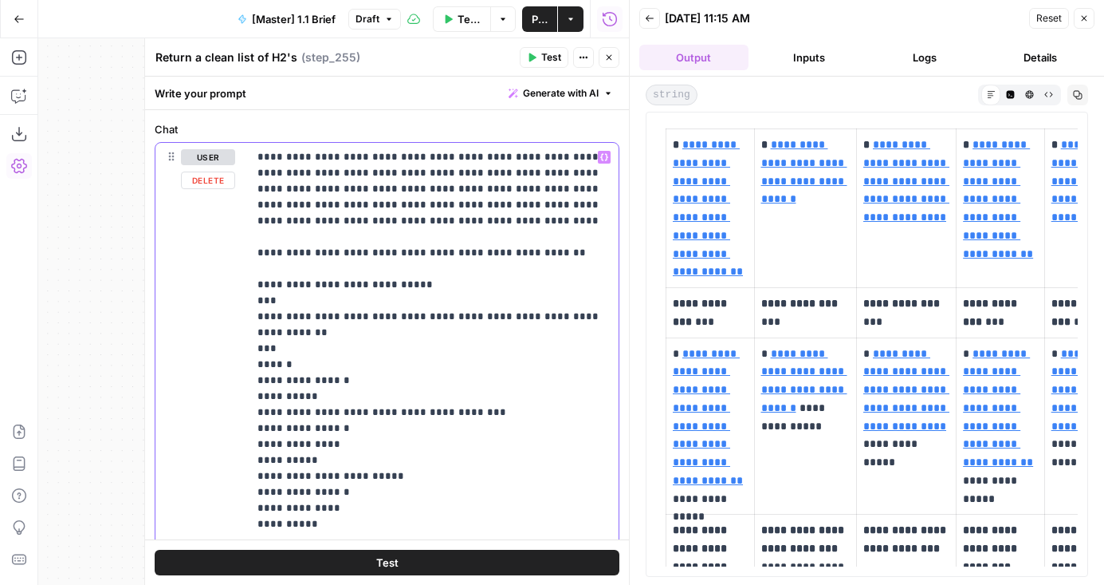
click at [405, 171] on p "**********" at bounding box center [434, 571] width 352 height 845
click at [382, 173] on p "**********" at bounding box center [434, 571] width 352 height 845
click at [296, 283] on p "**********" at bounding box center [434, 571] width 352 height 845
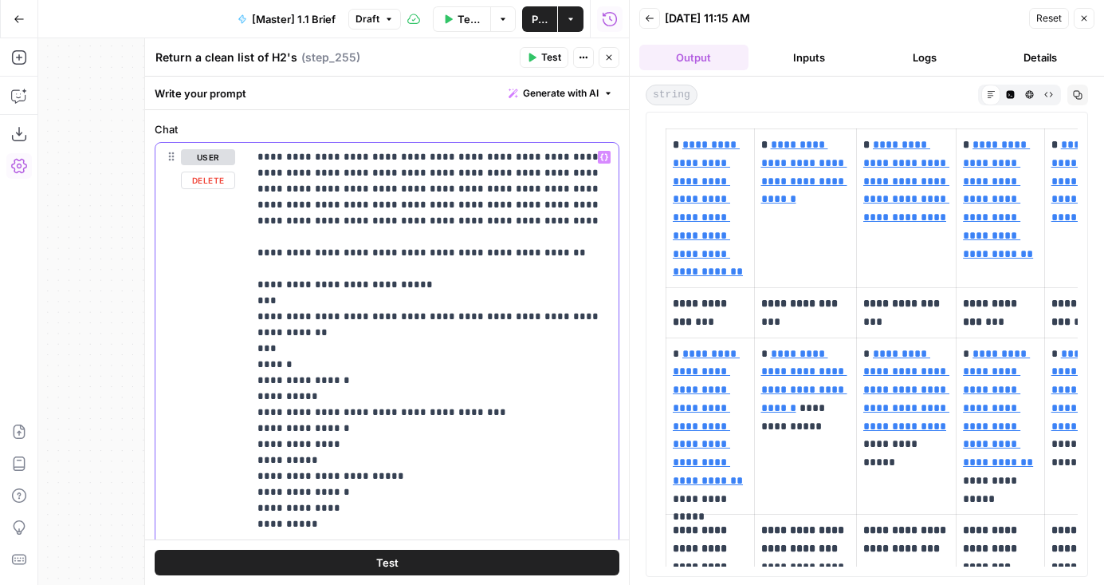
click at [309, 286] on p "**********" at bounding box center [434, 571] width 352 height 845
copy p "**"
click at [542, 170] on p "**********" at bounding box center [434, 571] width 352 height 845
drag, startPoint x: 299, startPoint y: 188, endPoint x: 554, endPoint y: 176, distance: 255.5
click at [554, 176] on p "**********" at bounding box center [434, 571] width 352 height 845
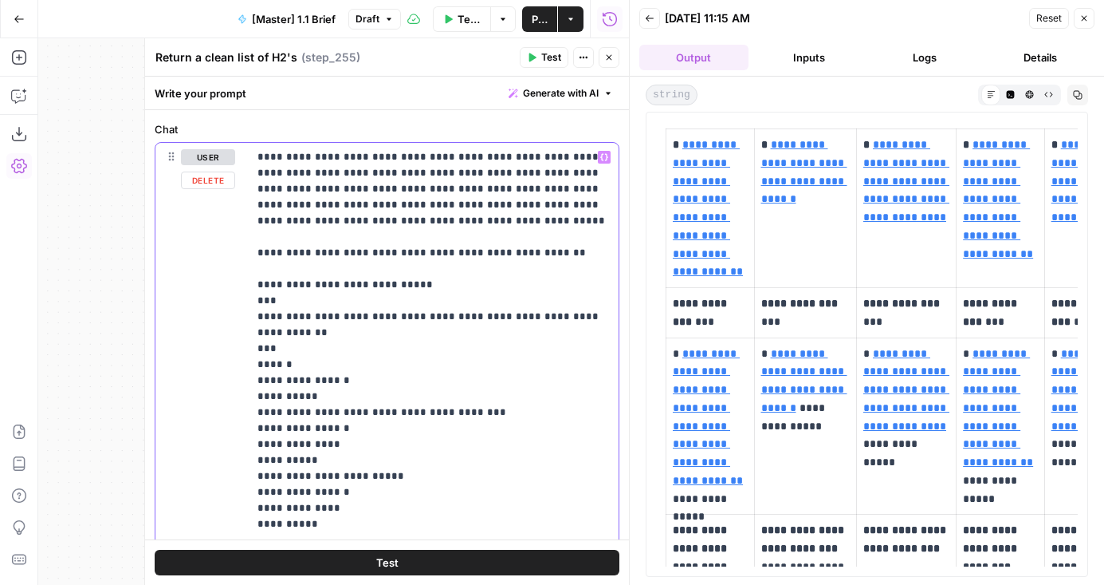
click at [316, 289] on p "**********" at bounding box center [434, 571] width 352 height 845
click at [414, 284] on p "**********" at bounding box center [434, 571] width 352 height 845
click at [596, 252] on p "**********" at bounding box center [434, 571] width 352 height 845
click at [450, 565] on button "Test" at bounding box center [387, 562] width 465 height 26
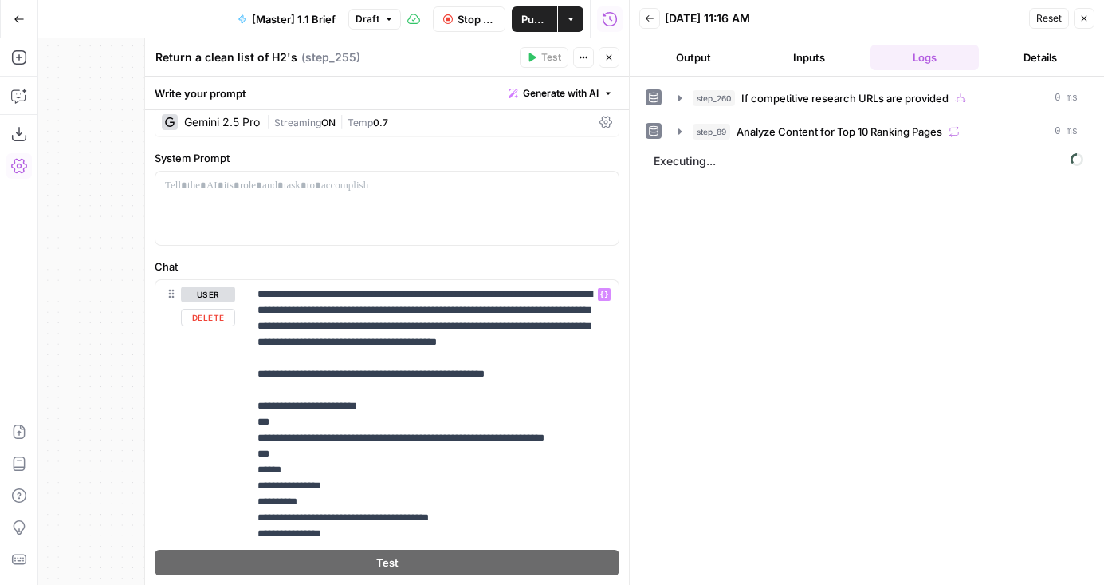
scroll to position [11, 0]
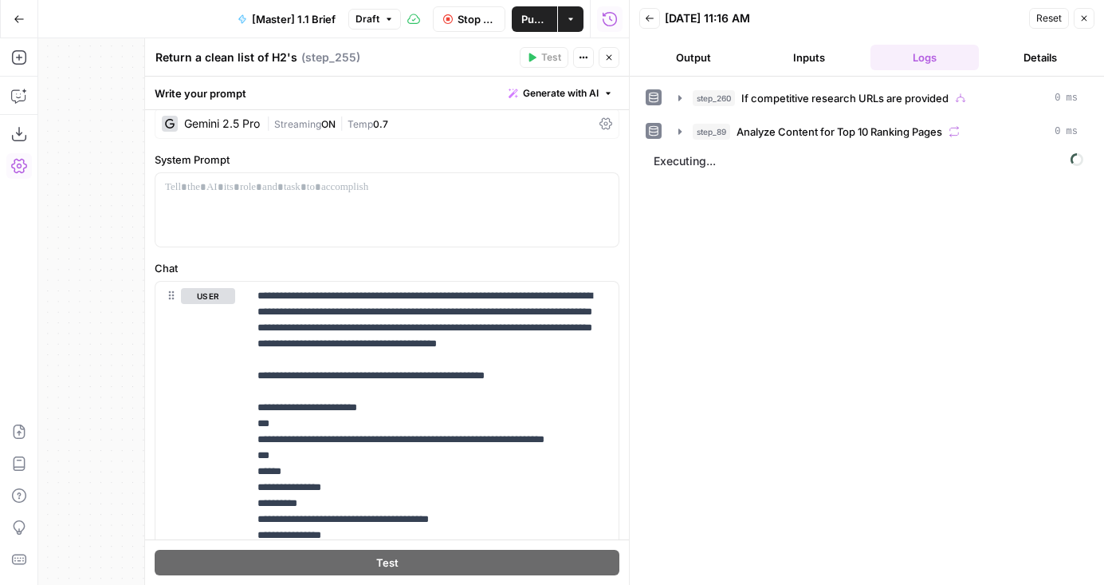
click at [714, 53] on button "Output" at bounding box center [694, 58] width 109 height 26
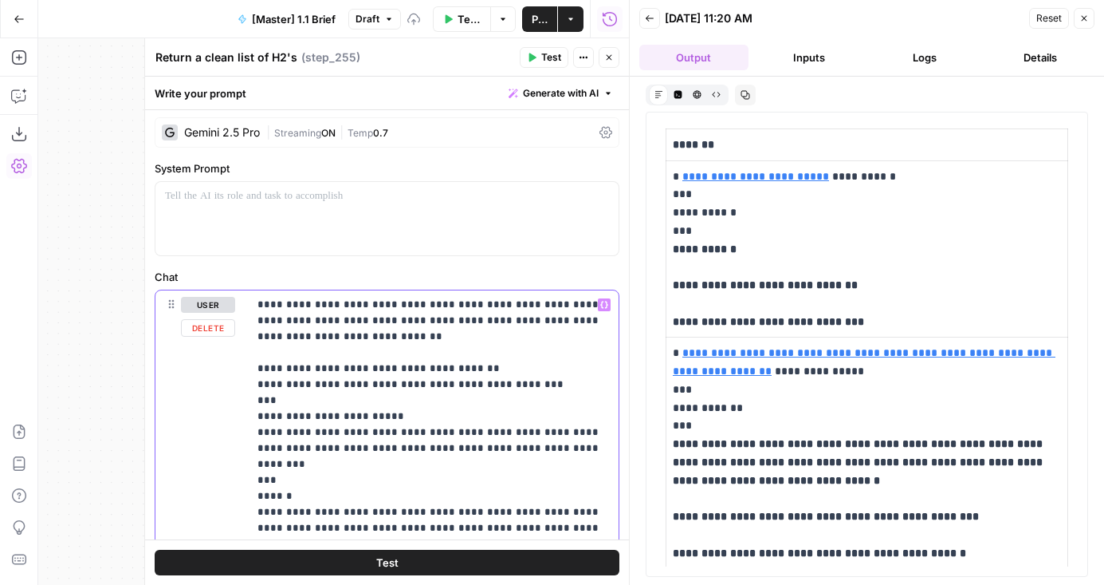
click at [379, 557] on span "Test" at bounding box center [387, 562] width 22 height 16
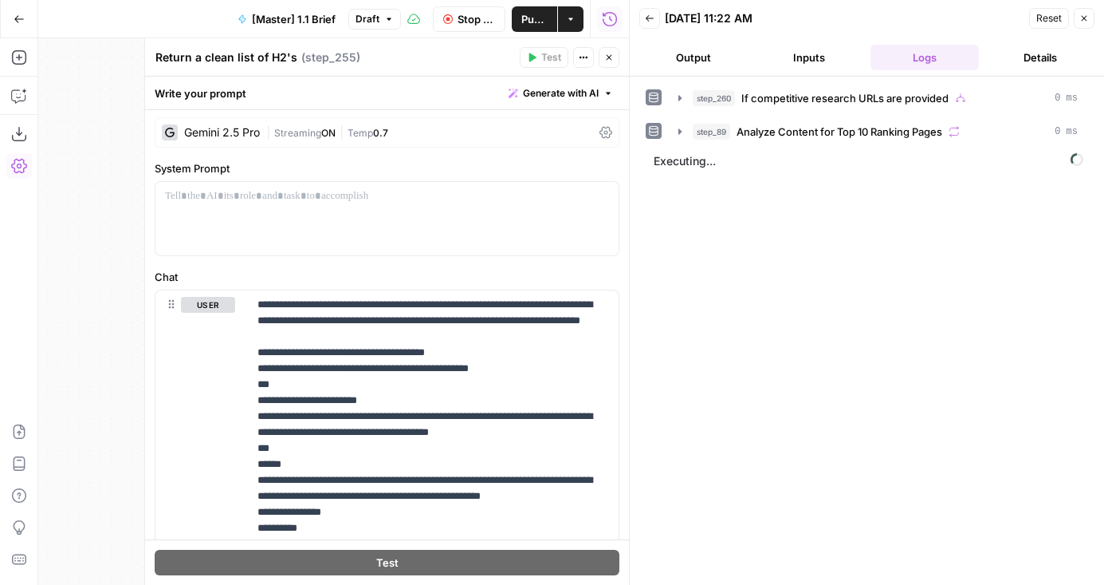
click at [718, 54] on button "Output" at bounding box center [694, 58] width 109 height 26
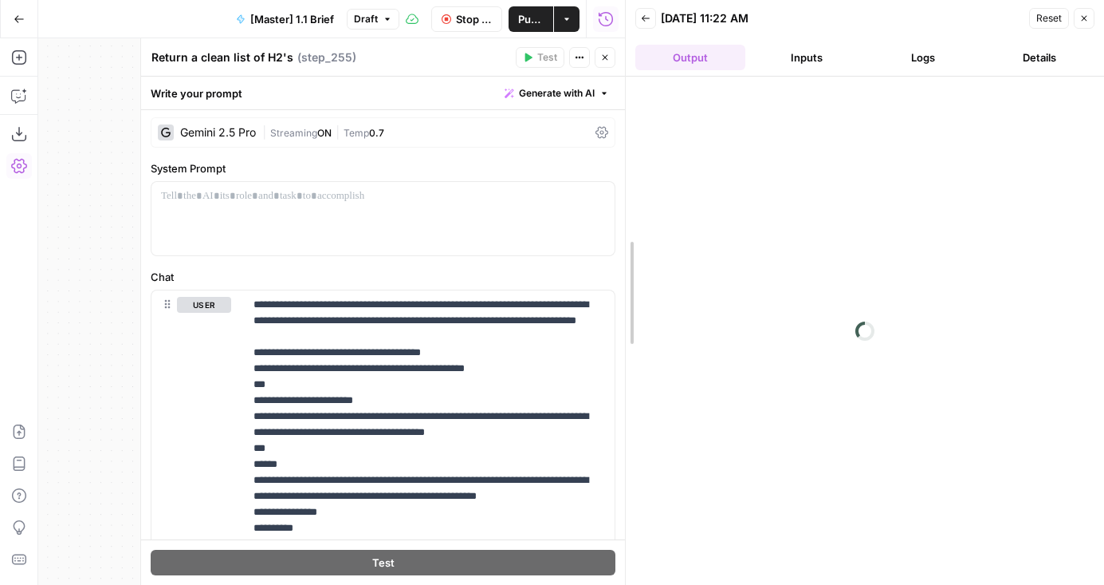
drag, startPoint x: 627, startPoint y: 100, endPoint x: 640, endPoint y: 100, distance: 12.8
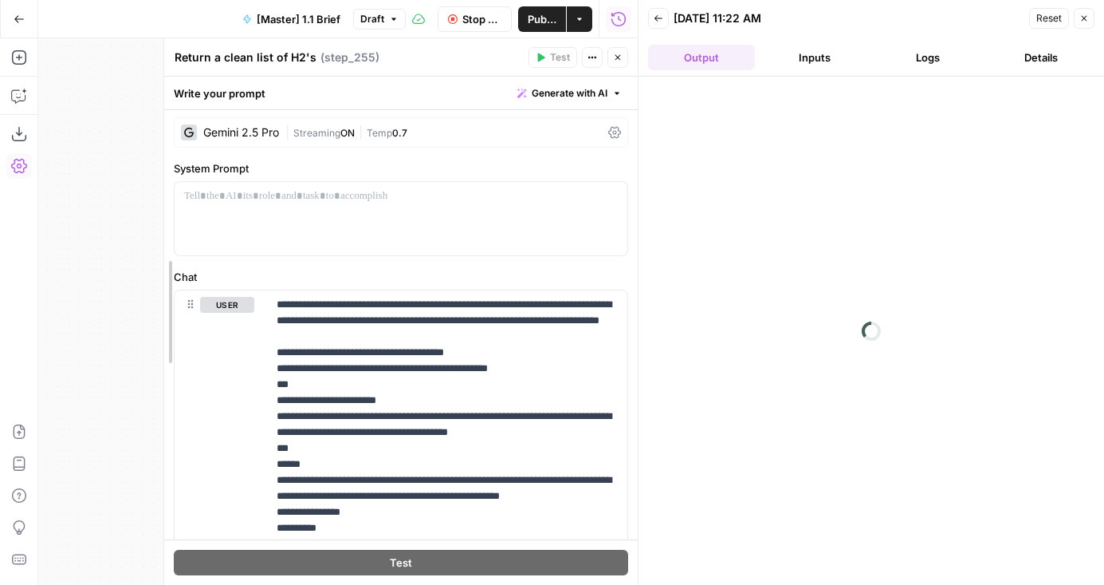
drag, startPoint x: 160, startPoint y: 193, endPoint x: 171, endPoint y: 193, distance: 10.4
click at [276, 128] on div "Gemini 2.5 Pro" at bounding box center [241, 132] width 76 height 11
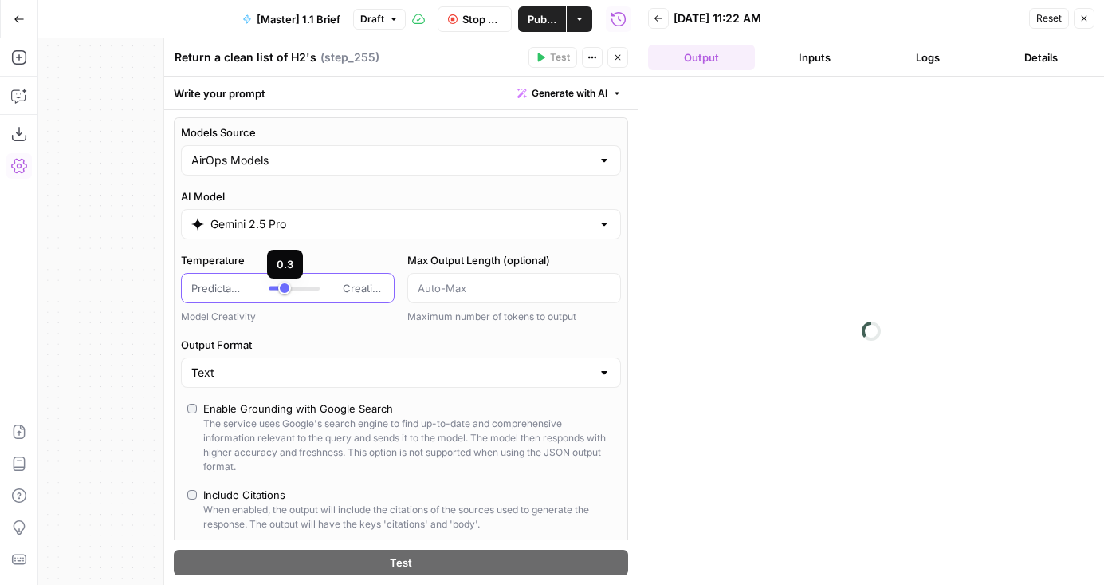
type input "***"
drag, startPoint x: 299, startPoint y: 291, endPoint x: 282, endPoint y: 290, distance: 17.6
click at [282, 290] on div at bounding box center [294, 288] width 51 height 16
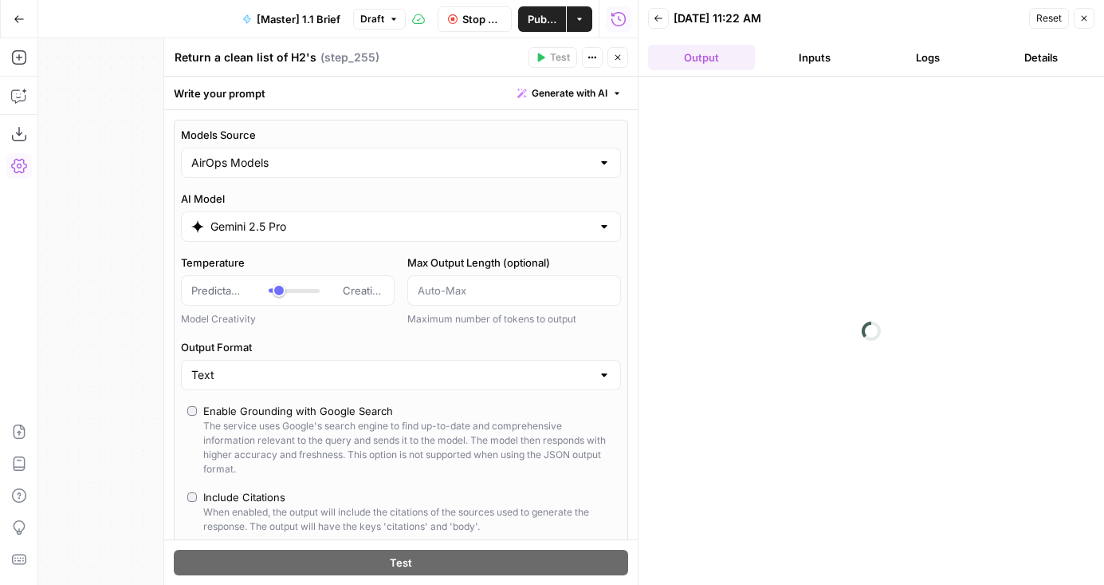
click at [358, 254] on label "Temperature" at bounding box center [288, 262] width 214 height 16
click at [191, 290] on input "Temperature" at bounding box center [191, 290] width 1 height 1
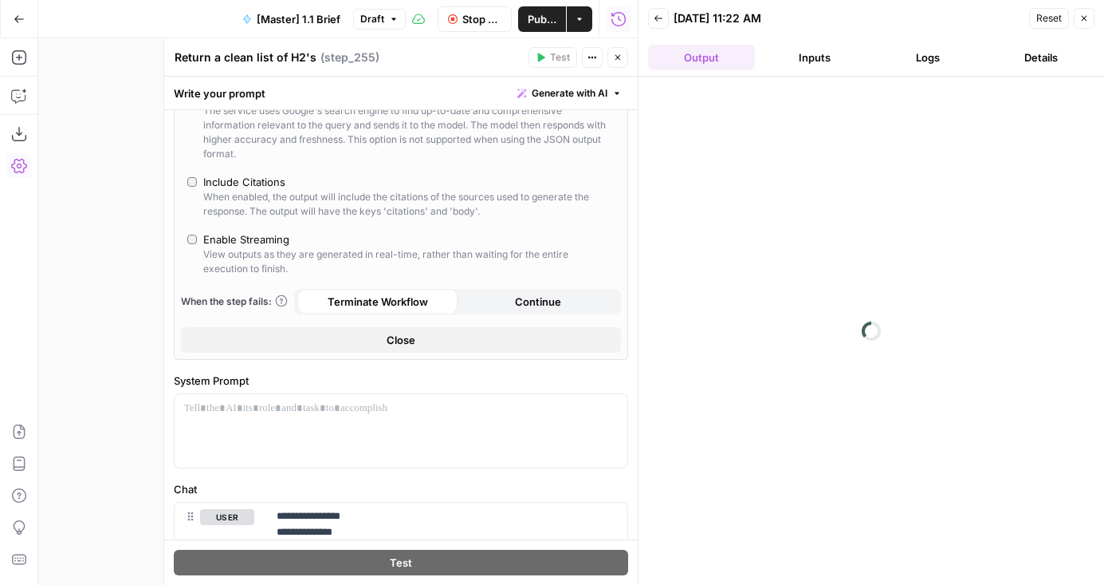
click at [342, 335] on button "Close" at bounding box center [401, 340] width 440 height 26
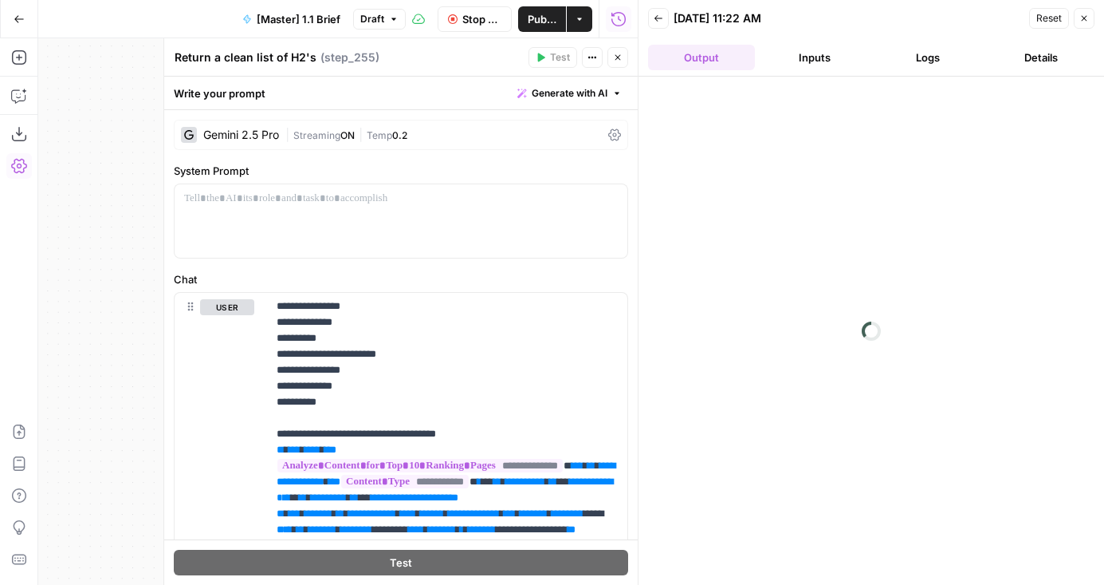
scroll to position [0, 0]
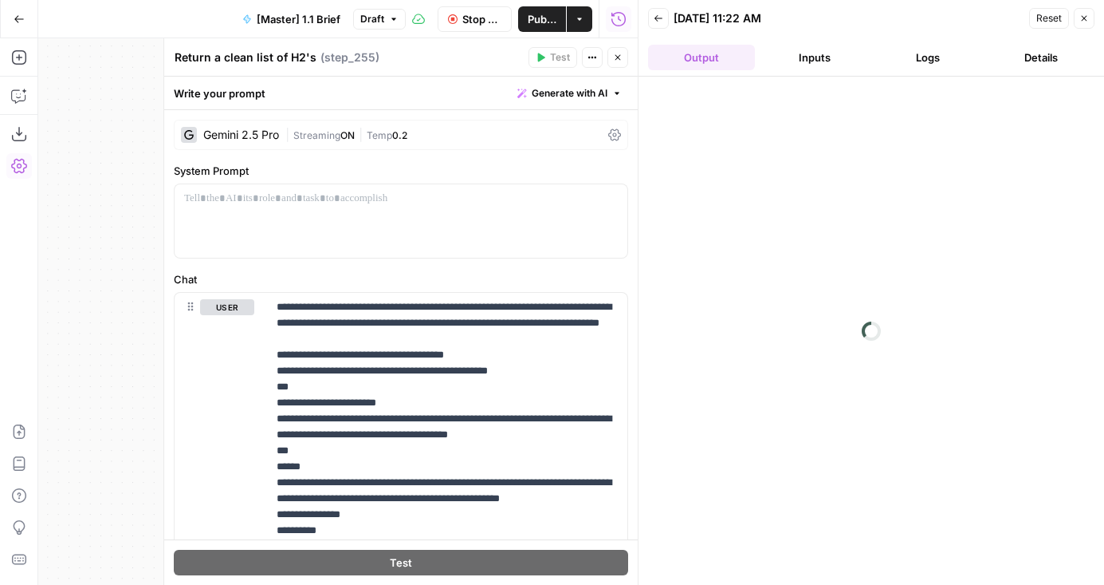
click at [833, 59] on button "Inputs" at bounding box center [815, 58] width 107 height 26
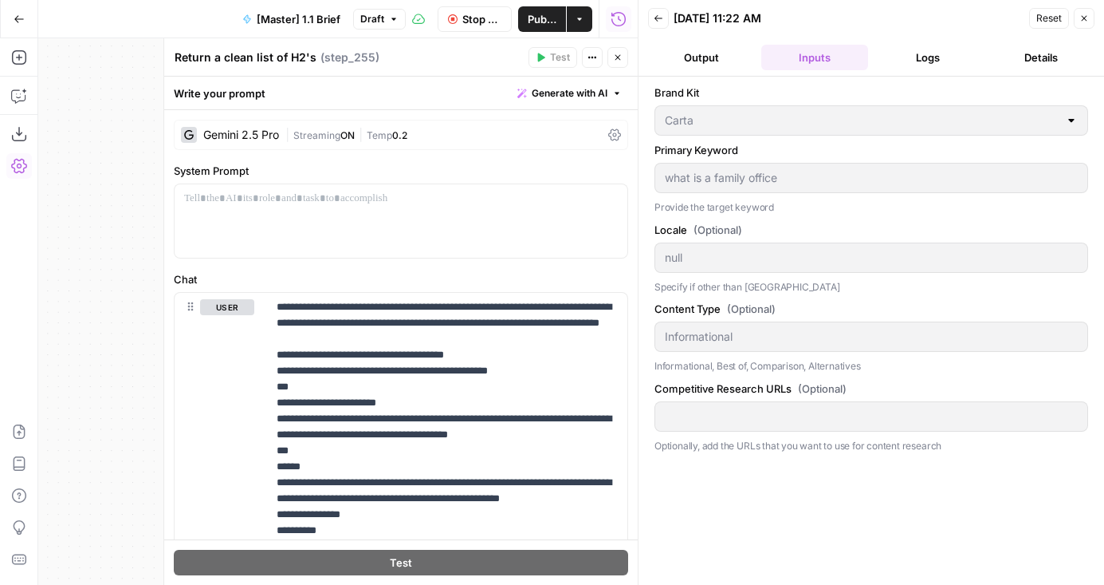
click at [680, 68] on button "Output" at bounding box center [701, 58] width 107 height 26
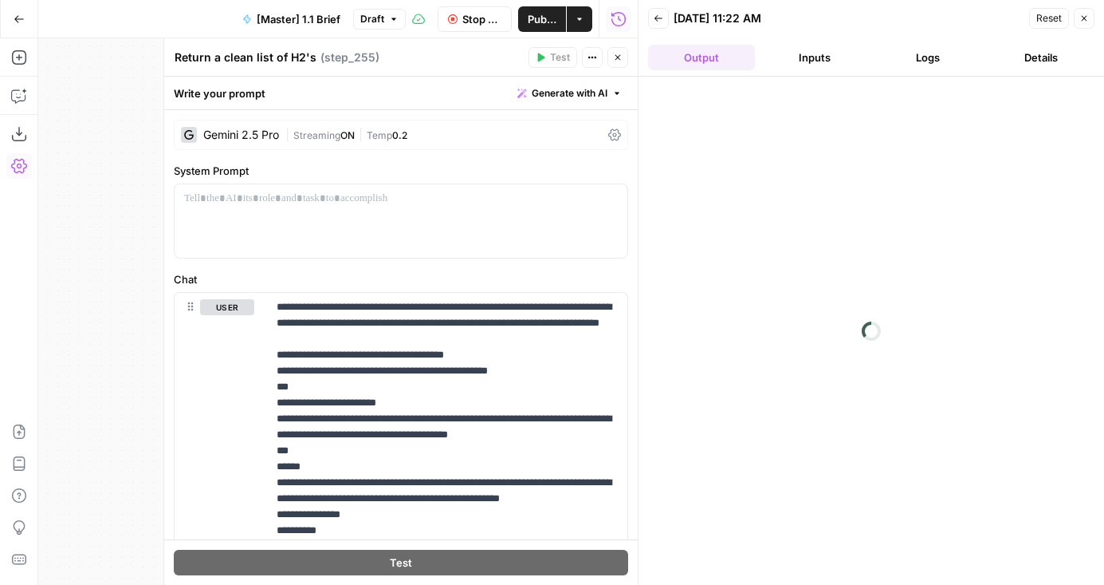
click at [926, 39] on header "Back [DATE] 11:22 AM Reset Close Output Inputs Logs Details" at bounding box center [872, 38] width 466 height 77
click at [927, 53] on button "Logs" at bounding box center [928, 58] width 107 height 26
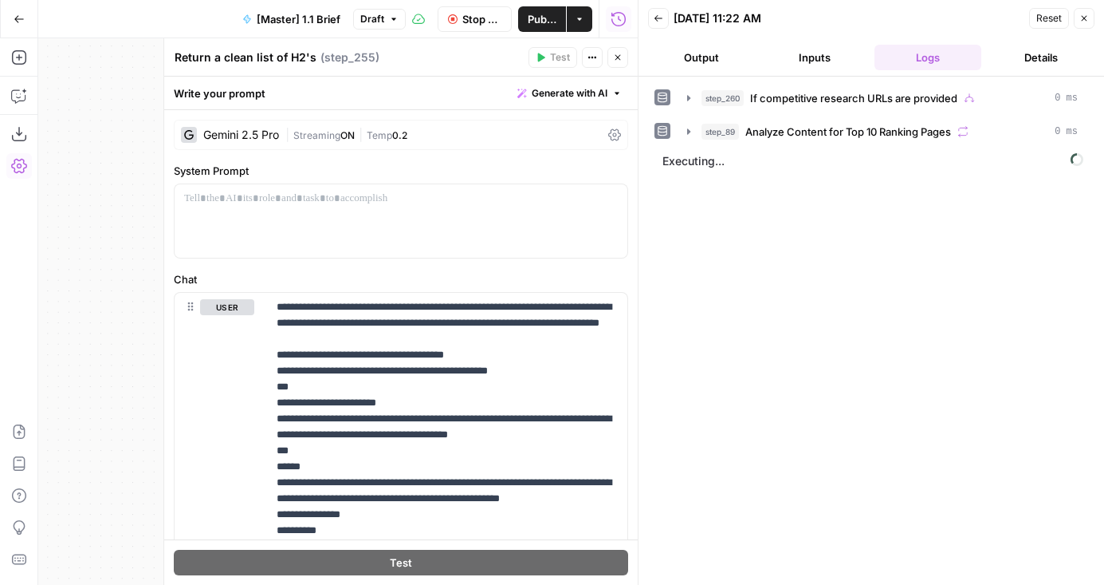
click at [1047, 53] on button "Details" at bounding box center [1041, 58] width 107 height 26
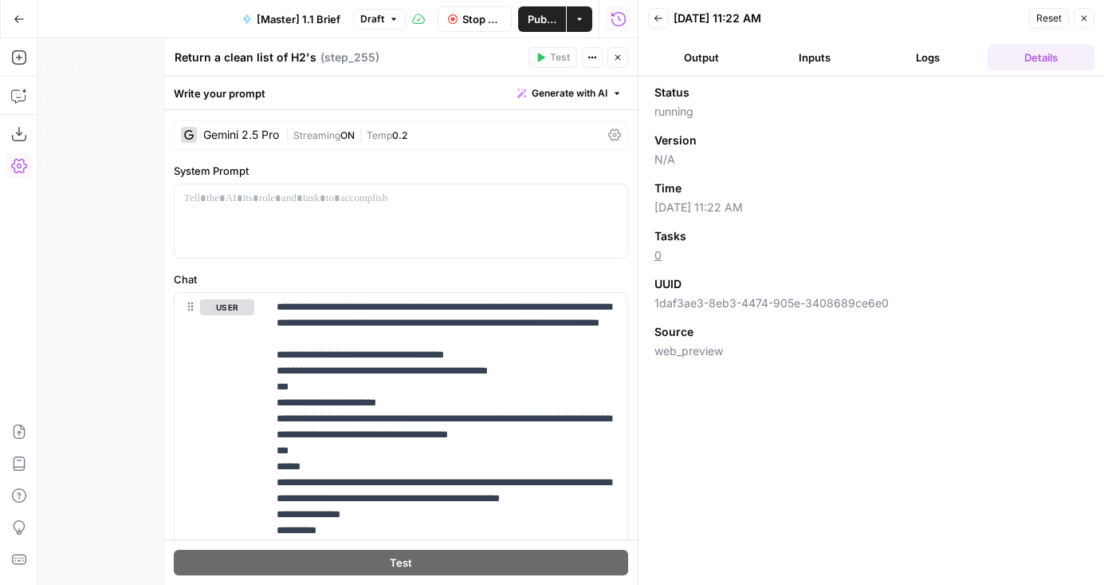
click at [769, 52] on button "Inputs" at bounding box center [815, 58] width 107 height 26
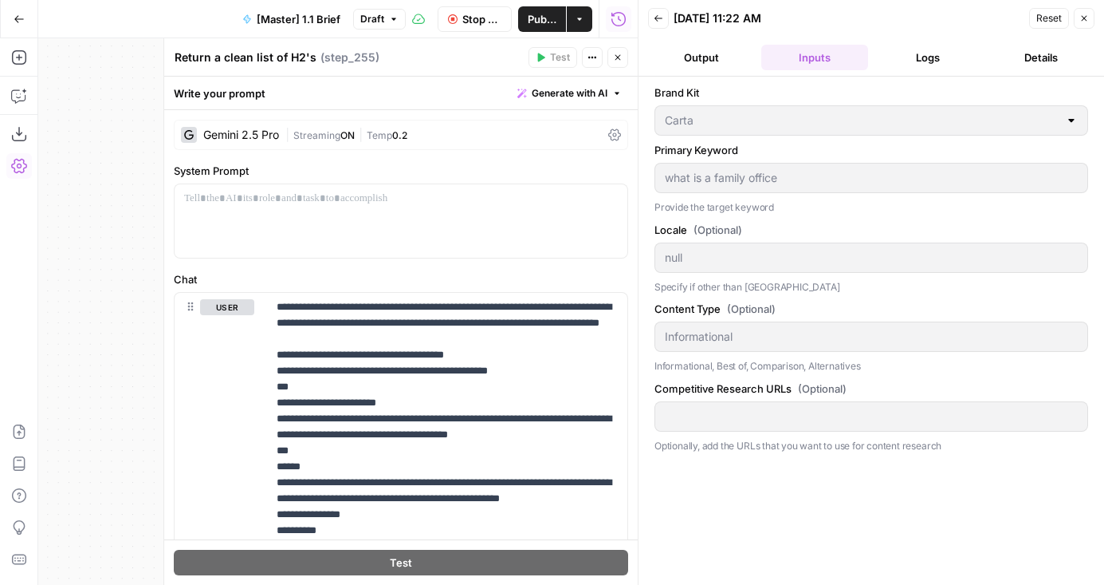
click at [742, 51] on button "Output" at bounding box center [701, 58] width 107 height 26
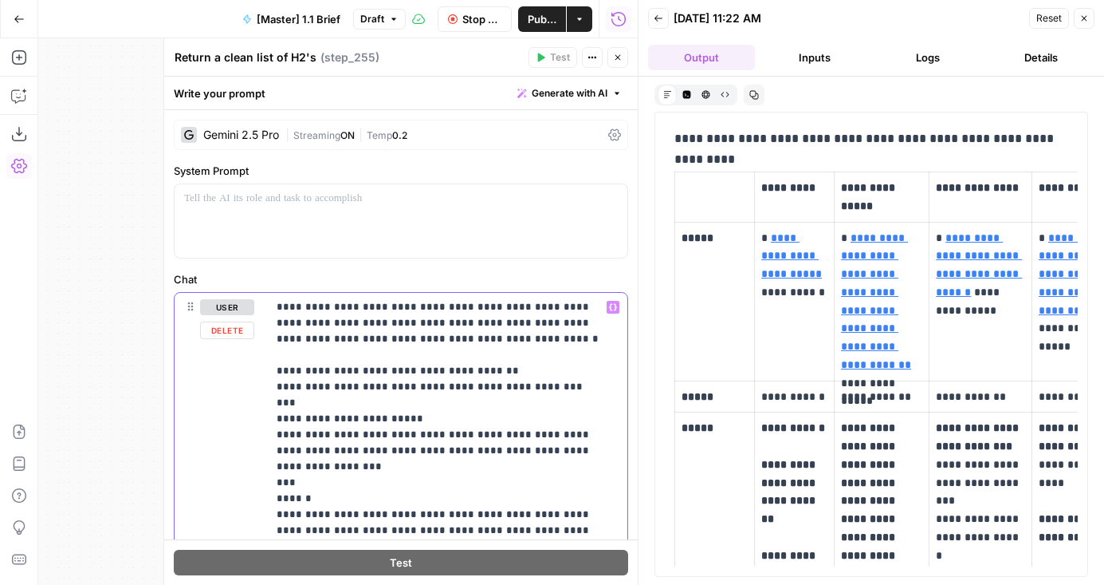
drag, startPoint x: 355, startPoint y: 420, endPoint x: 313, endPoint y: 419, distance: 42.3
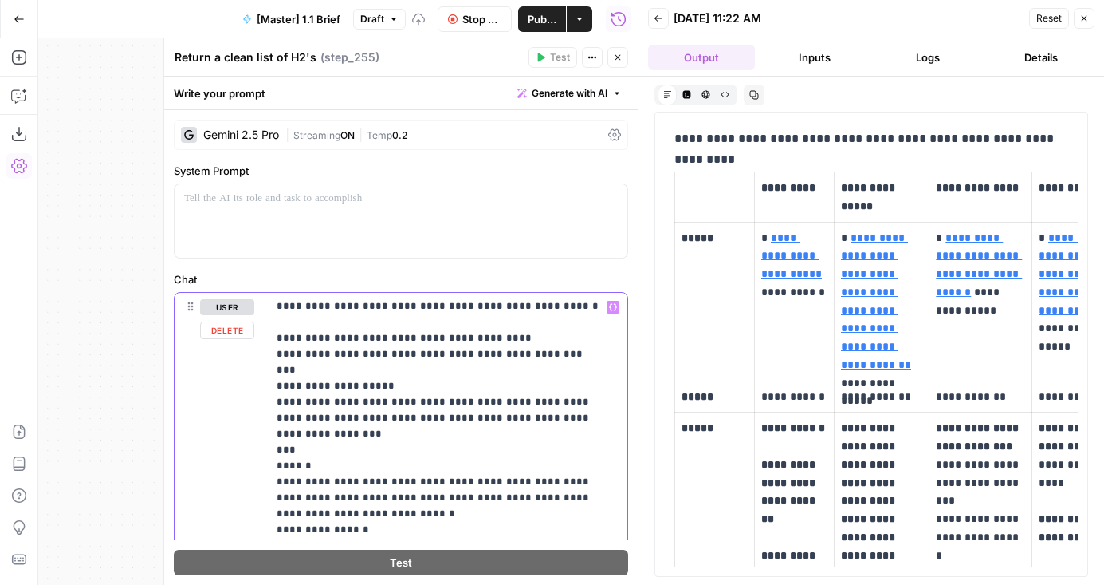
scroll to position [35, 0]
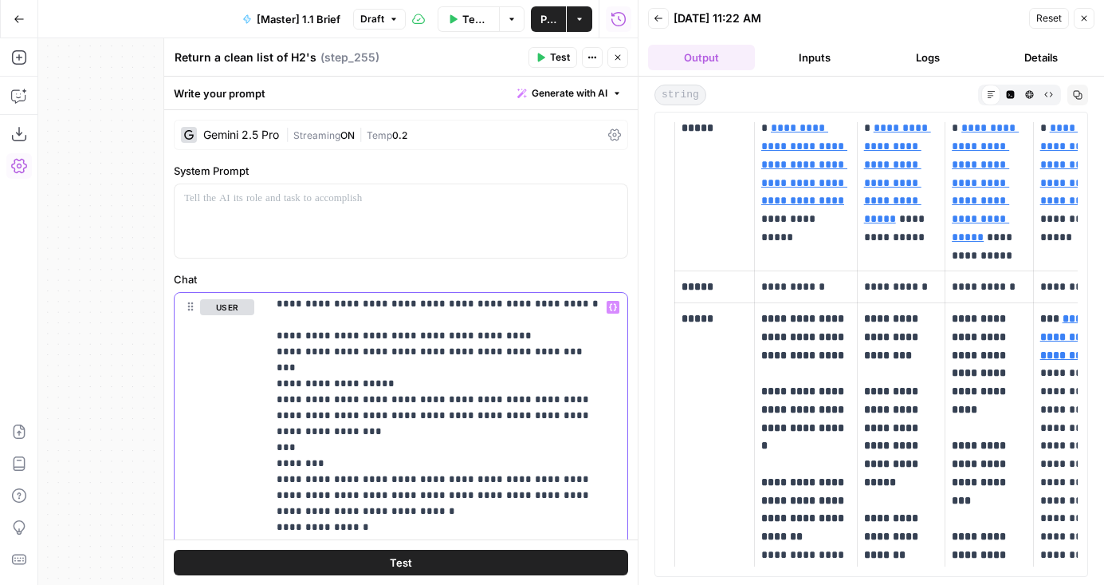
scroll to position [2969, 0]
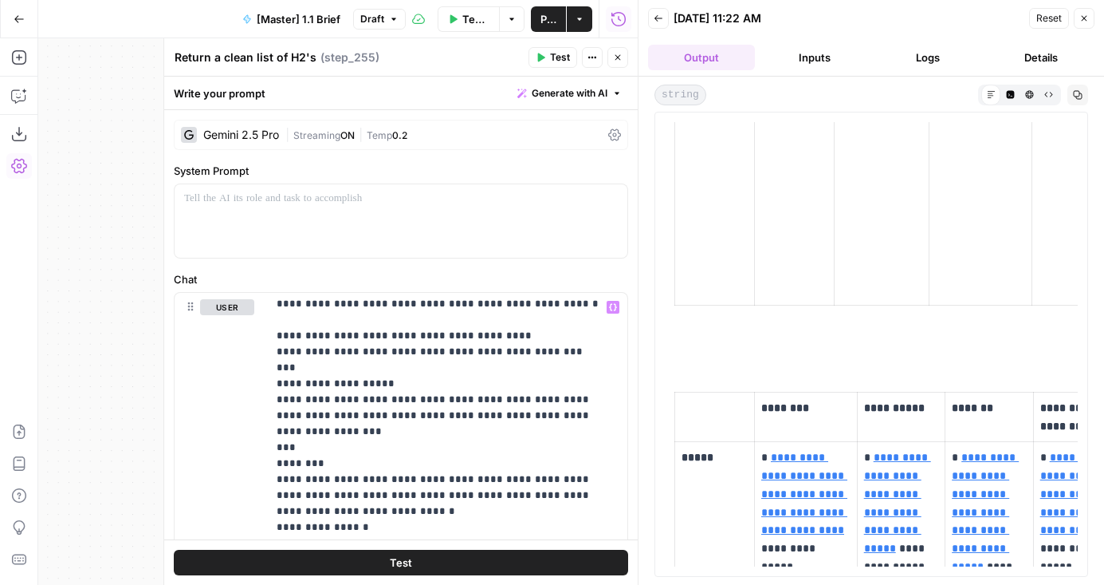
click at [987, 95] on icon at bounding box center [991, 94] width 9 height 9
drag, startPoint x: 640, startPoint y: 157, endPoint x: 347, endPoint y: 156, distance: 293.5
click at [347, 156] on body "AirOps Builders New Home Browse Insights Opportunities Your Data Flightpath Rec…" at bounding box center [552, 292] width 1104 height 585
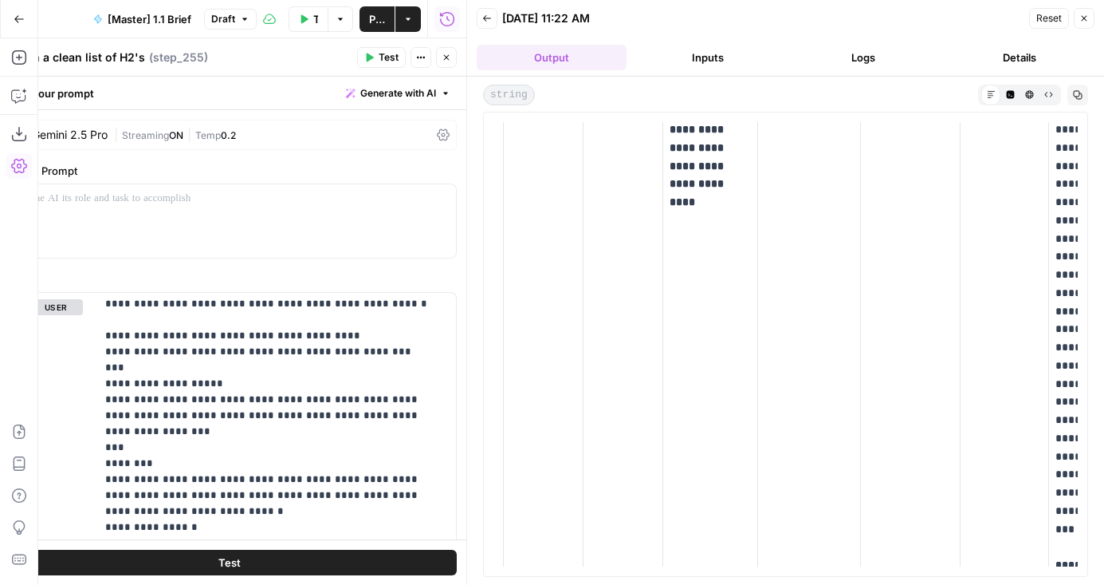
scroll to position [1510, 0]
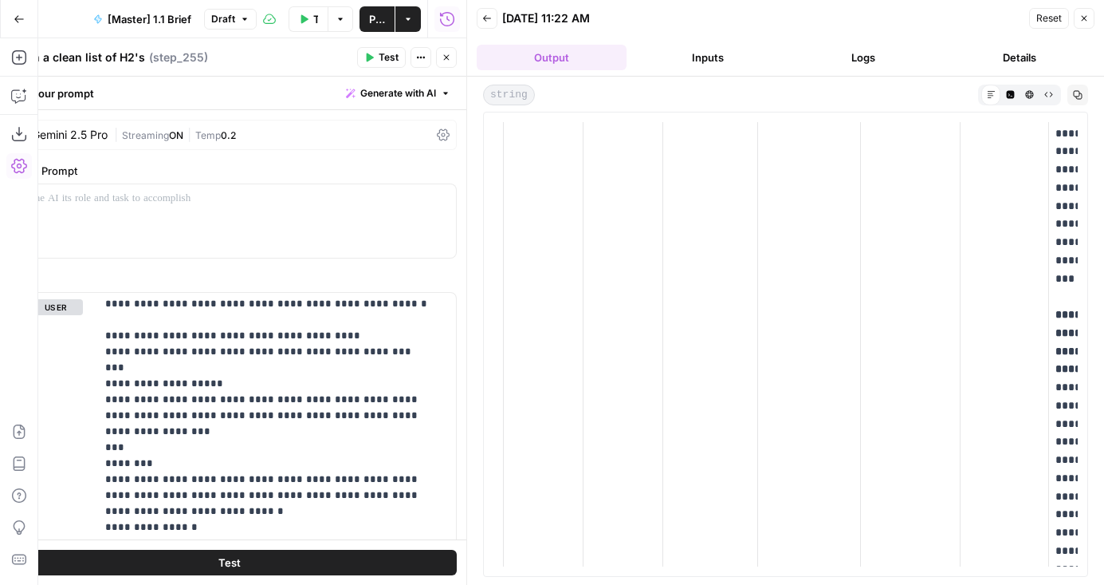
click at [1026, 97] on icon "button" at bounding box center [1030, 94] width 9 height 9
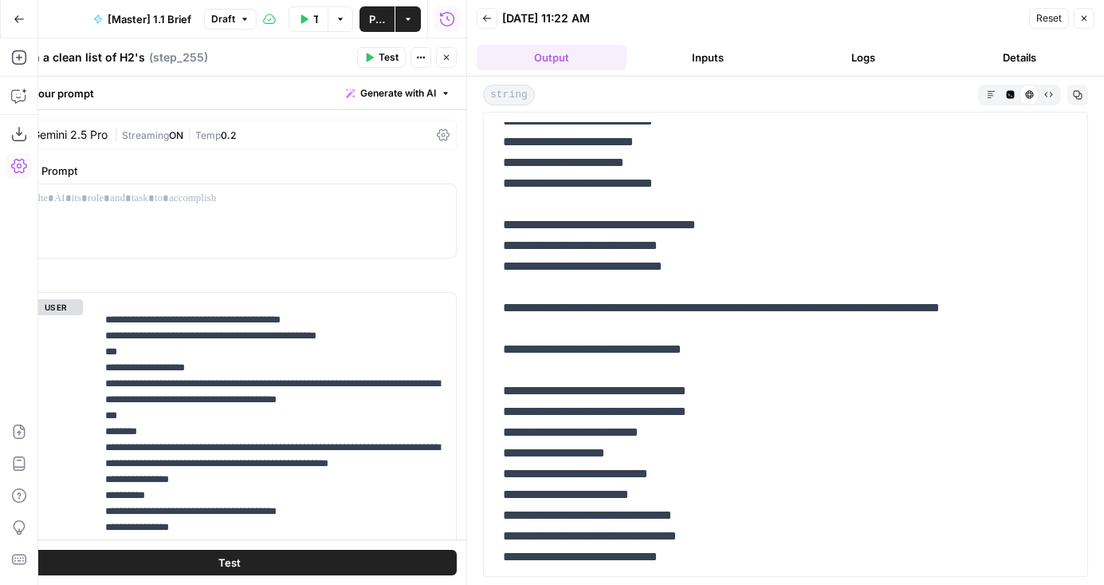
scroll to position [3742, 0]
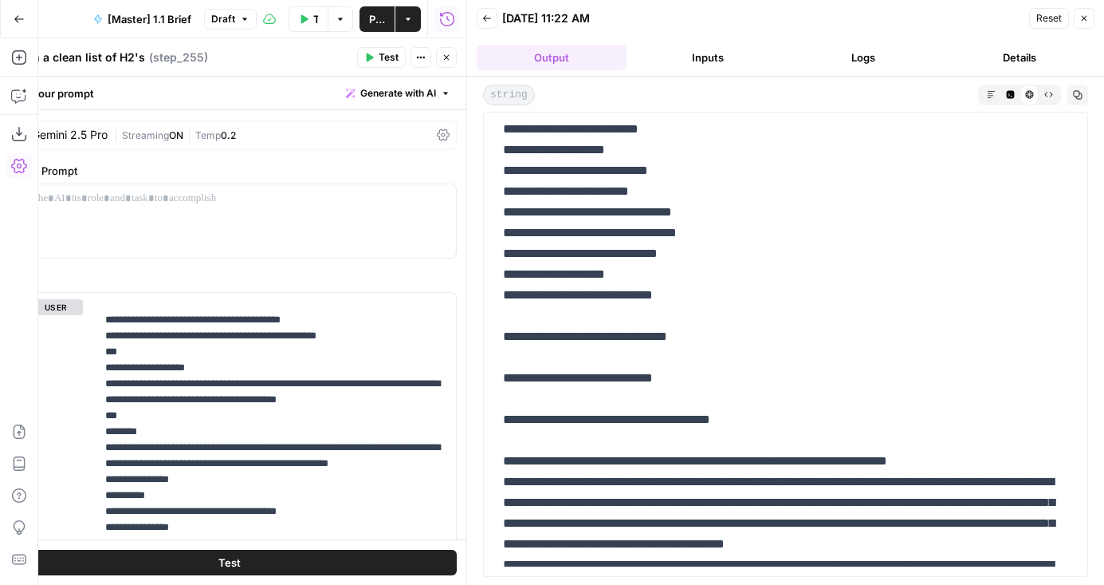
click at [989, 98] on icon "button" at bounding box center [991, 94] width 9 height 9
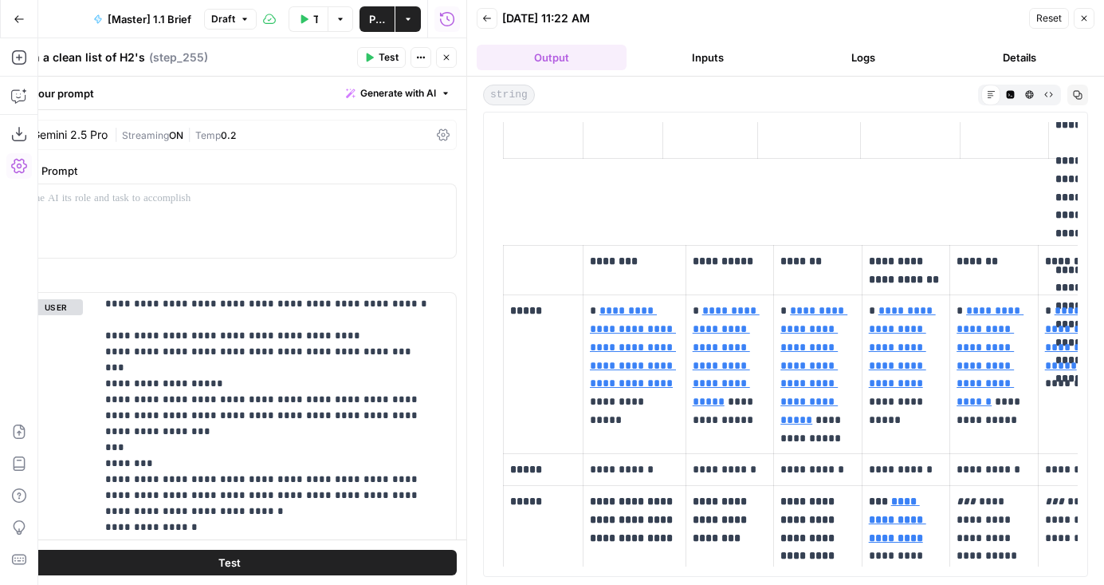
scroll to position [3115, 0]
click at [1075, 93] on icon "button" at bounding box center [1078, 95] width 10 height 10
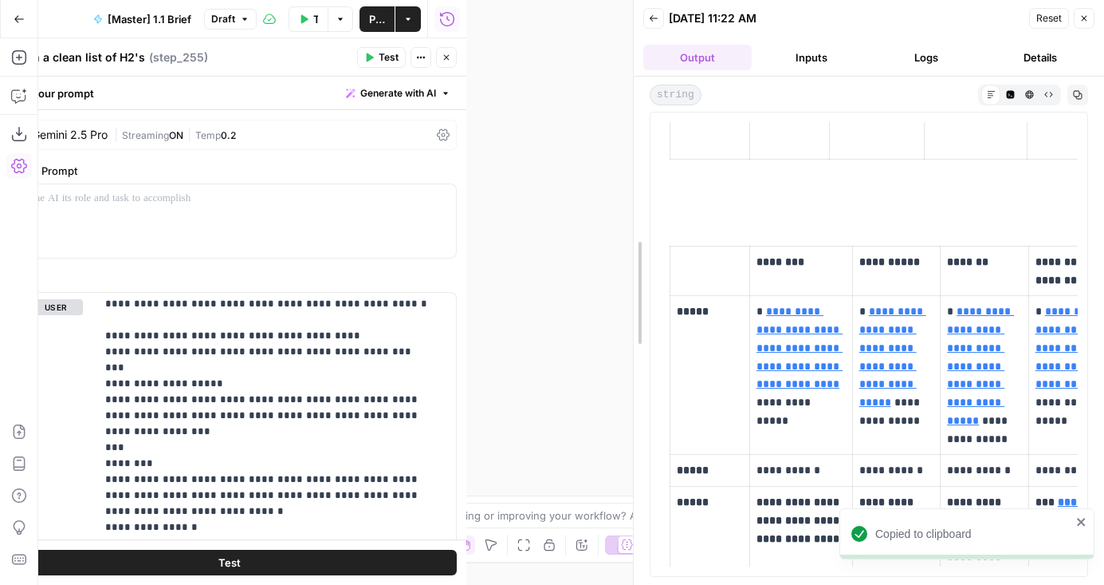
drag, startPoint x: 473, startPoint y: 300, endPoint x: 640, endPoint y: 300, distance: 167.5
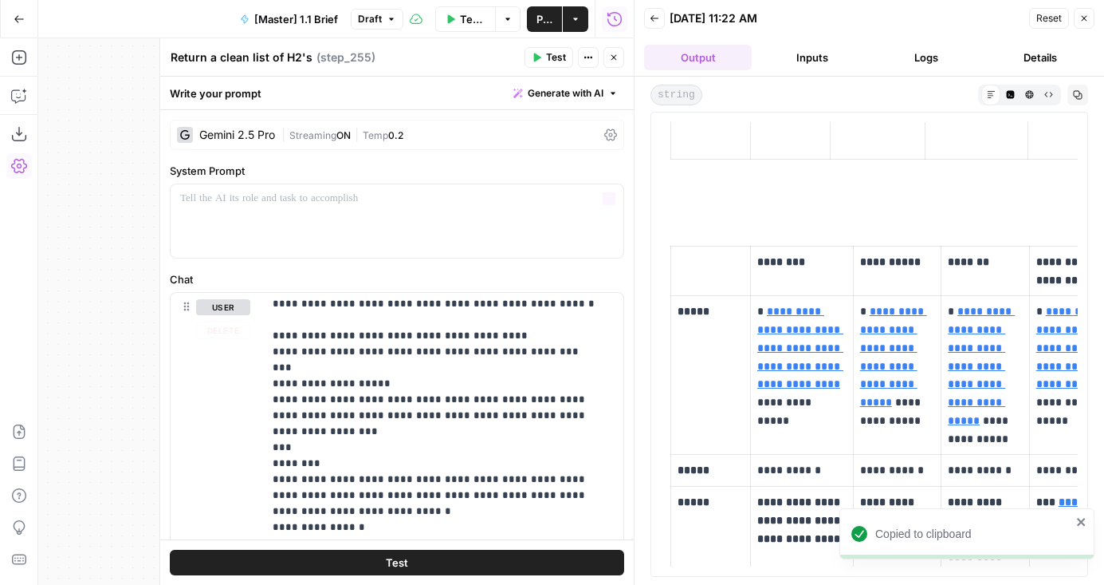
click at [249, 133] on div "Gemini 2.5 Pro" at bounding box center [237, 134] width 76 height 11
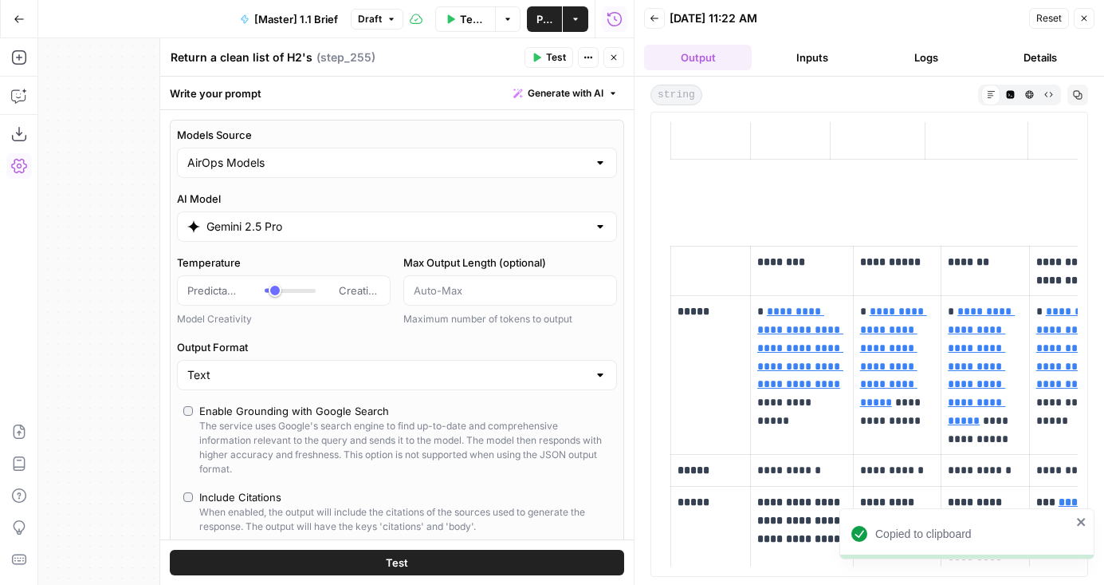
click at [254, 222] on input "Gemini 2.5 Pro" at bounding box center [397, 227] width 381 height 16
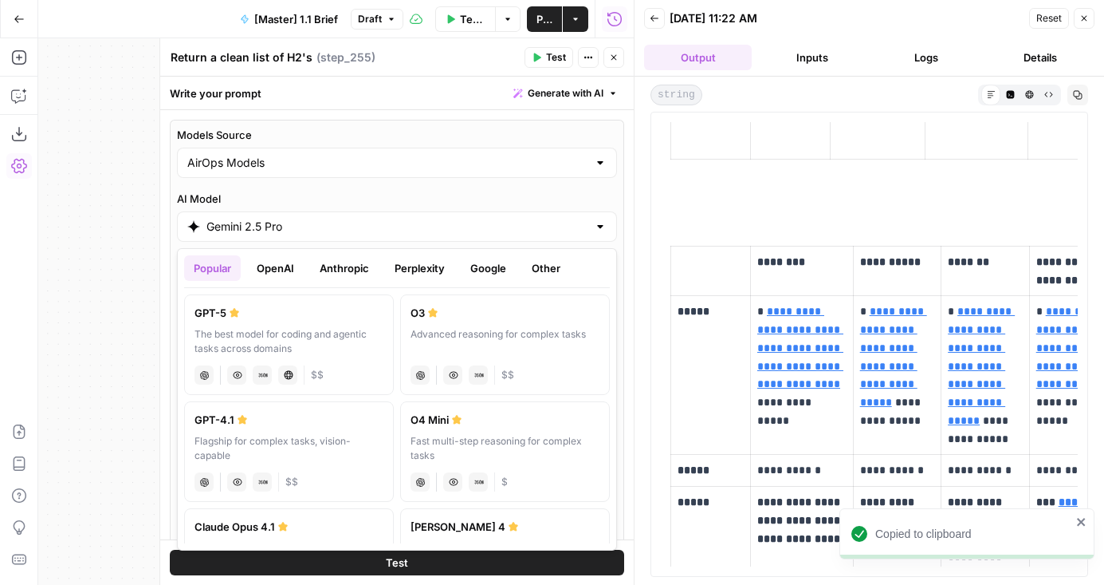
click at [270, 273] on button "OpenAI" at bounding box center [275, 268] width 57 height 26
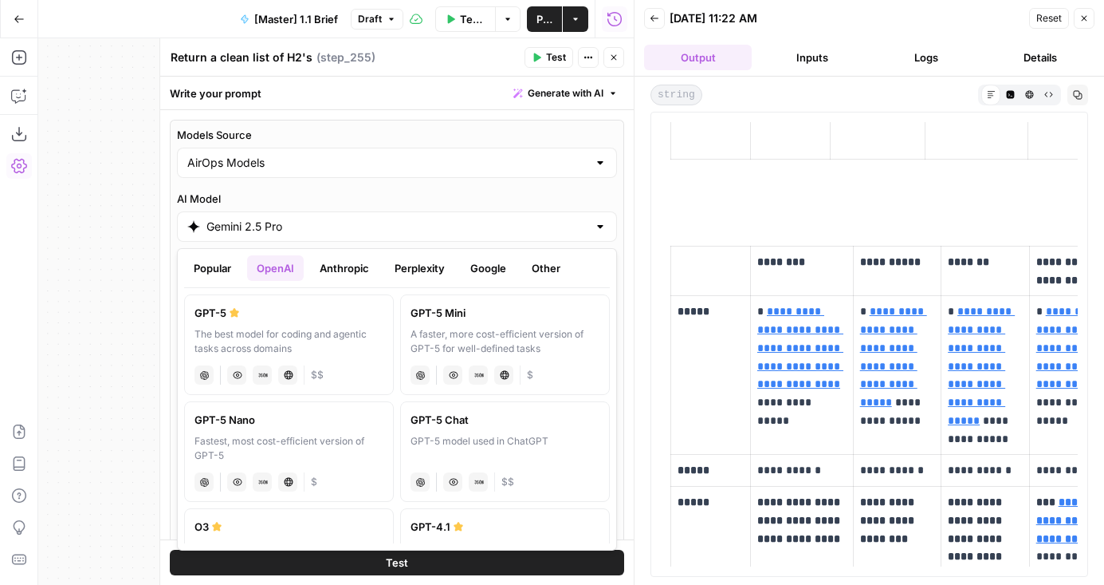
click at [498, 262] on button "Google" at bounding box center [488, 268] width 55 height 26
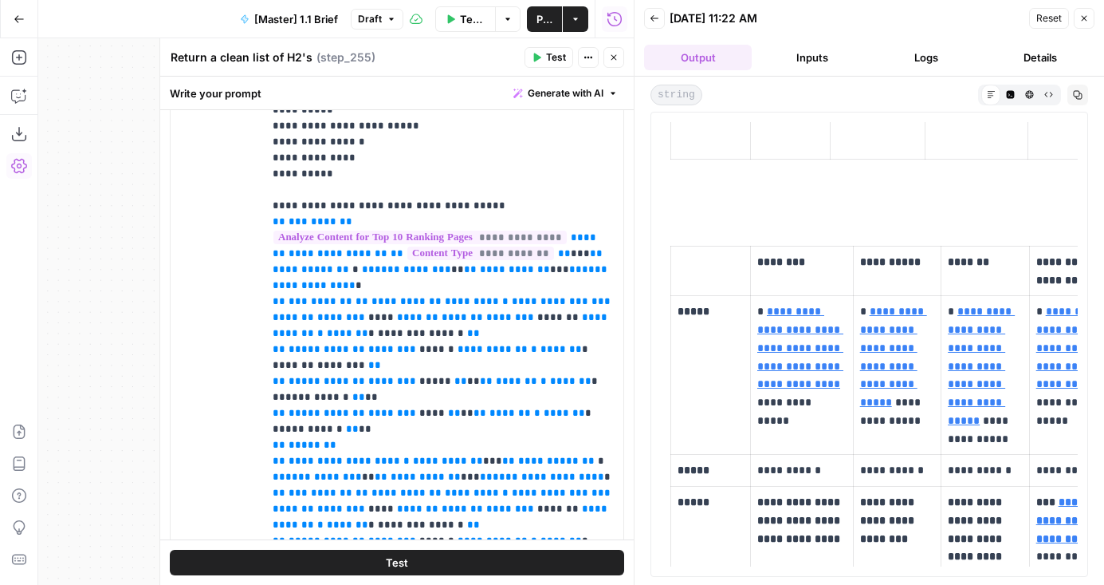
scroll to position [727, 0]
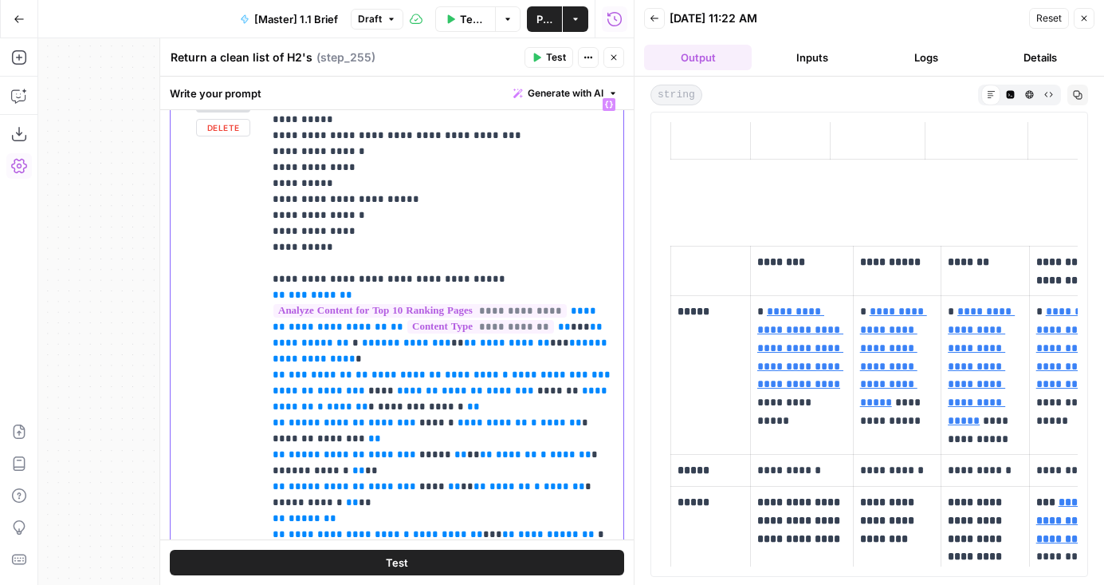
click at [449, 258] on p "**********" at bounding box center [443, 287] width 341 height 893
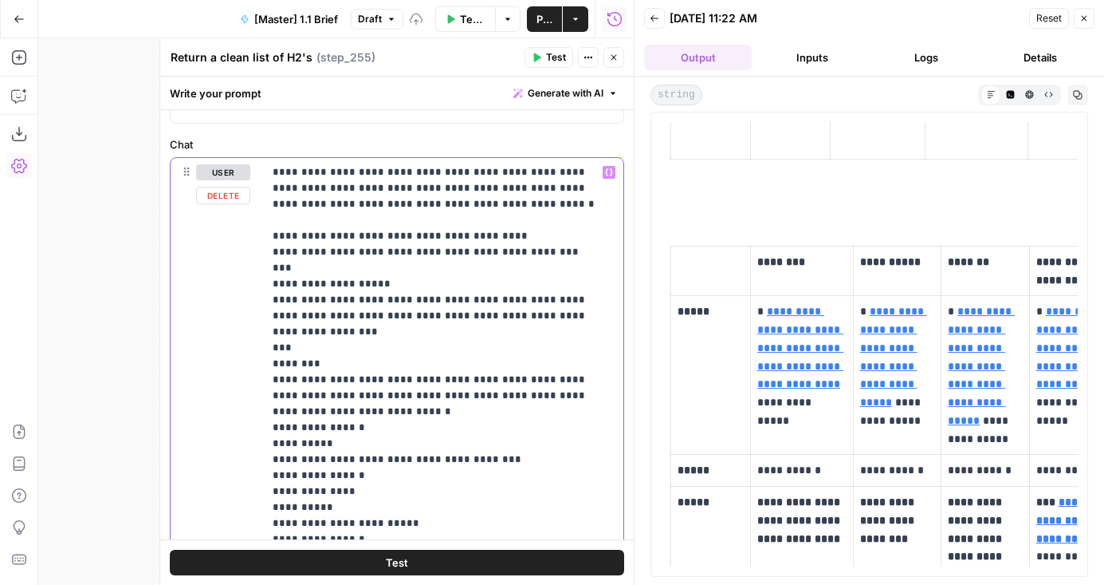
scroll to position [453, 0]
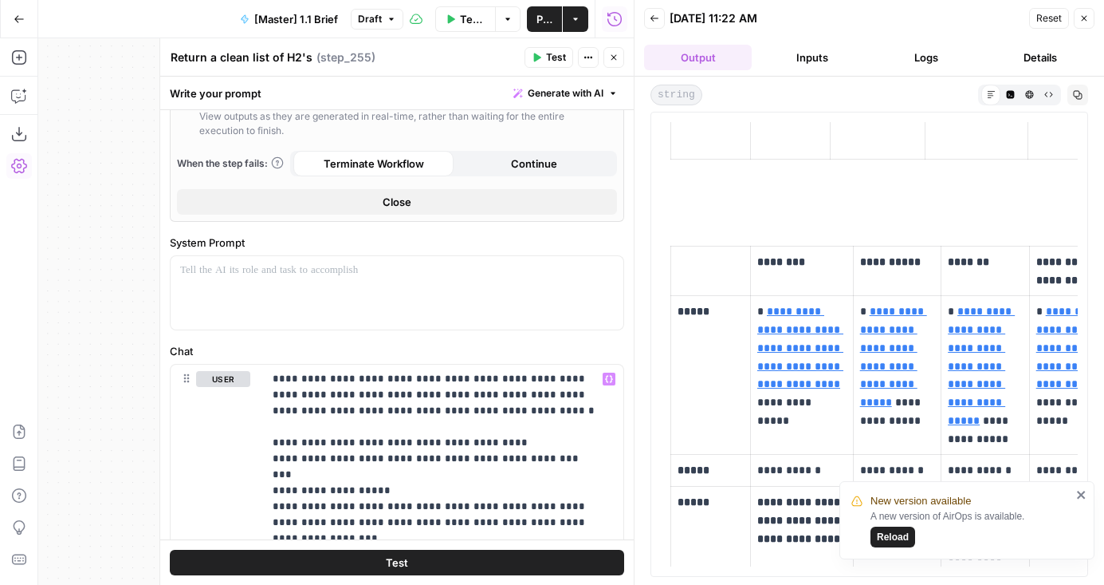
click at [1083, 490] on icon "close" at bounding box center [1082, 494] width 11 height 13
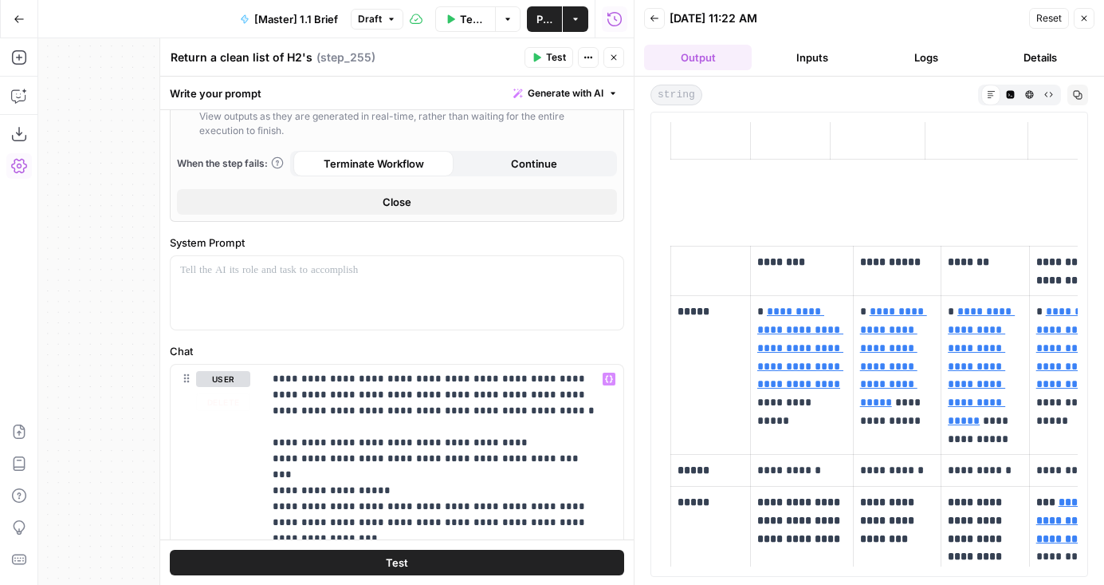
click at [466, 555] on button "Test" at bounding box center [397, 562] width 455 height 26
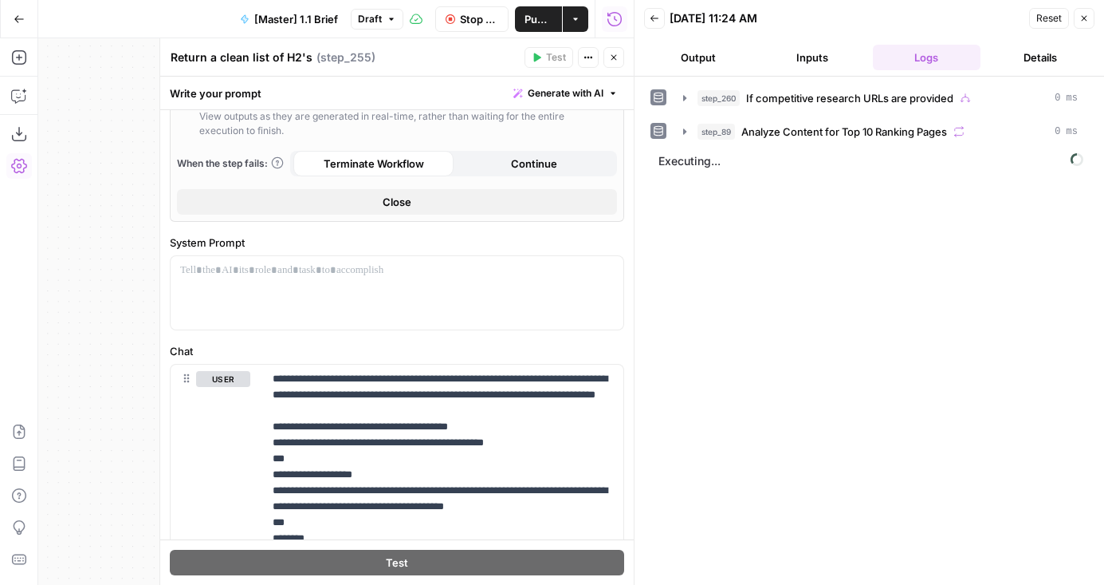
click at [679, 58] on button "Output" at bounding box center [698, 58] width 108 height 26
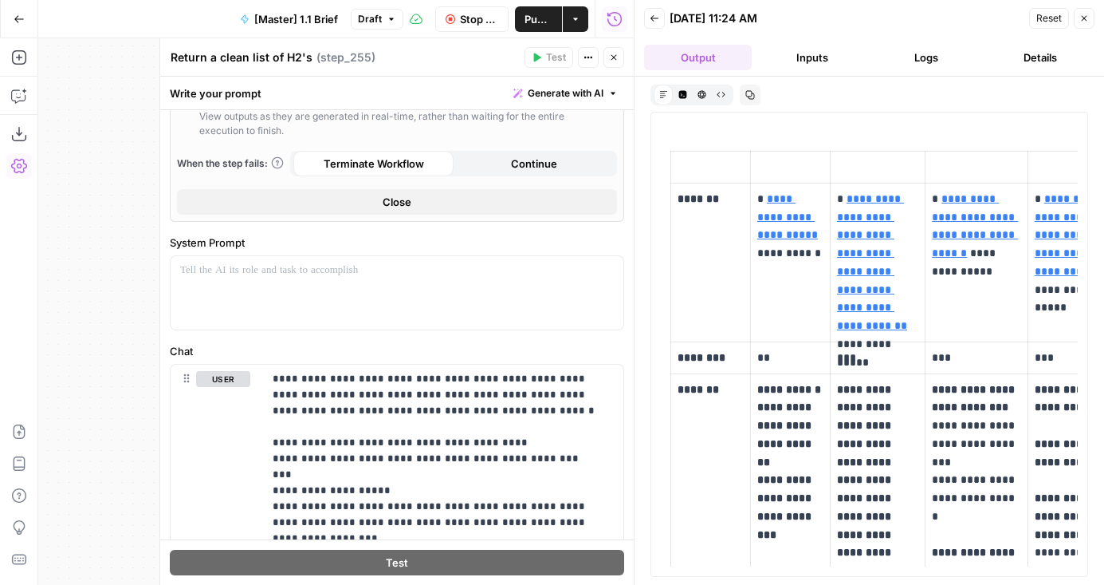
click at [643, 290] on div "**********" at bounding box center [870, 331] width 470 height 508
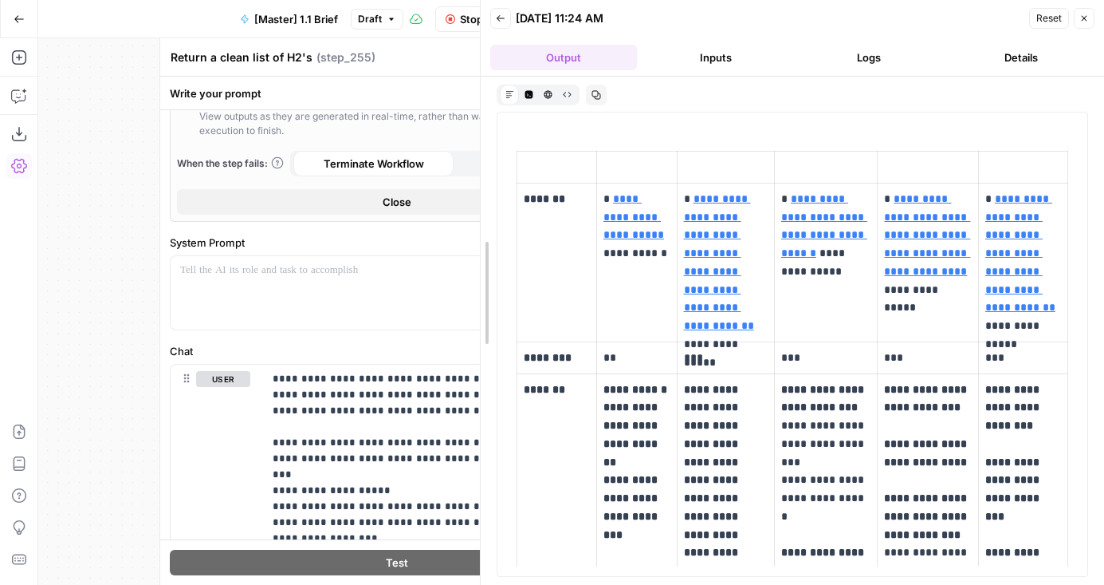
drag, startPoint x: 636, startPoint y: 292, endPoint x: 482, endPoint y: 292, distance: 153.9
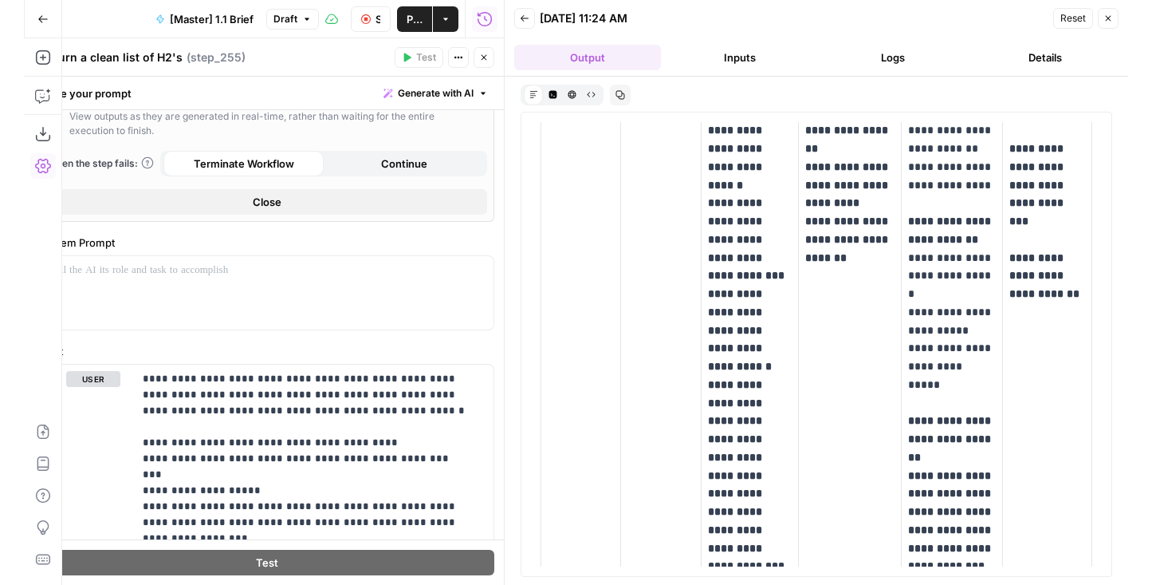
scroll to position [0, 0]
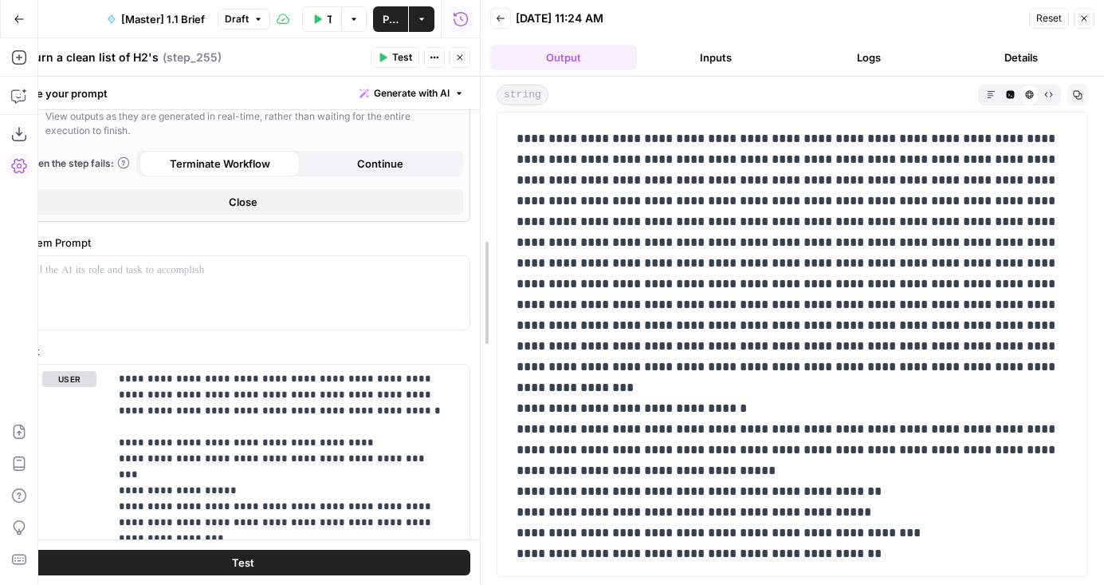
drag, startPoint x: 480, startPoint y: 218, endPoint x: 557, endPoint y: 218, distance: 77.4
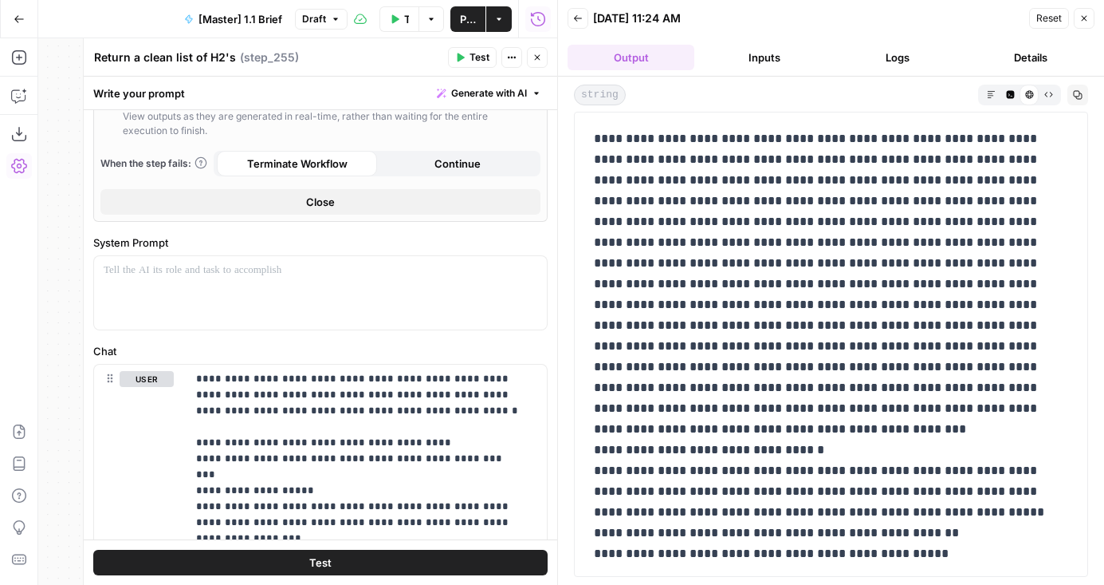
click at [991, 92] on icon "button" at bounding box center [991, 94] width 9 height 9
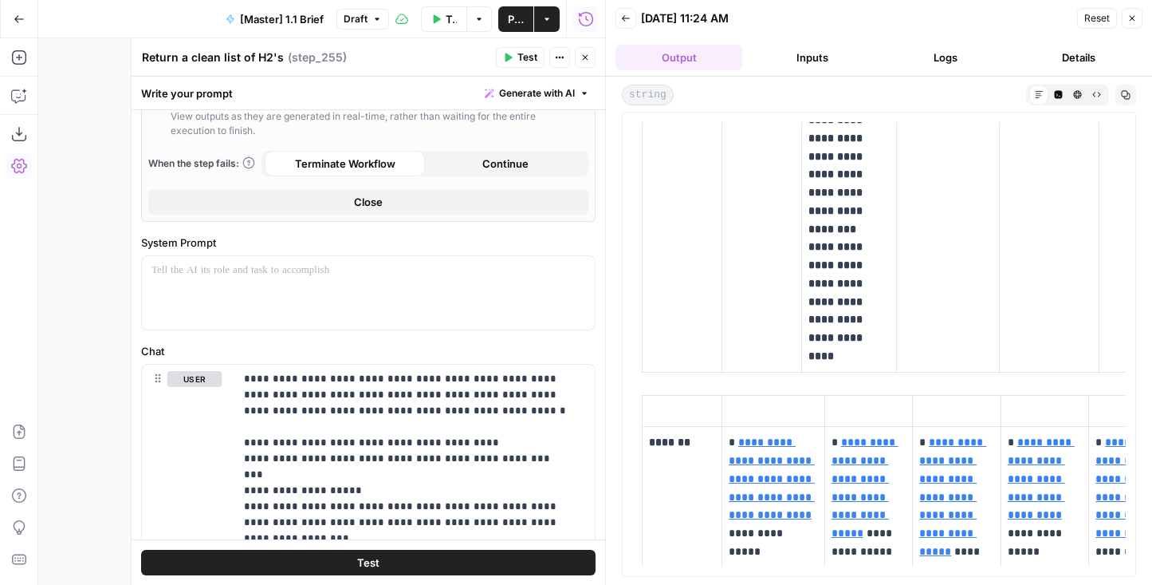
scroll to position [137, 0]
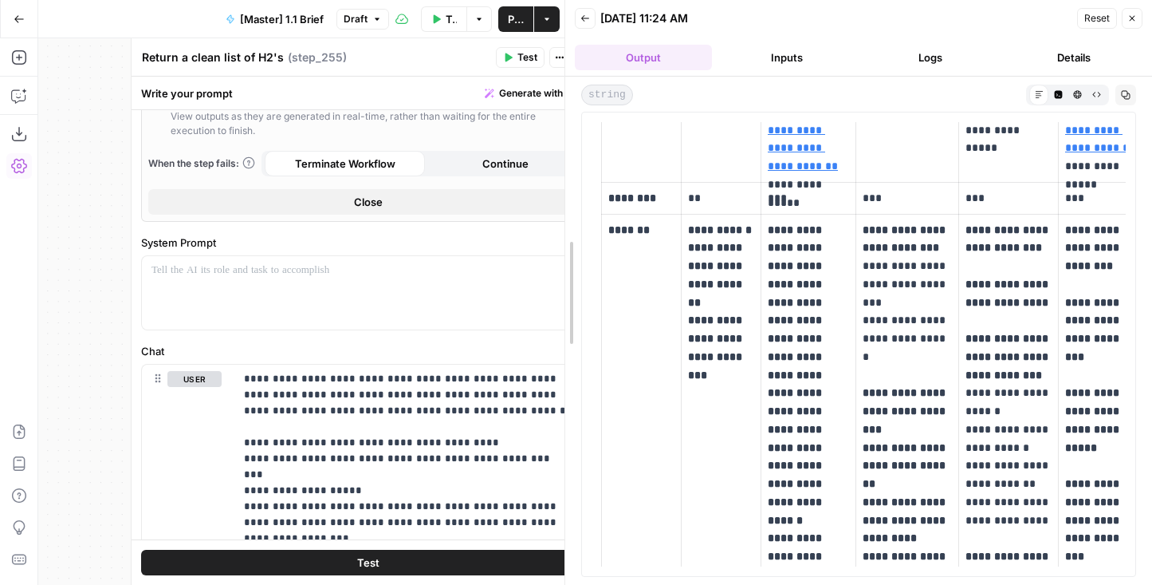
drag, startPoint x: 608, startPoint y: 265, endPoint x: 568, endPoint y: 261, distance: 40.9
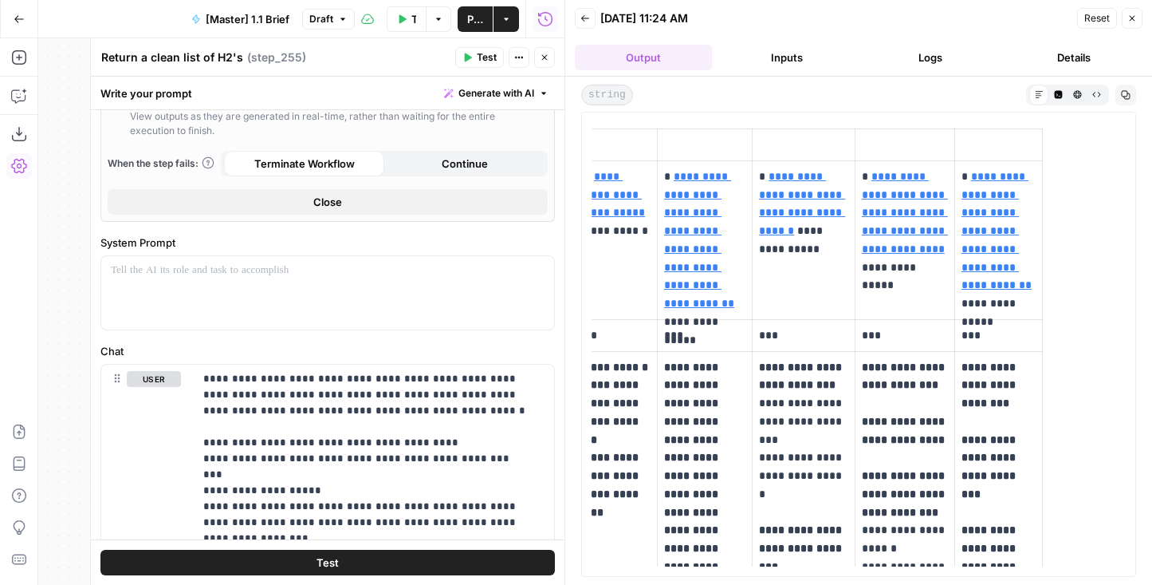
scroll to position [0, 0]
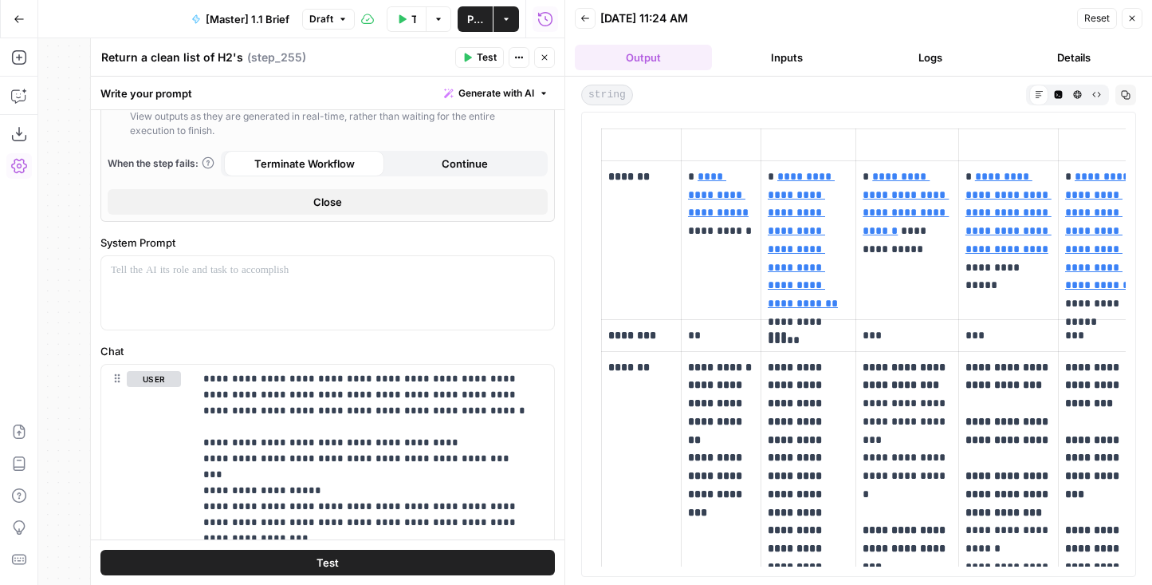
click at [580, 313] on div "**********" at bounding box center [858, 331] width 587 height 508
drag, startPoint x: 568, startPoint y: 313, endPoint x: 588, endPoint y: 313, distance: 19.9
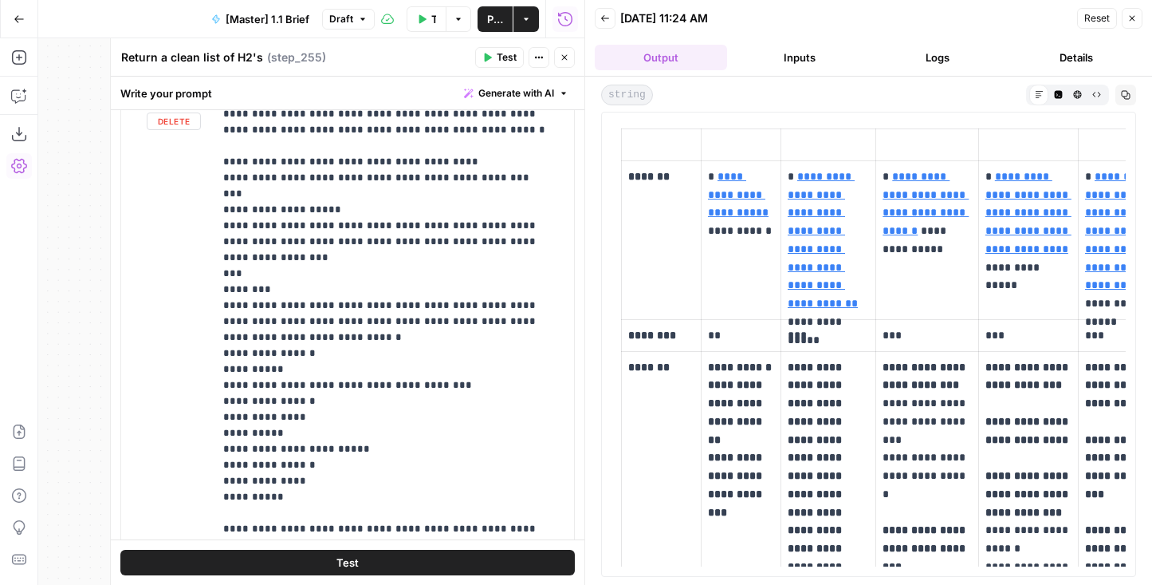
scroll to position [975, 0]
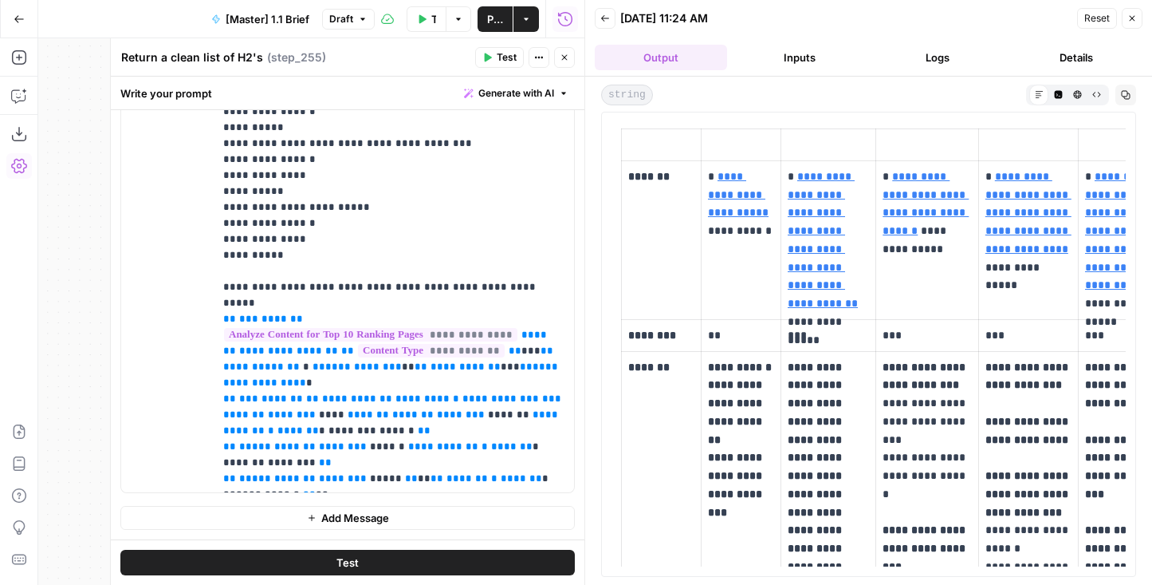
click at [1104, 96] on icon "button" at bounding box center [1126, 95] width 10 height 10
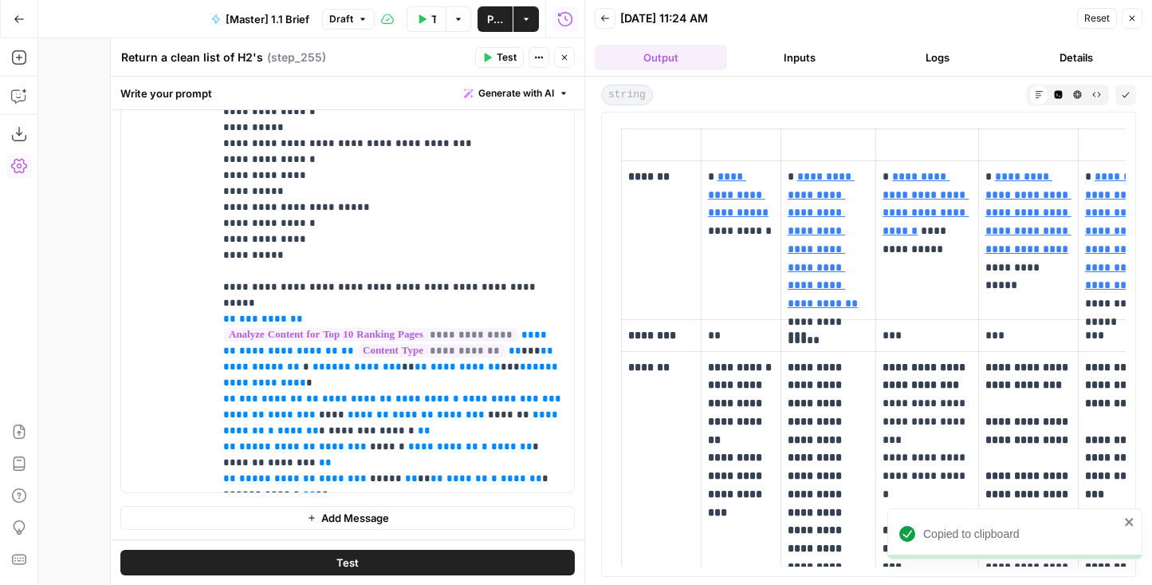
click at [323, 512] on span "Add Message" at bounding box center [355, 518] width 68 height 16
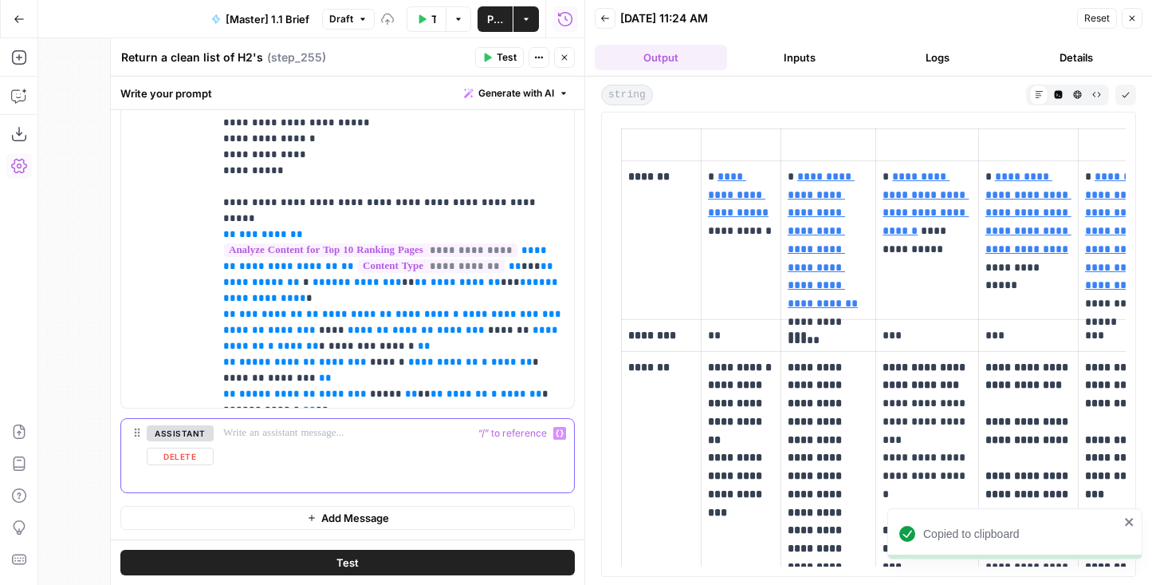
click at [321, 441] on div at bounding box center [394, 455] width 360 height 73
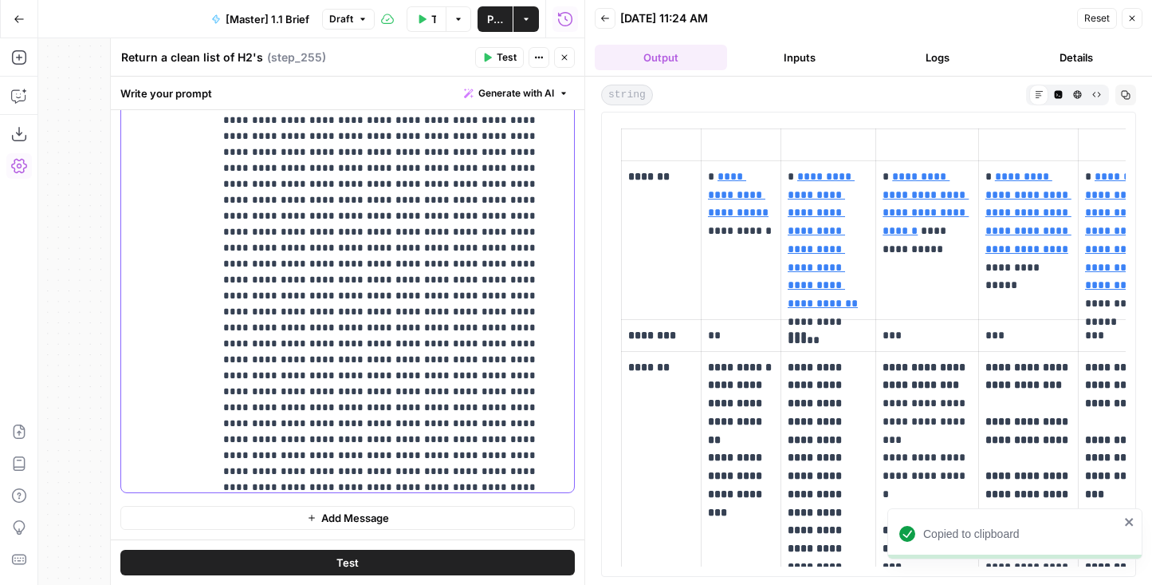
scroll to position [2313, 0]
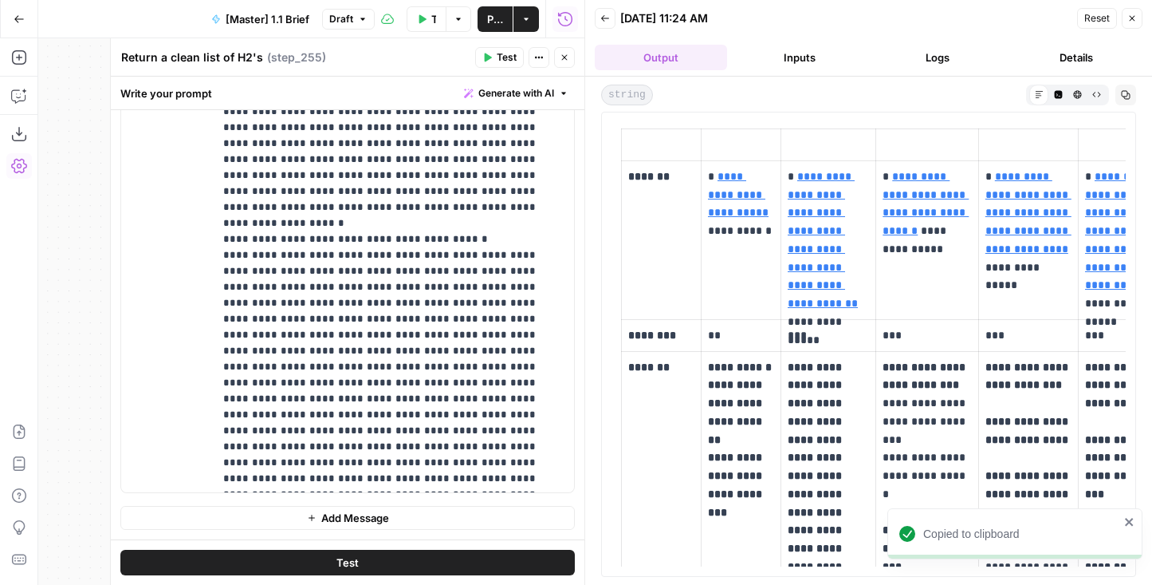
click at [286, 511] on button "Add Message" at bounding box center [347, 518] width 455 height 24
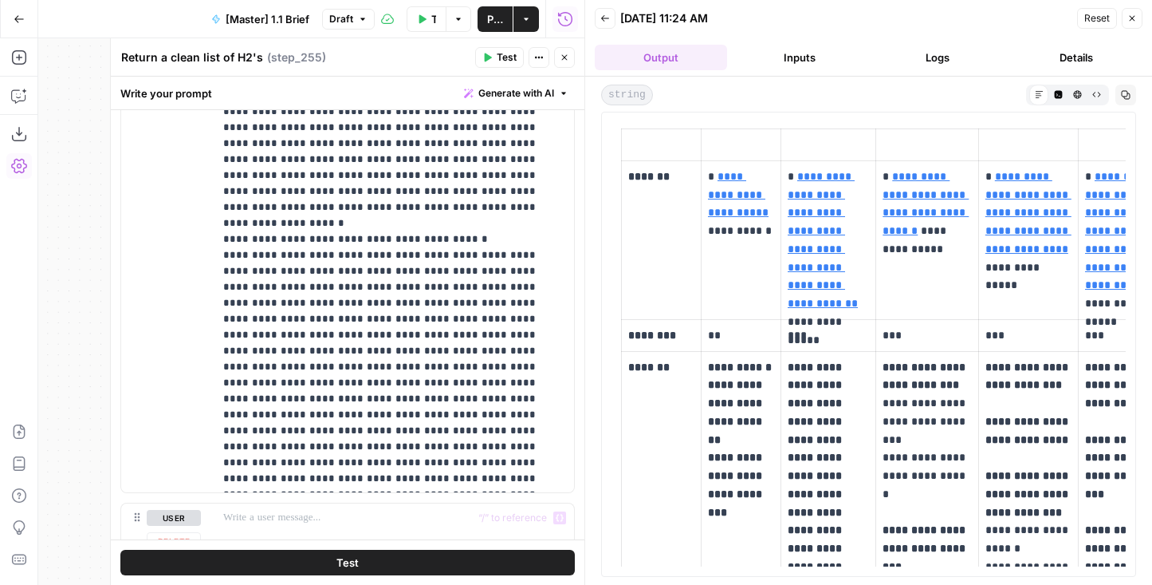
scroll to position [1720, 0]
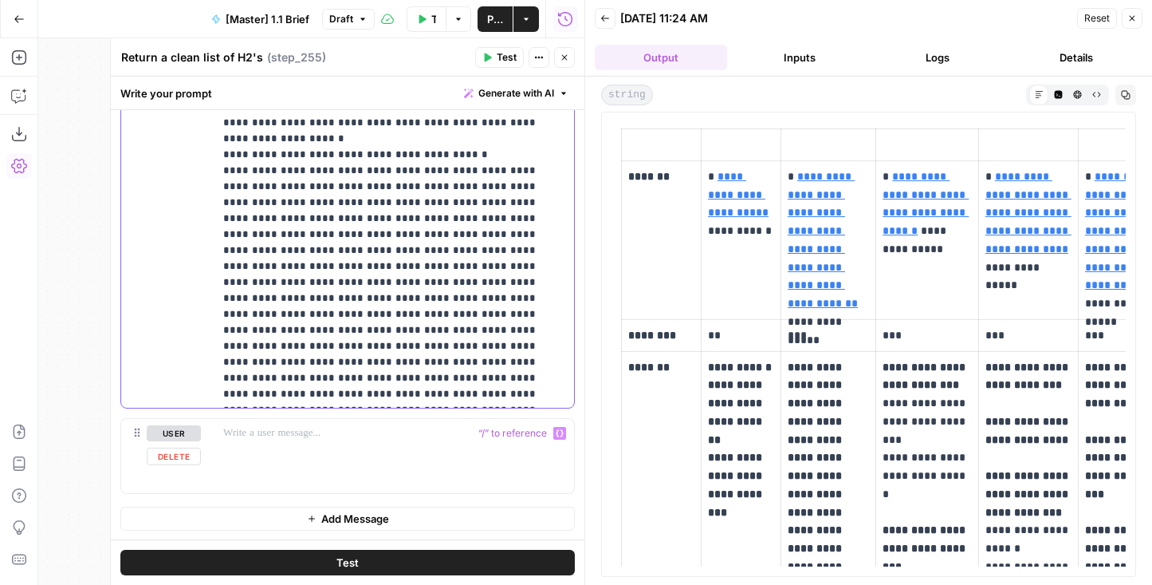
click at [302, 439] on p at bounding box center [393, 433] width 341 height 16
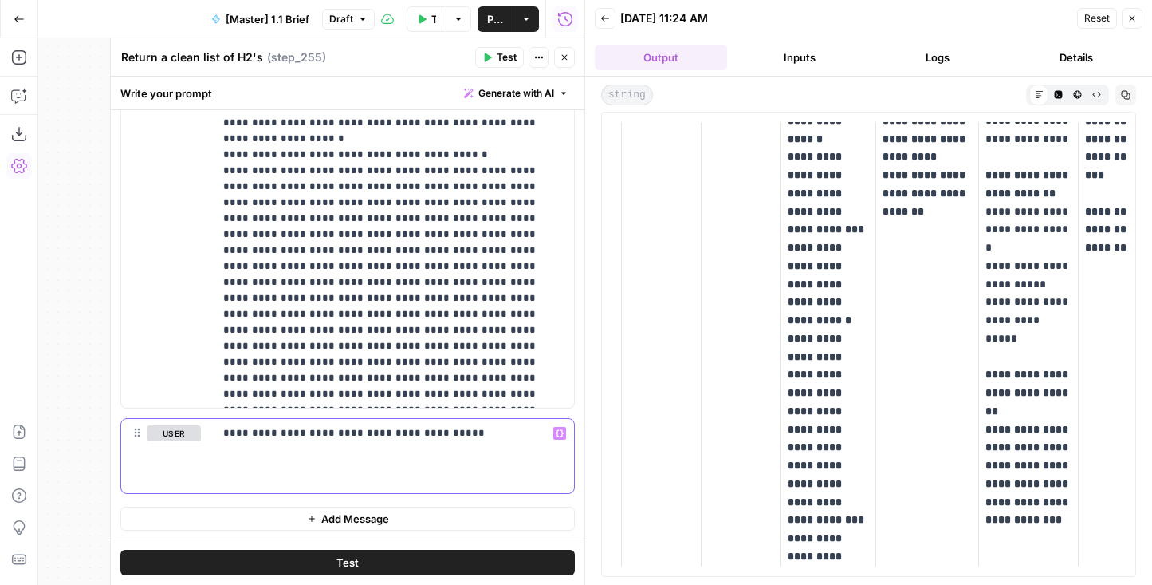
scroll to position [0, 0]
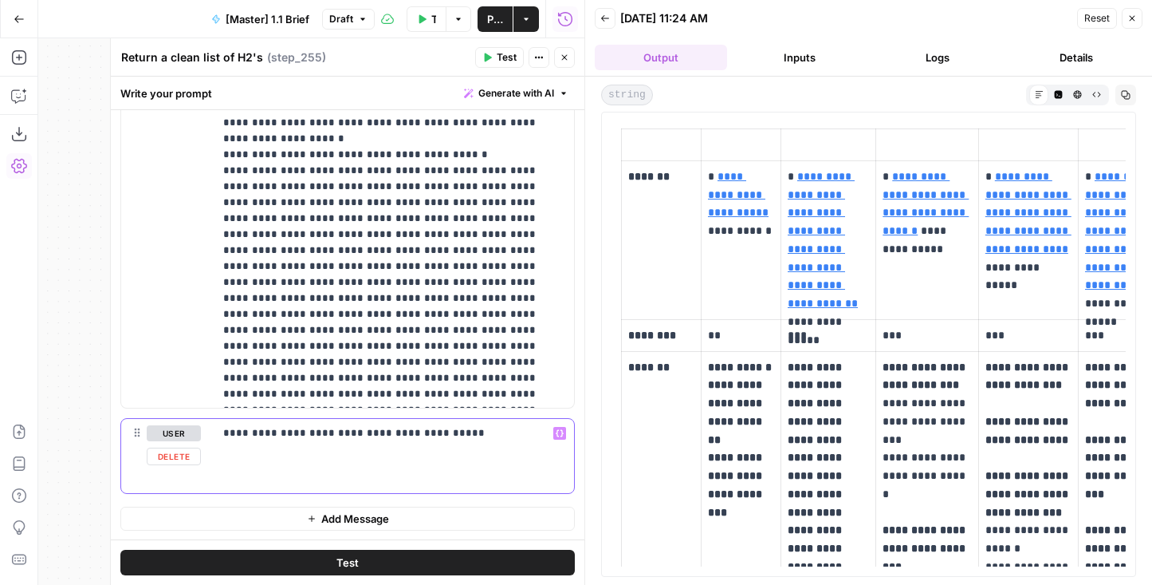
click at [459, 435] on p "**********" at bounding box center [393, 433] width 341 height 16
click at [488, 436] on p "**********" at bounding box center [393, 433] width 341 height 16
click at [396, 566] on button "Test" at bounding box center [347, 562] width 455 height 26
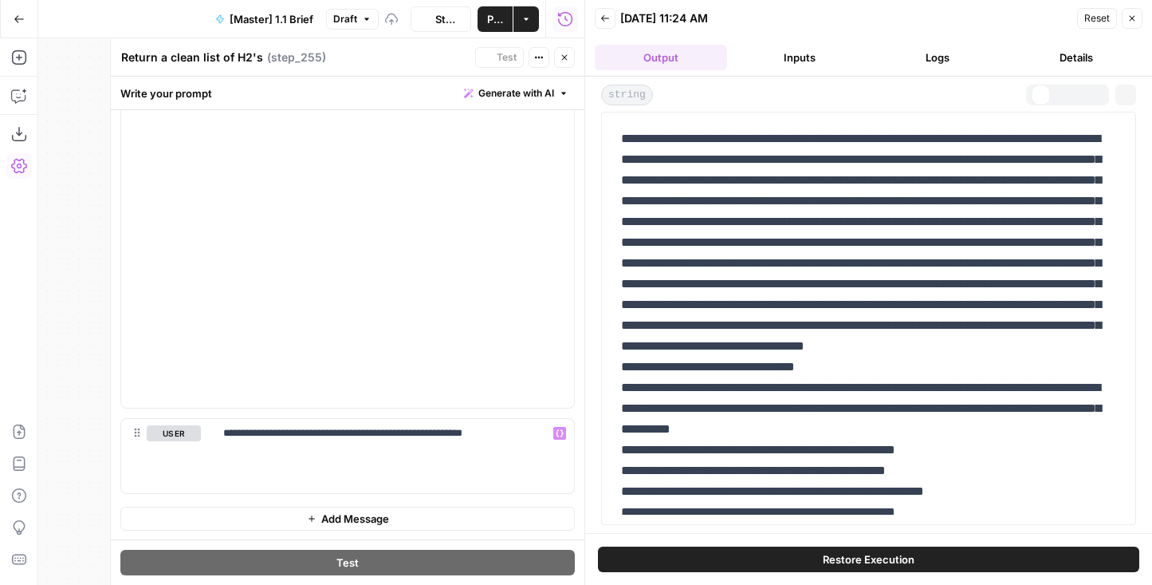
scroll to position [2282, 0]
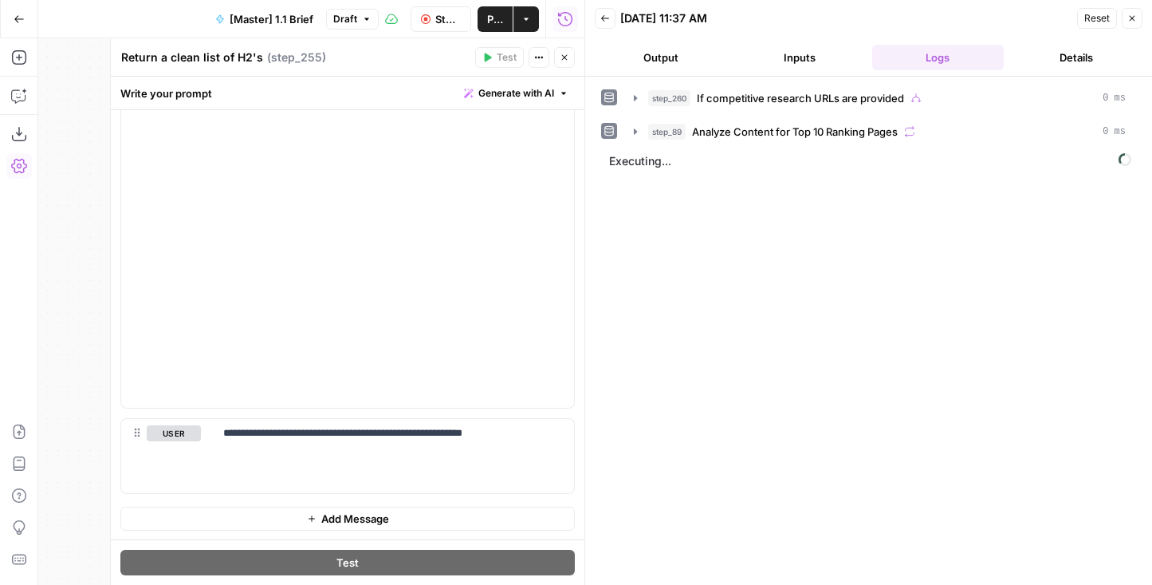
click at [660, 57] on button "Output" at bounding box center [661, 58] width 132 height 26
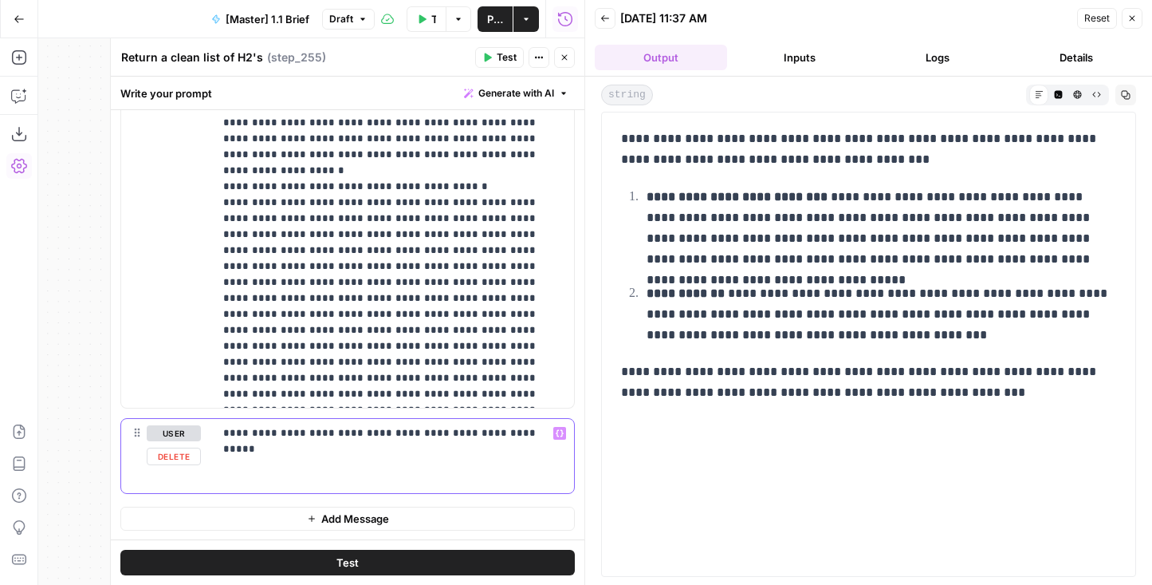
click at [176, 462] on button "Delete" at bounding box center [174, 456] width 54 height 18
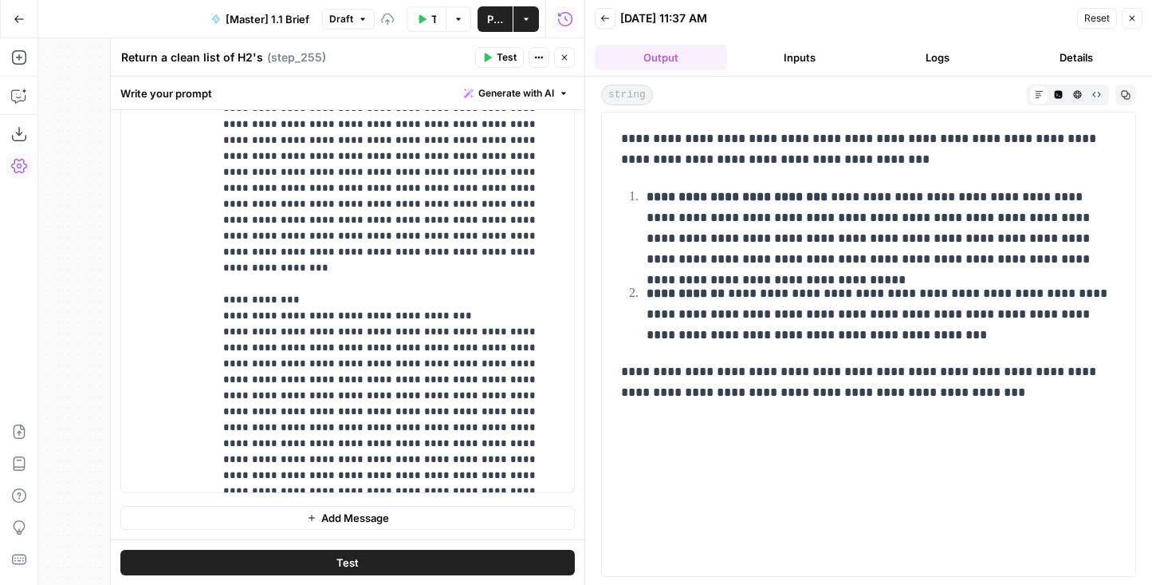
scroll to position [1089, 0]
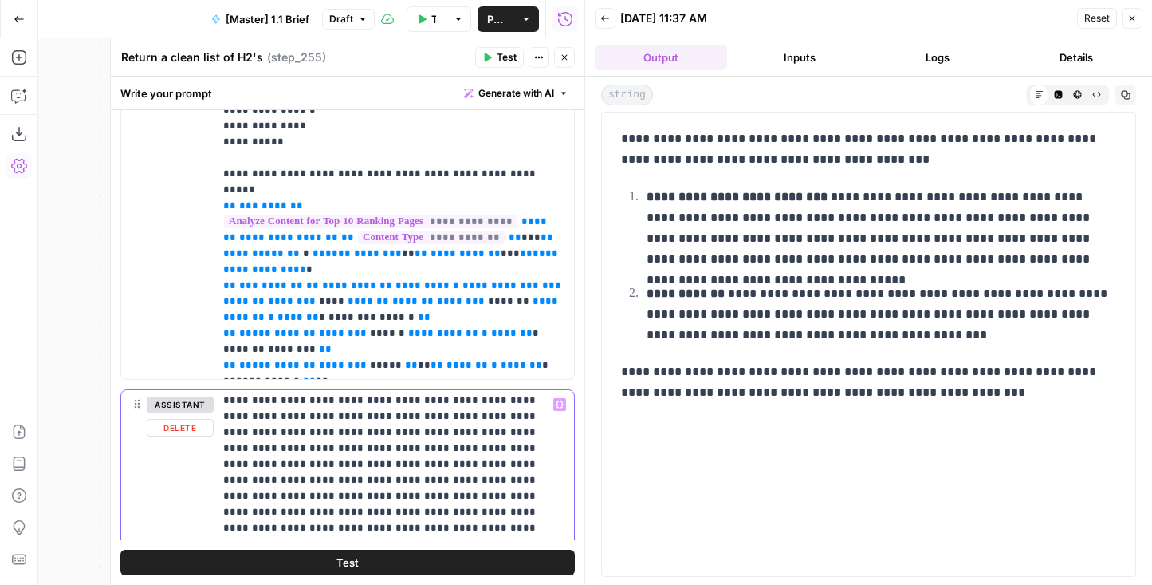
click at [187, 431] on button "Delete" at bounding box center [180, 428] width 67 height 18
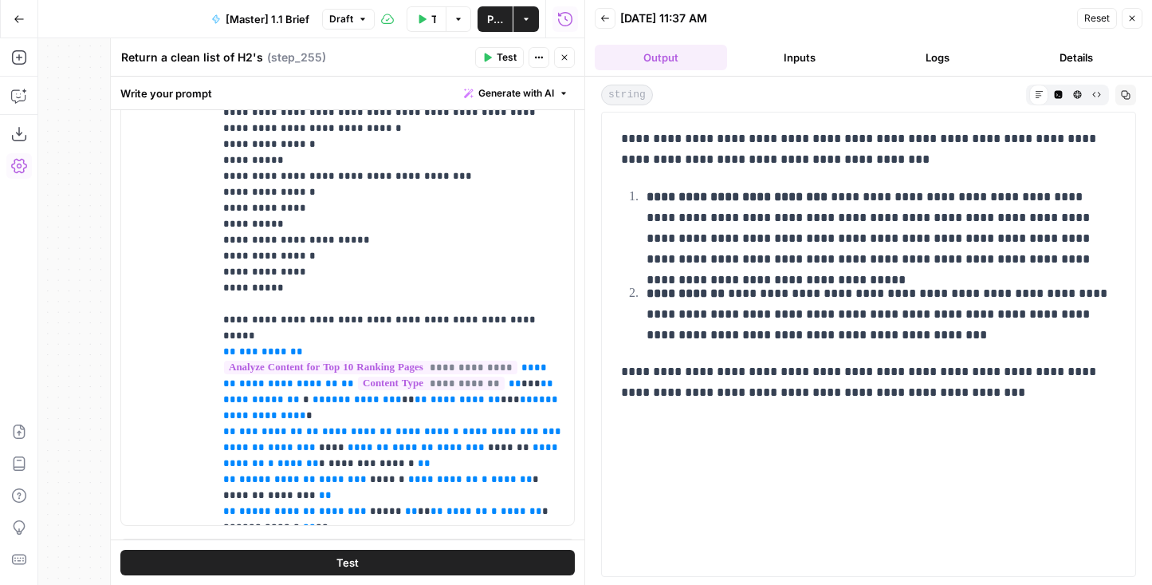
scroll to position [940, 0]
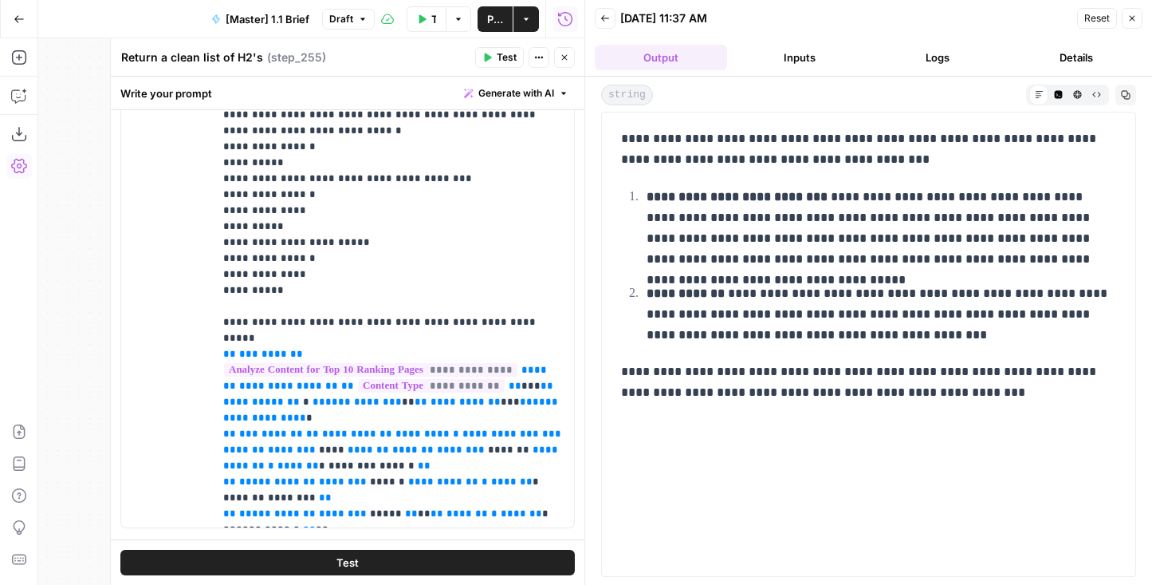
click at [808, 56] on button "Inputs" at bounding box center [800, 58] width 132 height 26
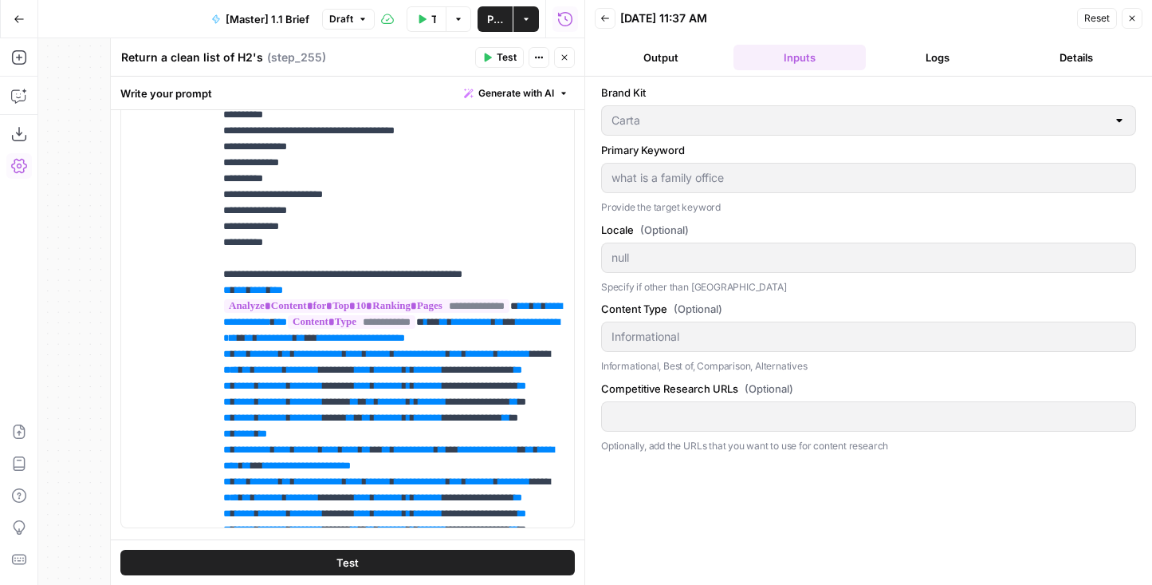
click at [915, 53] on button "Logs" at bounding box center [938, 58] width 132 height 26
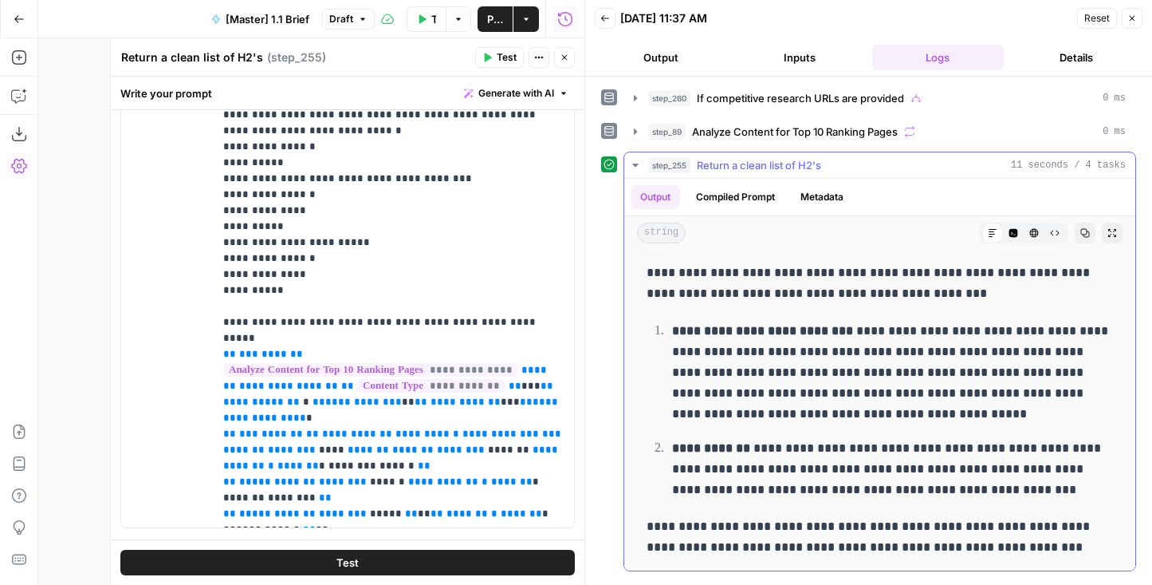
click at [782, 145] on div "**********" at bounding box center [868, 328] width 535 height 486
click at [780, 135] on span "Analyze Content for Top 10 Ranking Pages" at bounding box center [795, 132] width 206 height 16
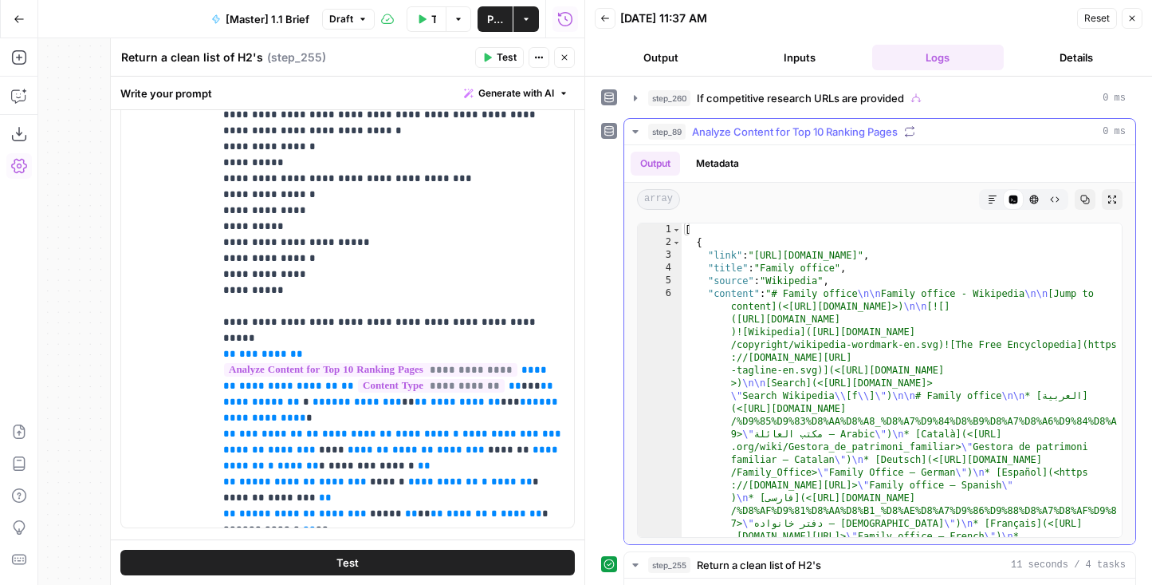
click at [754, 128] on span "Analyze Content for Top 10 Ranking Pages" at bounding box center [795, 132] width 206 height 16
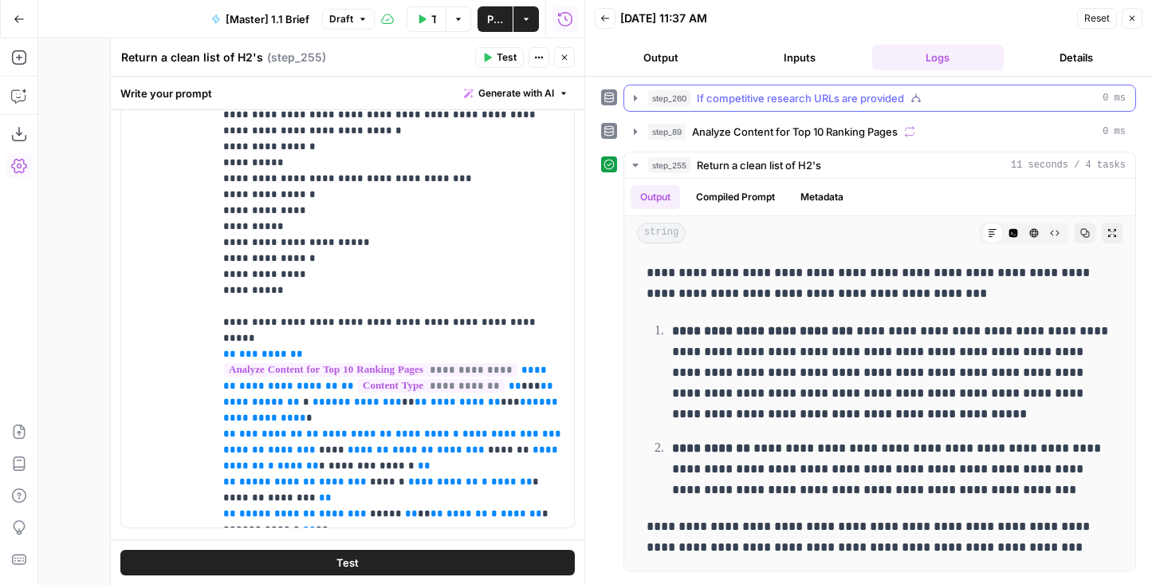
click at [762, 92] on span "If competitive research URLs are provided" at bounding box center [800, 98] width 207 height 16
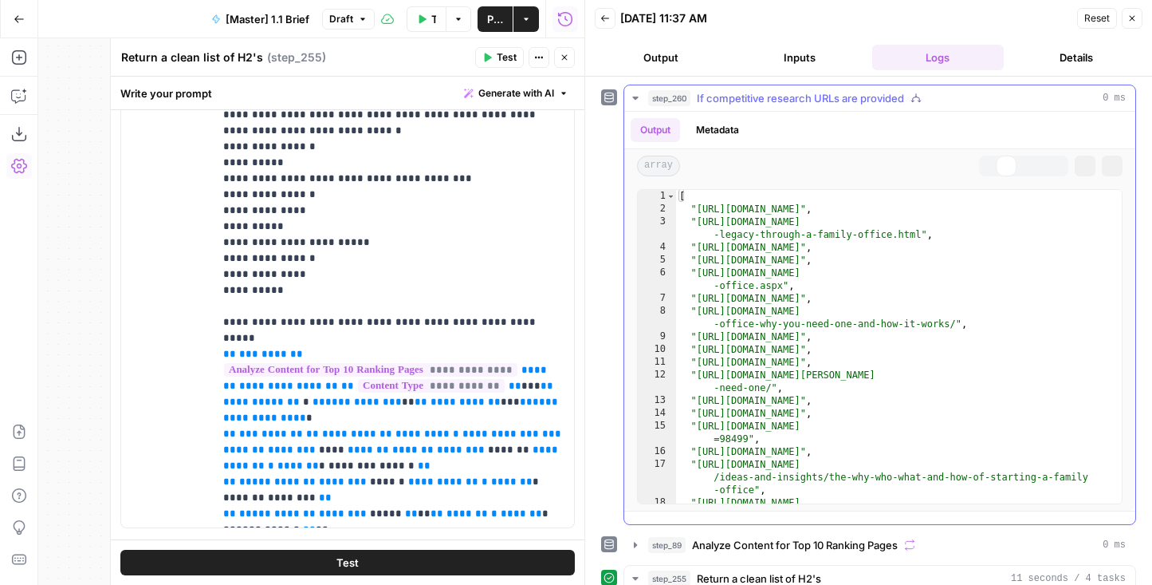
click at [762, 92] on span "If competitive research URLs are provided" at bounding box center [800, 98] width 207 height 16
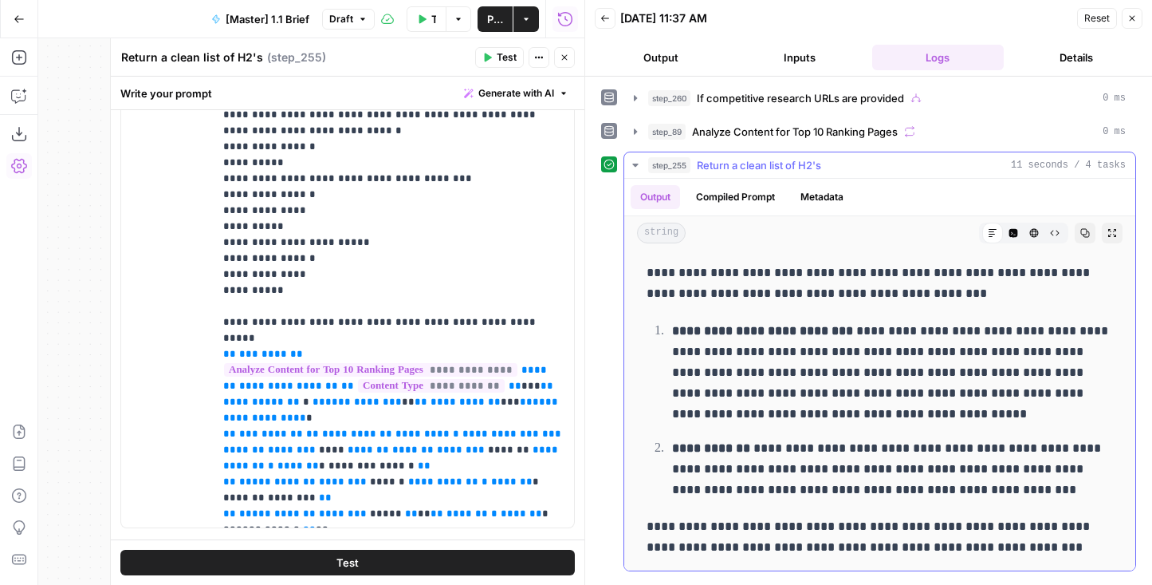
click at [740, 174] on button "step_255 Return a clean list of H2's 11 seconds / 4 tasks" at bounding box center [879, 165] width 511 height 26
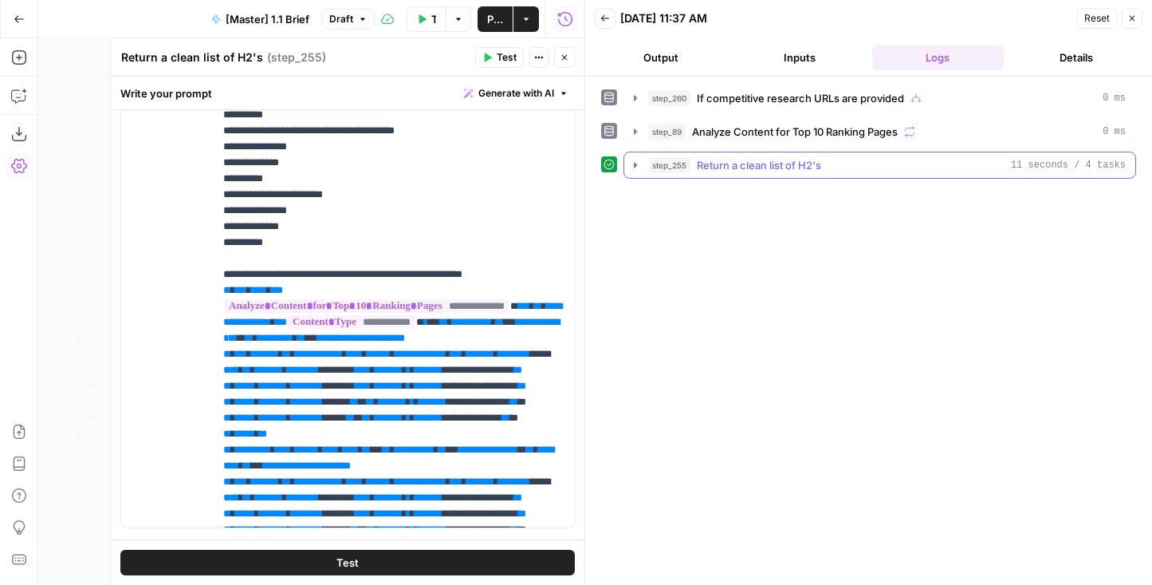
click at [740, 174] on button "step_255 Return a clean list of H2's 11 seconds / 4 tasks" at bounding box center [879, 165] width 511 height 26
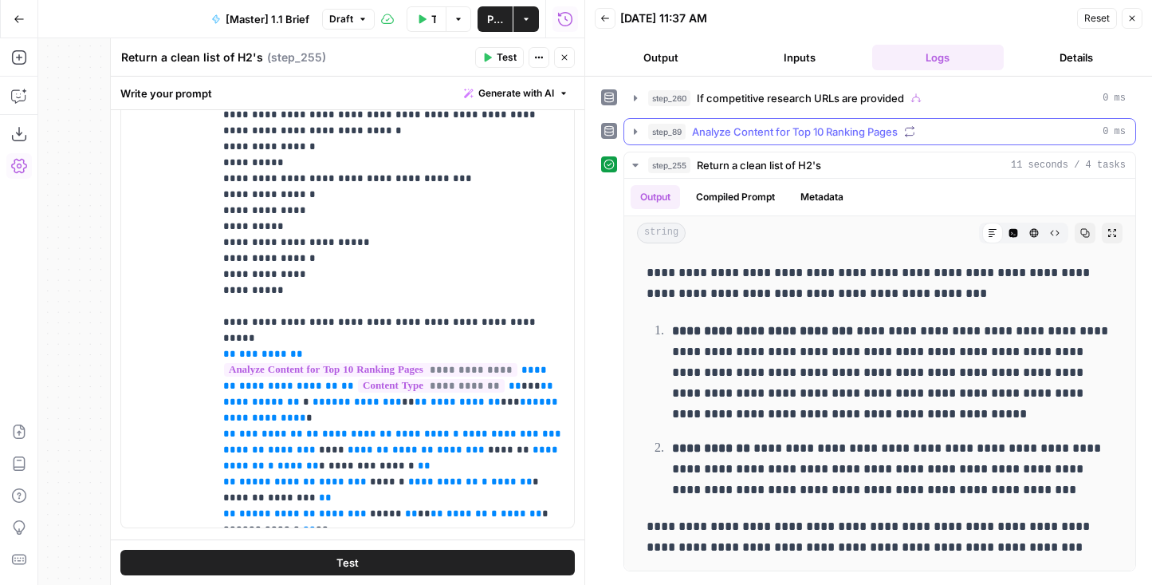
click at [722, 131] on span "Analyze Content for Top 10 Ranking Pages" at bounding box center [795, 132] width 206 height 16
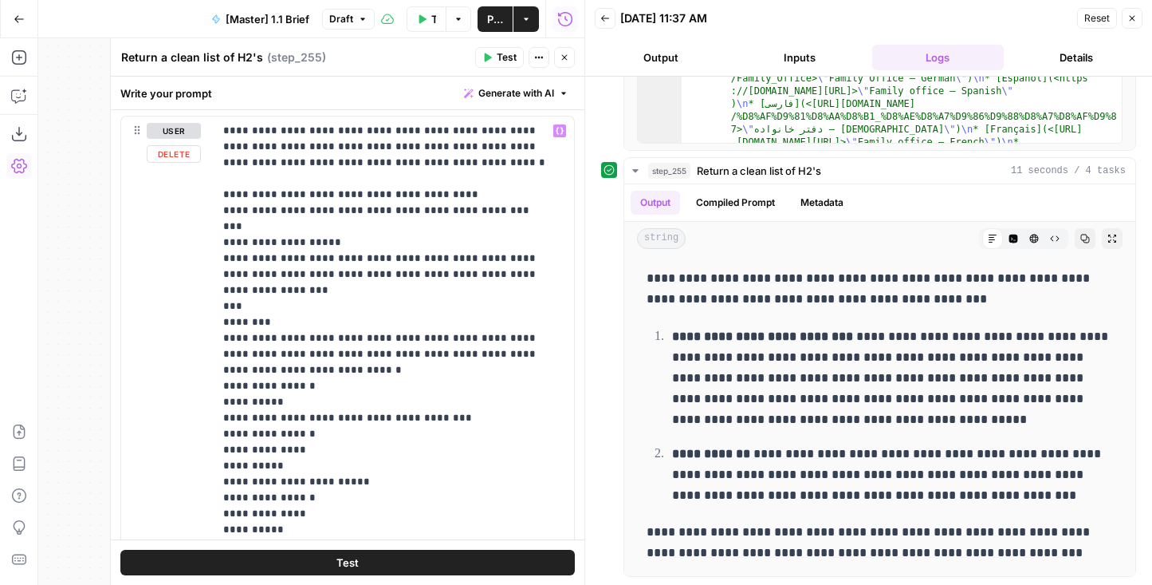
scroll to position [671, 0]
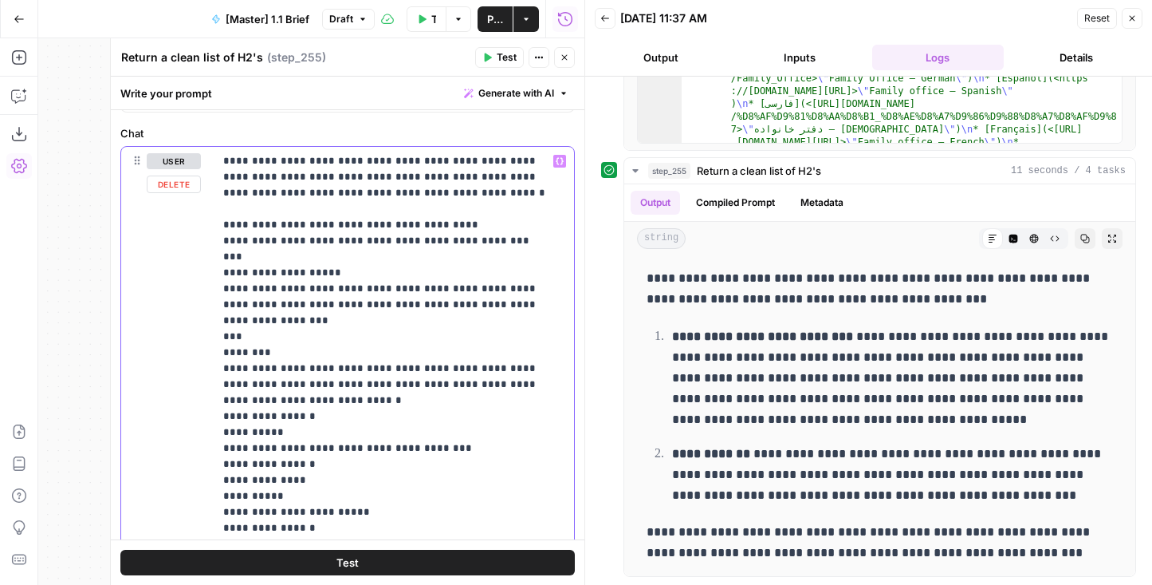
drag, startPoint x: 260, startPoint y: 317, endPoint x: 173, endPoint y: 317, distance: 86.9
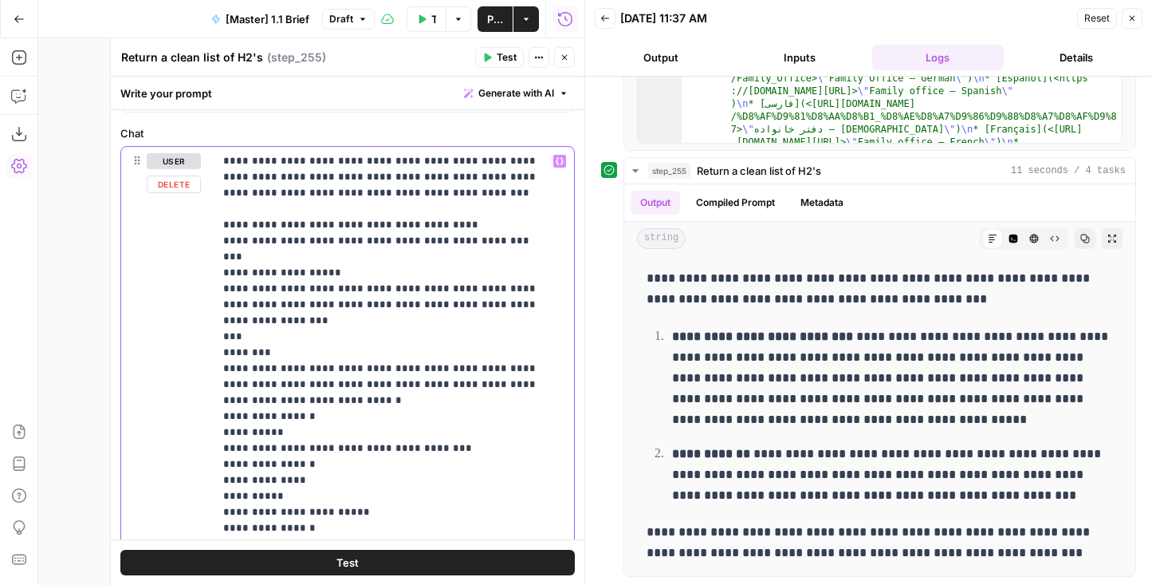
click at [172, 317] on div "**********" at bounding box center [347, 472] width 453 height 650
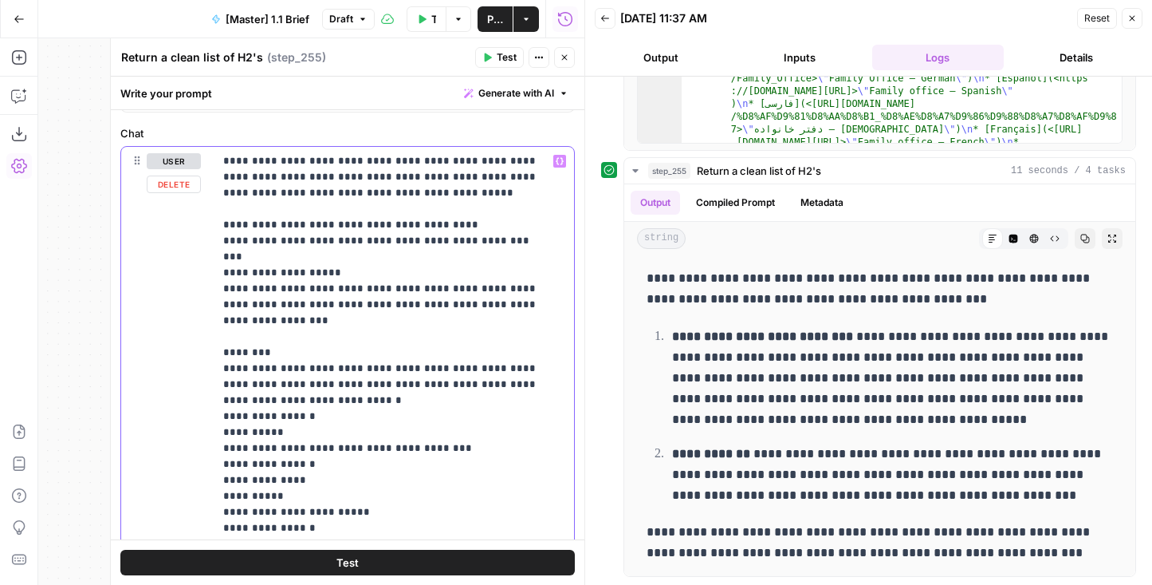
drag, startPoint x: 341, startPoint y: 269, endPoint x: 156, endPoint y: 269, distance: 185.8
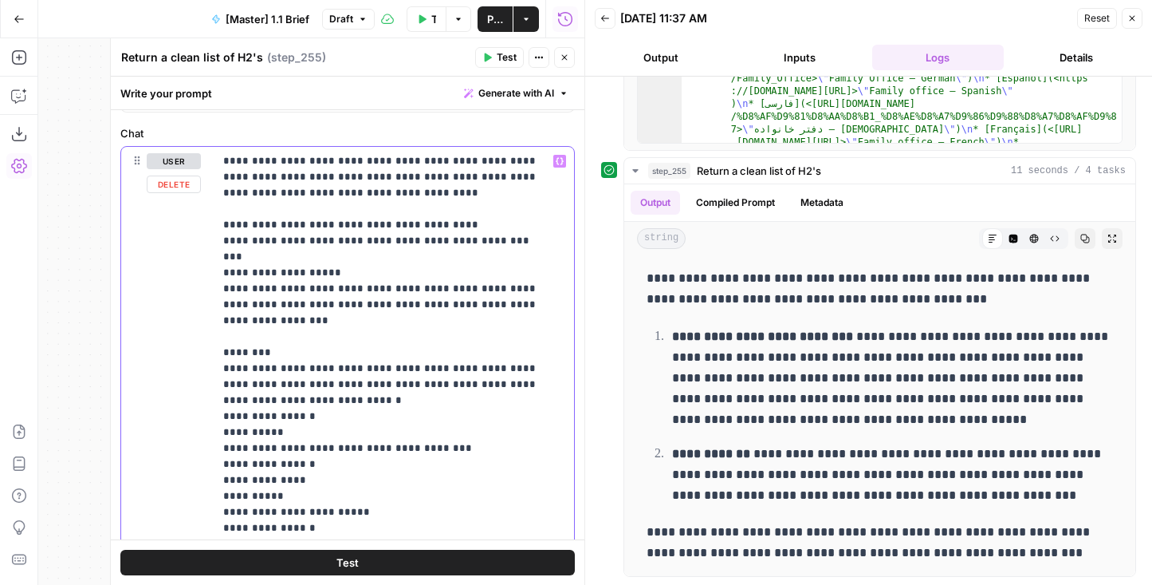
click at [156, 269] on div "**********" at bounding box center [347, 472] width 453 height 650
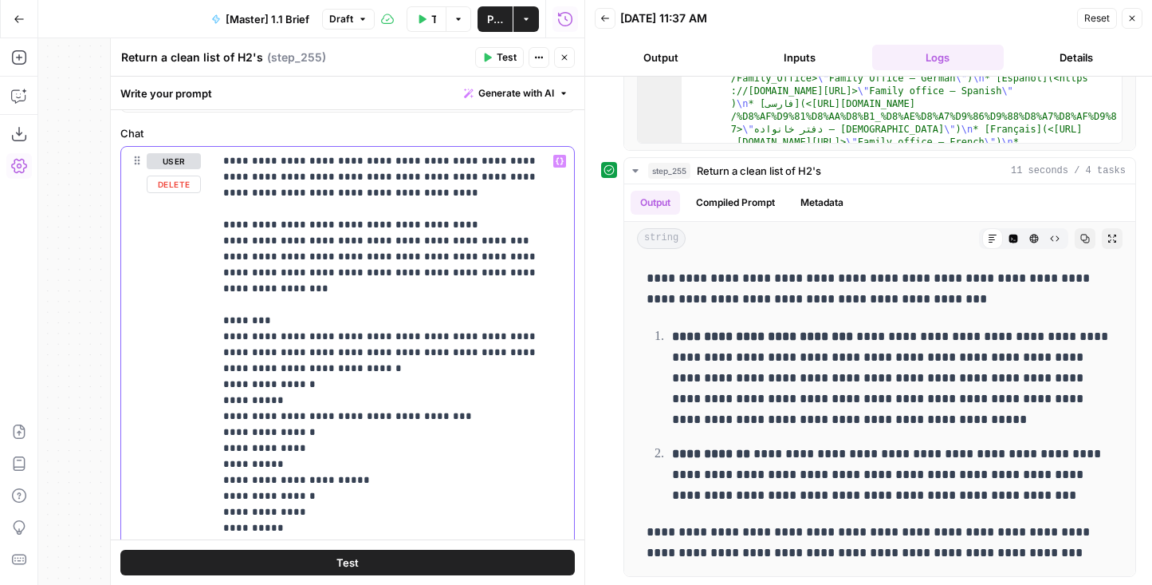
drag, startPoint x: 308, startPoint y: 297, endPoint x: 217, endPoint y: 295, distance: 90.9
click at [217, 295] on div "**********" at bounding box center [394, 472] width 360 height 650
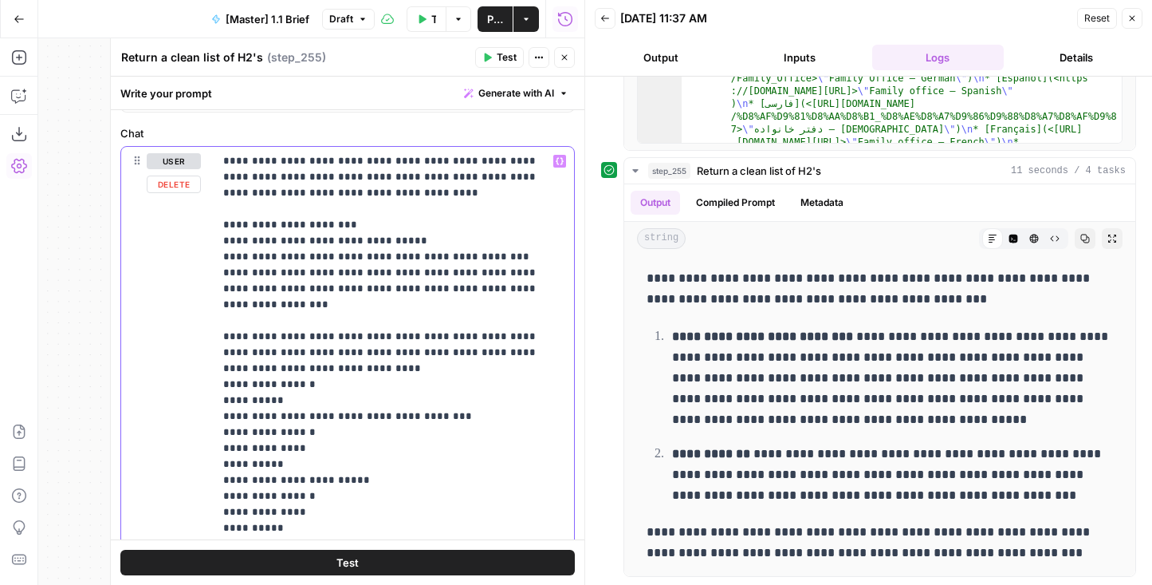
click at [222, 239] on div "**********" at bounding box center [394, 472] width 360 height 650
drag, startPoint x: 522, startPoint y: 289, endPoint x: 157, endPoint y: 278, distance: 364.6
click at [157, 278] on div "**********" at bounding box center [347, 472] width 453 height 650
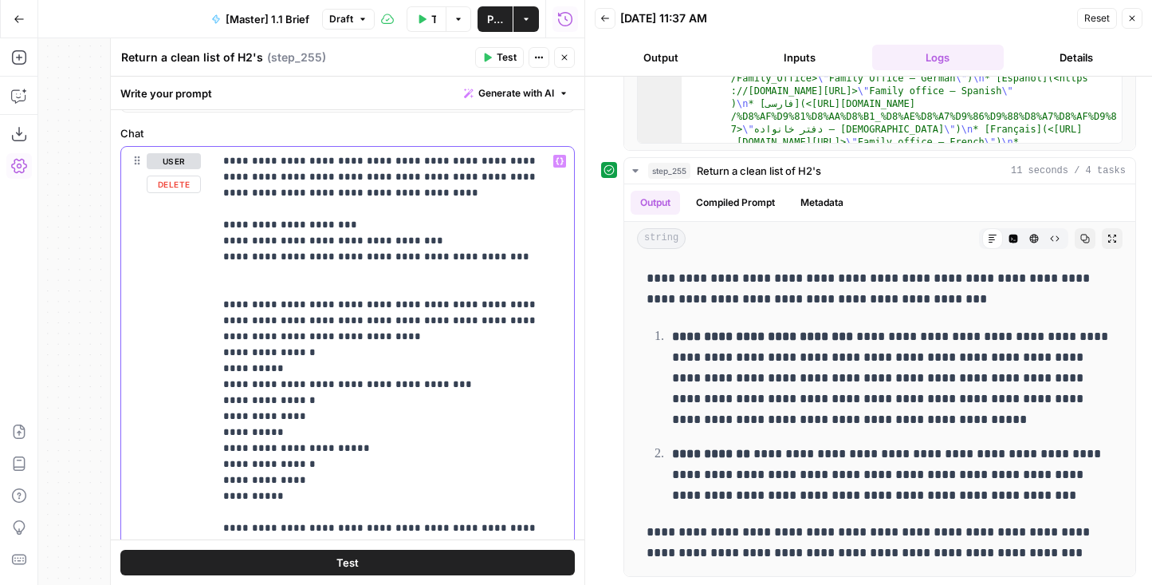
click at [390, 234] on p "**********" at bounding box center [393, 575] width 341 height 845
click at [386, 225] on p "**********" at bounding box center [393, 575] width 341 height 845
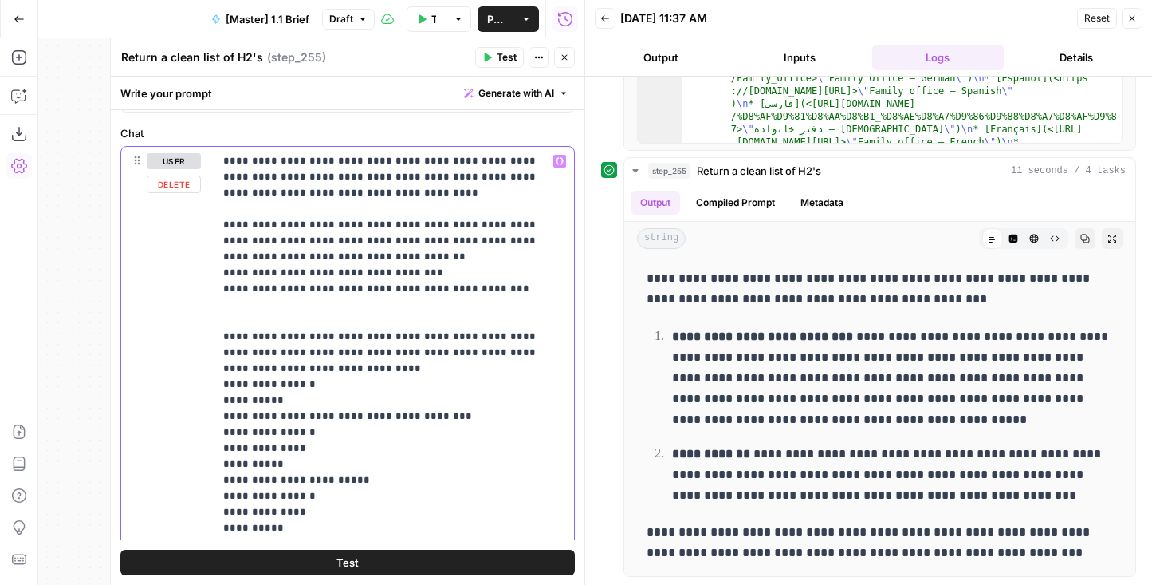
click at [301, 297] on p "**********" at bounding box center [393, 591] width 341 height 877
click at [301, 319] on p "**********" at bounding box center [393, 591] width 341 height 877
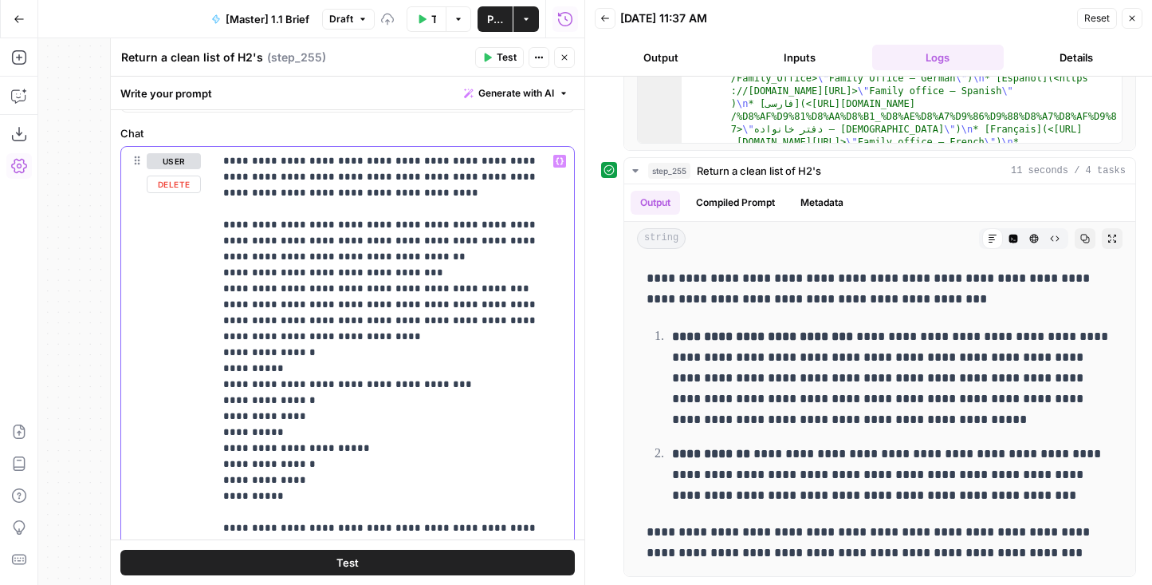
click at [319, 195] on p "**********" at bounding box center [393, 575] width 341 height 845
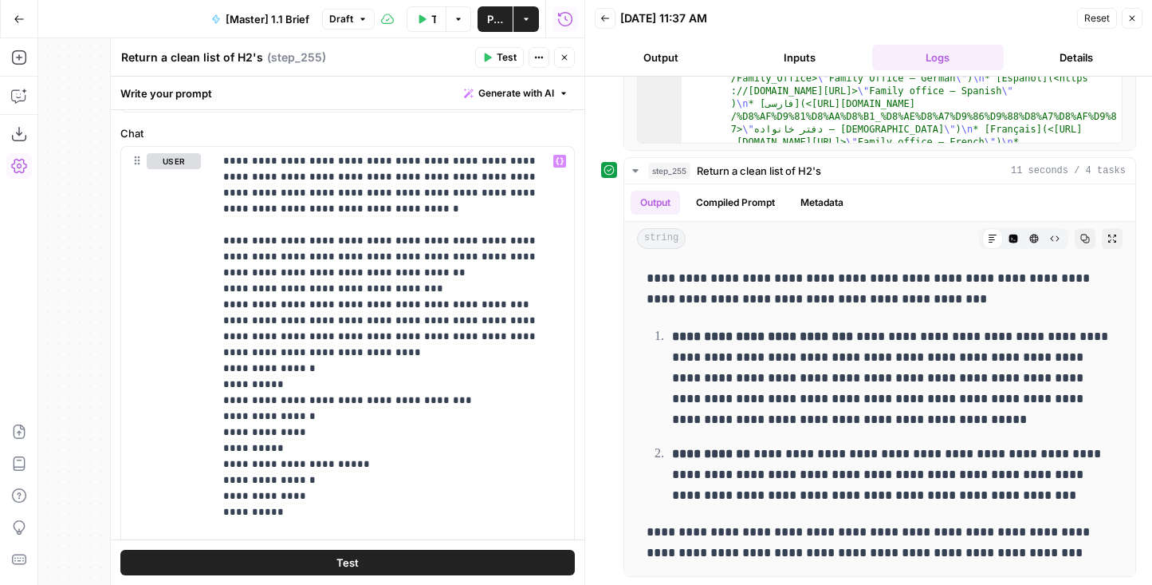
click at [458, 566] on button "Test" at bounding box center [347, 562] width 455 height 26
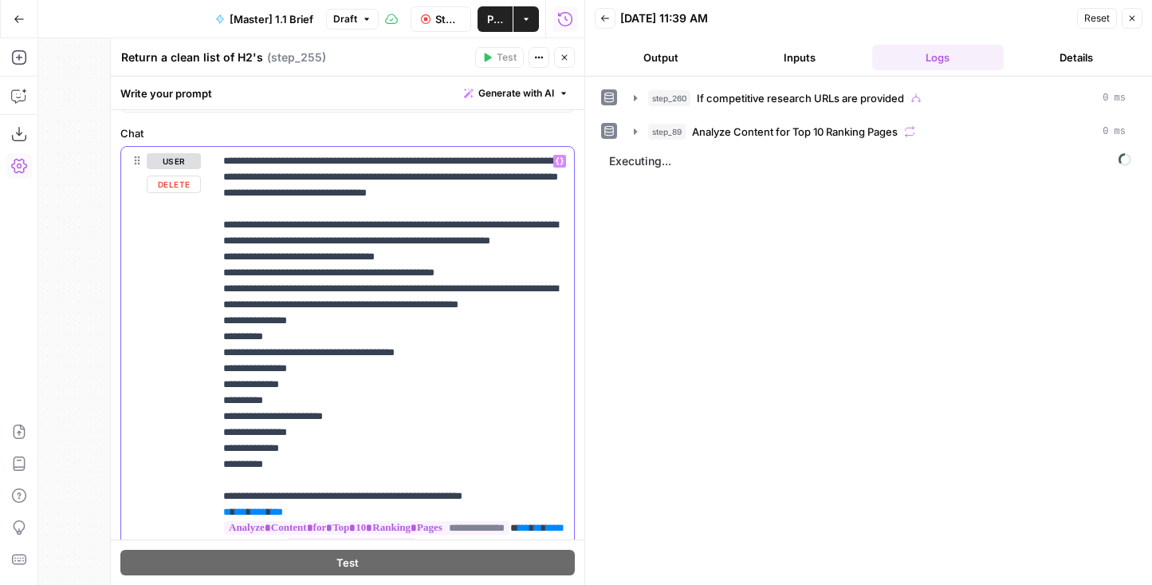
click at [527, 207] on p "**********" at bounding box center [393, 575] width 341 height 845
click at [510, 192] on p "**********" at bounding box center [393, 575] width 341 height 845
click at [382, 193] on p "**********" at bounding box center [393, 575] width 341 height 845
click at [382, 192] on p "**********" at bounding box center [393, 575] width 341 height 845
drag, startPoint x: 477, startPoint y: 221, endPoint x: 372, endPoint y: 219, distance: 105.3
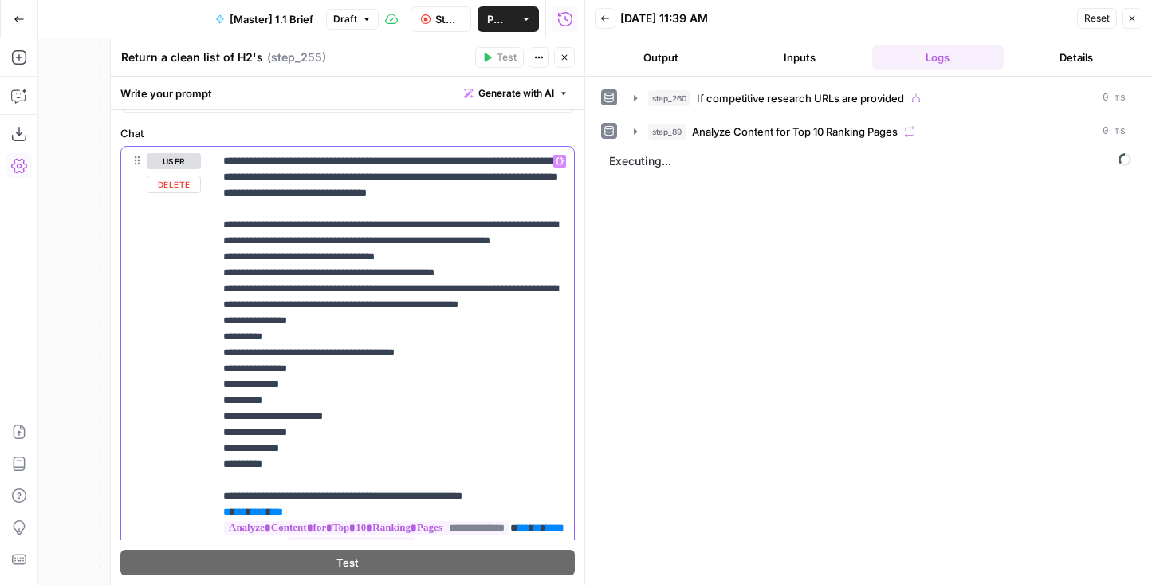
click at [372, 219] on p "**********" at bounding box center [393, 575] width 341 height 845
click at [668, 52] on button "Output" at bounding box center [661, 58] width 132 height 26
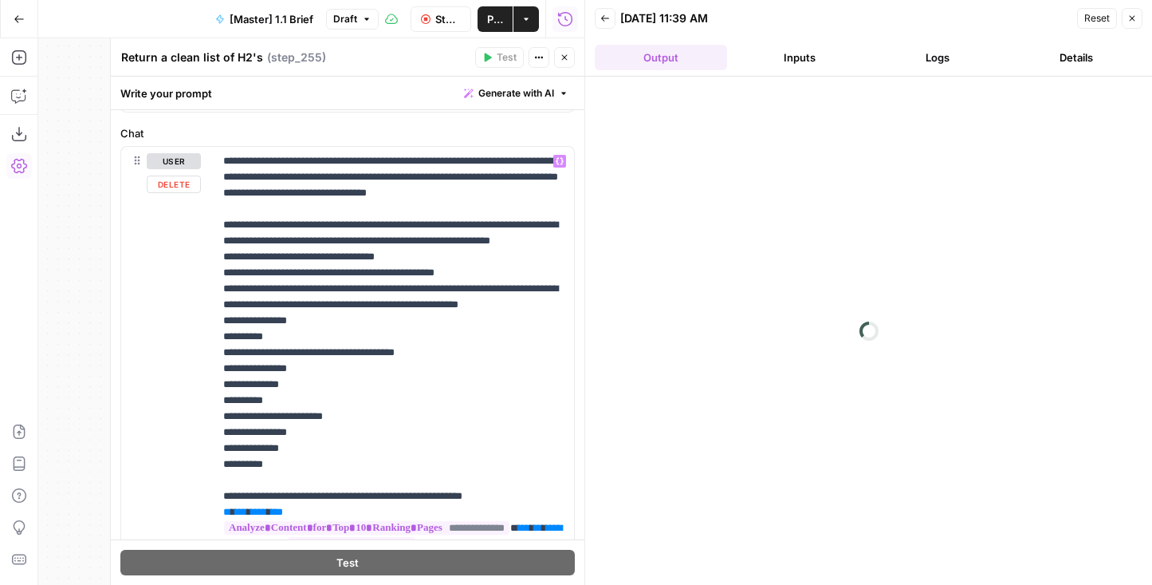
scroll to position [208, 0]
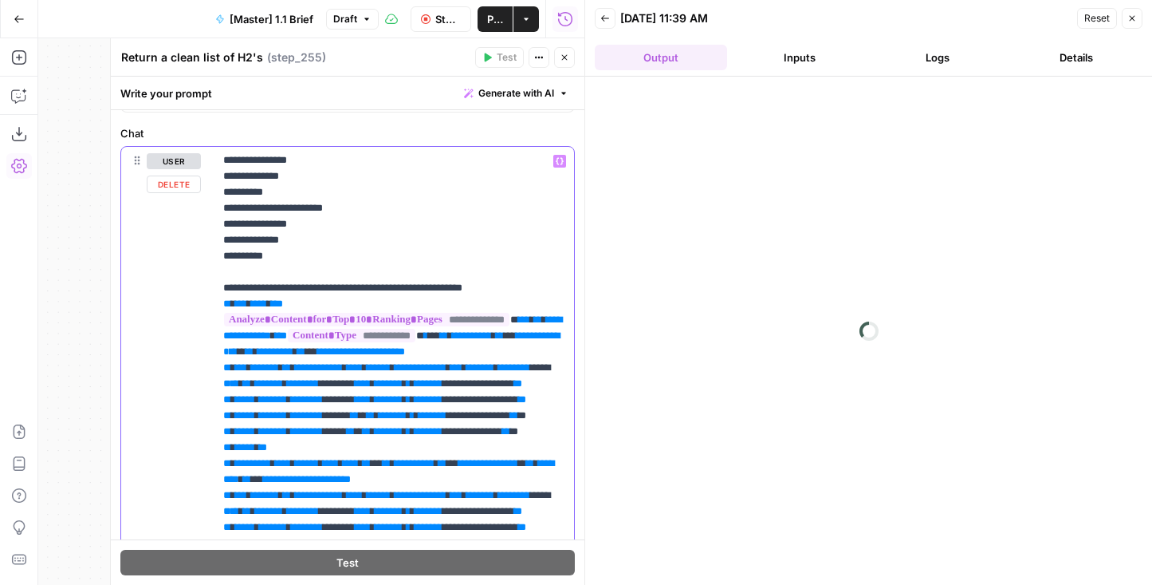
drag, startPoint x: 495, startPoint y: 321, endPoint x: 434, endPoint y: 318, distance: 61.5
click at [434, 318] on p "**********" at bounding box center [393, 367] width 341 height 845
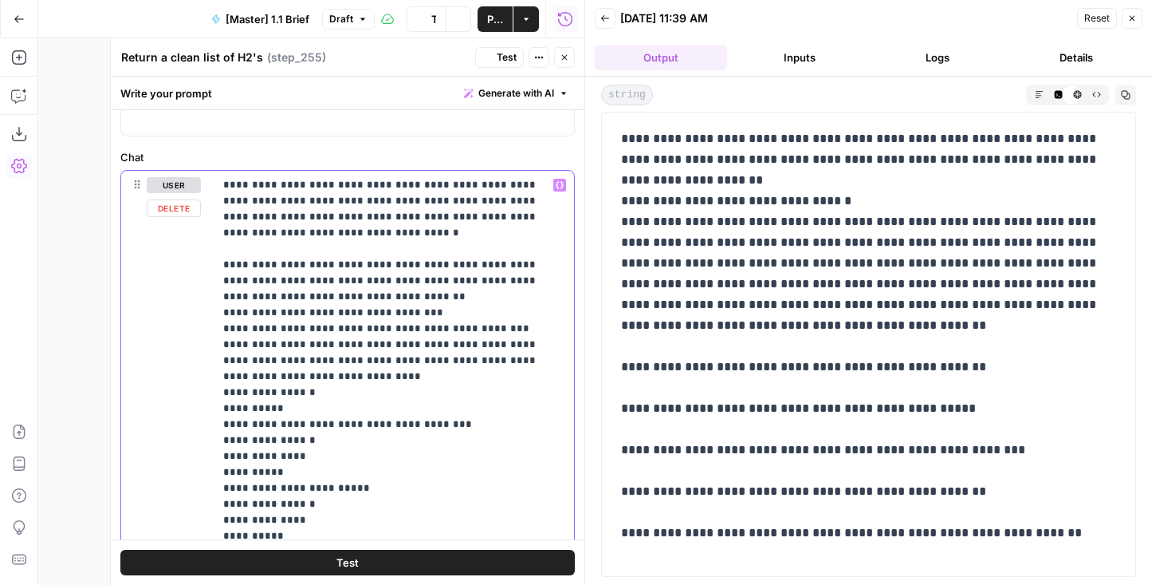
scroll to position [648, 0]
click at [1044, 91] on button "Markdown" at bounding box center [1039, 94] width 19 height 19
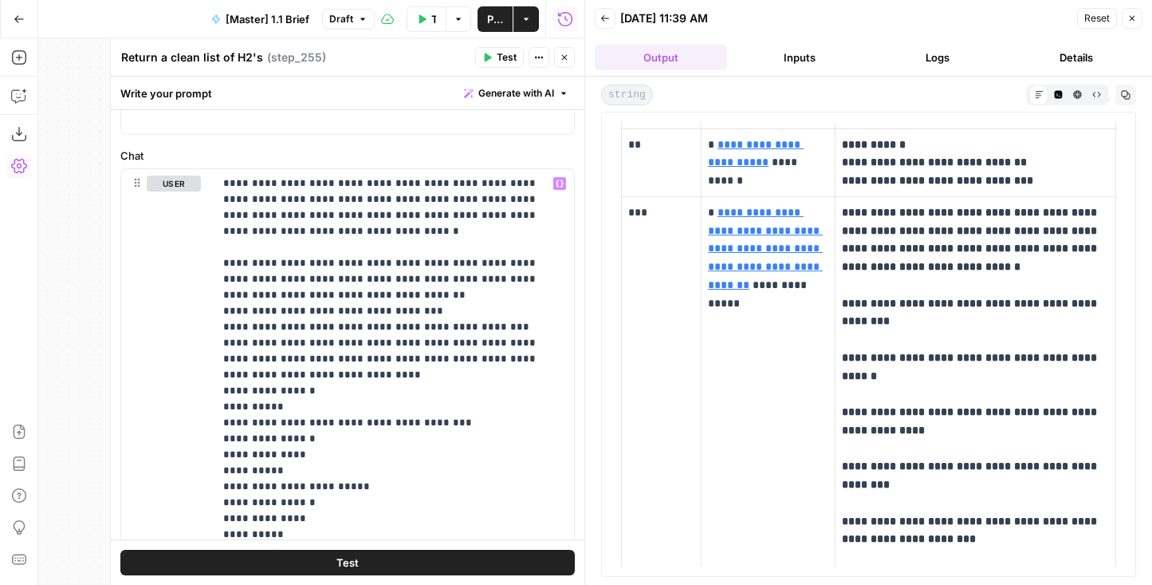
scroll to position [0, 0]
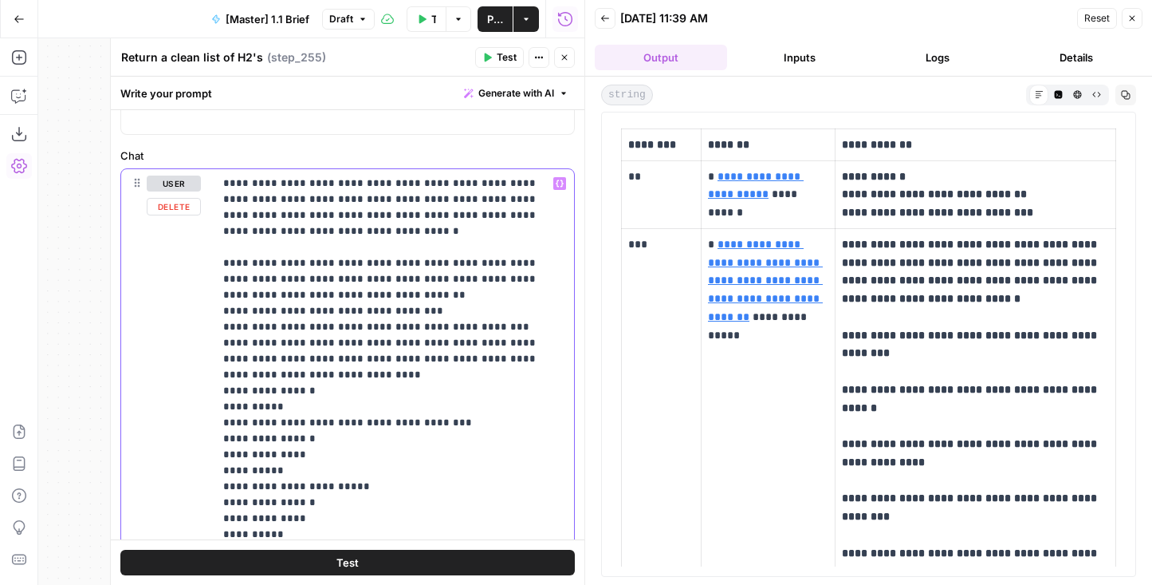
drag, startPoint x: 246, startPoint y: 297, endPoint x: 238, endPoint y: 296, distance: 8.8
copy p "*"
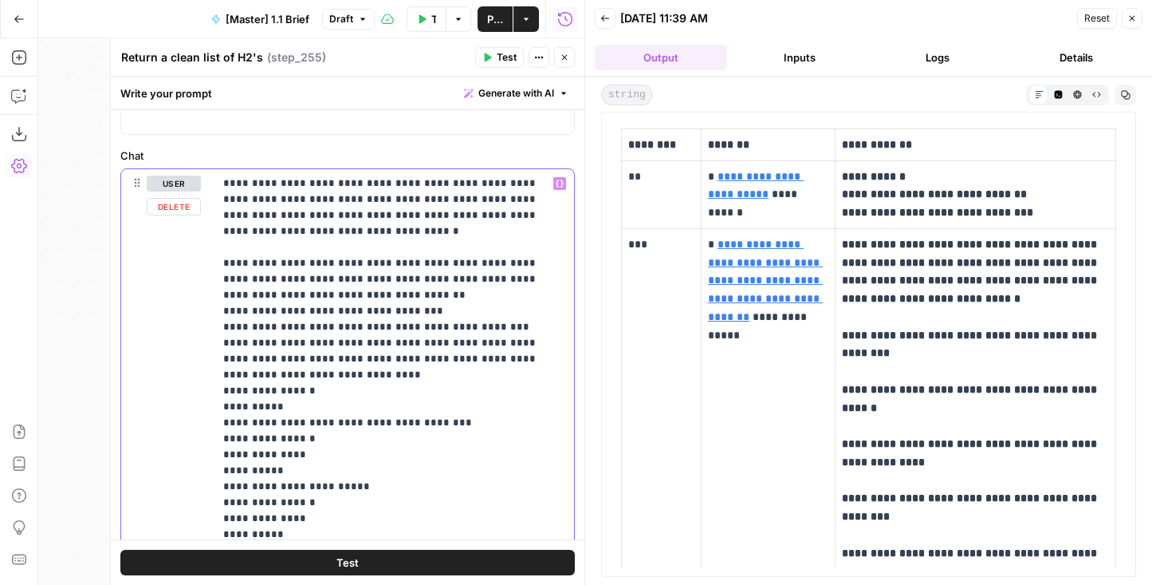
copy p "*"
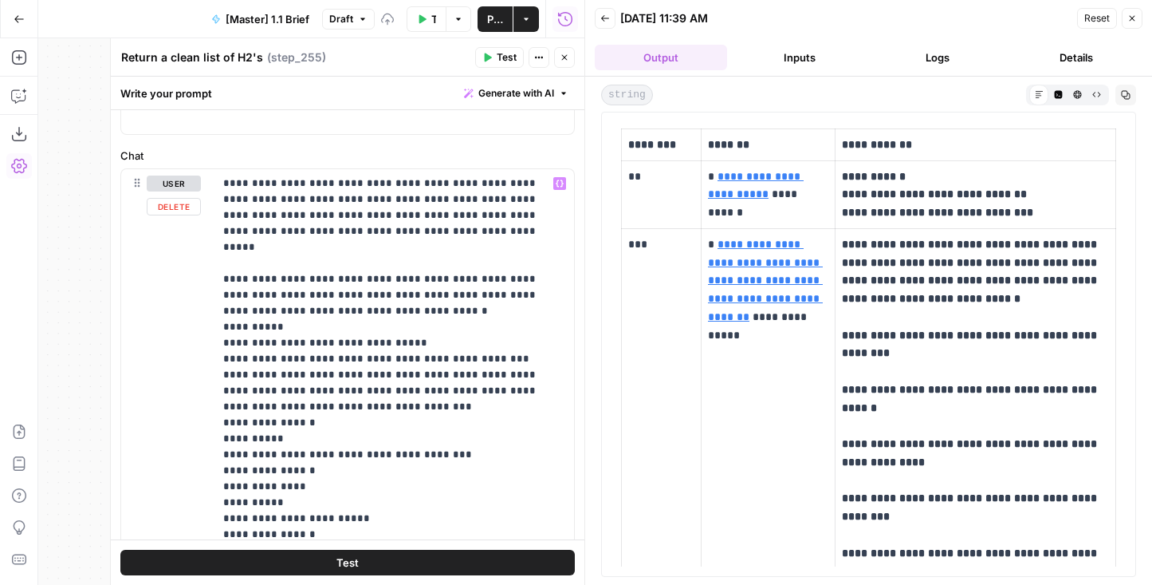
click at [311, 561] on button "Test" at bounding box center [347, 562] width 455 height 26
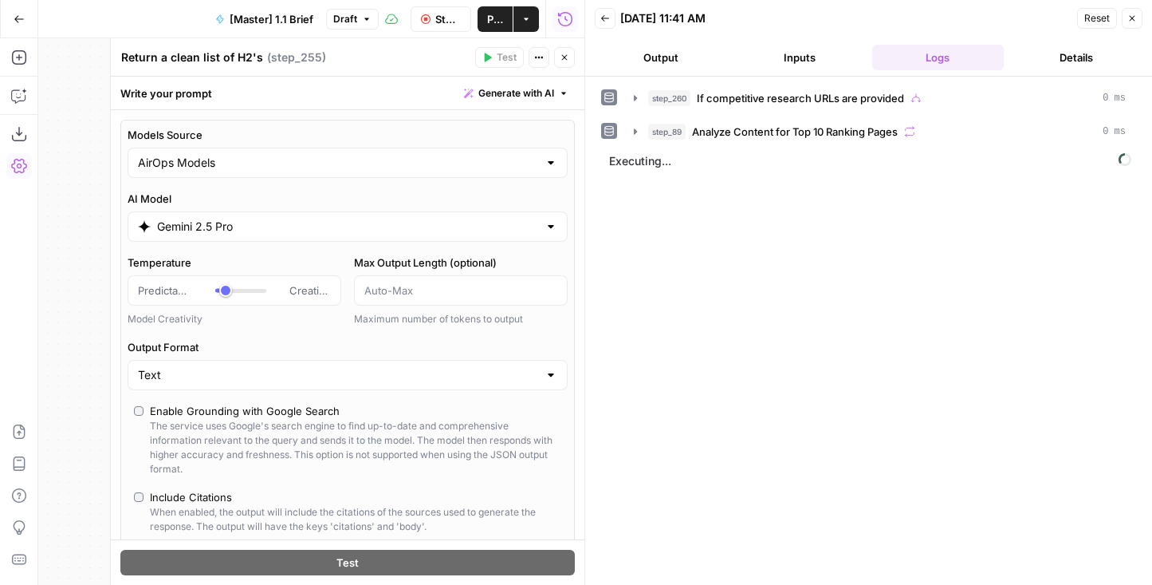
scroll to position [648, 0]
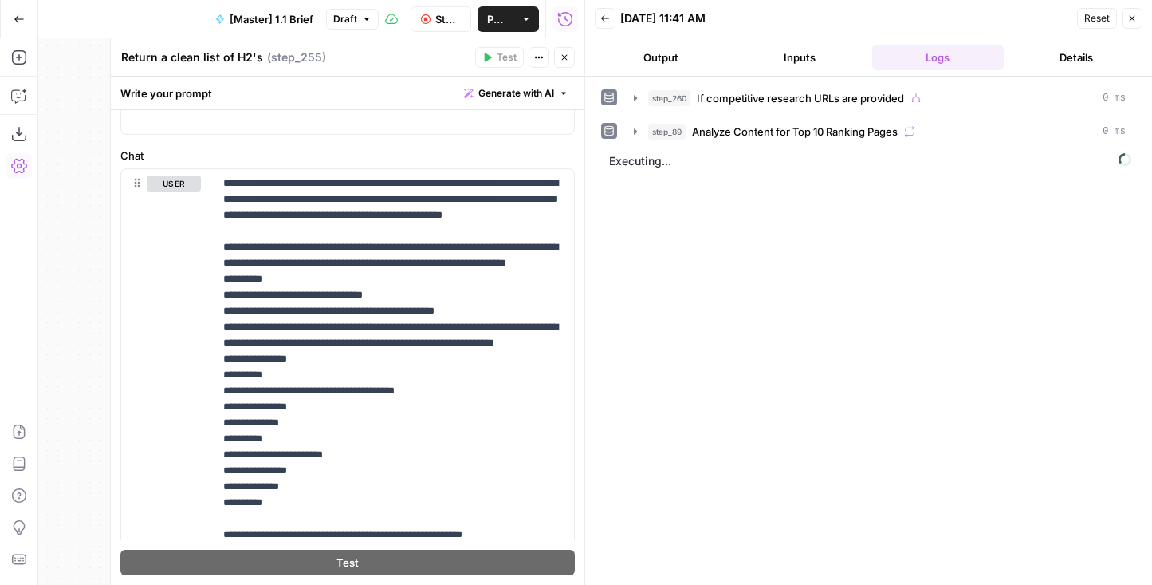
click at [663, 79] on div "step_260 If competitive research URLs are provided 0 ms step_89 Analyze Content…" at bounding box center [868, 331] width 567 height 508
click at [658, 37] on header "Back [DATE] 11:41 AM Reset Close Output Inputs Logs Details" at bounding box center [868, 38] width 567 height 77
click at [662, 51] on button "Output" at bounding box center [661, 58] width 132 height 26
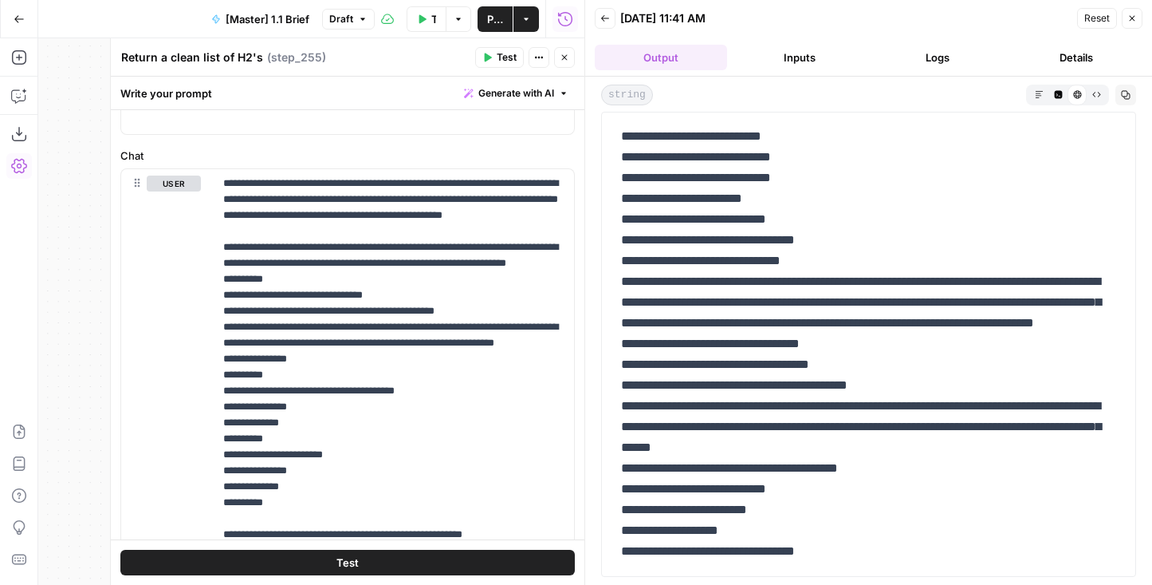
scroll to position [0, 0]
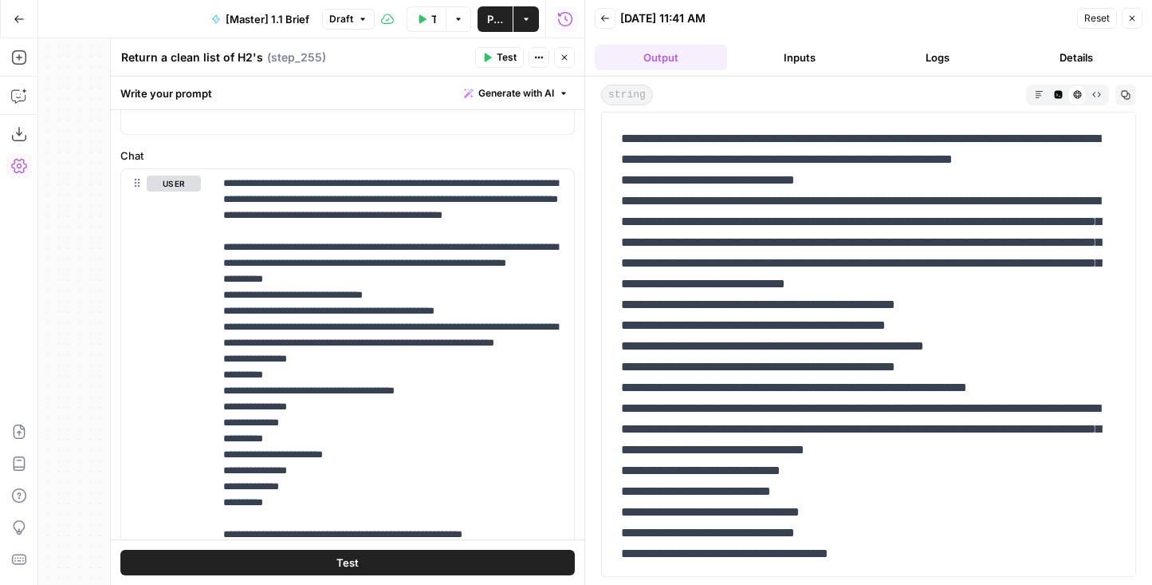
click at [1044, 97] on button "Markdown" at bounding box center [1039, 94] width 19 height 19
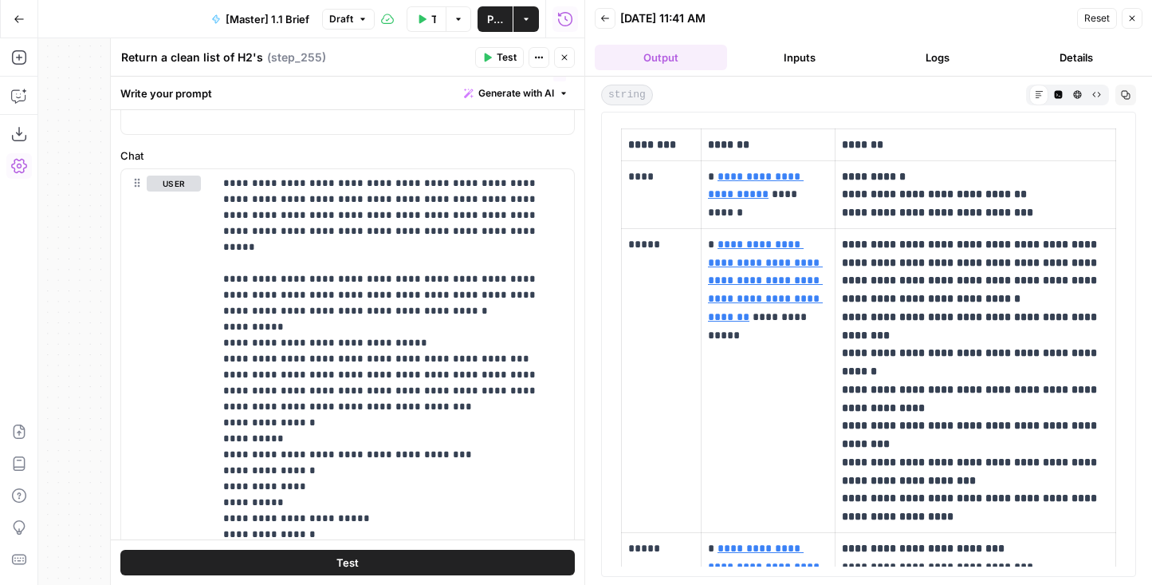
click at [558, 71] on header "Return a clean list of H2's Return a clean list of H2's ( step_255 ) Test Actio…" at bounding box center [348, 57] width 474 height 38
click at [557, 57] on button "Close" at bounding box center [564, 57] width 21 height 21
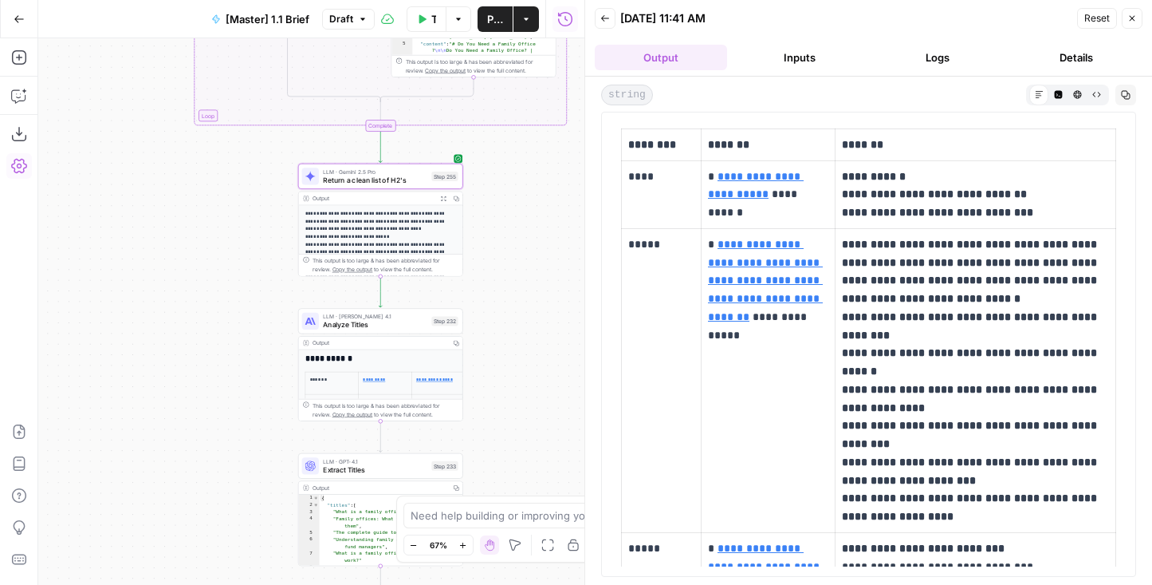
drag, startPoint x: 200, startPoint y: 279, endPoint x: 179, endPoint y: 220, distance: 62.5
click at [179, 220] on div "false true false true true false Workflow Set Inputs Inputs Condition If compet…" at bounding box center [311, 311] width 546 height 546
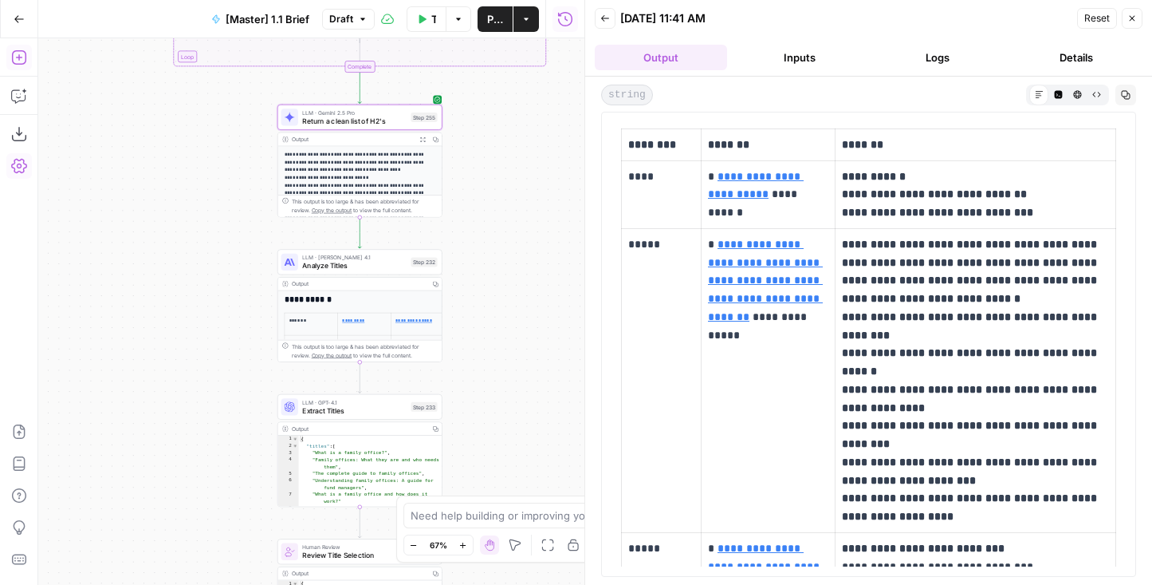
click at [11, 49] on icon "button" at bounding box center [19, 57] width 16 height 16
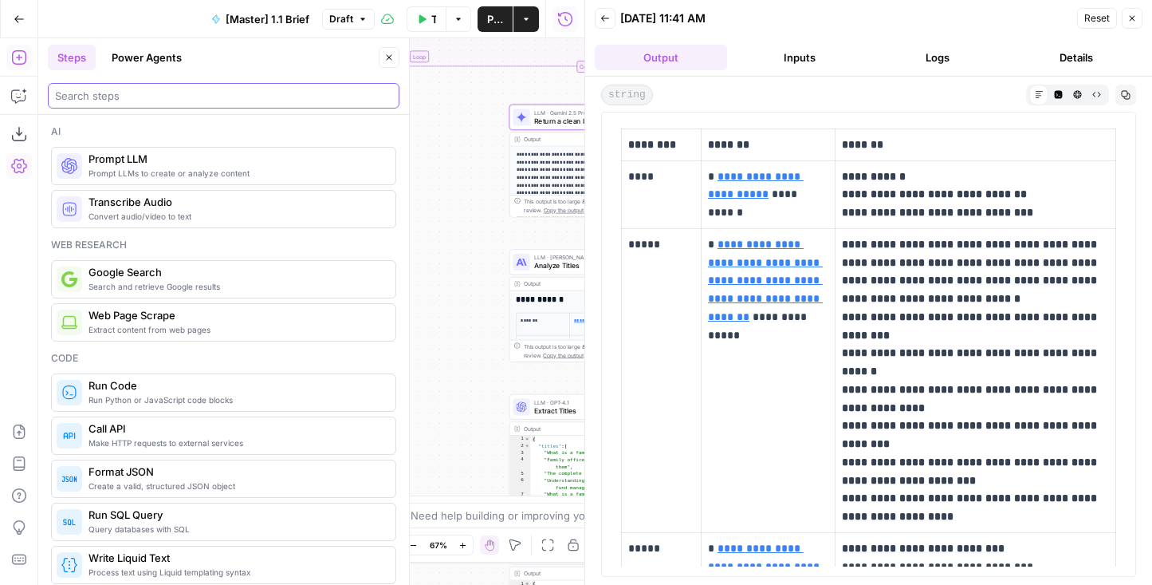
click at [133, 98] on input "search" at bounding box center [223, 96] width 337 height 16
type input "j"
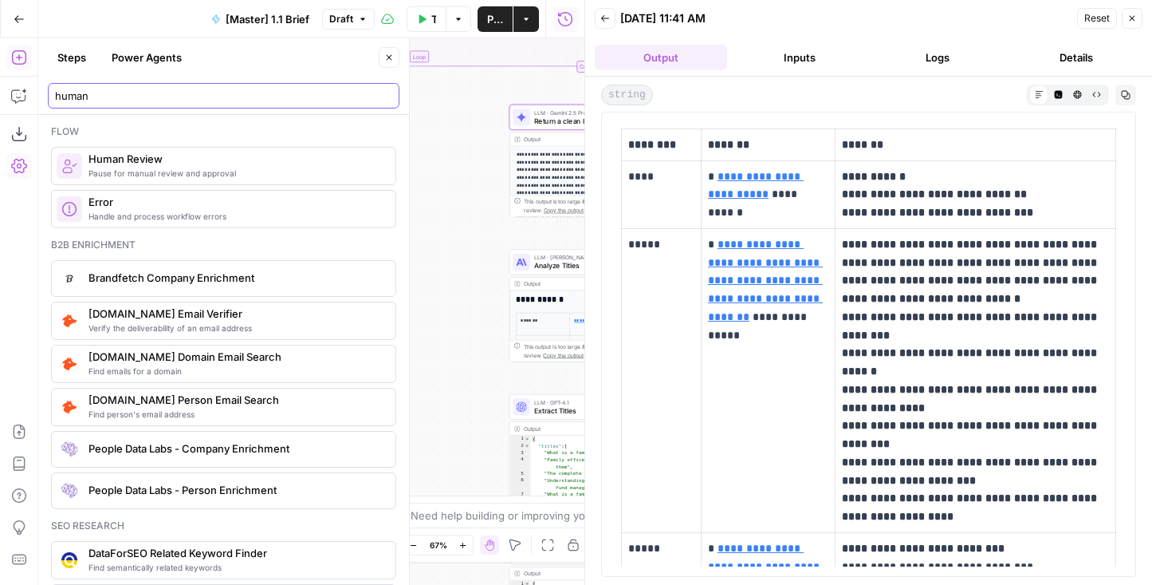
type input "human"
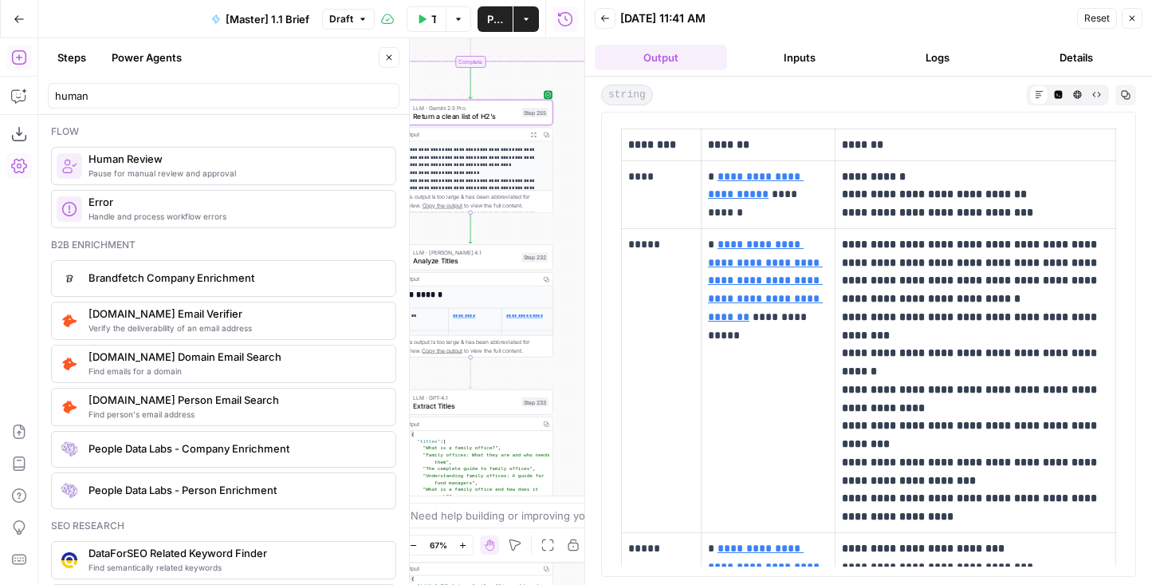
drag, startPoint x: 470, startPoint y: 200, endPoint x: 348, endPoint y: 195, distance: 121.3
click at [348, 195] on body "AirOps Builders New Home Browse Insights Opportunities Your Data Flightpath Rec…" at bounding box center [576, 292] width 1152 height 585
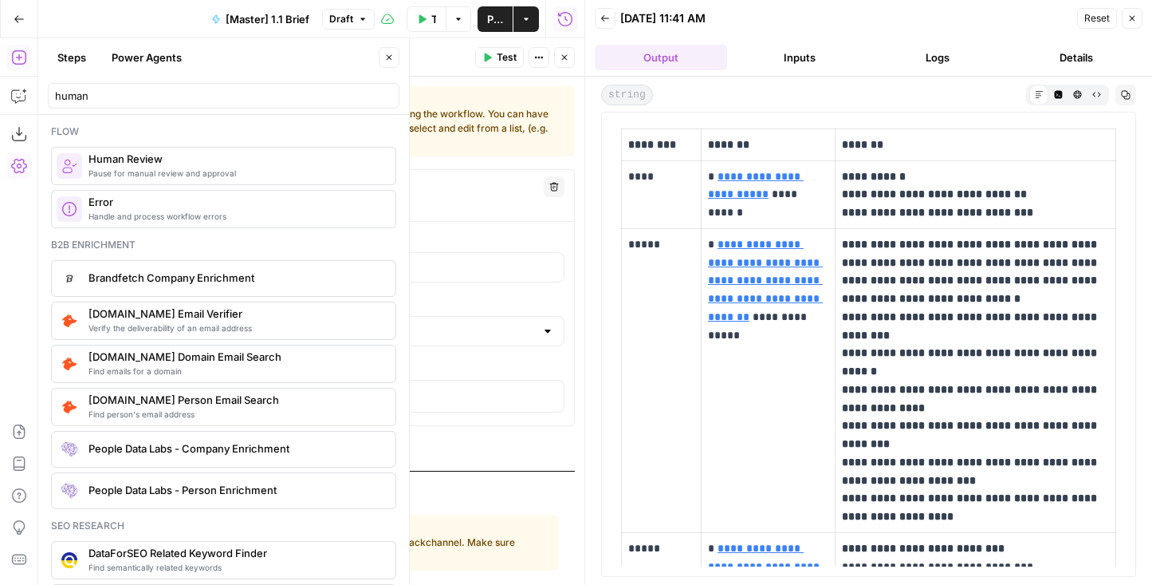
click at [217, 180] on textarea at bounding box center [180, 187] width 97 height 16
click at [164, 191] on textarea "Articles for SERP Analysis" at bounding box center [199, 187] width 134 height 16
type textarea "Articles for SERP Analysis"
click at [171, 252] on div at bounding box center [348, 267] width 434 height 30
click at [147, 184] on textarea "Articles for SERP Analysis" at bounding box center [199, 187] width 134 height 16
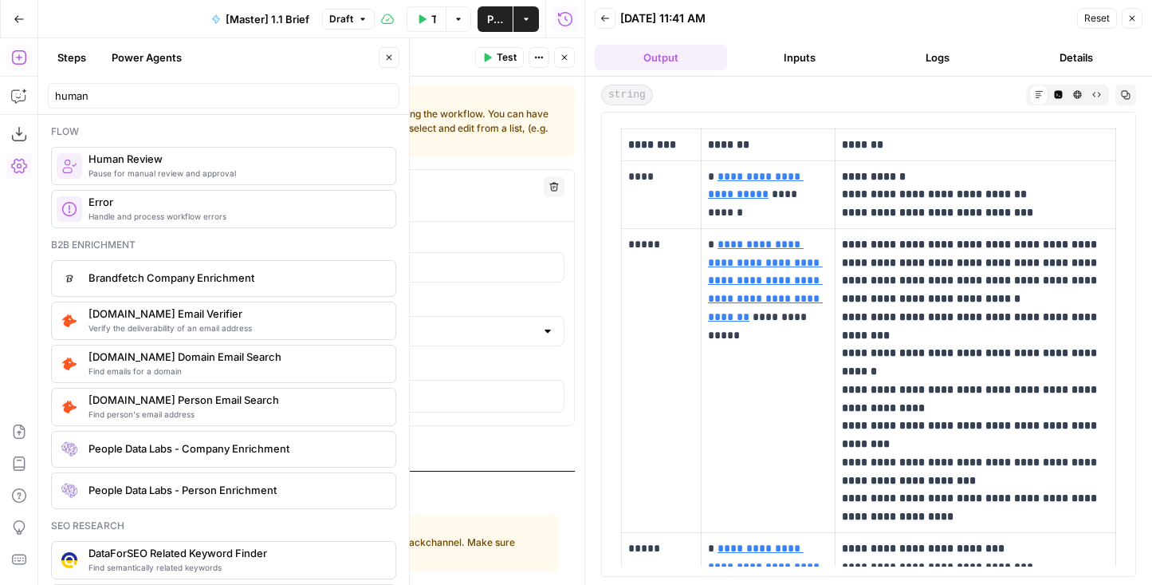
click at [147, 184] on textarea "Articles for SERP Analysis" at bounding box center [199, 187] width 134 height 16
click at [178, 258] on div at bounding box center [348, 267] width 434 height 30
type input "C"
type input "Approve the articles for"
click at [157, 181] on textarea "Articles for SERP Analysis" at bounding box center [199, 187] width 134 height 16
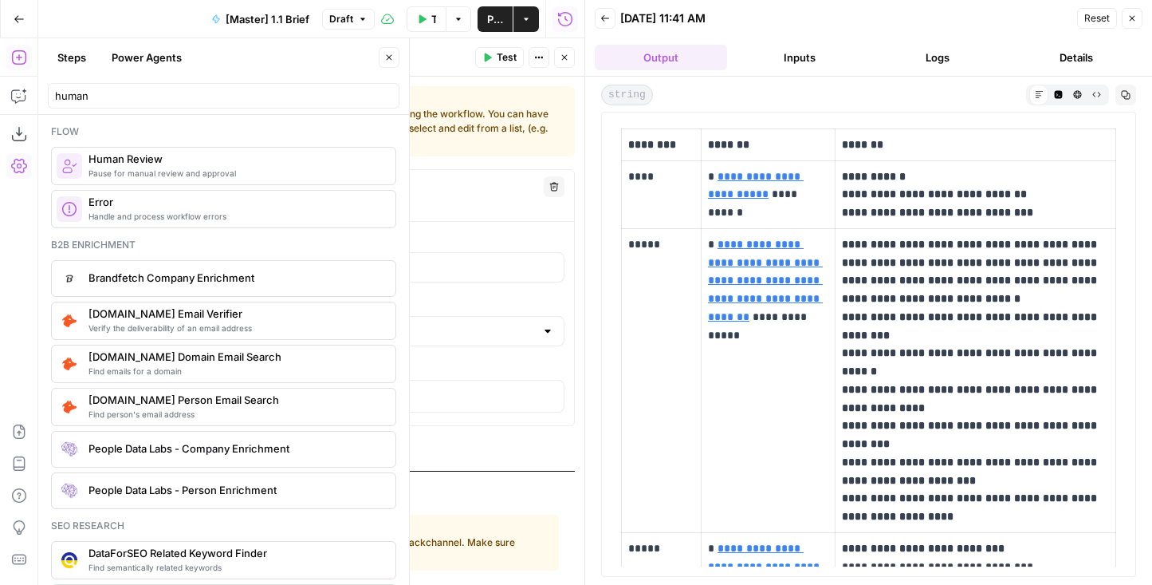
click at [157, 181] on textarea "Articles for SERP Analysis" at bounding box center [199, 187] width 134 height 16
type textarea "Pages for SERP Analysis"
click at [217, 258] on div "Approve the articles for" at bounding box center [348, 267] width 434 height 30
click at [219, 262] on input "Approve the articles for" at bounding box center [347, 267] width 413 height 16
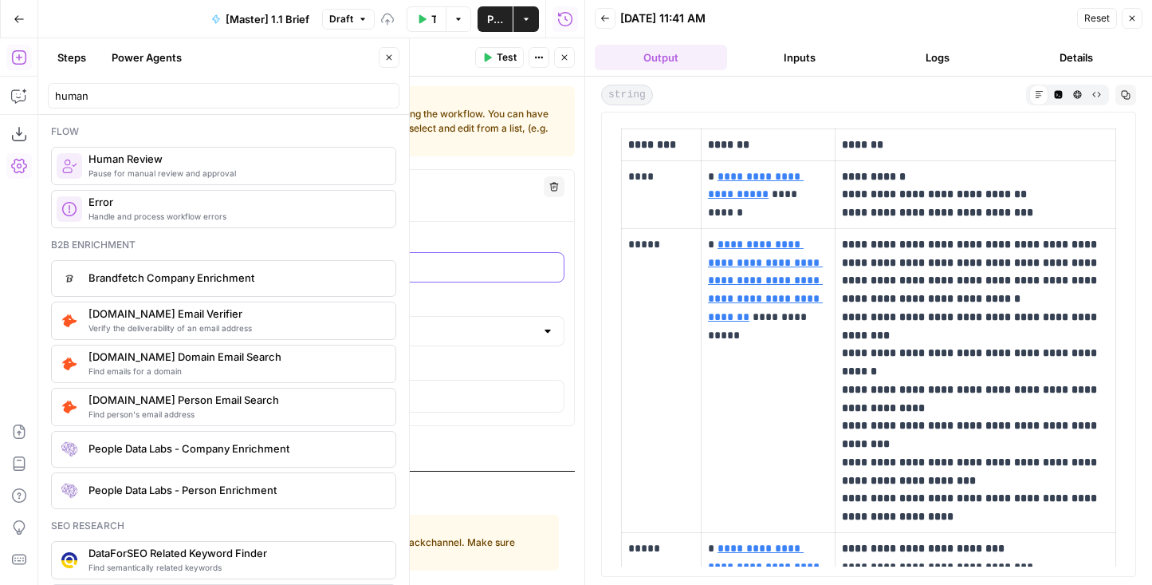
click at [219, 262] on input "Approve the articles for" at bounding box center [347, 267] width 413 height 16
type input "Approve the pages for SERP analysis"
click at [213, 400] on p at bounding box center [347, 395] width 413 height 16
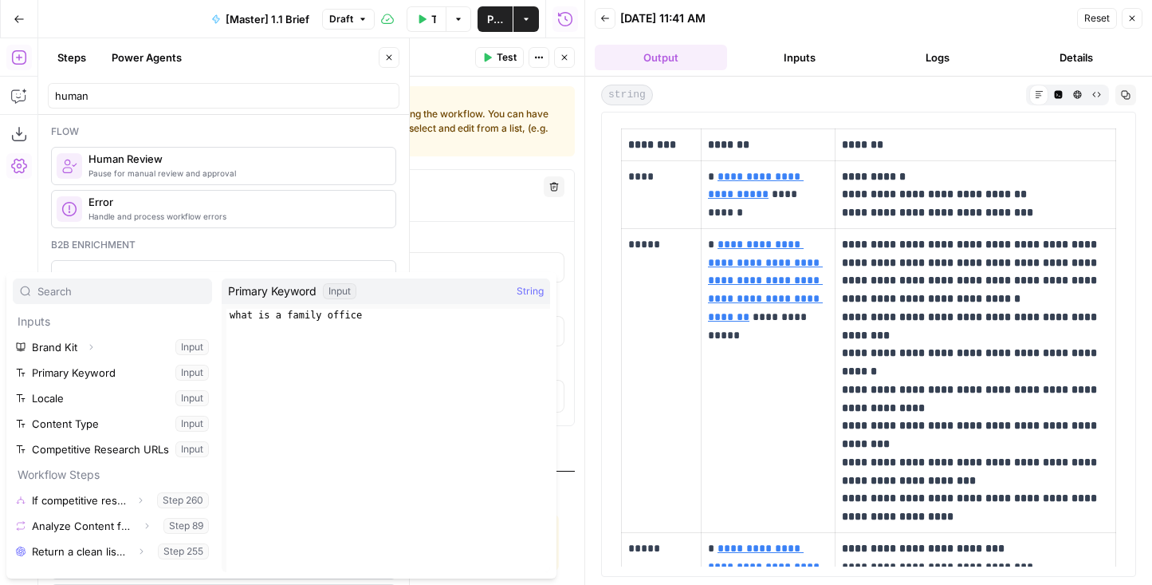
scroll to position [94, 0]
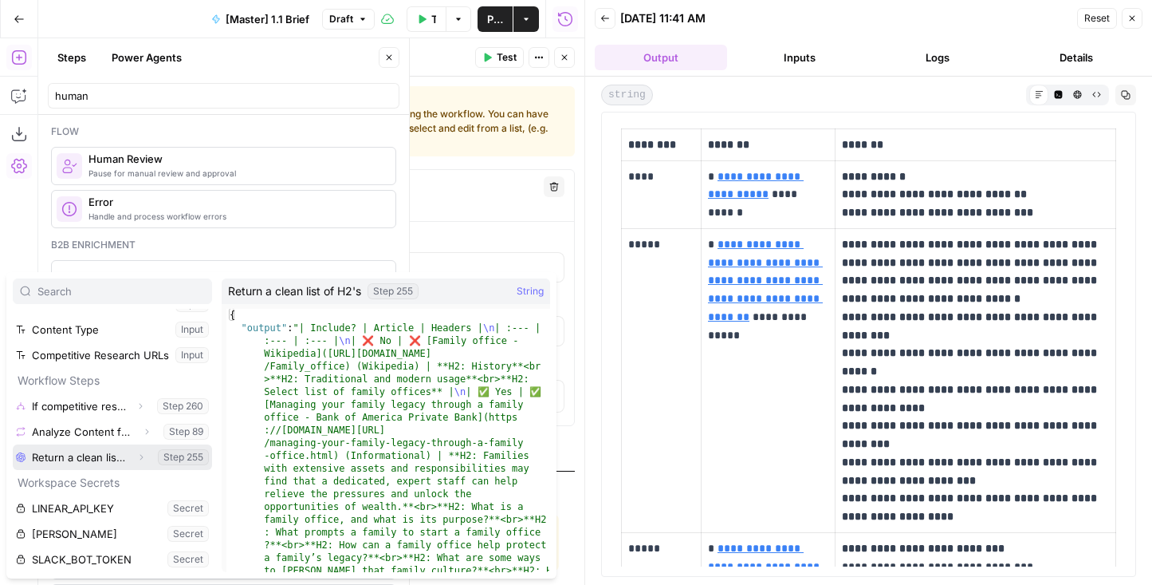
click at [77, 460] on button "Select variable Return a clean list of H2's" at bounding box center [112, 457] width 199 height 26
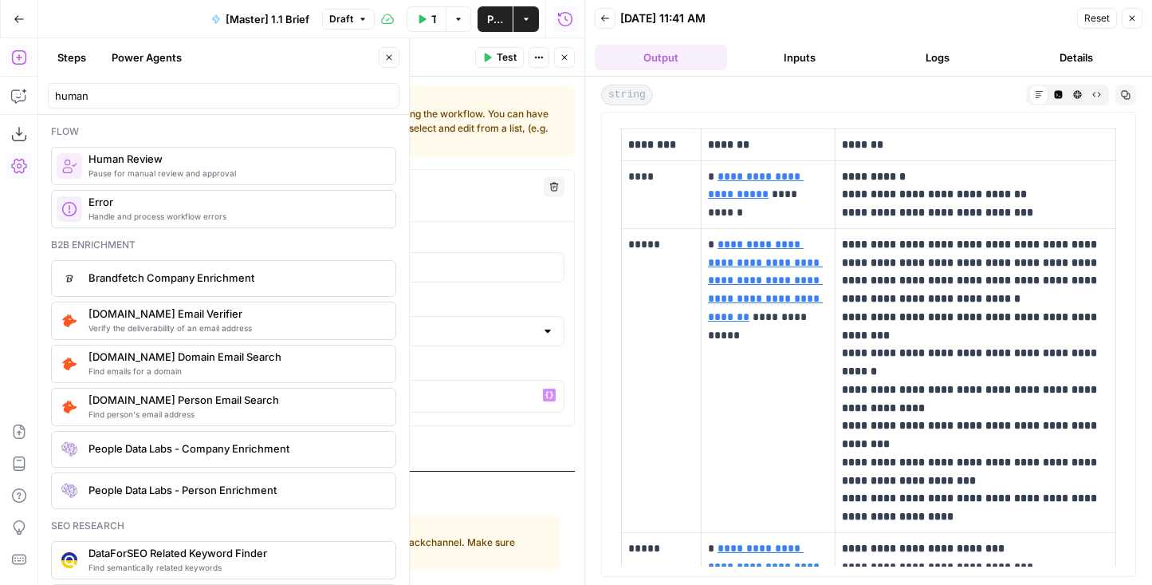
click at [498, 54] on span "Test" at bounding box center [507, 57] width 20 height 14
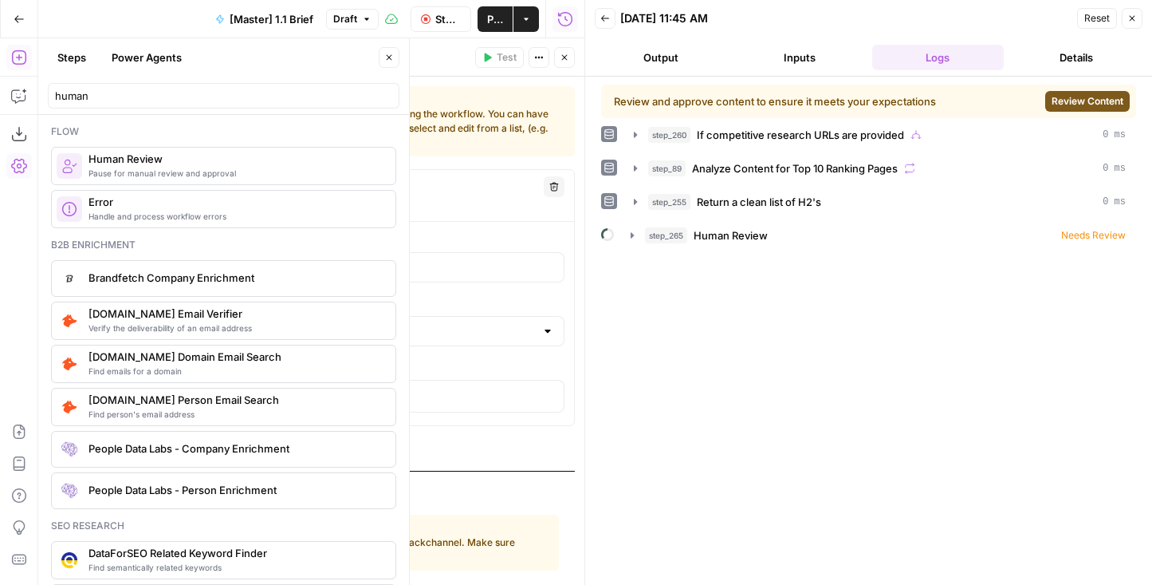
click at [656, 47] on button "Output" at bounding box center [661, 58] width 132 height 26
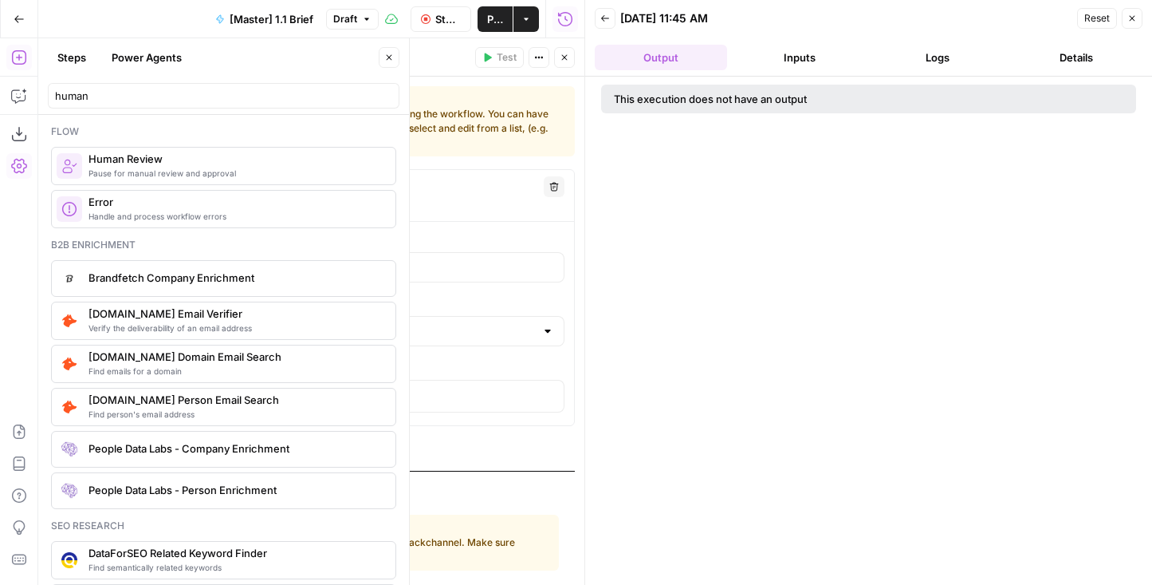
click at [816, 50] on button "Inputs" at bounding box center [800, 58] width 132 height 26
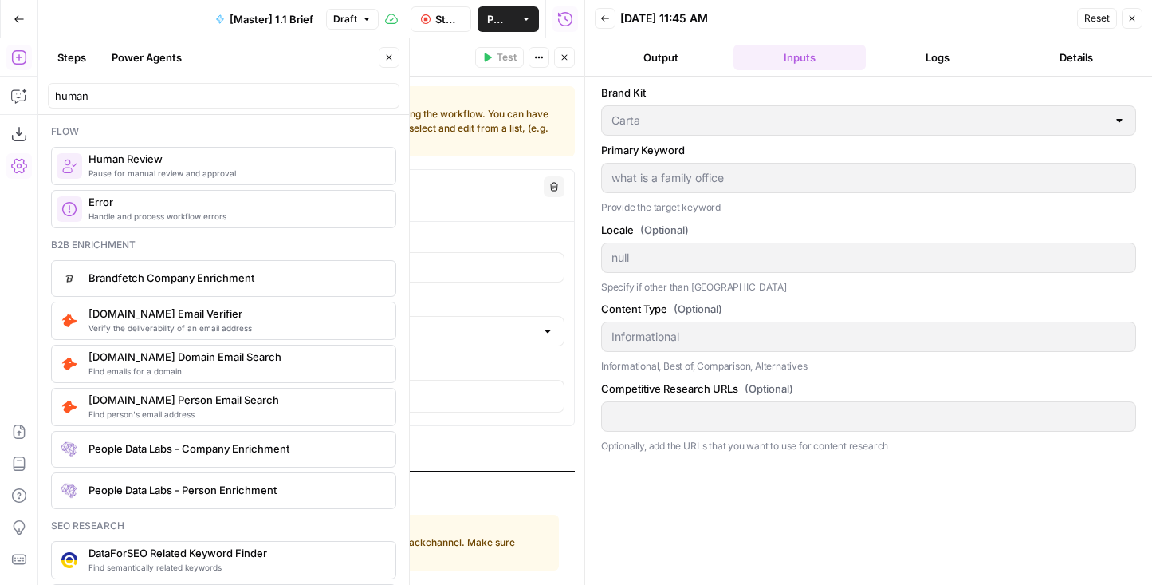
click at [664, 53] on button "Output" at bounding box center [661, 58] width 132 height 26
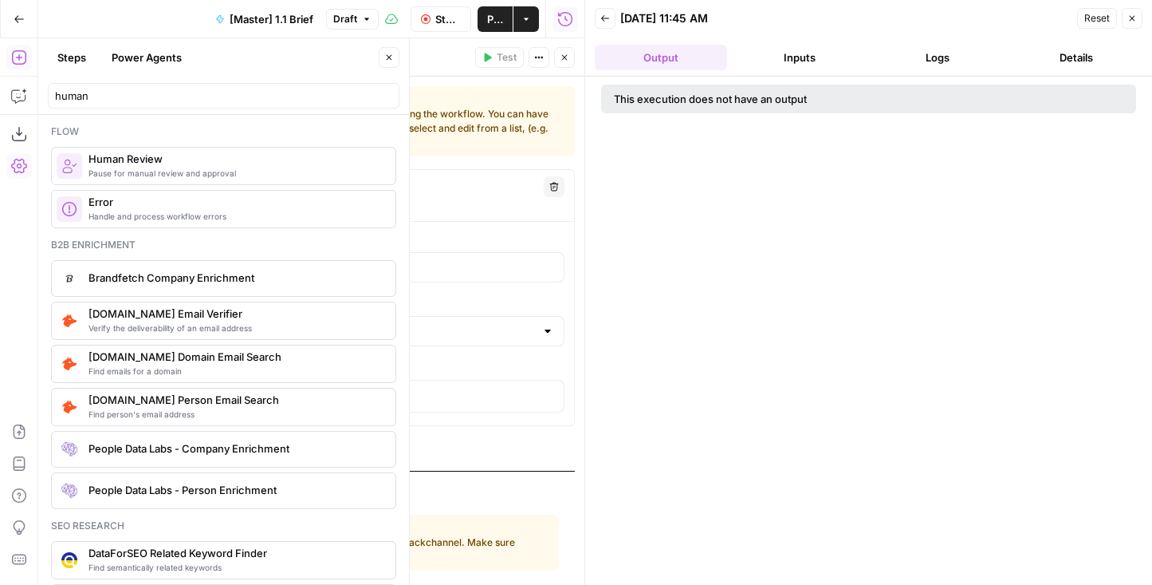
click at [913, 53] on button "Logs" at bounding box center [938, 58] width 132 height 26
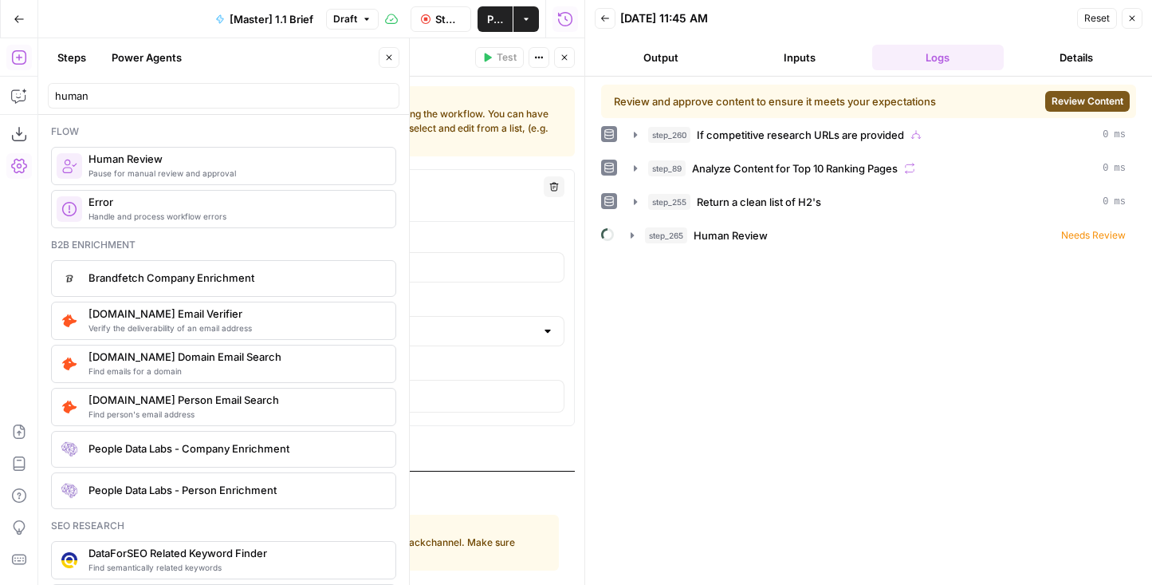
click at [1081, 101] on span "Review Content" at bounding box center [1088, 101] width 72 height 14
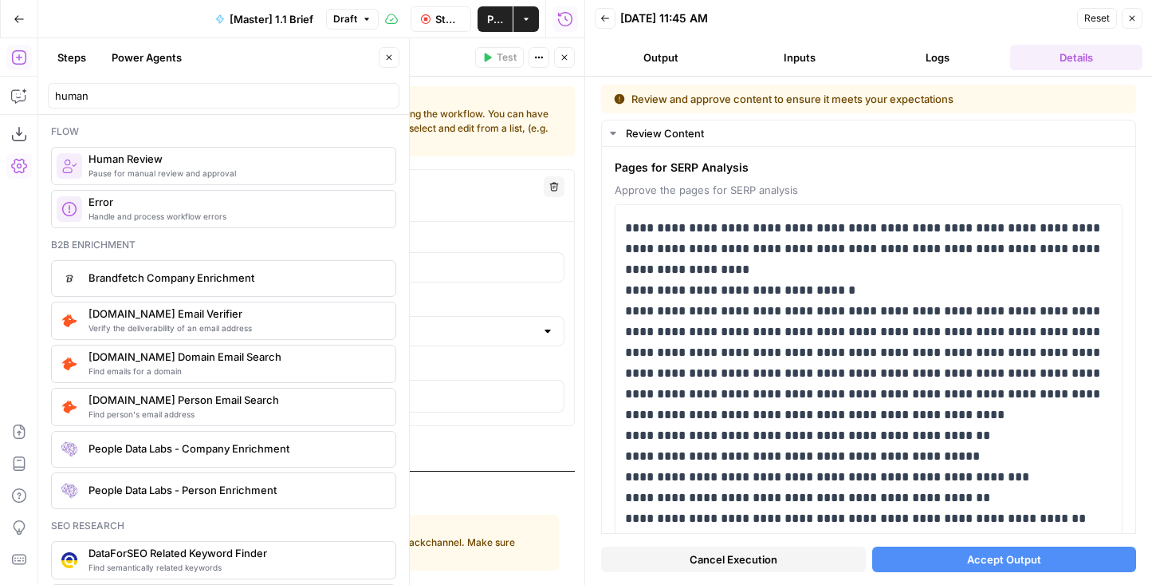
scroll to position [59, 0]
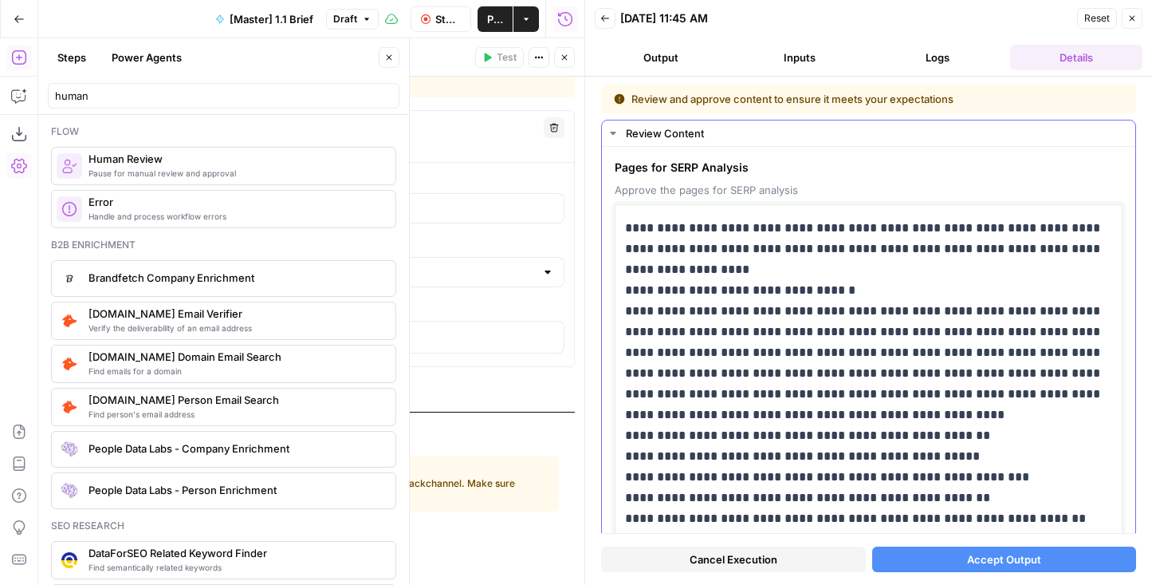
click at [562, 61] on icon "button" at bounding box center [565, 58] width 10 height 10
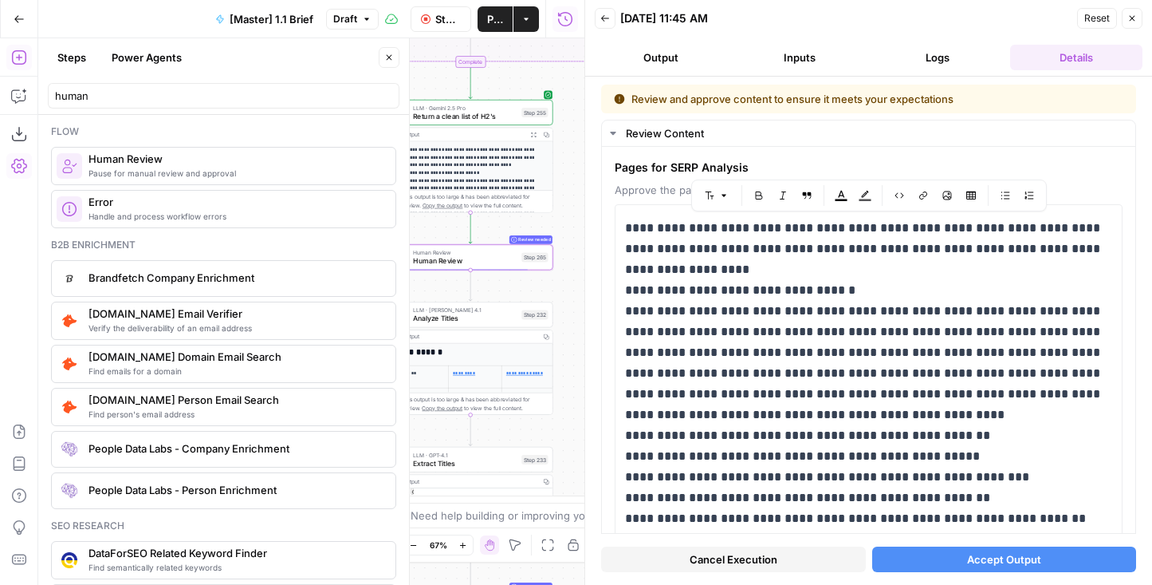
click at [531, 132] on icon "button" at bounding box center [533, 135] width 6 height 6
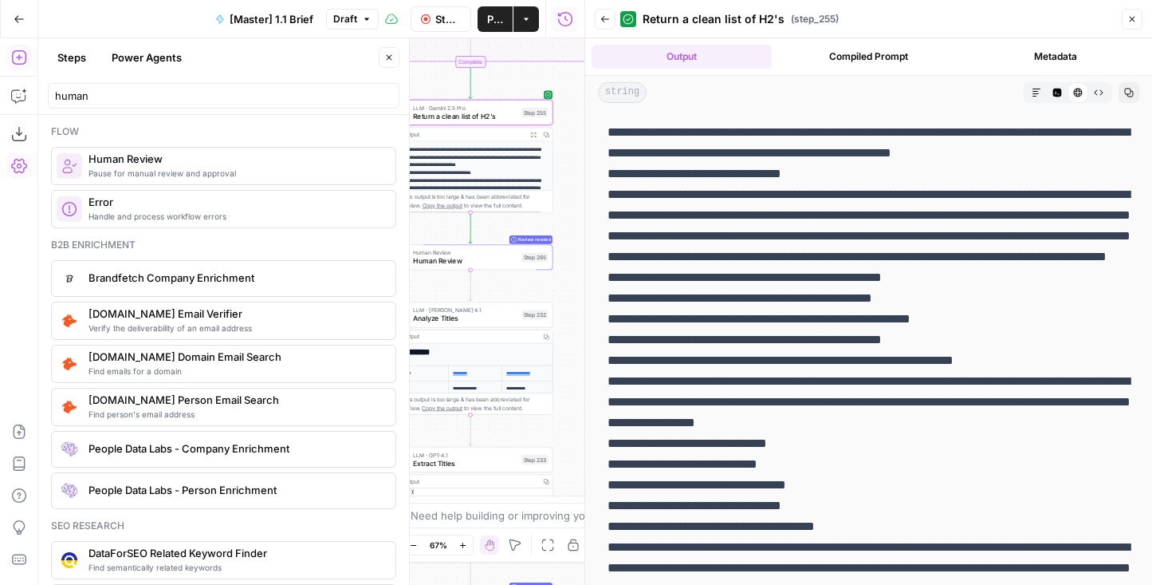
click at [1032, 94] on icon "button" at bounding box center [1037, 93] width 10 height 10
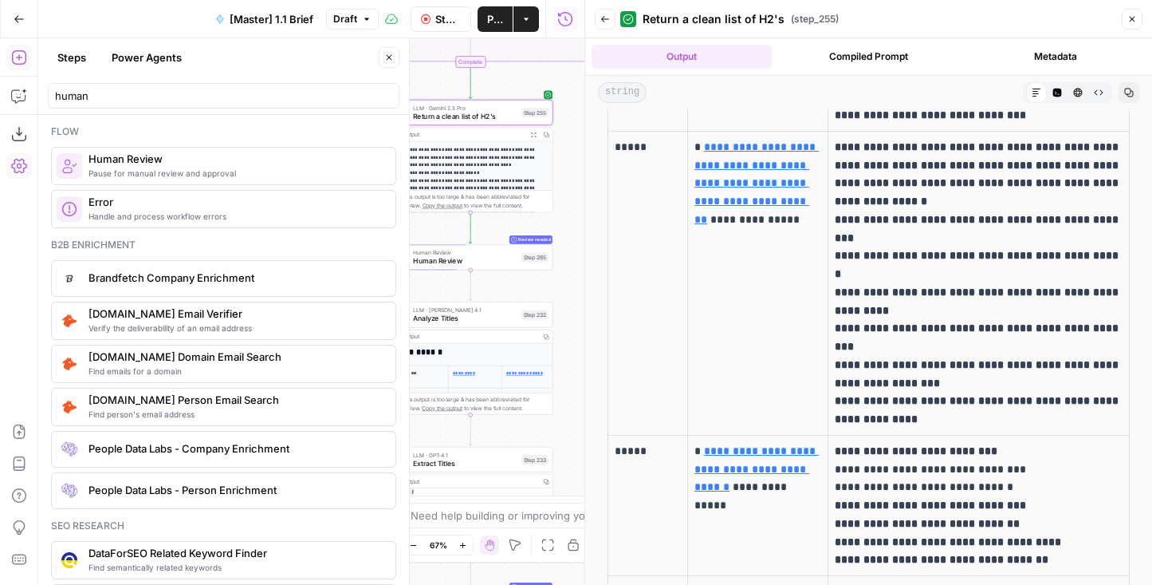
scroll to position [0, 0]
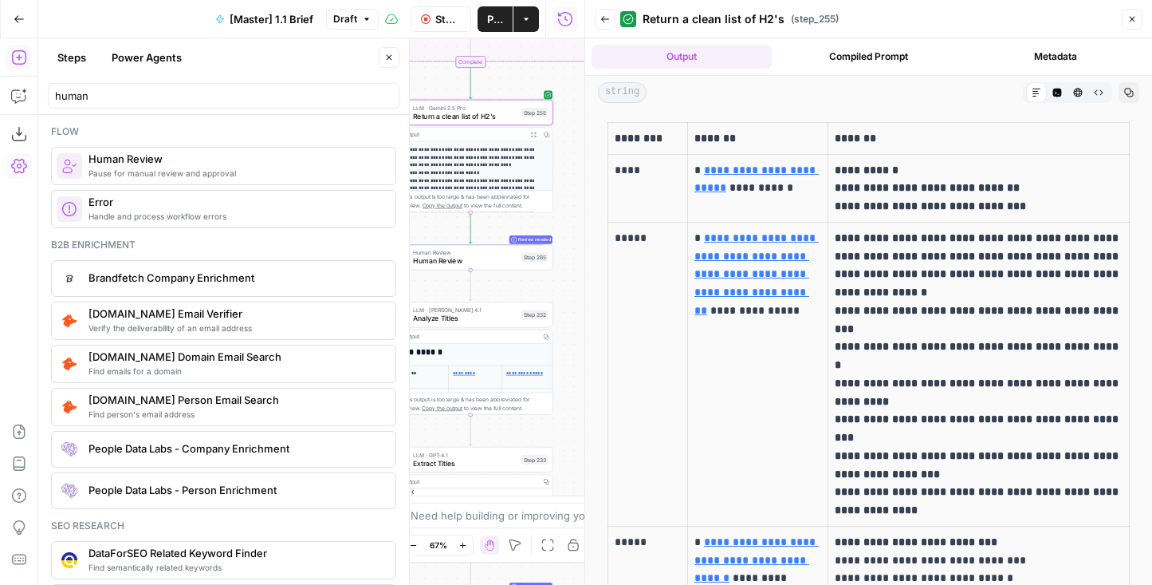
click at [1061, 93] on icon "button" at bounding box center [1057, 93] width 9 height 9
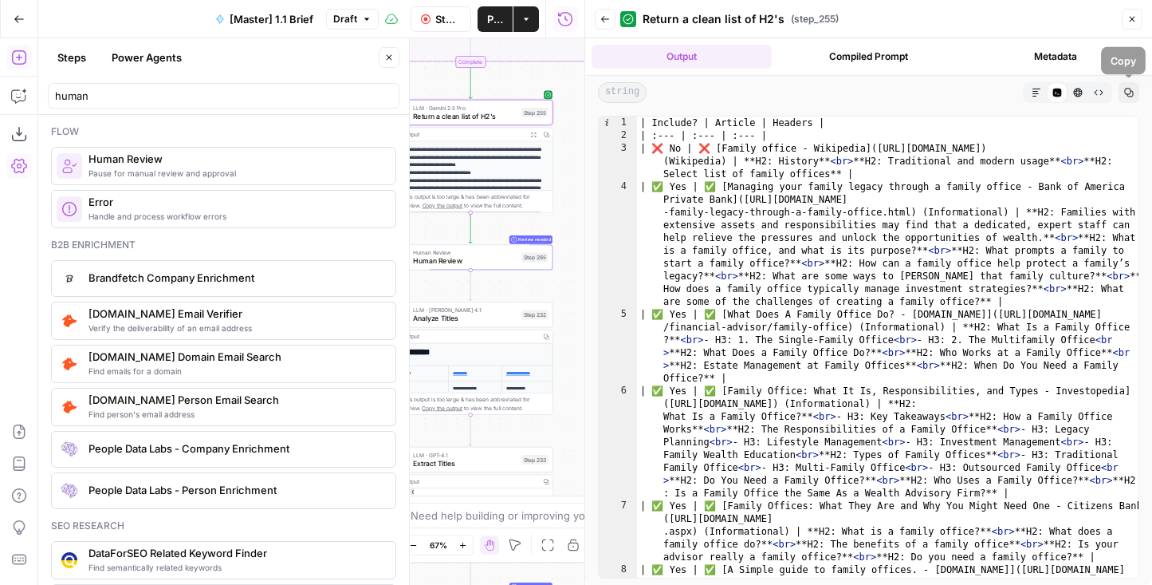
click at [1127, 97] on button "Copy" at bounding box center [1129, 92] width 21 height 21
click at [494, 266] on div "Review needed Human Review Human Review Step 265 Copy step Delete step Add Note…" at bounding box center [470, 257] width 165 height 26
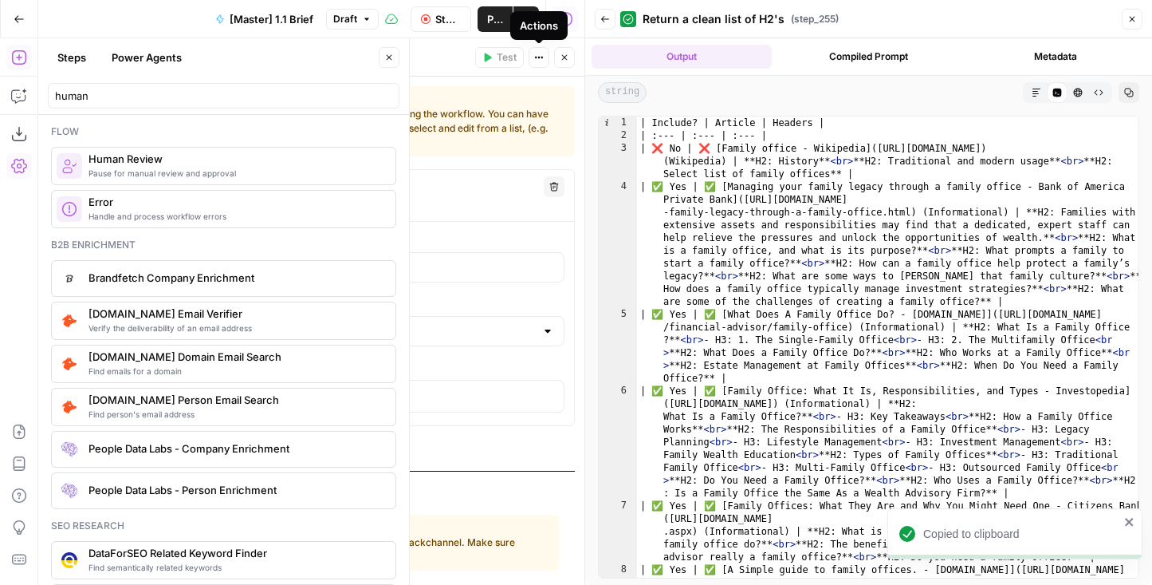
click at [431, 28] on button "Stop Run" at bounding box center [441, 19] width 61 height 26
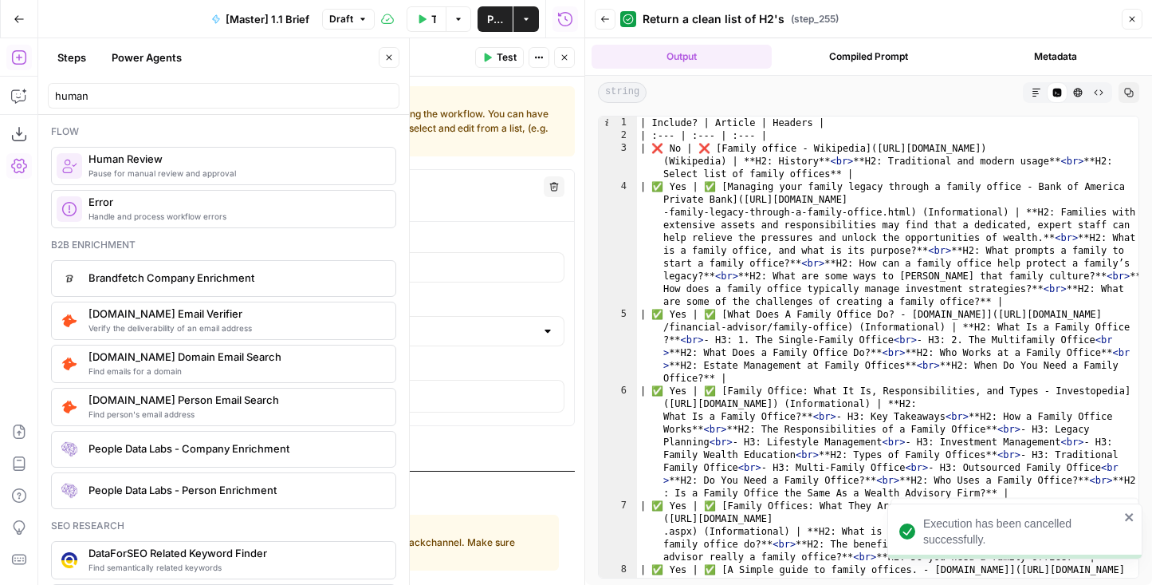
click at [506, 63] on span "Test" at bounding box center [507, 57] width 20 height 14
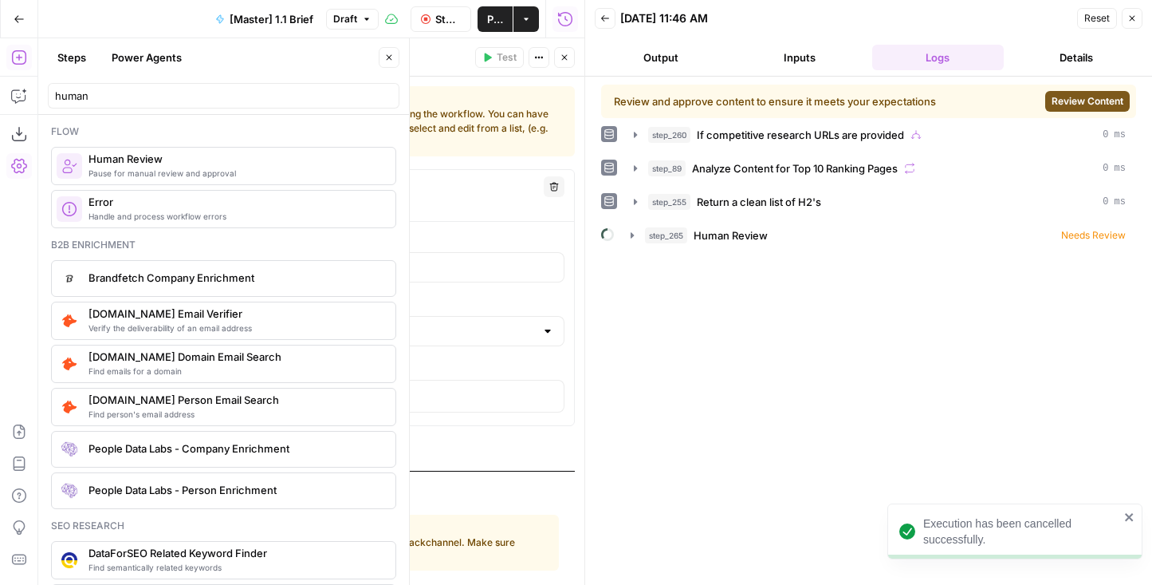
click at [1074, 102] on span "Review Content" at bounding box center [1088, 101] width 72 height 14
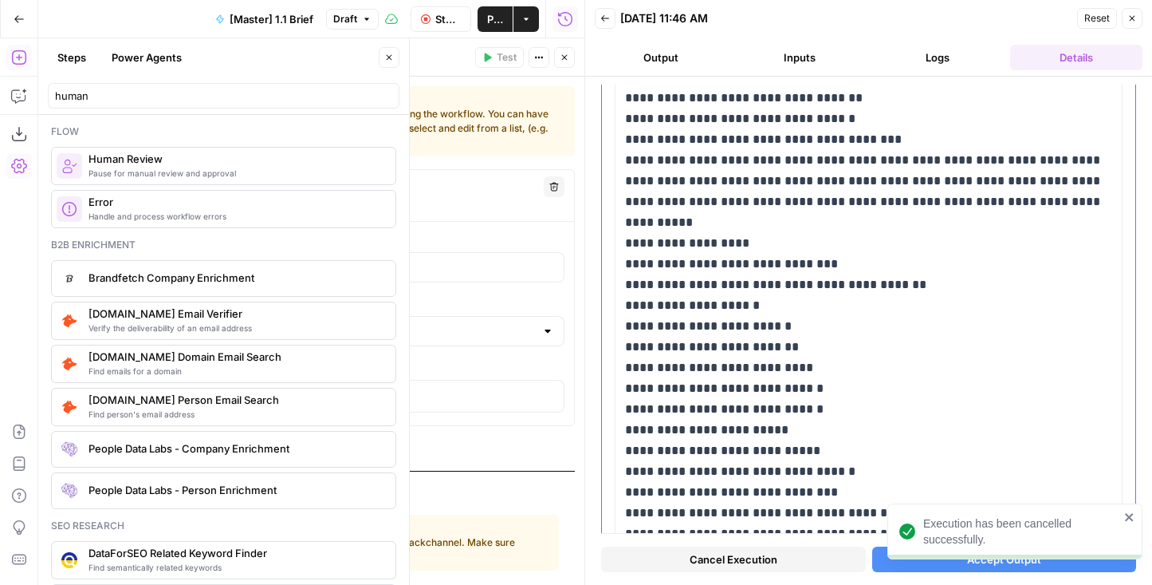
scroll to position [660, 0]
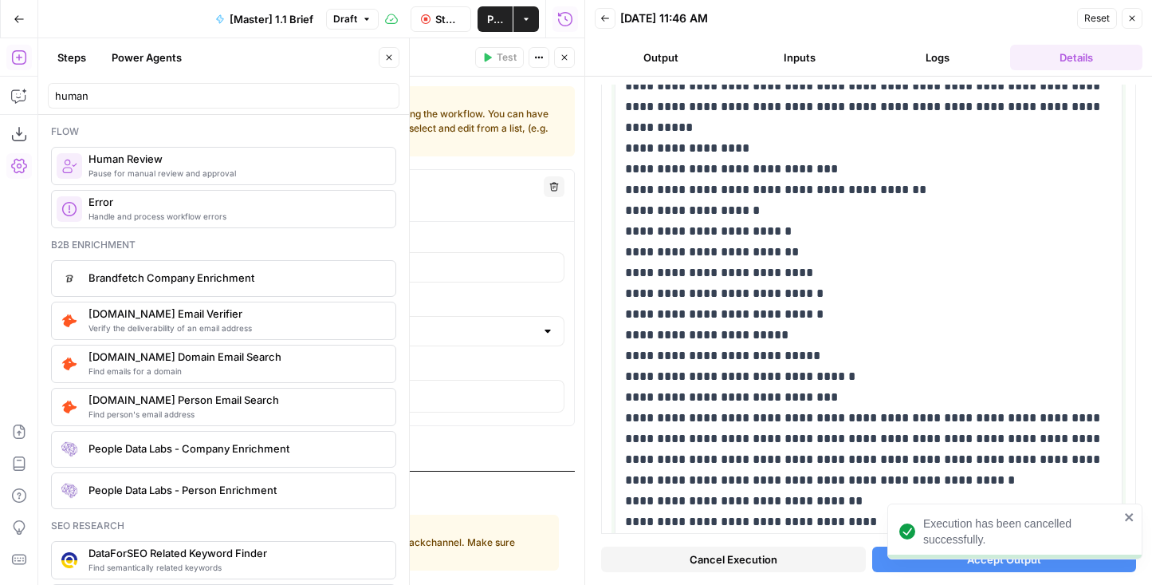
drag, startPoint x: 823, startPoint y: 230, endPoint x: 1038, endPoint y: -100, distance: 393.1
click at [1038, 0] on html "Execution has been cancelled successfully. AirOps Builders New Home Browse Insi…" at bounding box center [576, 292] width 1152 height 585
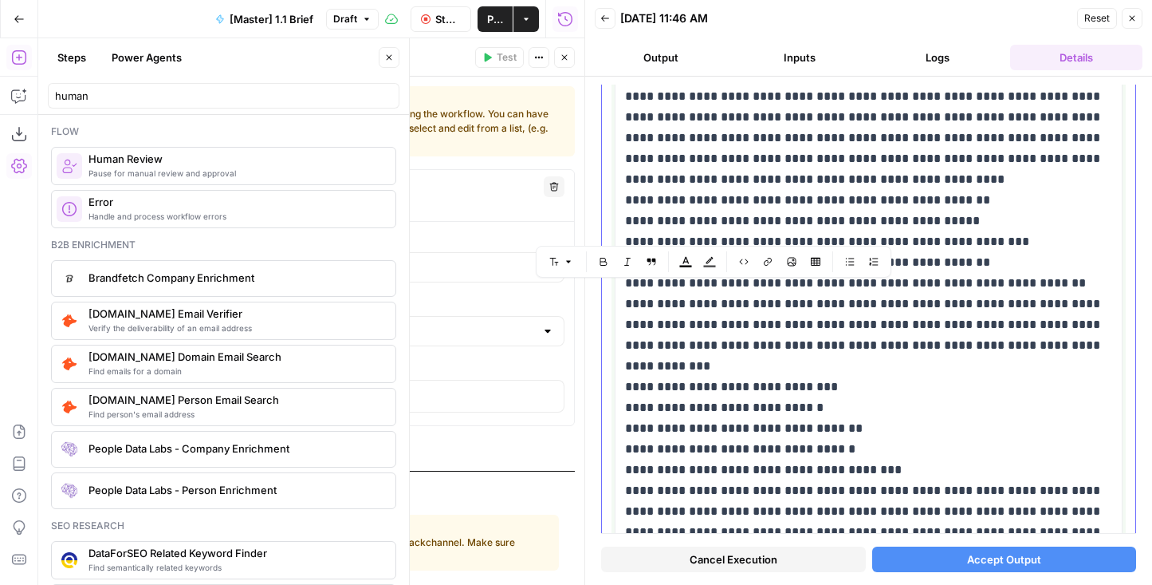
scroll to position [0, 0]
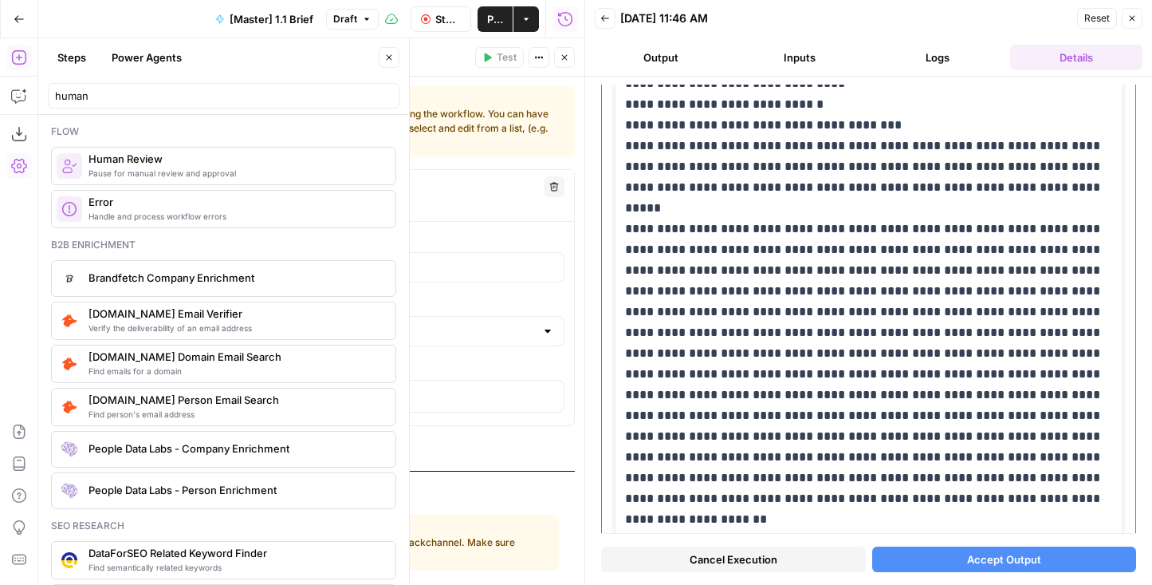
scroll to position [3913, 0]
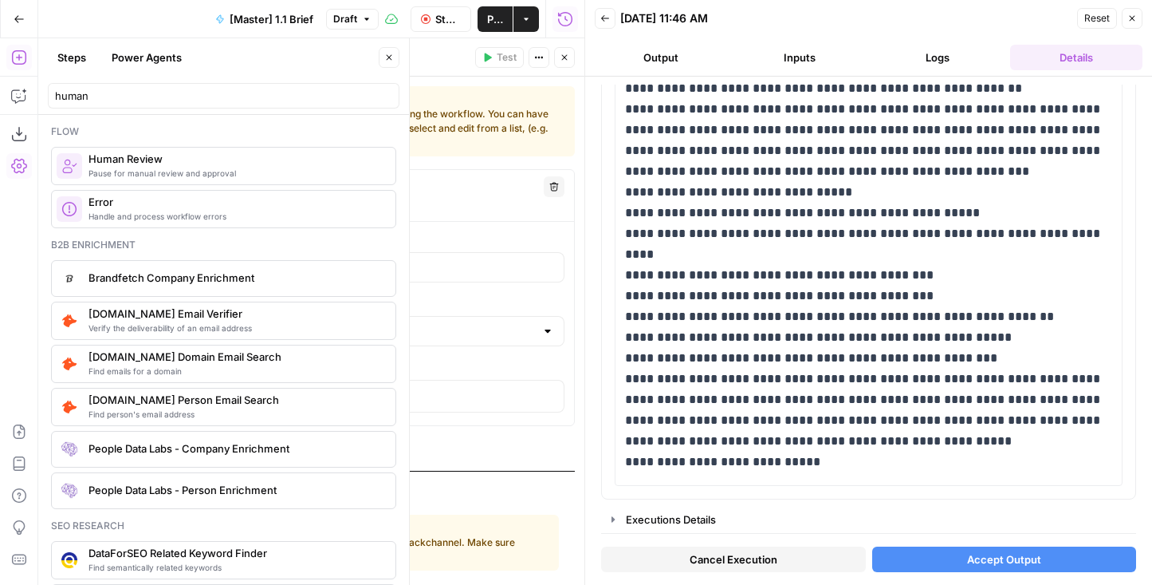
click at [565, 57] on icon "button" at bounding box center [565, 58] width 6 height 6
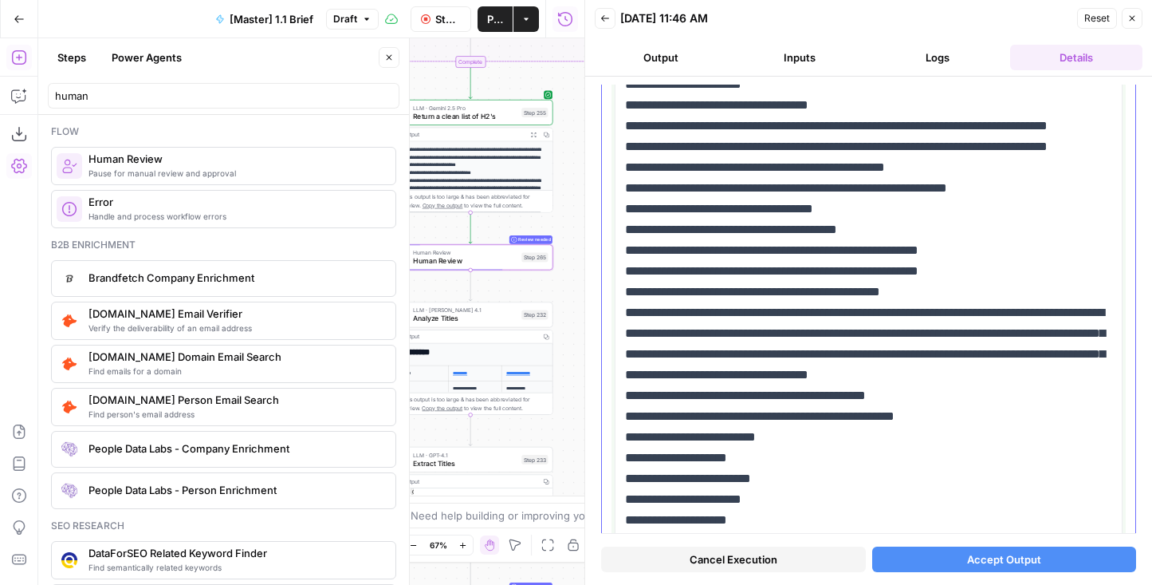
scroll to position [0, 0]
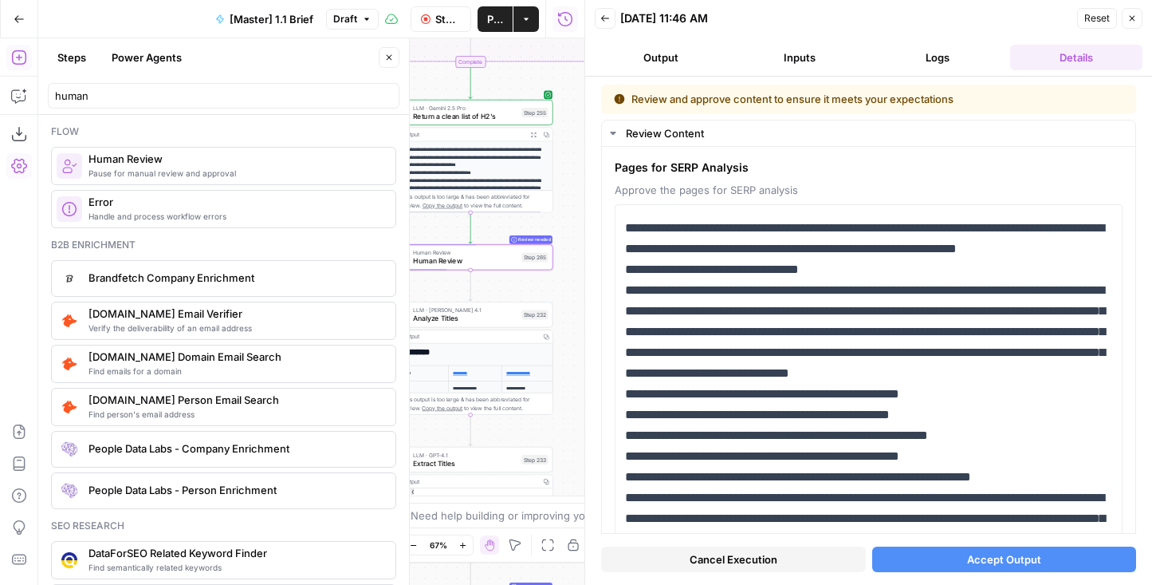
click at [388, 59] on icon "button" at bounding box center [389, 58] width 10 height 10
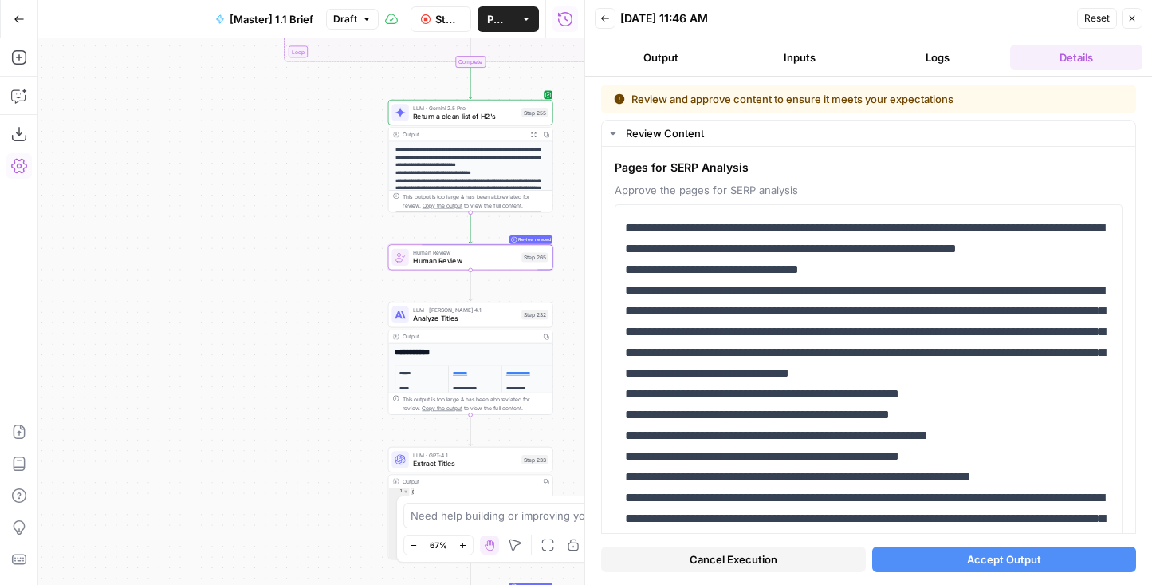
drag, startPoint x: 252, startPoint y: 262, endPoint x: 134, endPoint y: 294, distance: 122.3
click at [135, 294] on div "false true false true true false Workflow Set Inputs Inputs Condition If compet…" at bounding box center [311, 311] width 546 height 546
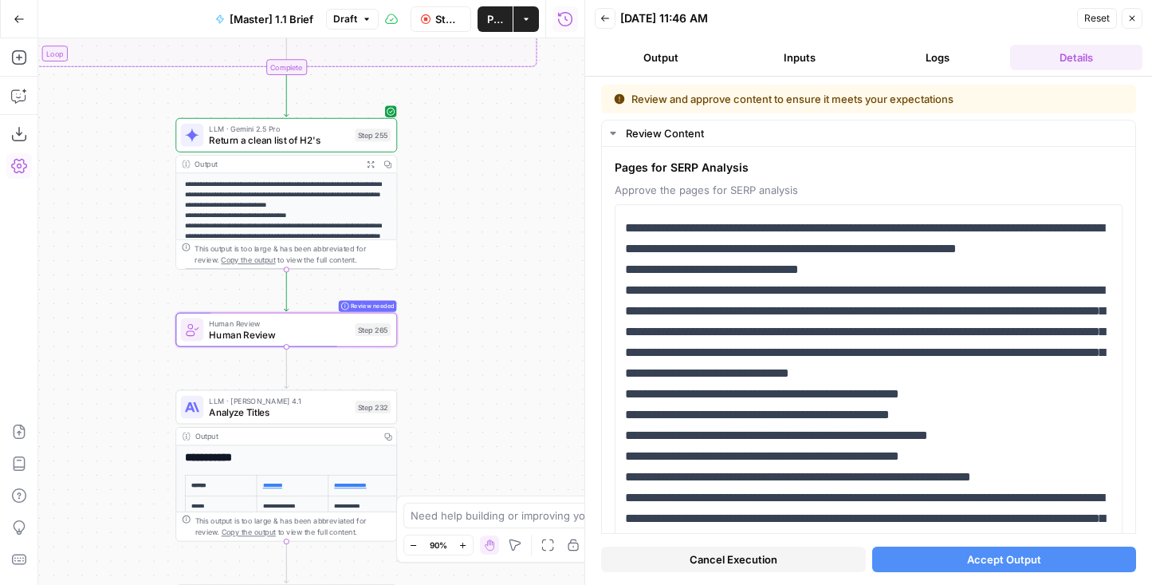
drag, startPoint x: 246, startPoint y: 264, endPoint x: 140, endPoint y: 297, distance: 111.0
click at [140, 297] on div "false true false true true false Workflow Set Inputs Inputs Condition If compet…" at bounding box center [311, 311] width 546 height 546
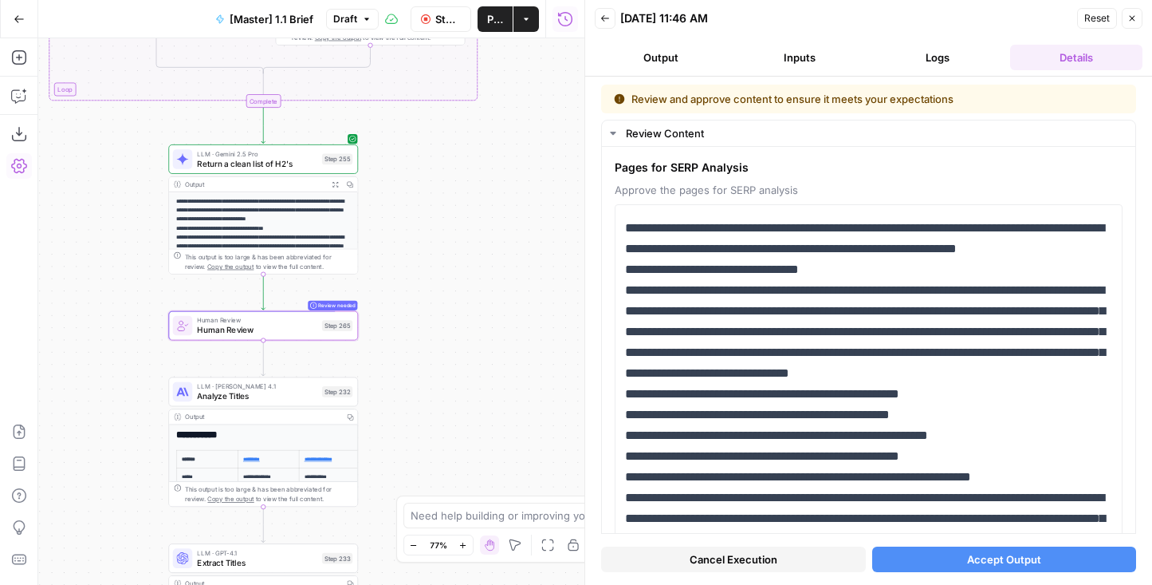
click at [266, 171] on div "LLM · Gemini 2.5 Pro Return a clean list of H2's Step 255 Copy step Delete step…" at bounding box center [263, 159] width 190 height 30
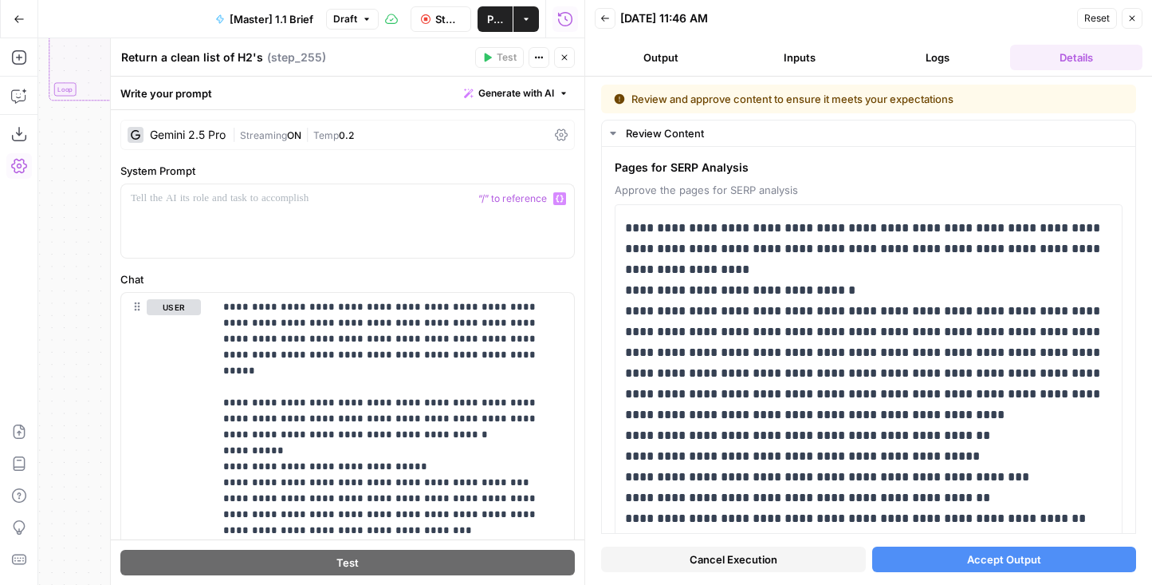
click at [577, 56] on body "AirOps Builders New Home Browse Insights Opportunities Your Data Flightpath Rec…" at bounding box center [576, 292] width 1152 height 585
click at [567, 53] on icon "button" at bounding box center [565, 58] width 10 height 10
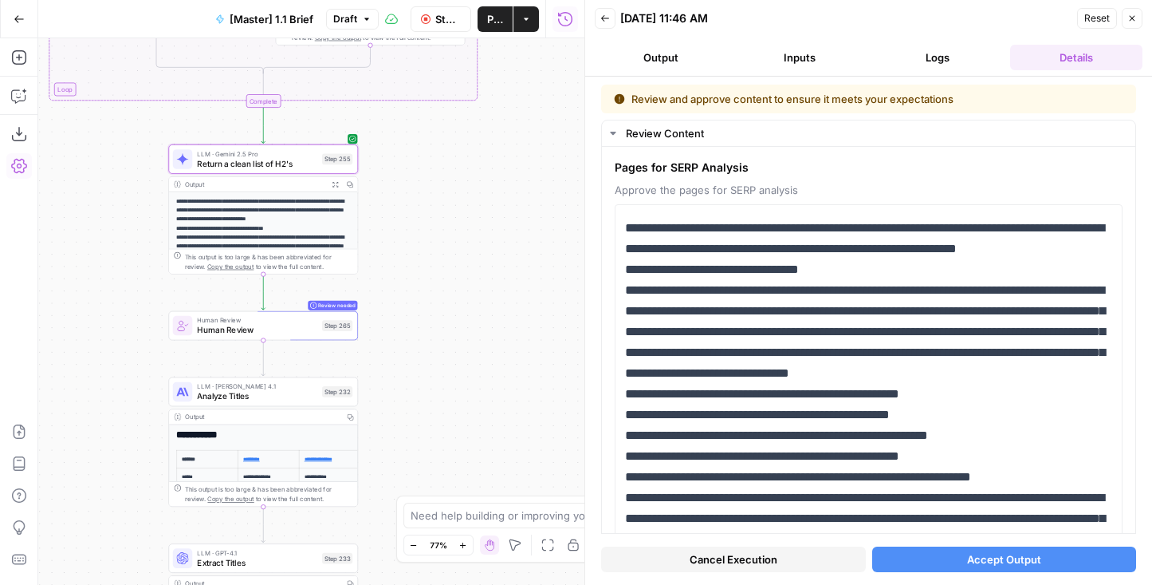
click at [335, 179] on button "Expand Output" at bounding box center [336, 184] width 14 height 14
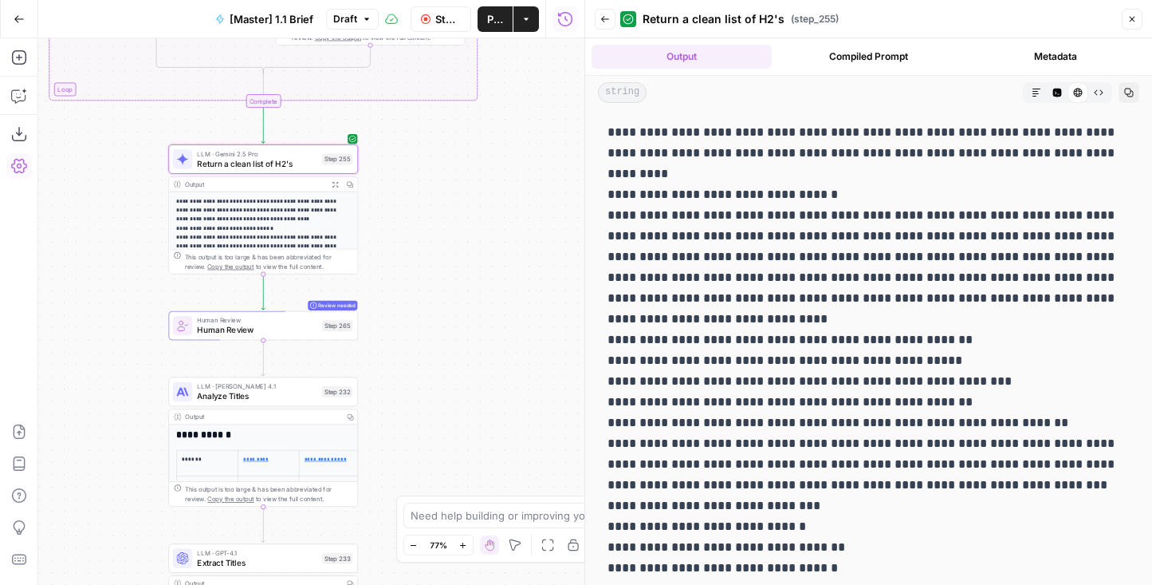
click at [1043, 89] on button "Markdown" at bounding box center [1036, 92] width 21 height 21
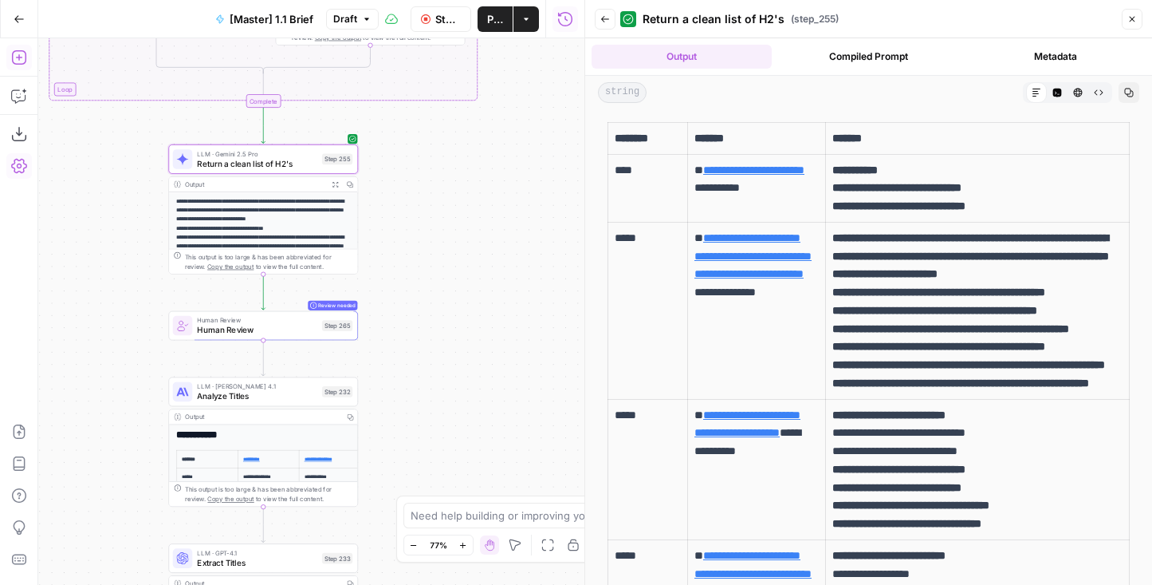
click at [19, 60] on icon "button" at bounding box center [19, 57] width 16 height 16
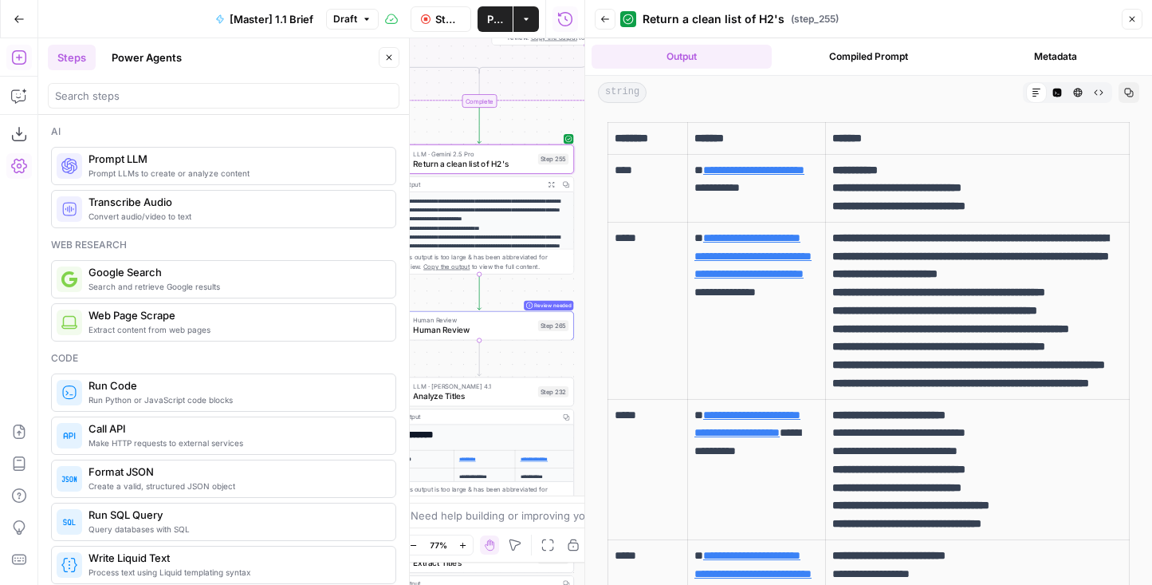
drag, startPoint x: 463, startPoint y: 227, endPoint x: 325, endPoint y: 227, distance: 138.8
click at [325, 227] on body "AirOps Builders New Home Browse Insights Opportunities Your Data Flightpath Rec…" at bounding box center [576, 292] width 1152 height 585
click at [120, 101] on input "search" at bounding box center [223, 96] width 337 height 16
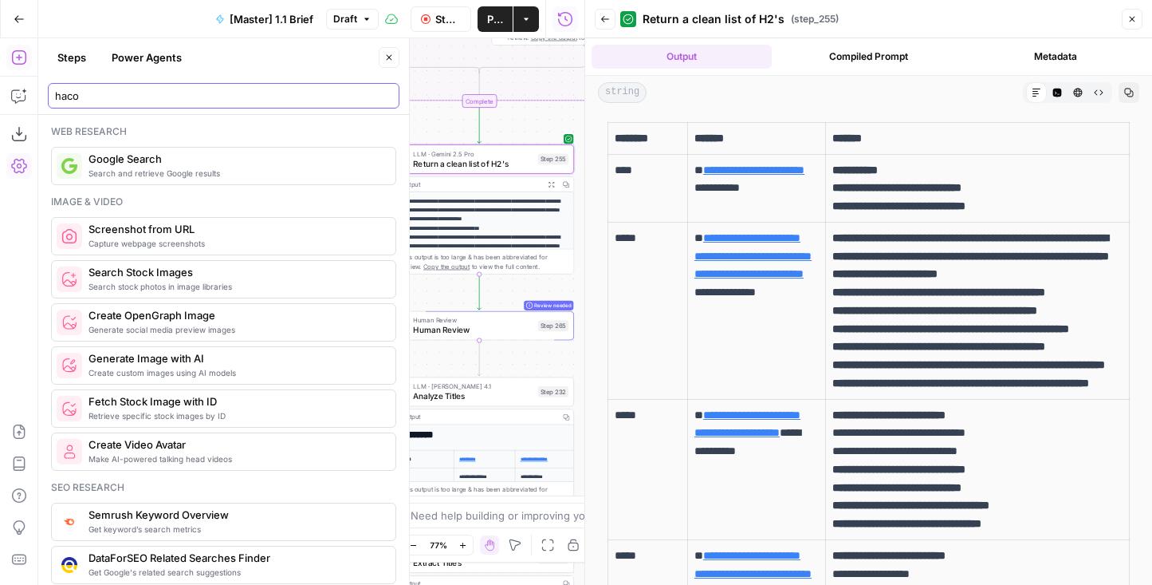
type input "hac"
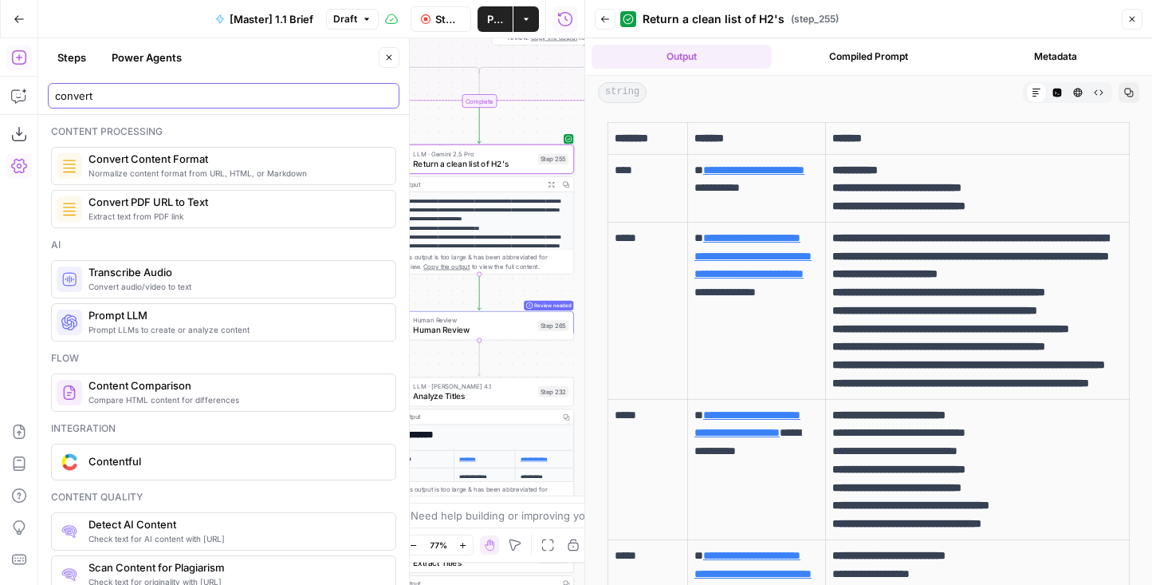
type input "convert"
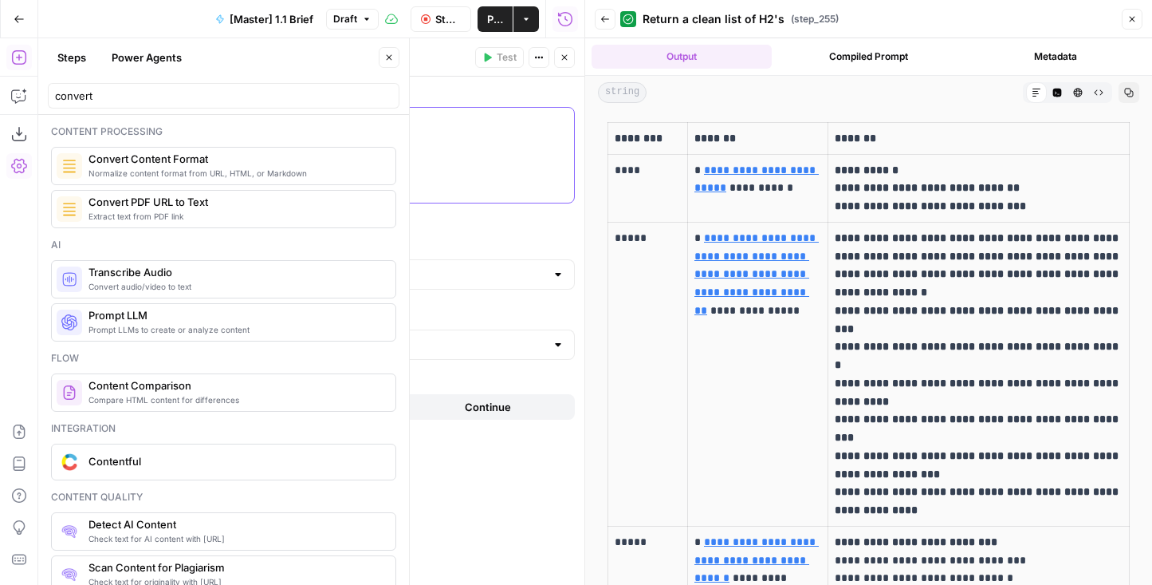
click at [187, 136] on div at bounding box center [347, 155] width 453 height 95
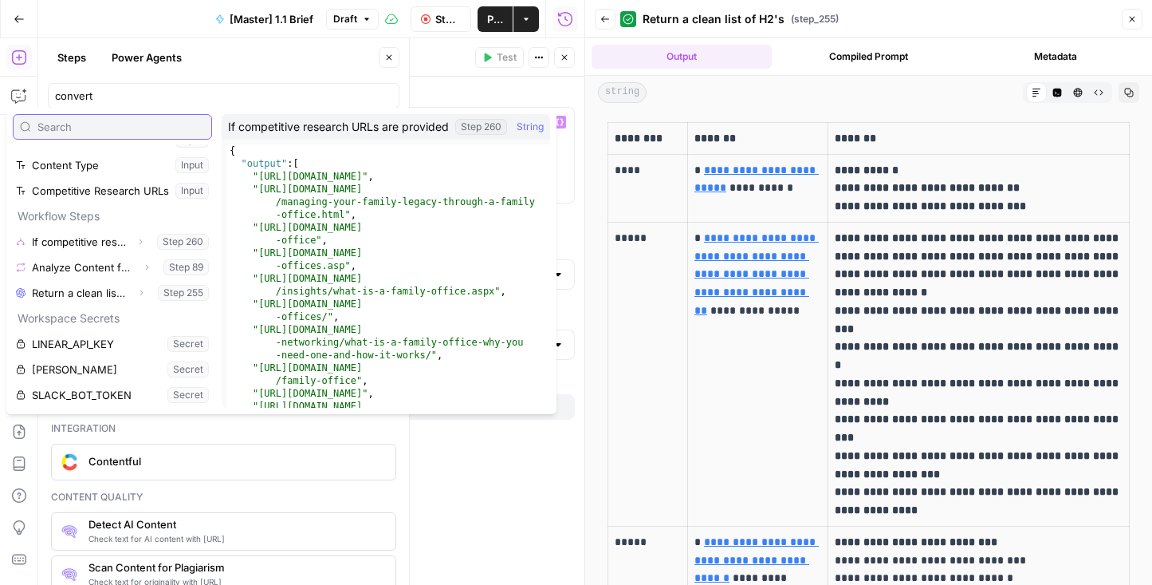
scroll to position [27, 0]
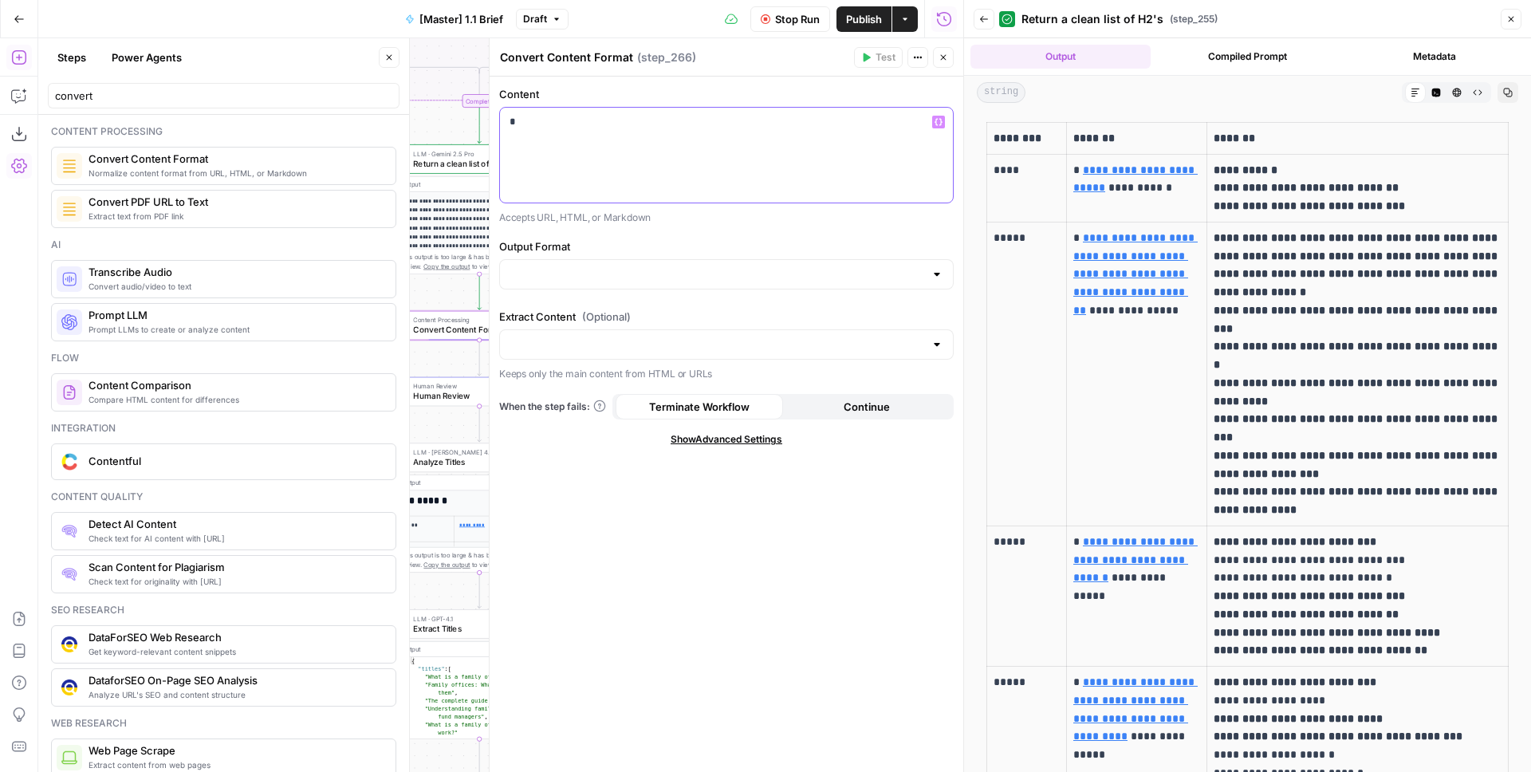
click at [780, 175] on div "*" at bounding box center [726, 155] width 453 height 95
